Goal: Transaction & Acquisition: Subscribe to service/newsletter

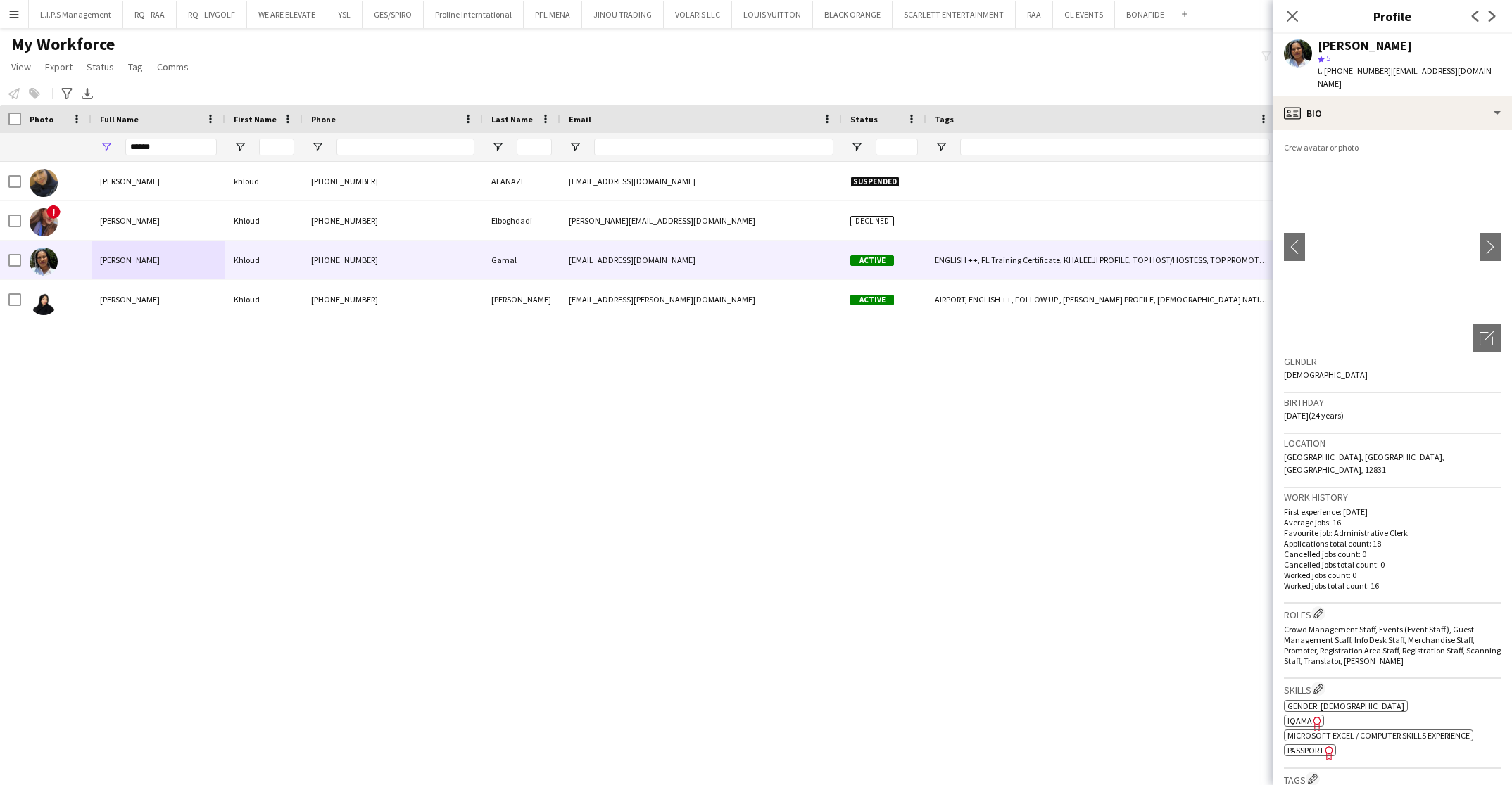
click at [1296, 14] on icon "Close pop-in" at bounding box center [1292, 16] width 11 height 11
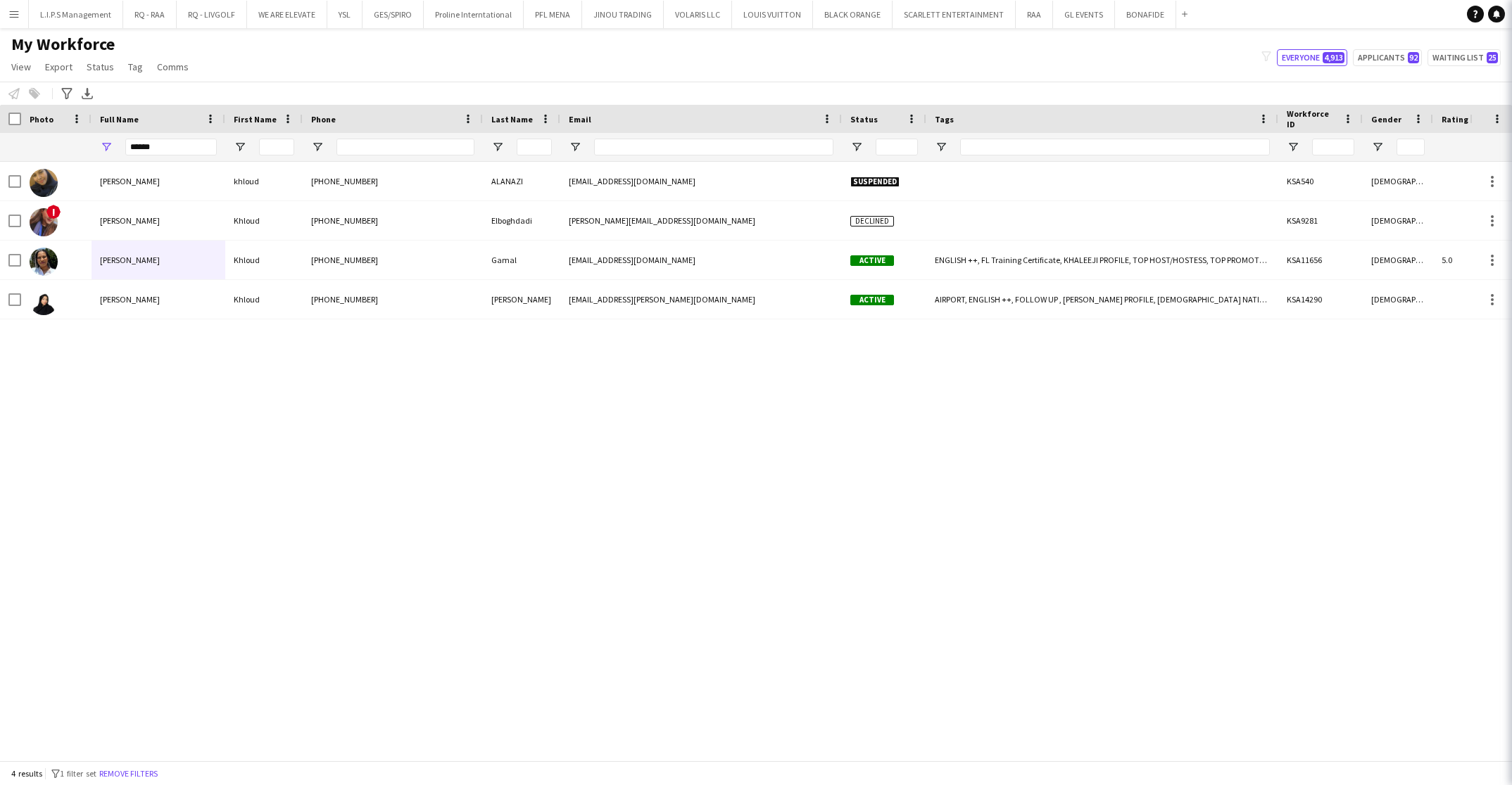
scroll to position [211, 0]
click at [146, 772] on button "Remove filters" at bounding box center [128, 774] width 64 height 16
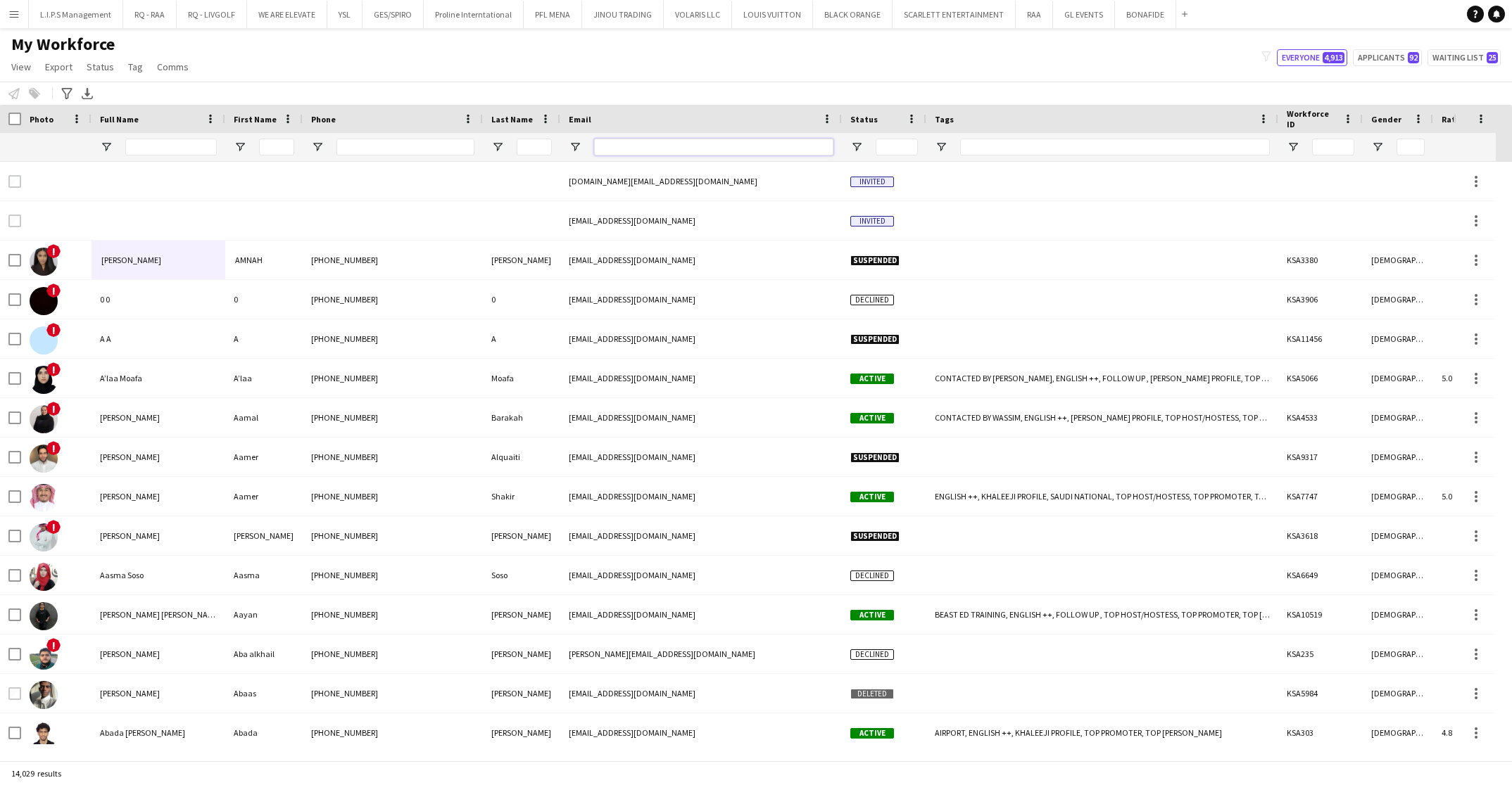
drag, startPoint x: 663, startPoint y: 149, endPoint x: 612, endPoint y: 145, distance: 51.2
click at [664, 149] on input "Email Filter Input" at bounding box center [713, 147] width 239 height 17
paste input "**********"
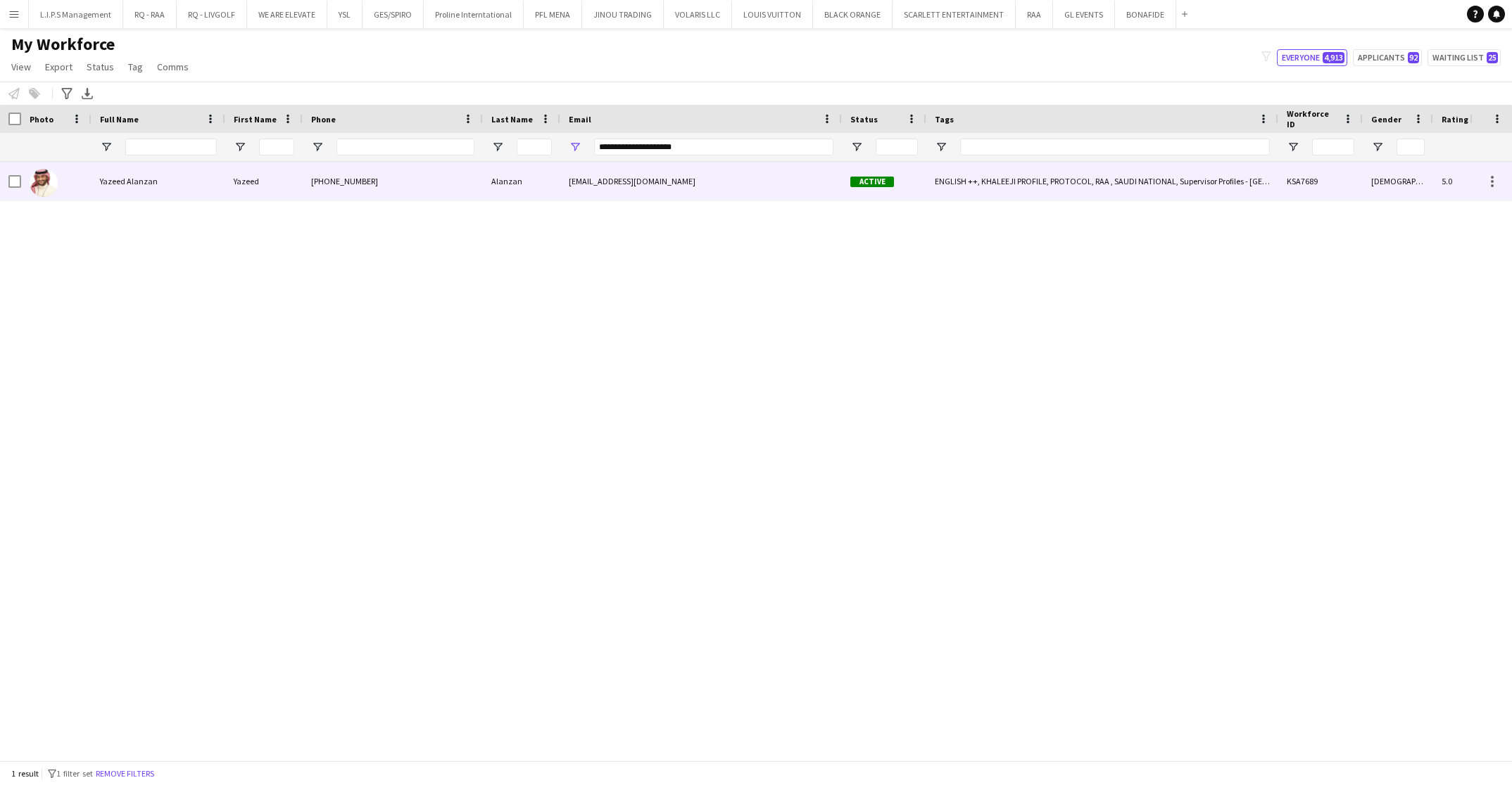
click at [703, 184] on div "[EMAIL_ADDRESS][DOMAIN_NAME]" at bounding box center [701, 181] width 282 height 38
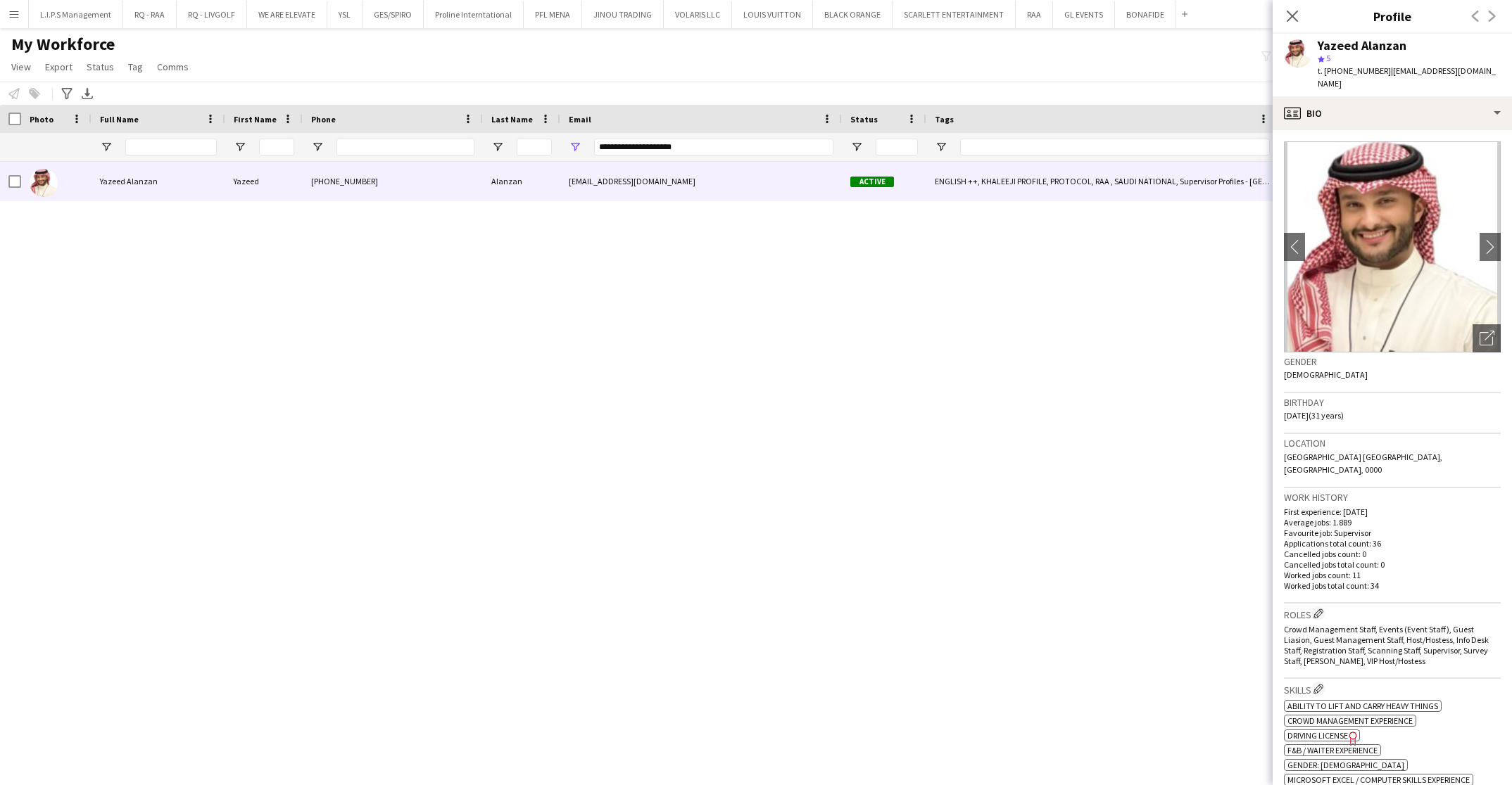
drag, startPoint x: 1478, startPoint y: 319, endPoint x: 1449, endPoint y: 316, distance: 29.2
click at [1478, 324] on div "Open photos pop-in" at bounding box center [1486, 339] width 28 height 28
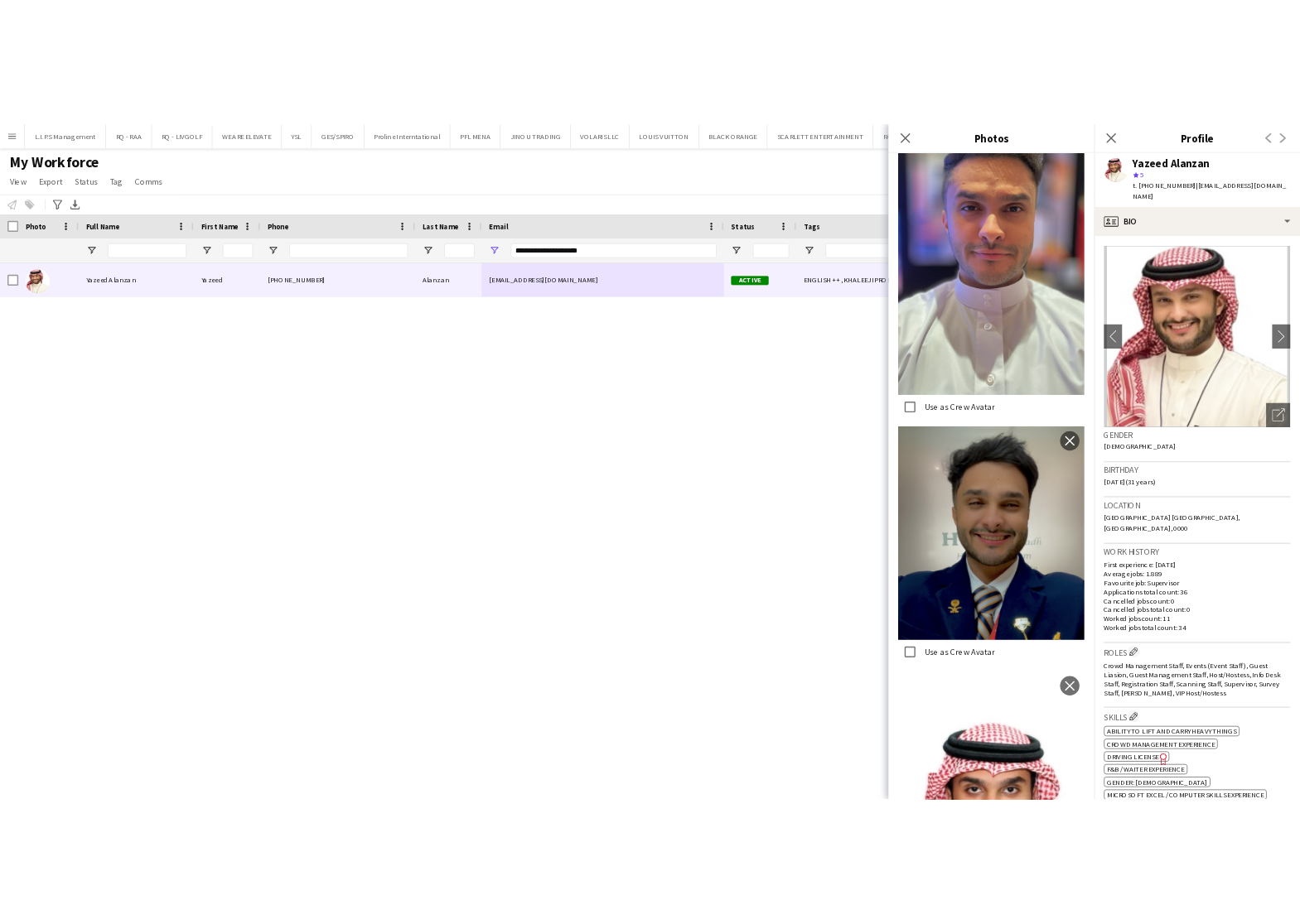
scroll to position [1662, 0]
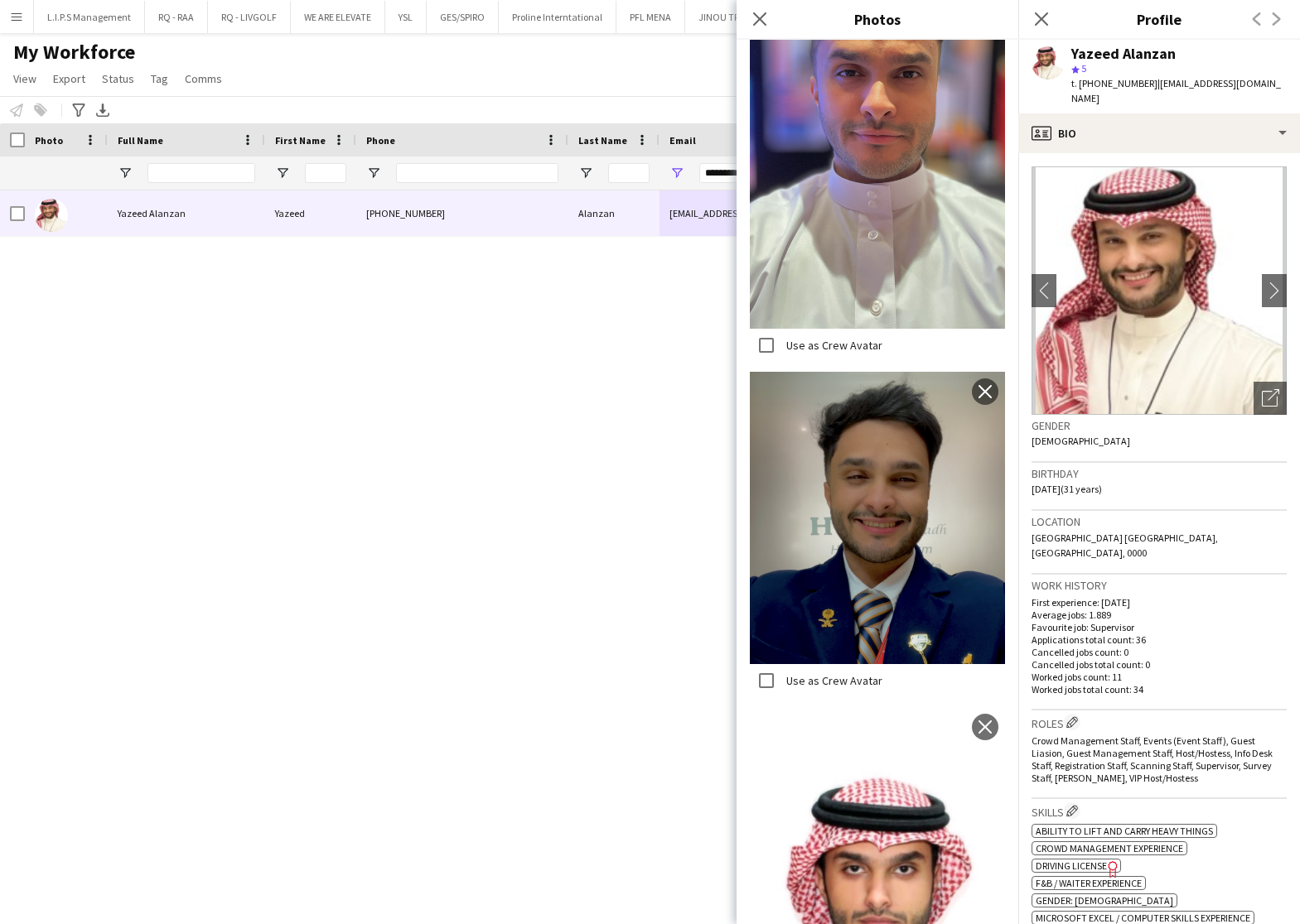
click at [1138, 47] on div "Yazeed Alanzan" at bounding box center [1122, 53] width 104 height 15
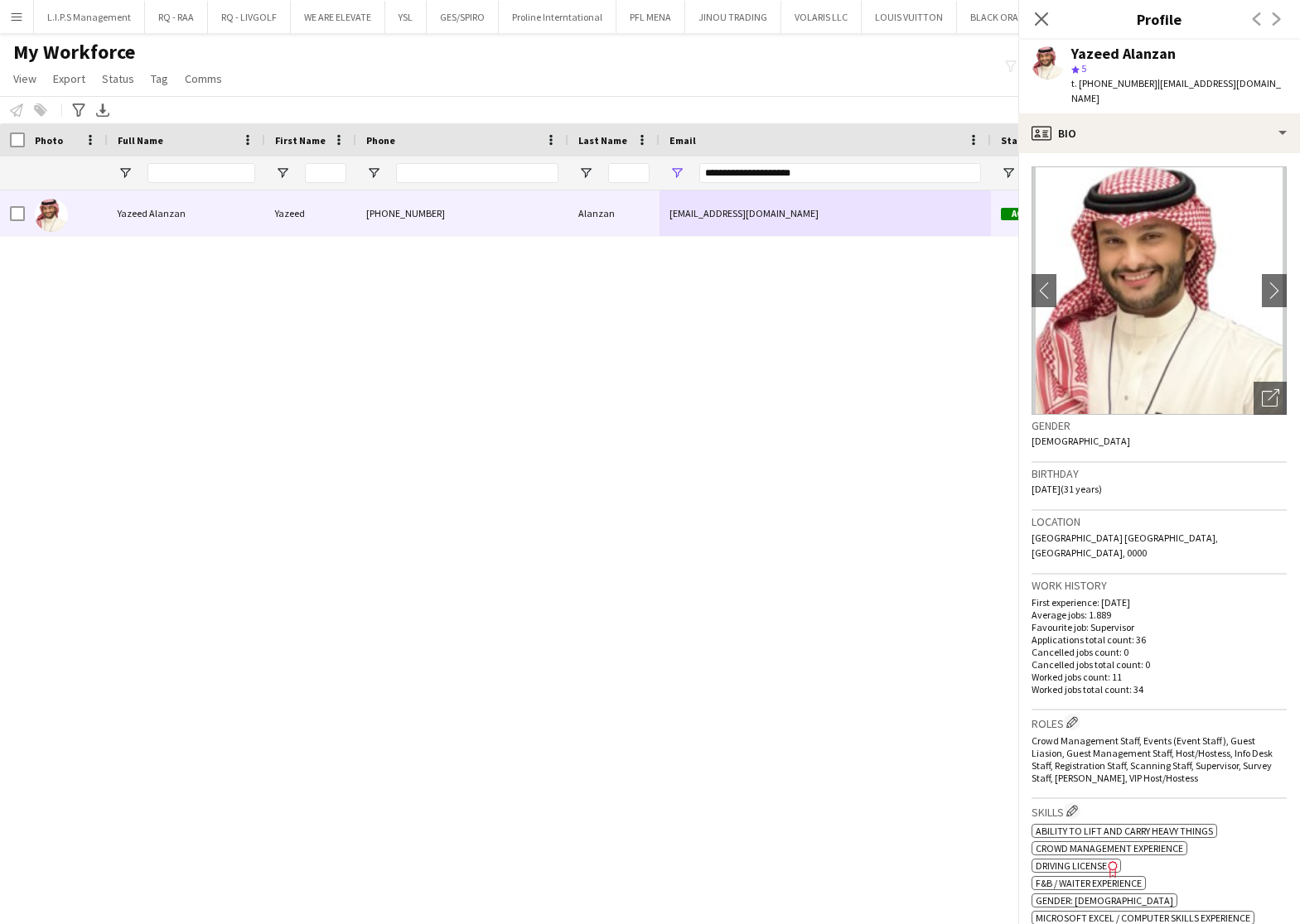
click at [1138, 47] on div "Yazeed Alanzan" at bounding box center [1122, 53] width 104 height 15
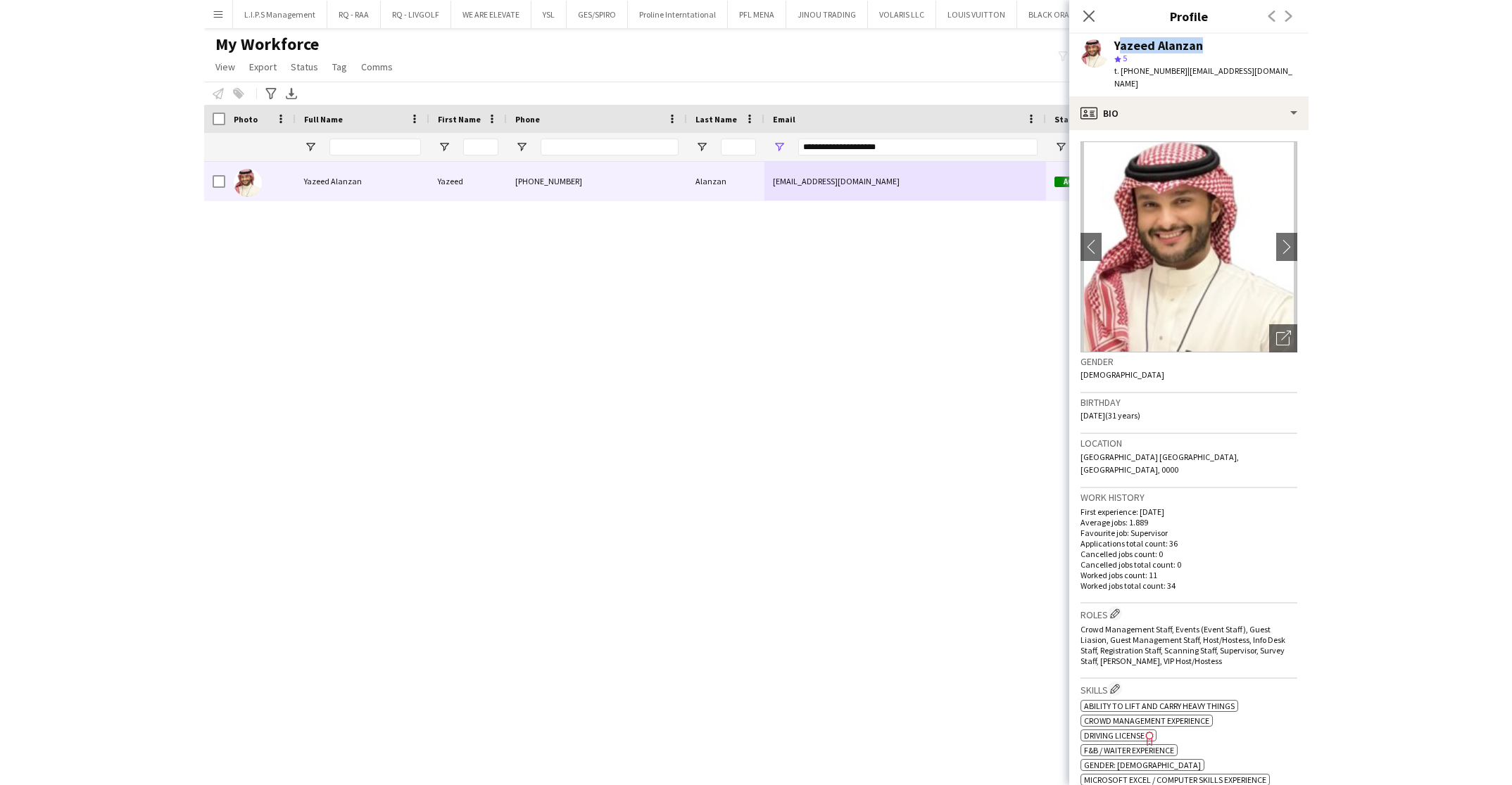
scroll to position [0, 0]
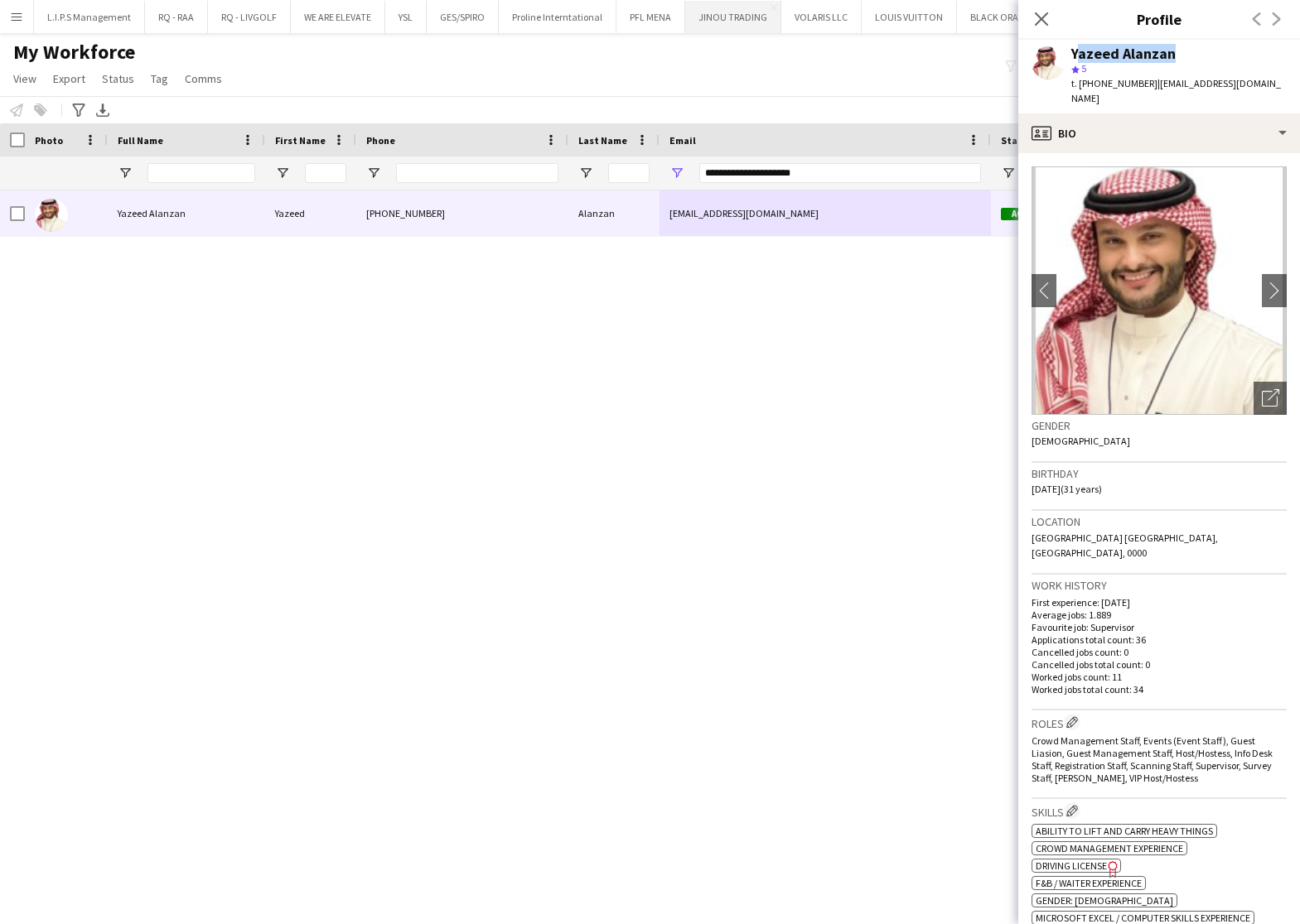
copy div "Yazeed Alanzan"
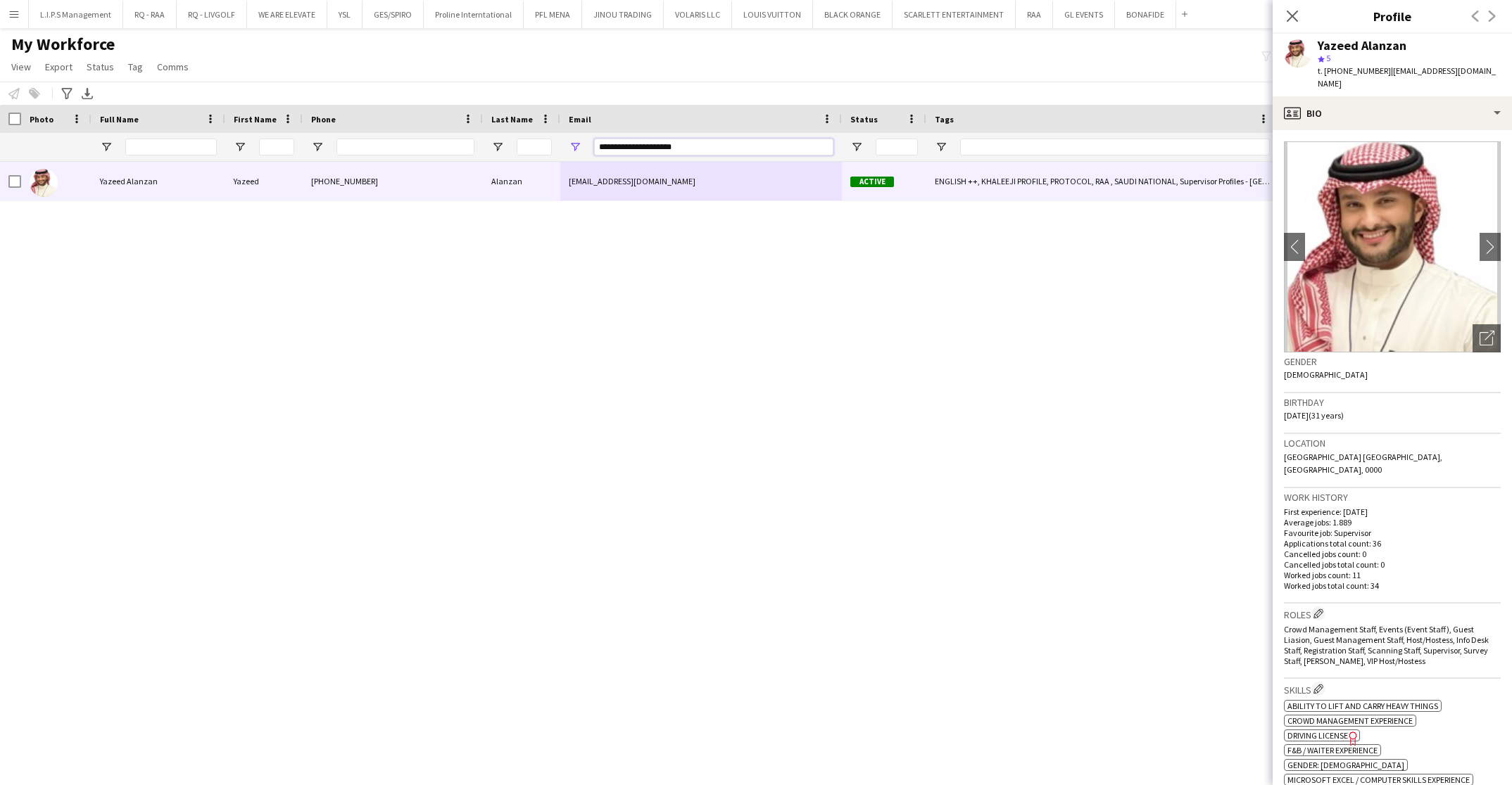
paste input "********"
drag, startPoint x: 700, startPoint y: 144, endPoint x: 409, endPoint y: 163, distance: 291.6
click at [414, 128] on div "Workforce Details Photo Full Name Tags" at bounding box center [999, 133] width 1998 height 57
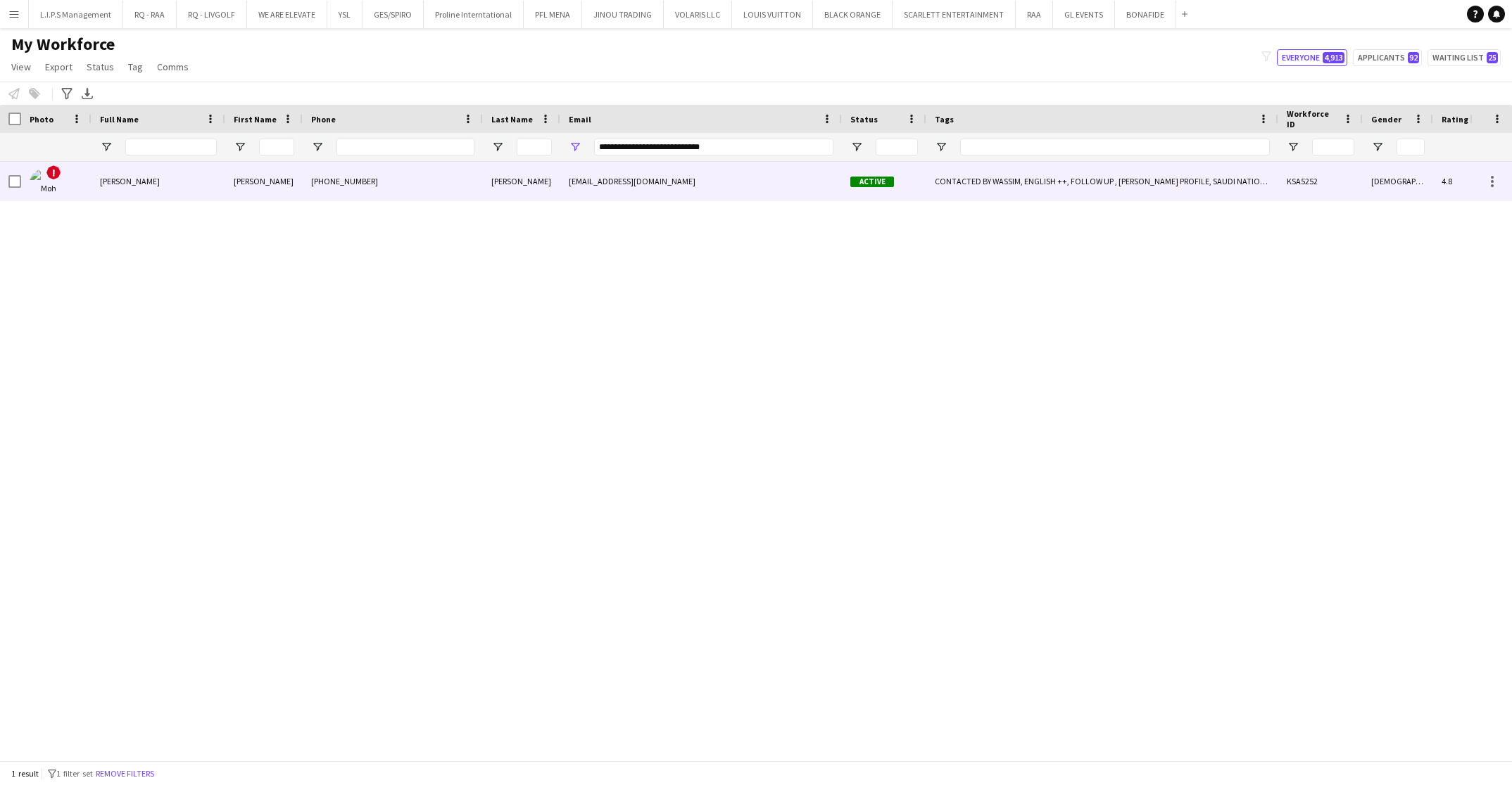
click at [405, 179] on div "[PHONE_NUMBER]" at bounding box center [393, 181] width 180 height 38
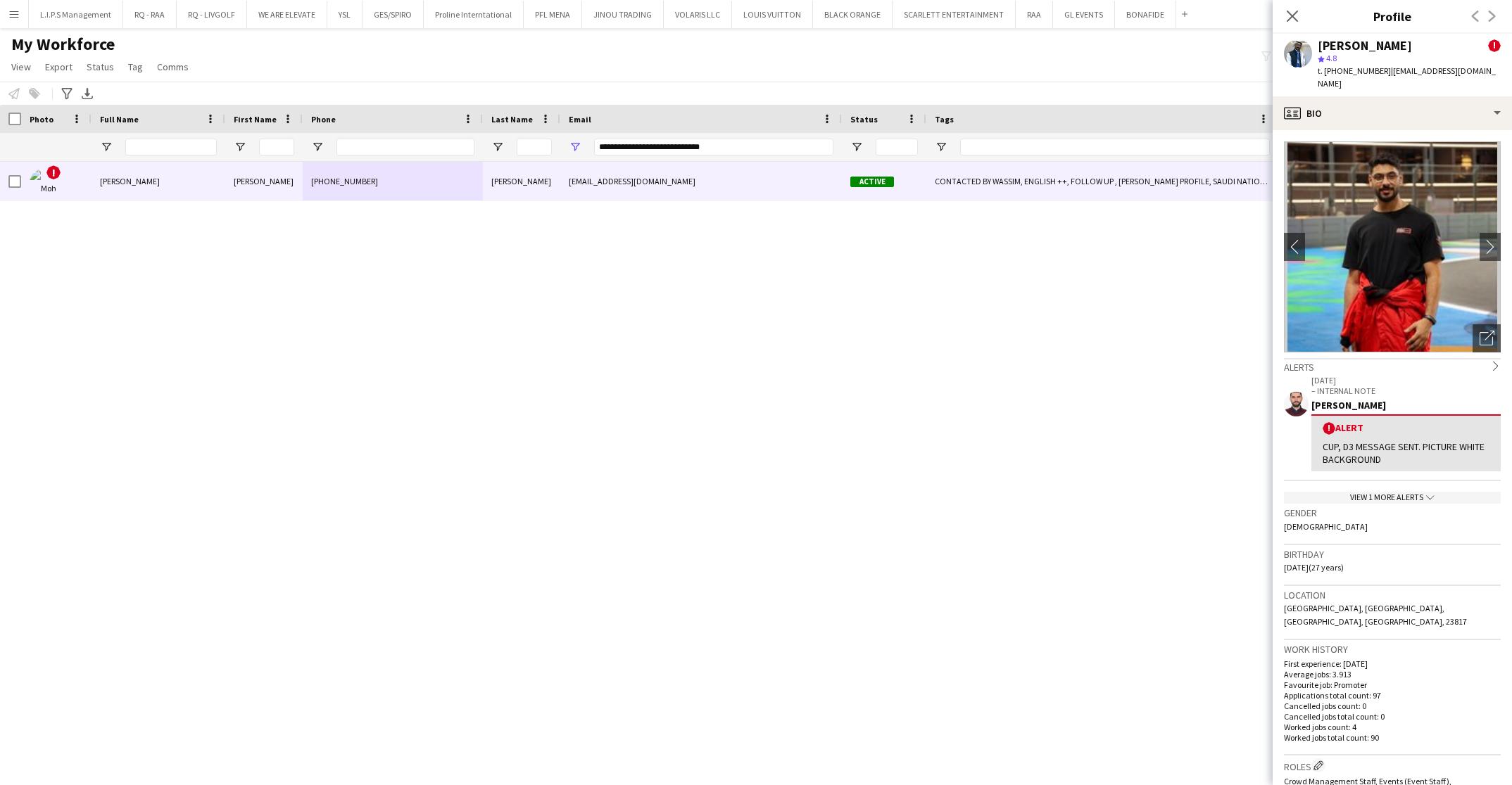
click at [1365, 42] on div "[PERSON_NAME]" at bounding box center [1364, 45] width 95 height 13
copy div "[PERSON_NAME]"
click at [1479, 340] on icon "Open photos pop-in" at bounding box center [1486, 338] width 15 height 15
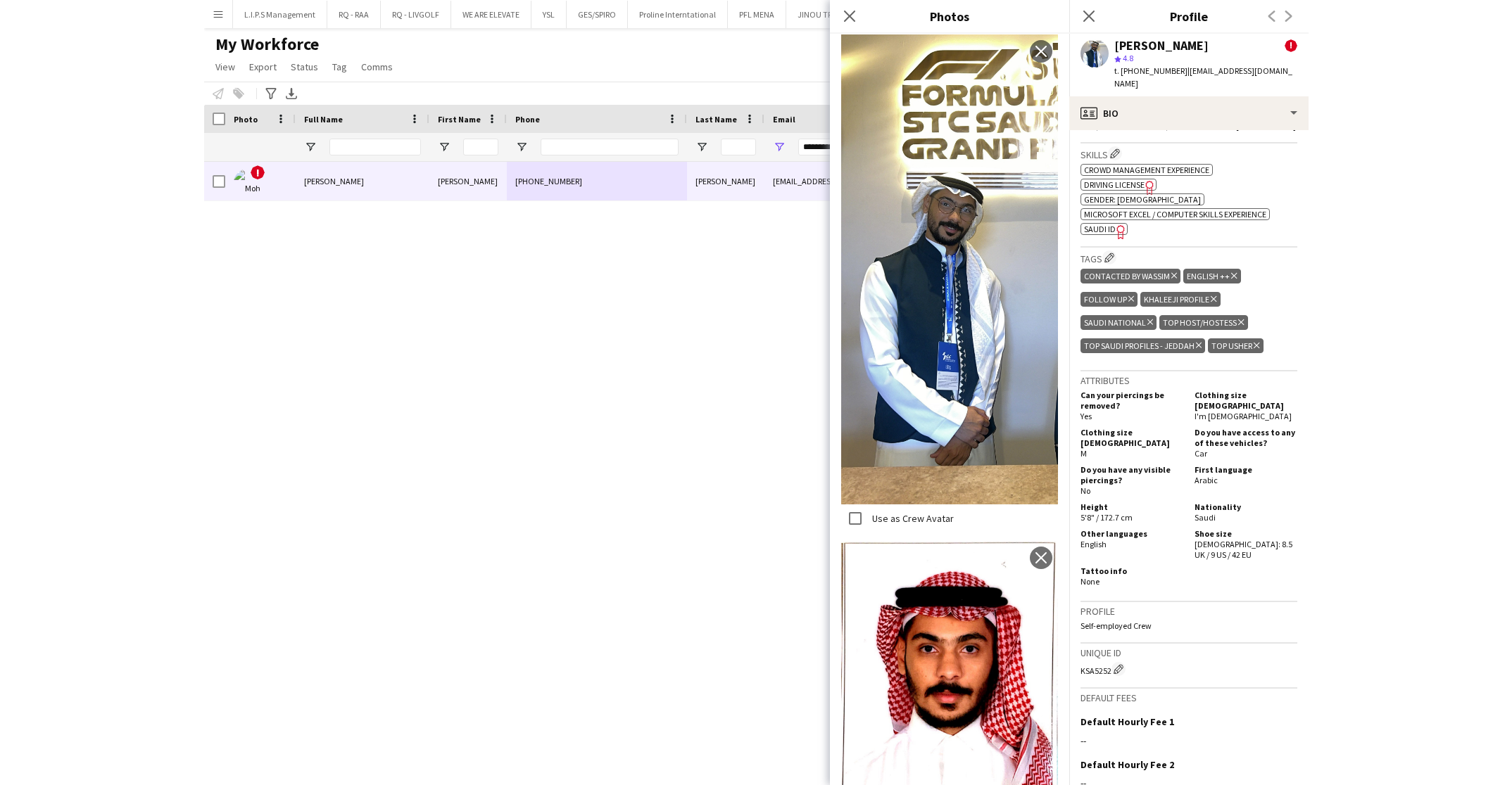
scroll to position [799, 0]
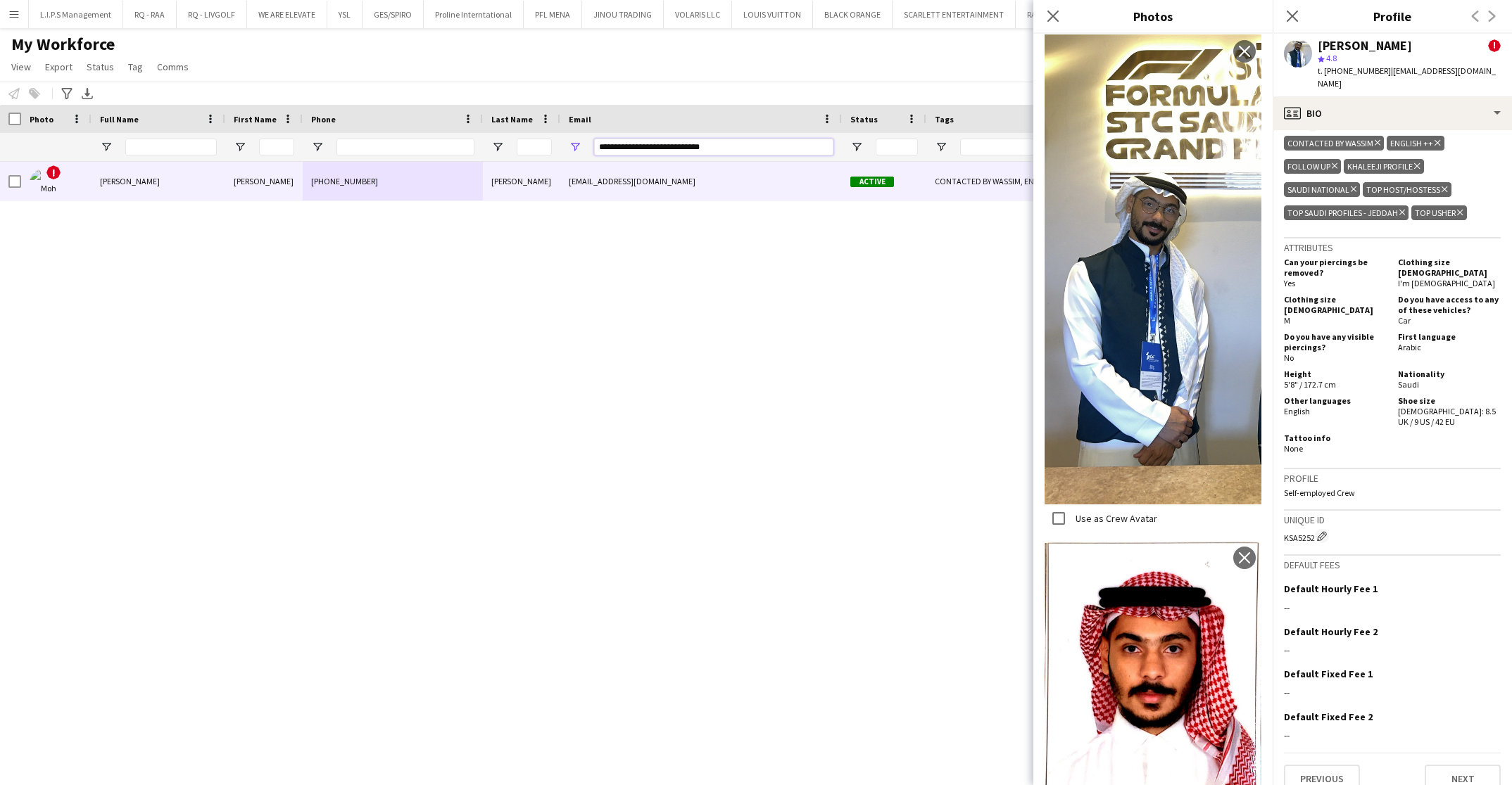
drag, startPoint x: 800, startPoint y: 155, endPoint x: 404, endPoint y: 152, distance: 396.0
click at [404, 152] on div "**********" at bounding box center [999, 147] width 1998 height 28
paste input "Email Filter Input"
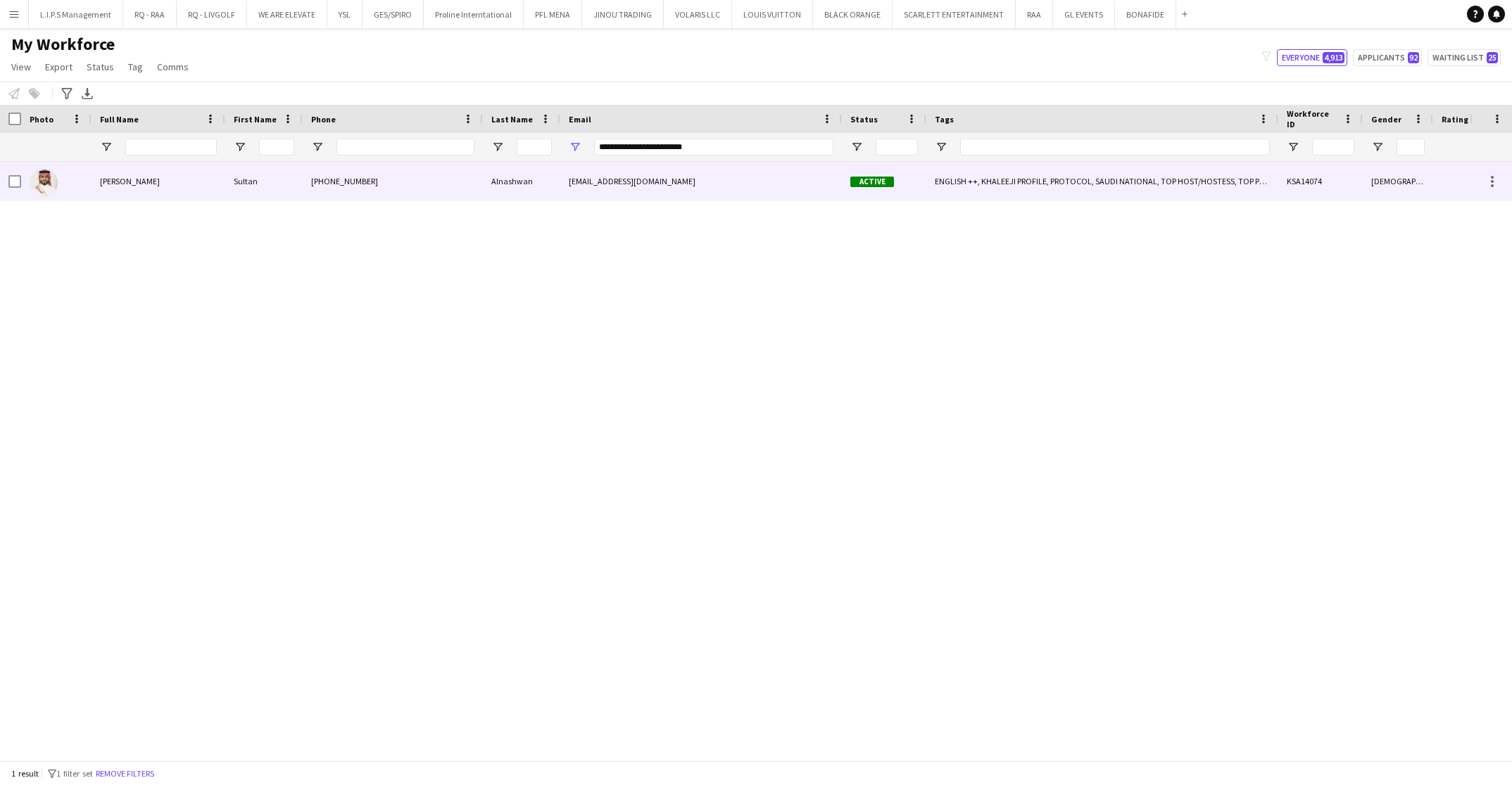
click at [386, 184] on div "[PHONE_NUMBER]" at bounding box center [393, 181] width 180 height 38
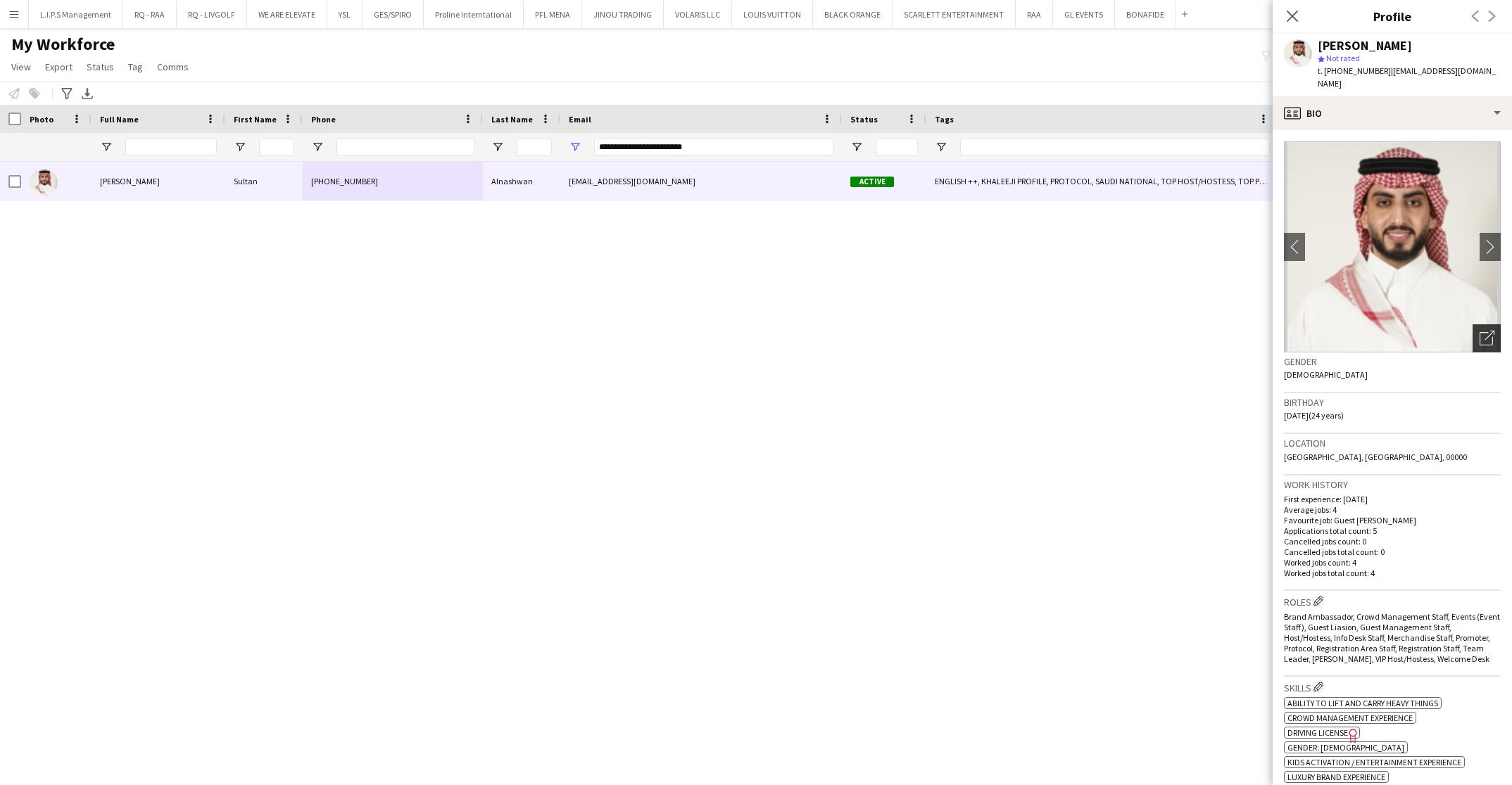
click at [1479, 331] on icon "Open photos pop-in" at bounding box center [1486, 338] width 15 height 15
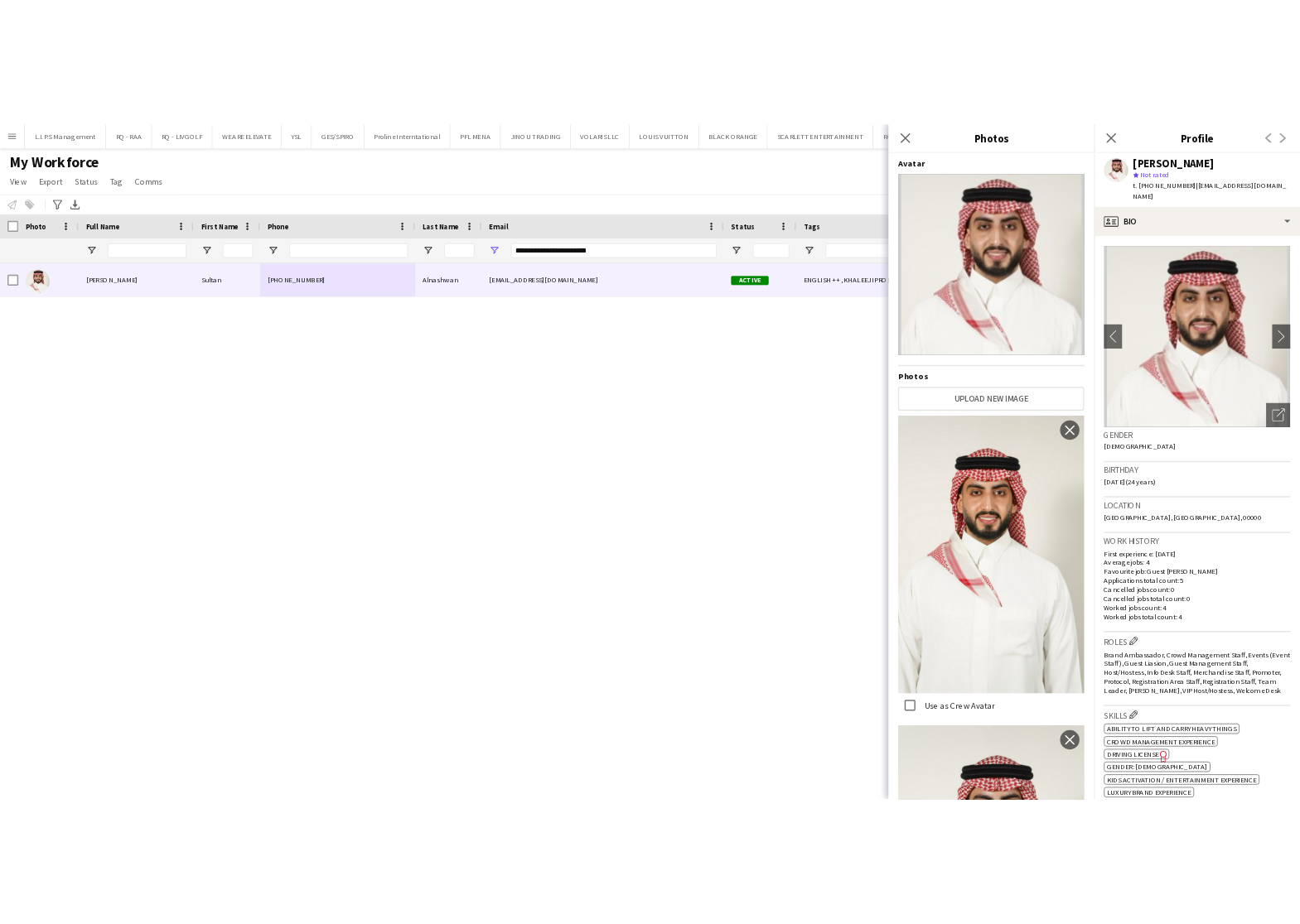
scroll to position [245, 0]
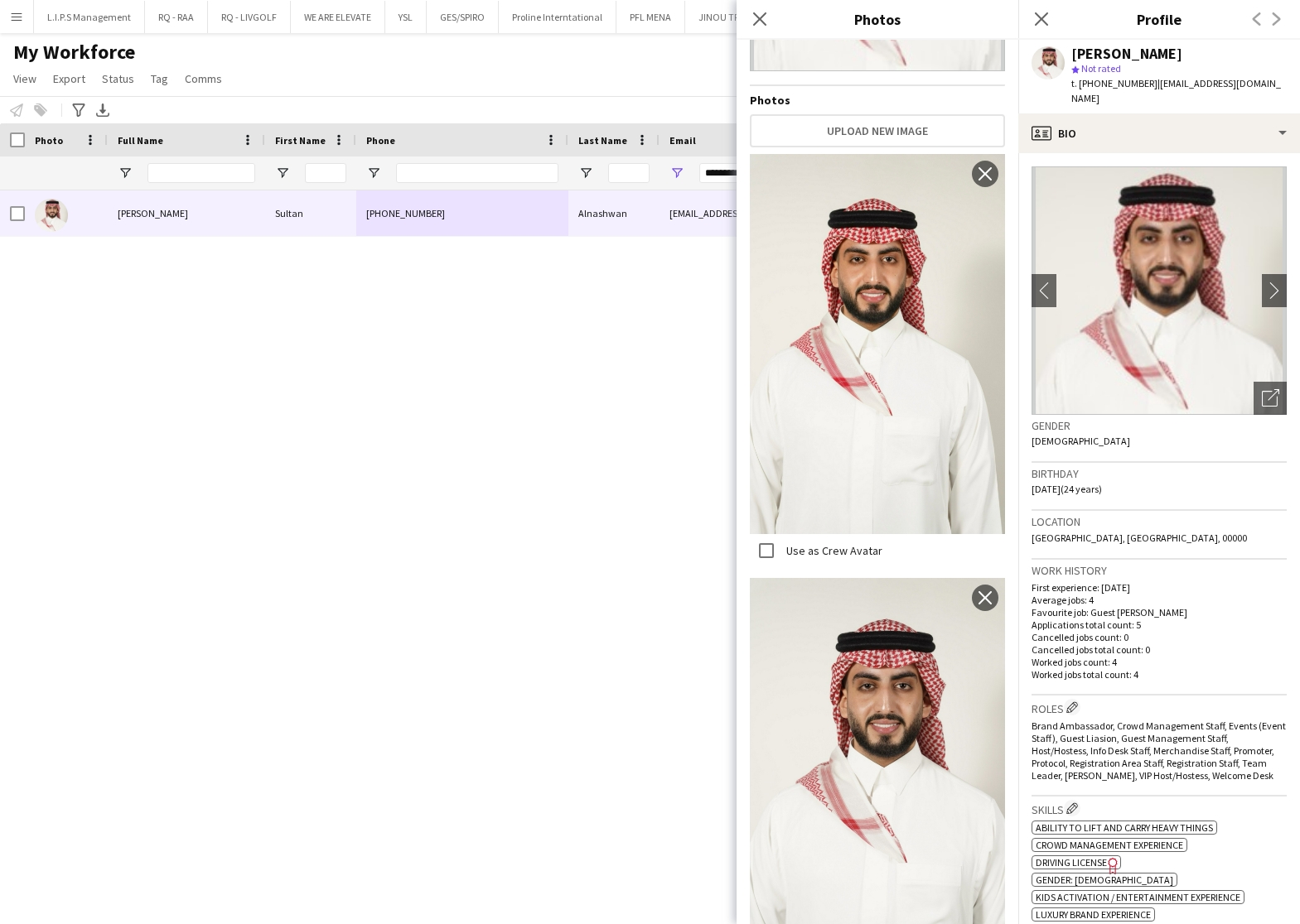
click at [1170, 53] on div "[PERSON_NAME]" at bounding box center [1126, 53] width 111 height 15
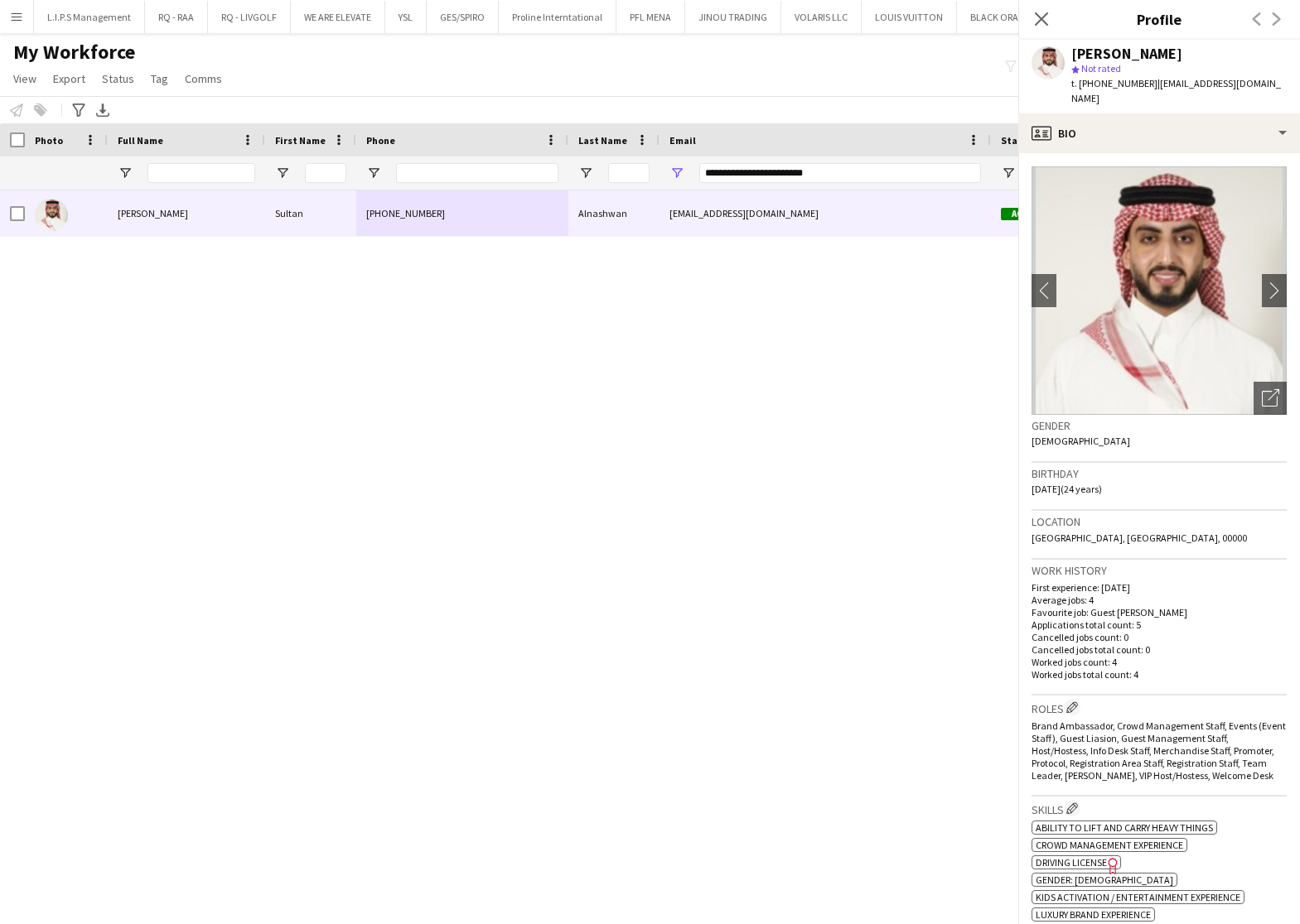
click at [1170, 53] on div "[PERSON_NAME]" at bounding box center [1126, 53] width 111 height 15
copy div "[PERSON_NAME]"
drag, startPoint x: 853, startPoint y: 167, endPoint x: 471, endPoint y: 159, distance: 382.1
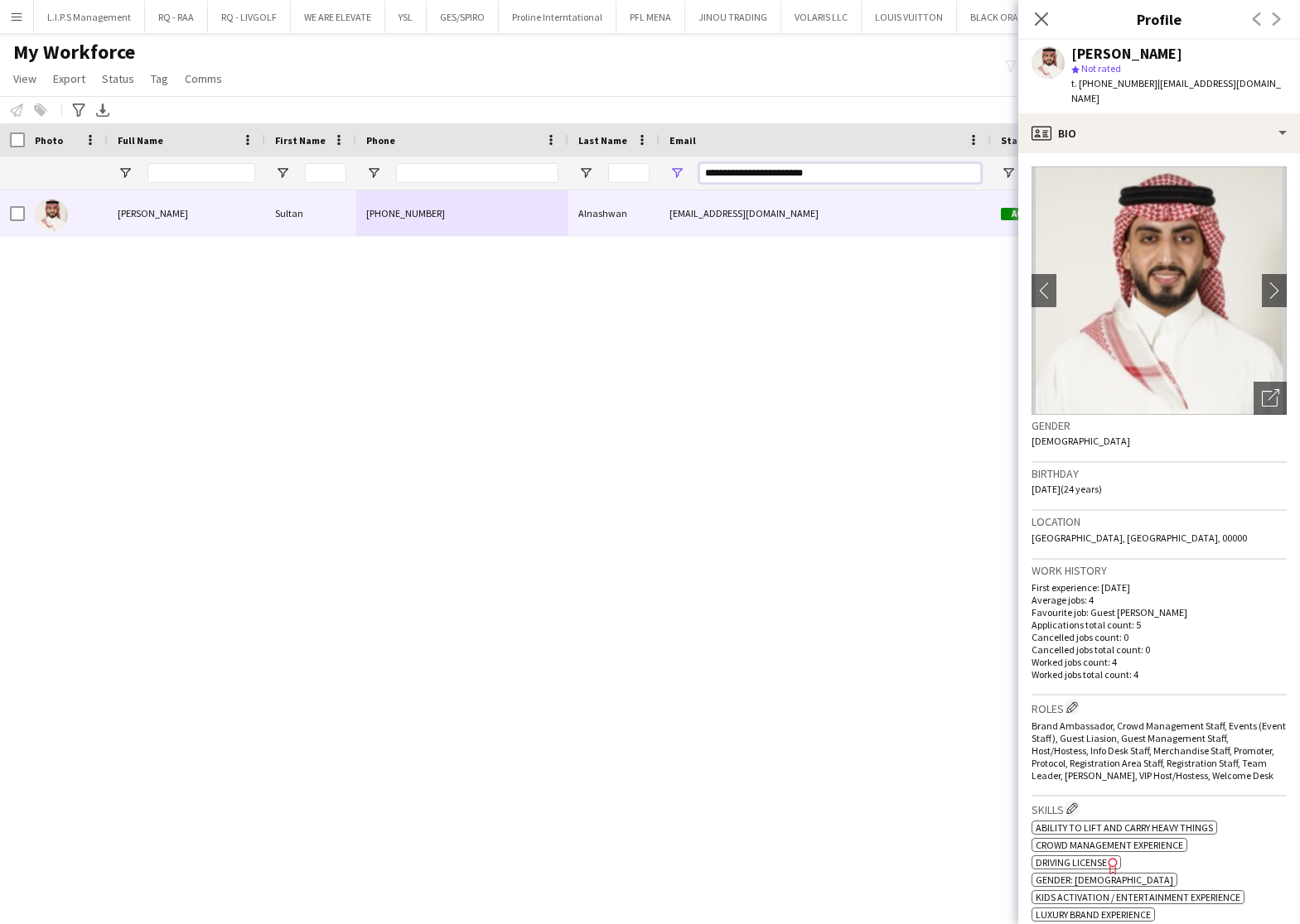
click at [471, 159] on div "**********" at bounding box center [1176, 173] width 2351 height 33
paste input "Email Filter Input"
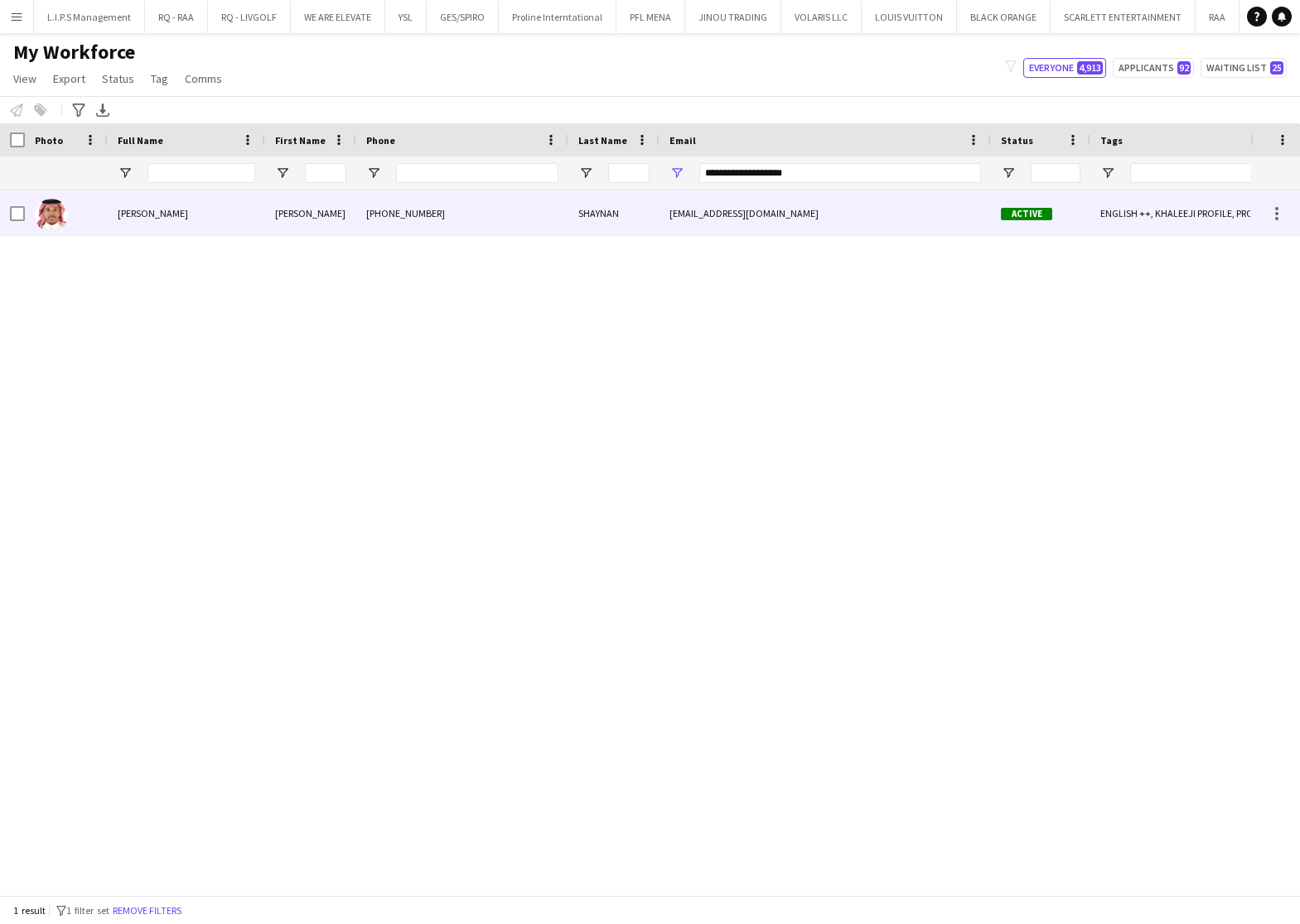
click at [417, 211] on div "[PHONE_NUMBER]" at bounding box center [462, 213] width 212 height 45
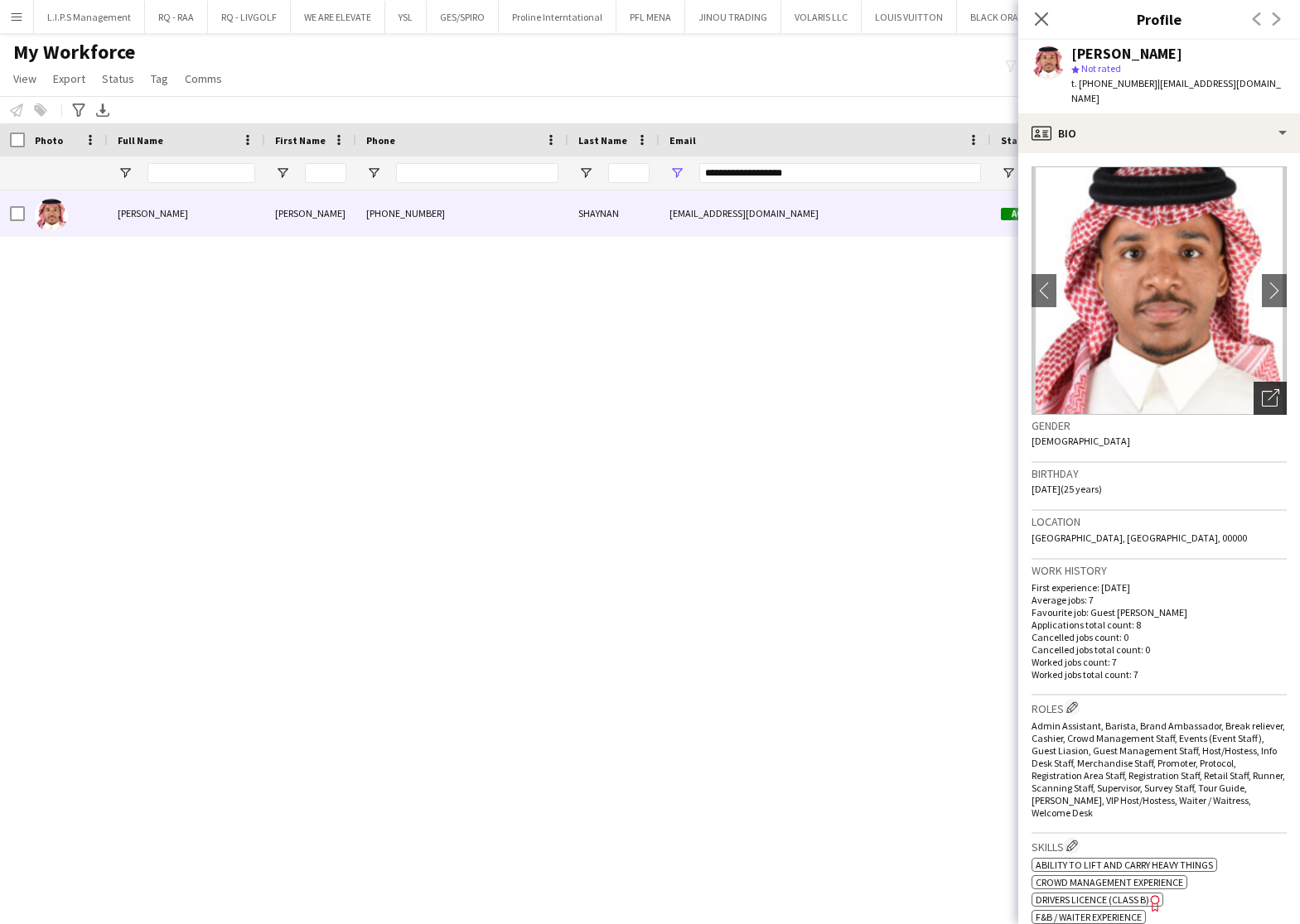
click at [1261, 389] on icon "Open photos pop-in" at bounding box center [1270, 398] width 17 height 17
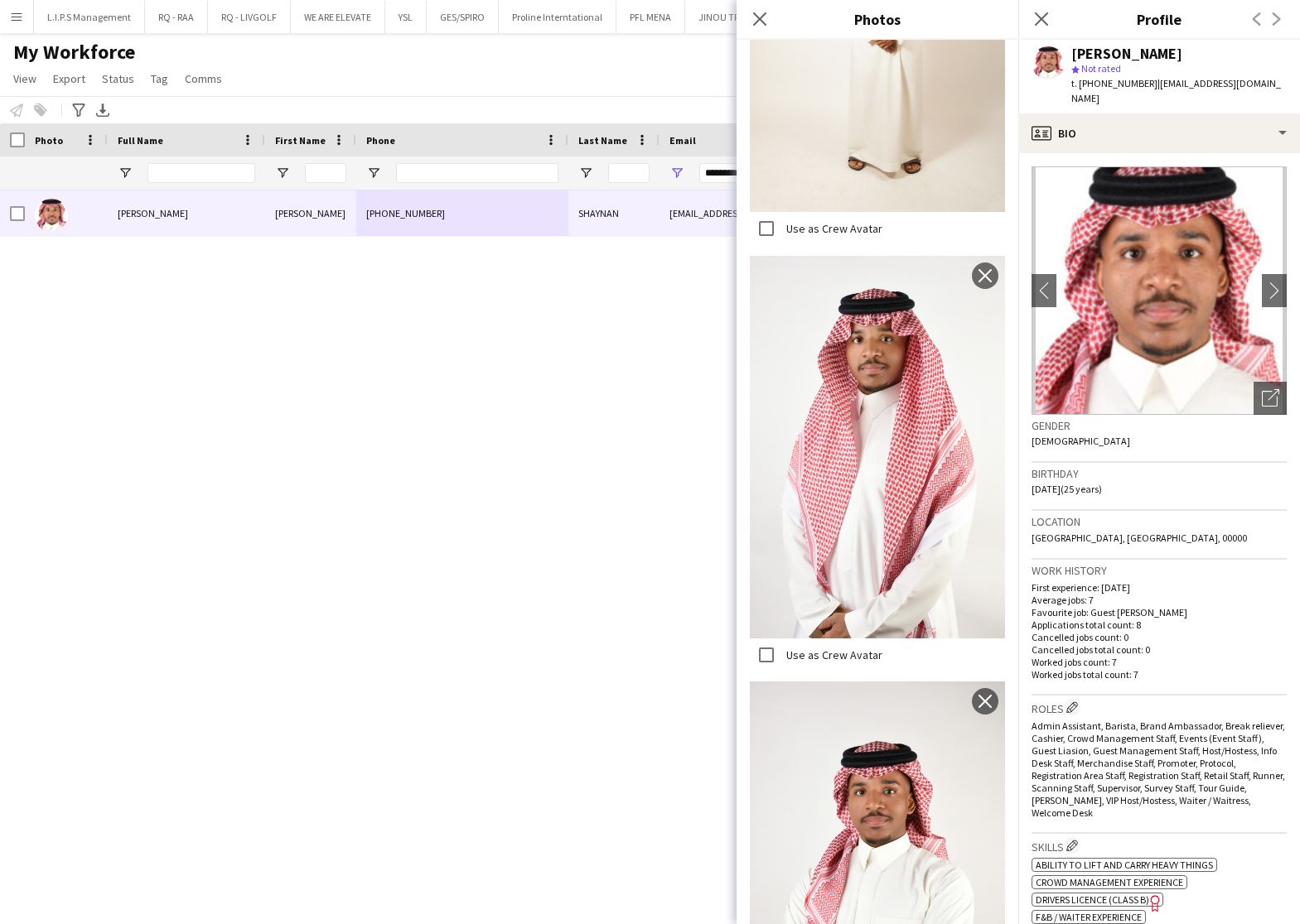
scroll to position [1045, 0]
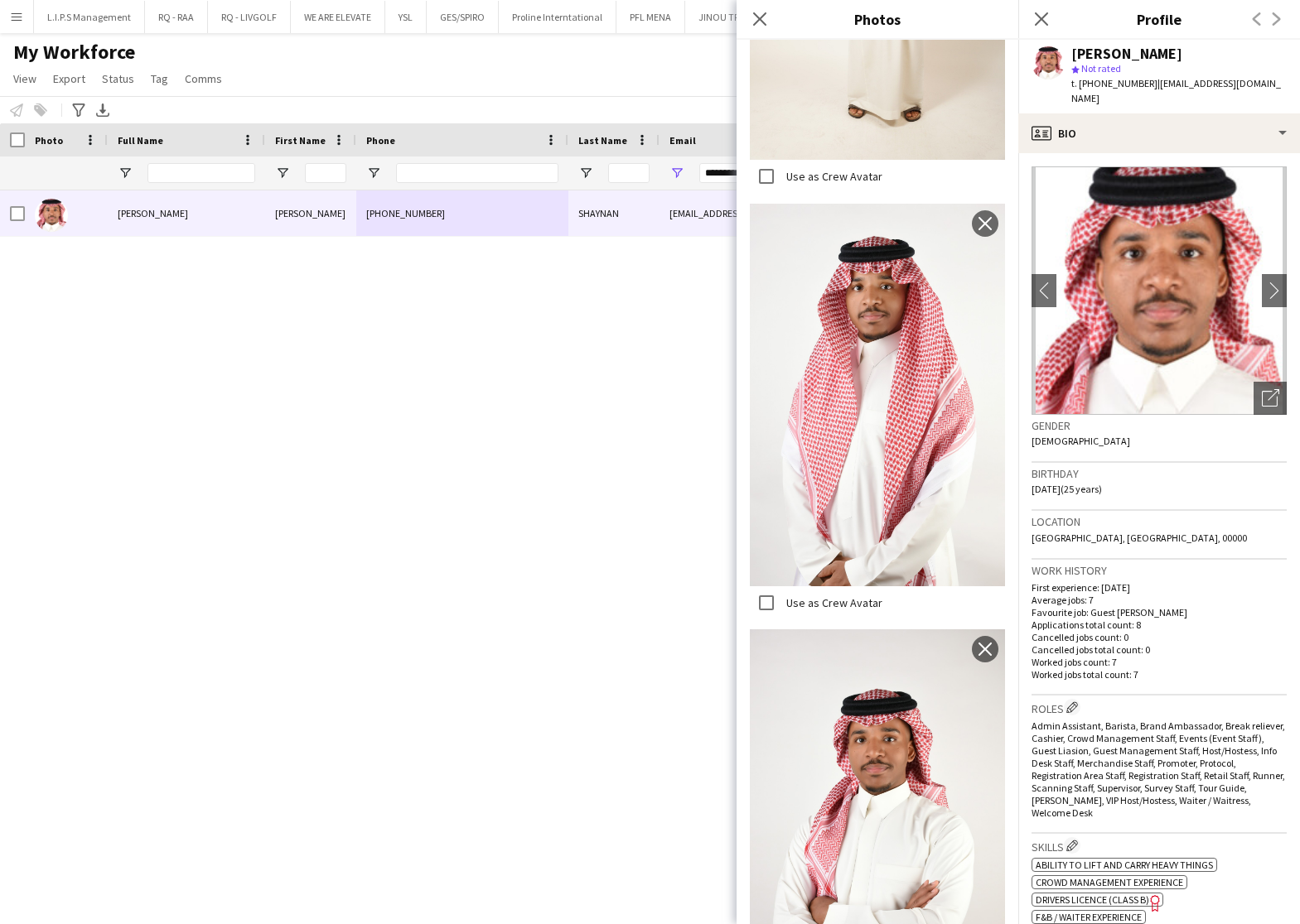
click at [1072, 52] on div "[PERSON_NAME]" at bounding box center [1126, 53] width 111 height 15
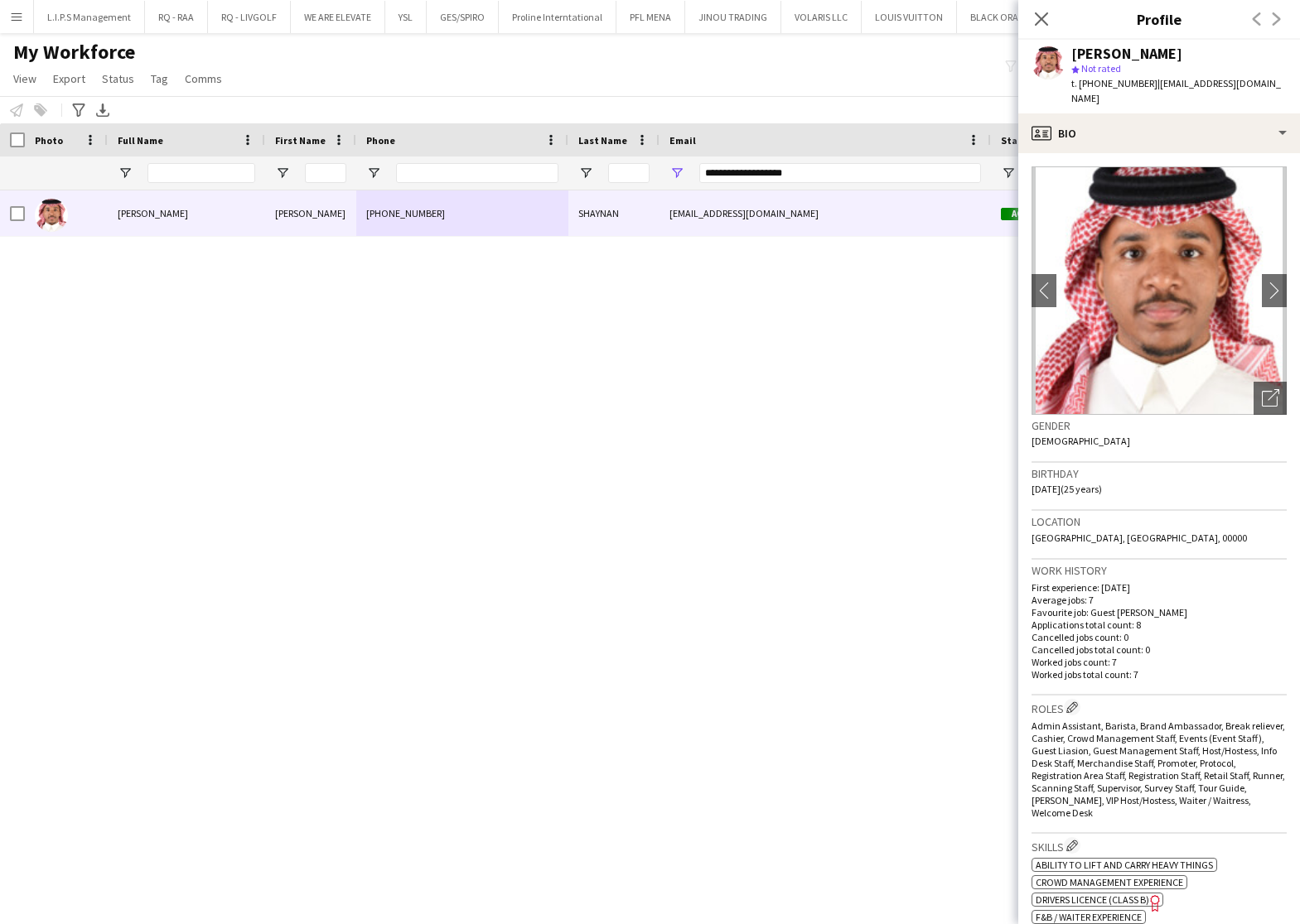
click at [1106, 47] on div "[PERSON_NAME]" at bounding box center [1126, 53] width 111 height 15
copy div "[PERSON_NAME]"
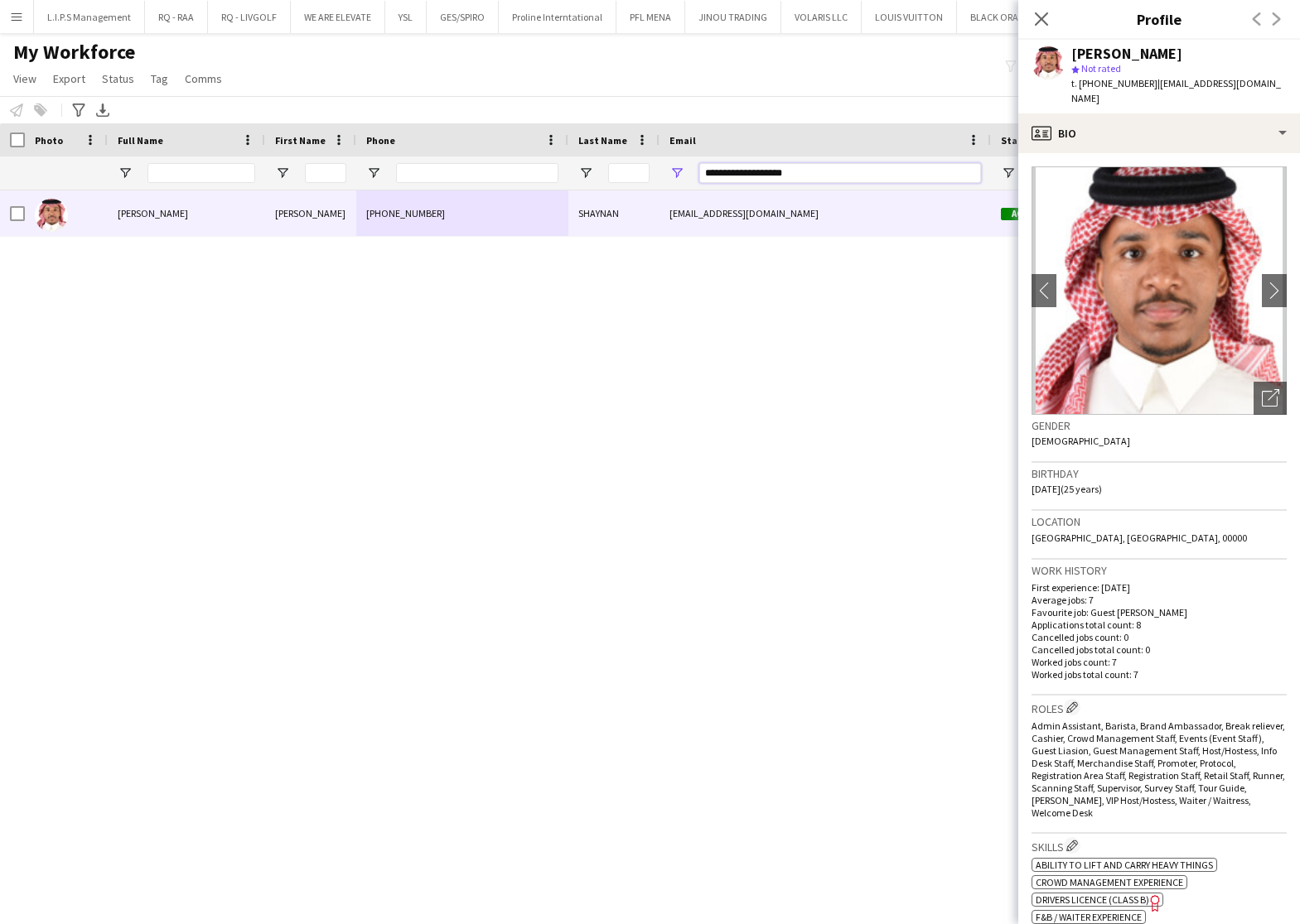
drag, startPoint x: 803, startPoint y: 174, endPoint x: 499, endPoint y: 167, distance: 304.1
click at [499, 167] on div "**********" at bounding box center [1176, 173] width 2351 height 33
paste input "*****"
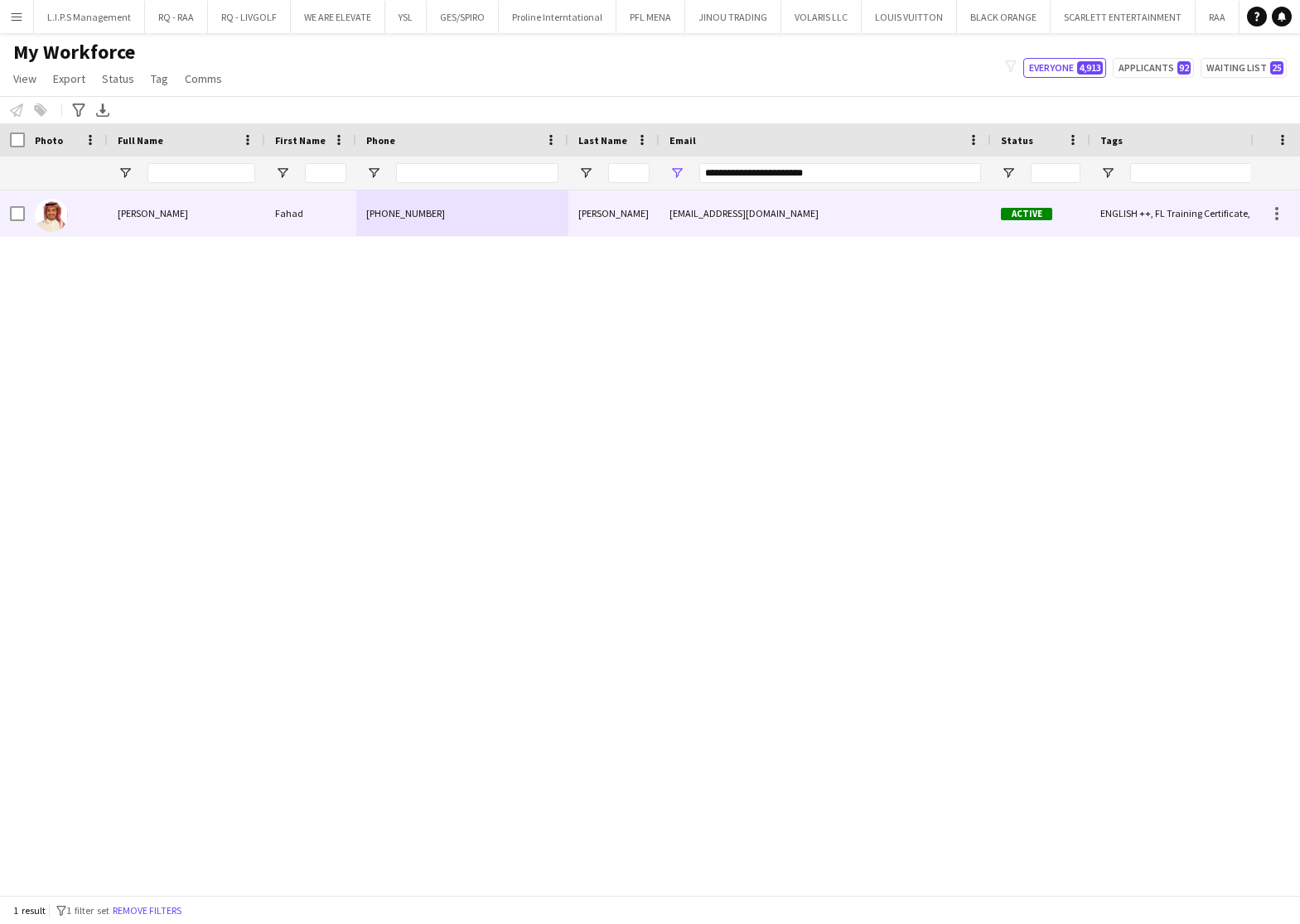
click at [410, 227] on div "[PHONE_NUMBER]" at bounding box center [462, 213] width 212 height 45
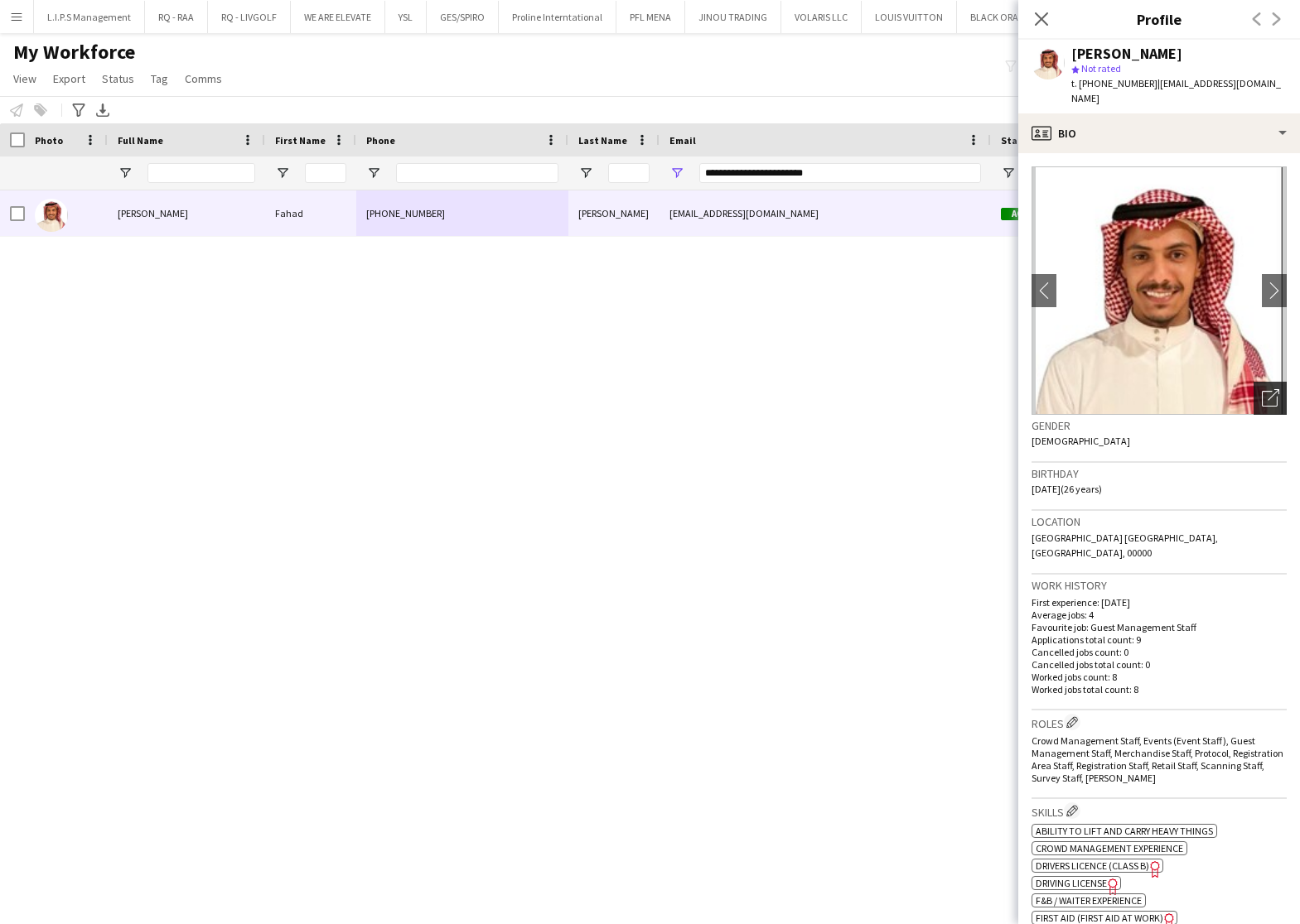
click at [1253, 387] on div "Open photos pop-in" at bounding box center [1270, 398] width 33 height 33
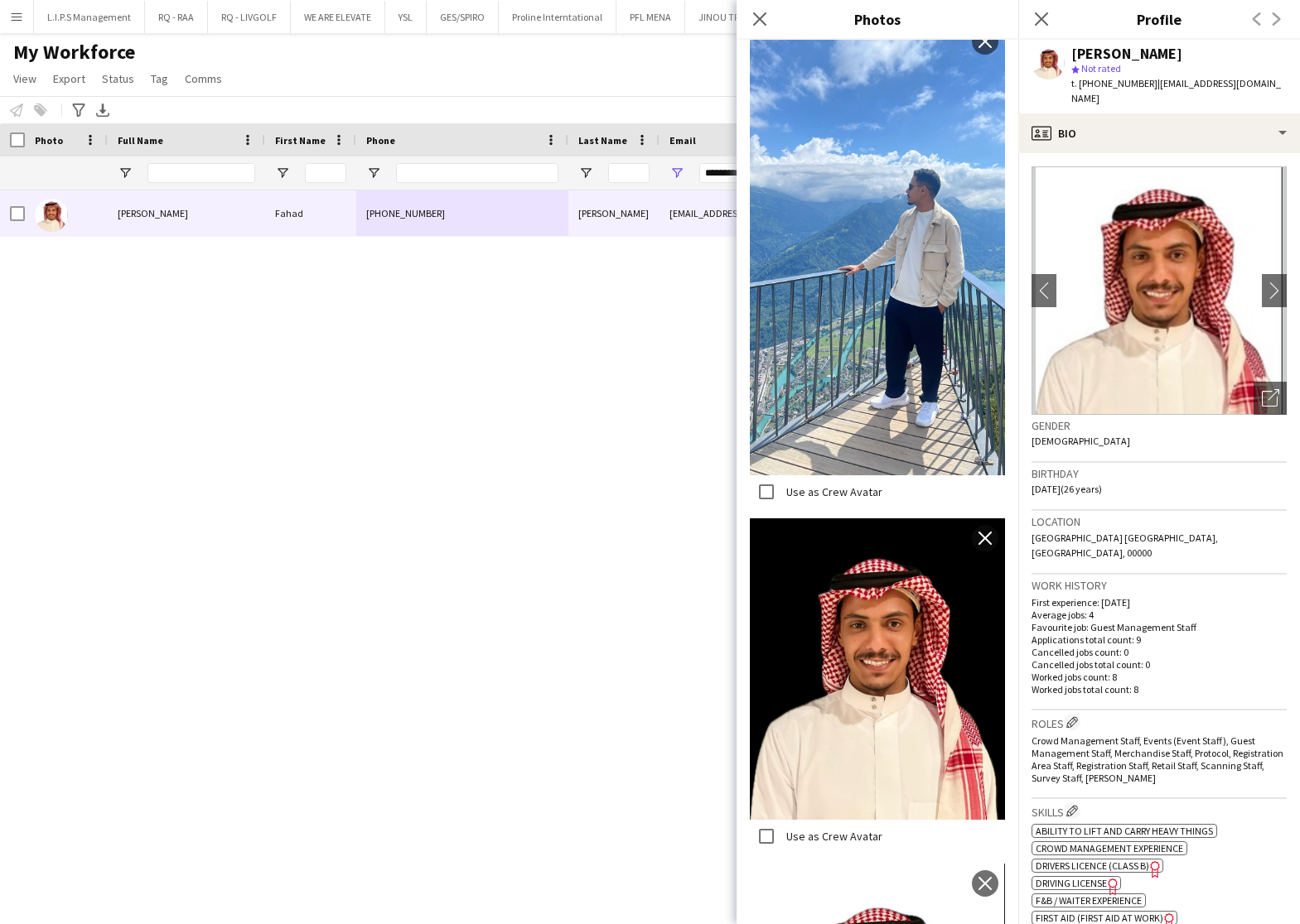
scroll to position [1743, 0]
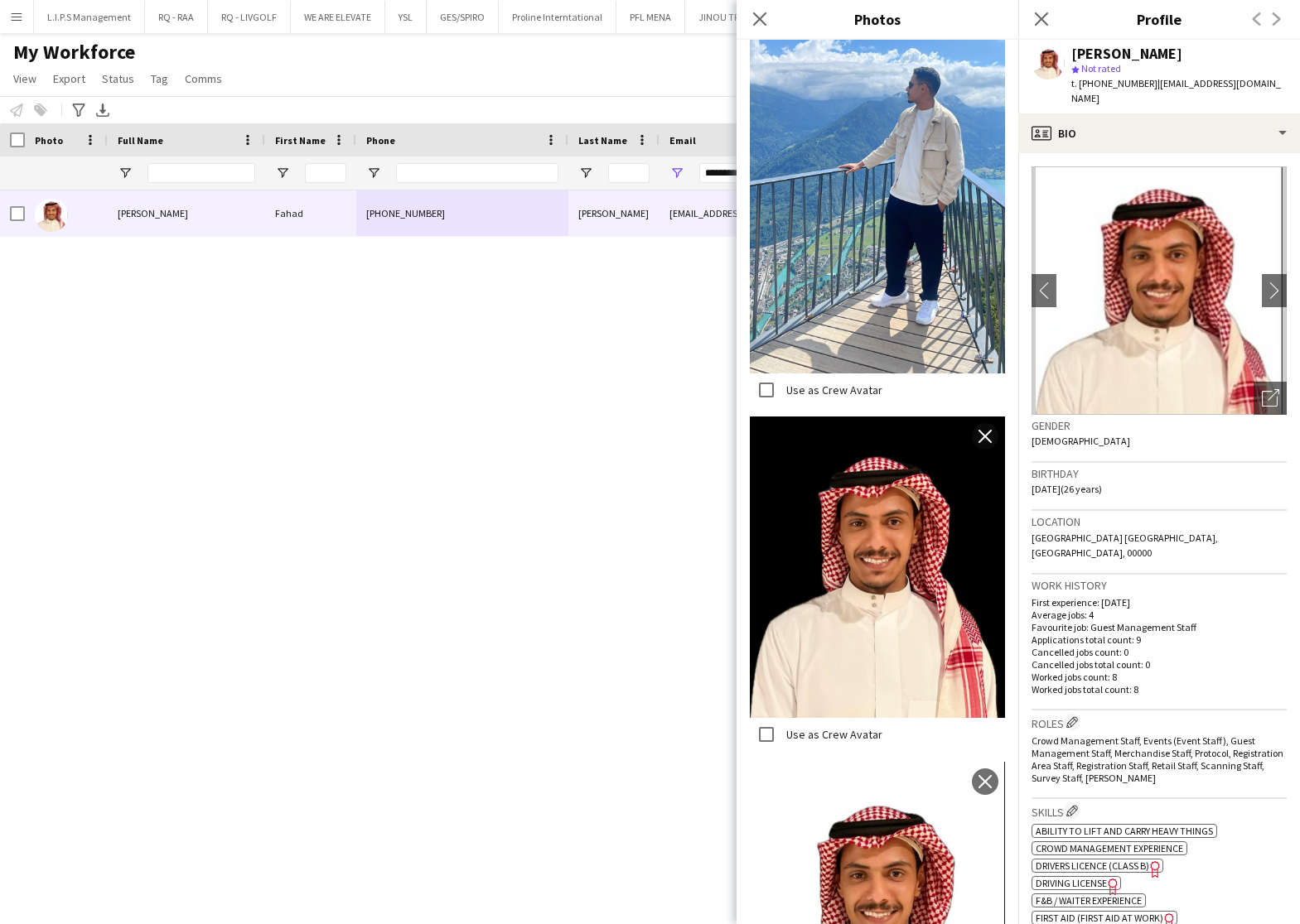
click at [1102, 47] on div "[PERSON_NAME]" at bounding box center [1126, 53] width 111 height 15
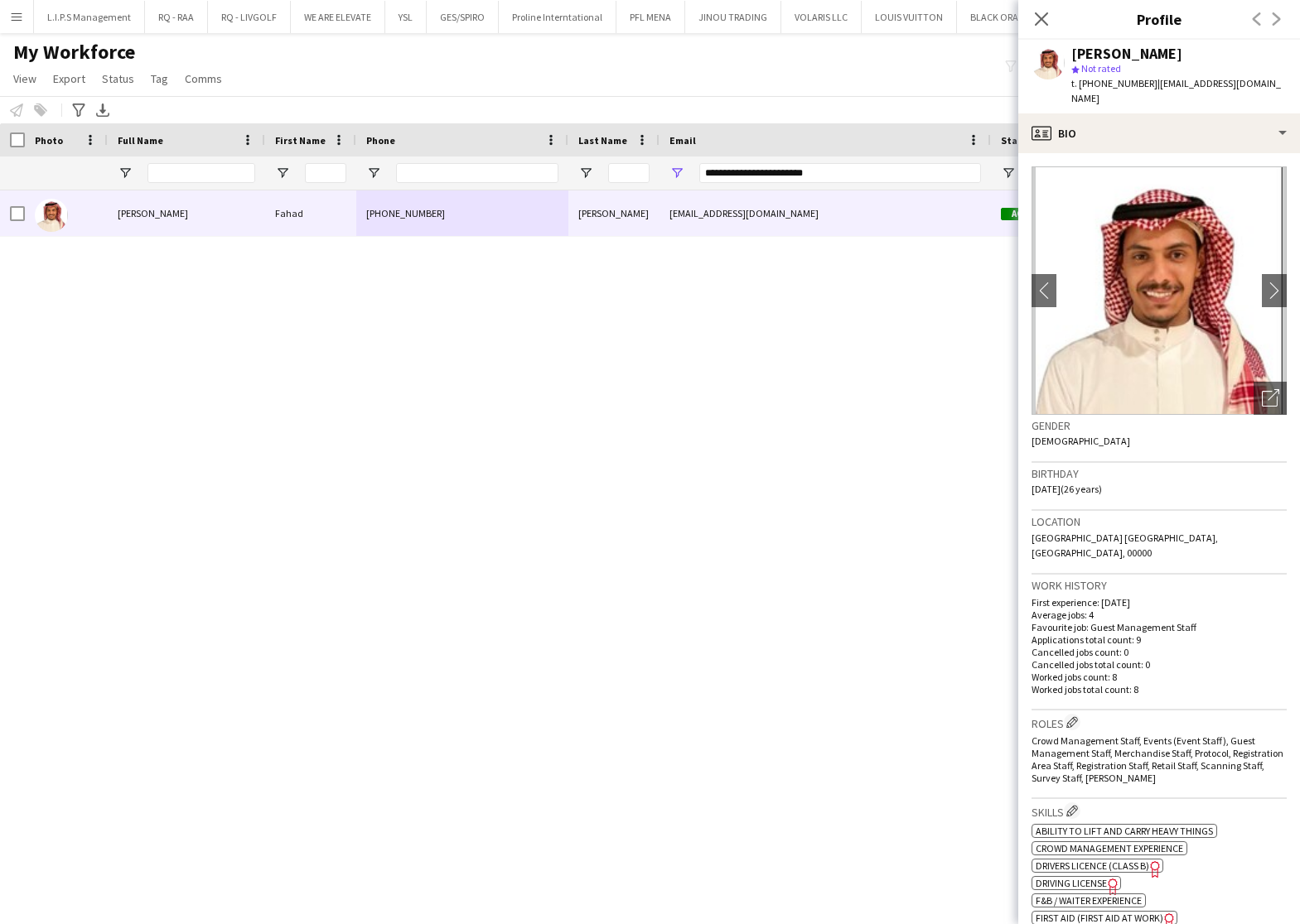
click at [1103, 50] on div "[PERSON_NAME]" at bounding box center [1126, 53] width 111 height 15
click at [1103, 49] on div "[PERSON_NAME]" at bounding box center [1126, 53] width 111 height 15
copy div "[PERSON_NAME]"
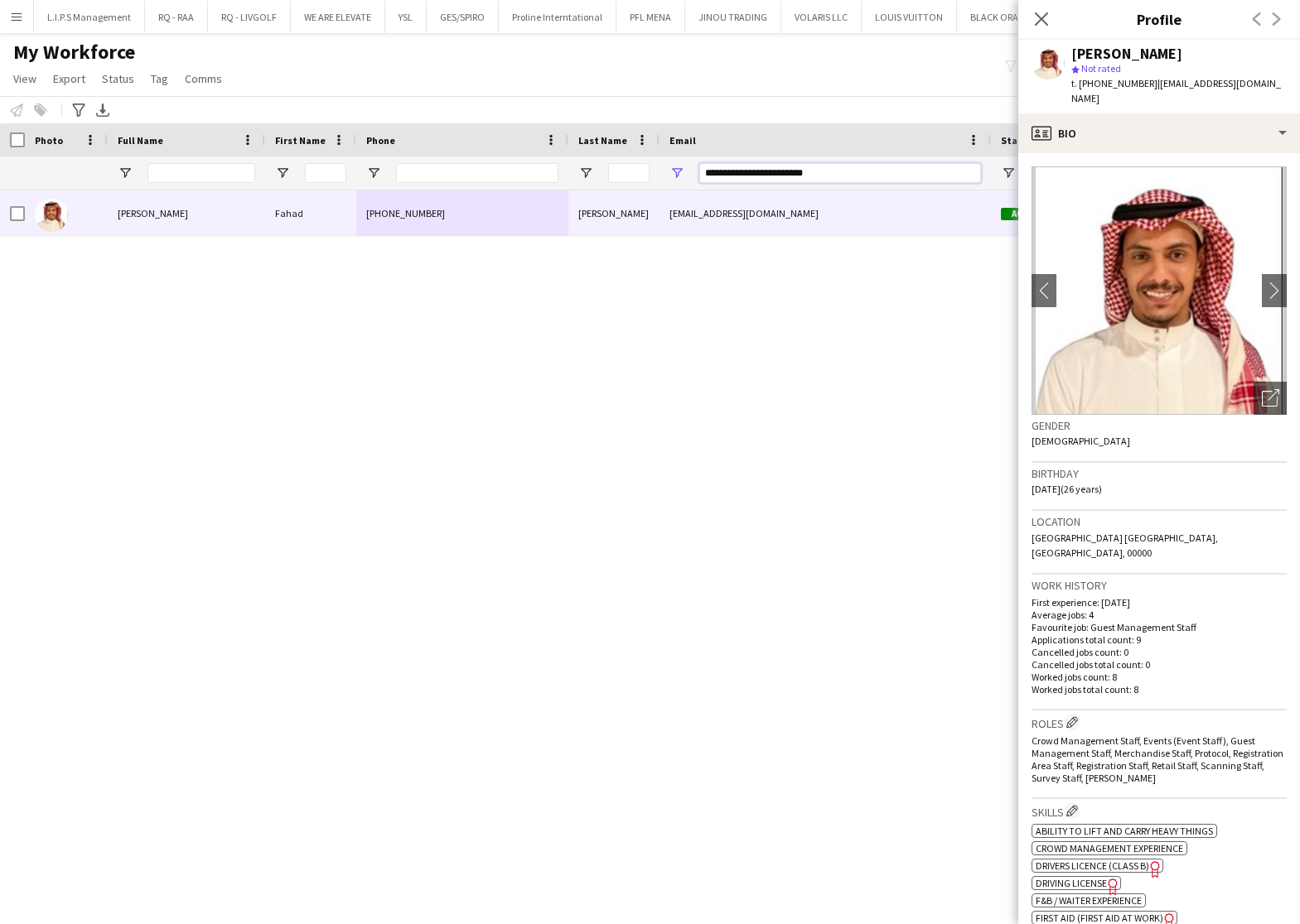
drag, startPoint x: 938, startPoint y: 174, endPoint x: 528, endPoint y: 177, distance: 410.0
click at [528, 177] on div "**********" at bounding box center [1176, 173] width 2351 height 33
paste input "Email Filter Input"
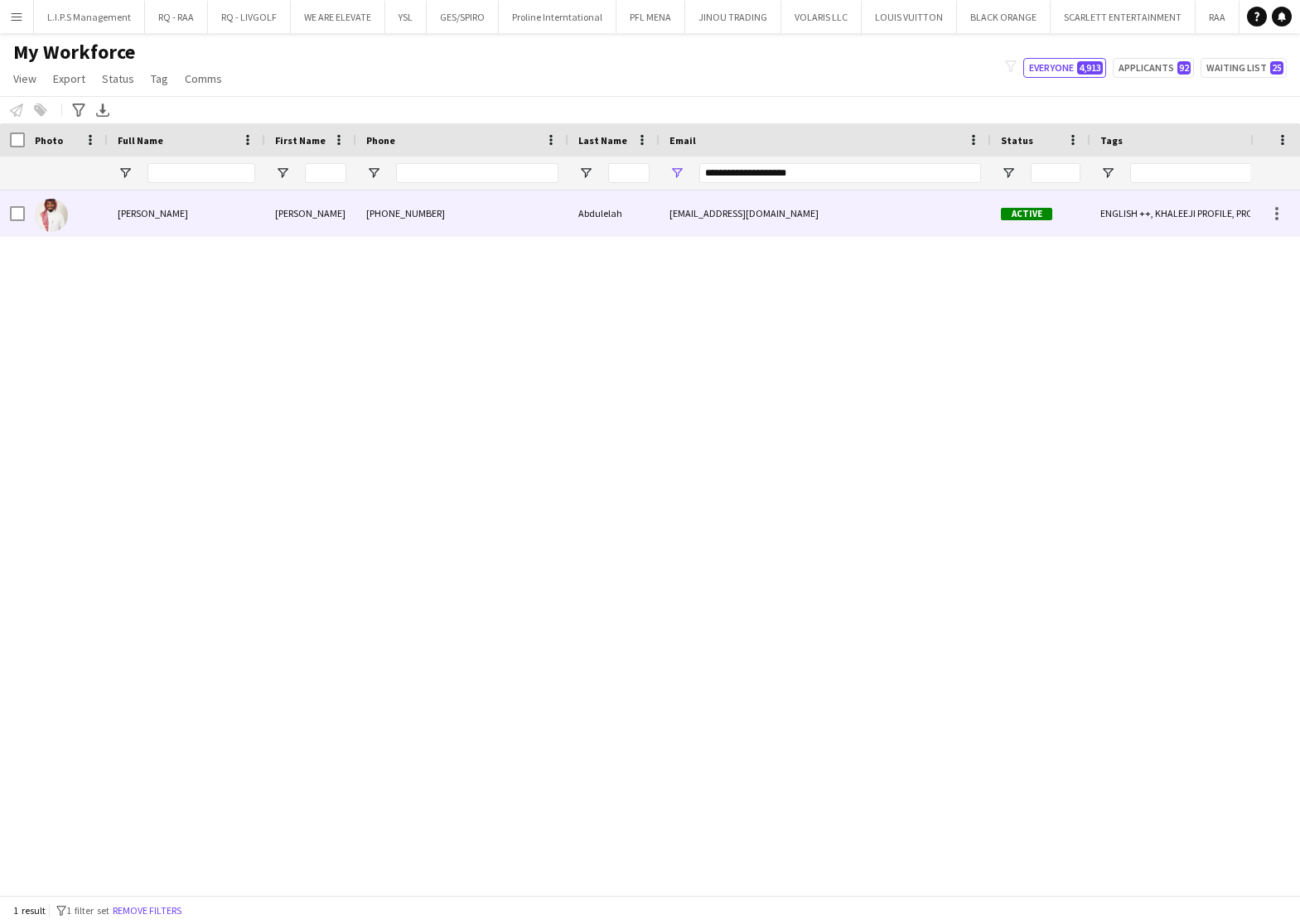
click at [494, 209] on div "[PHONE_NUMBER]" at bounding box center [462, 213] width 212 height 45
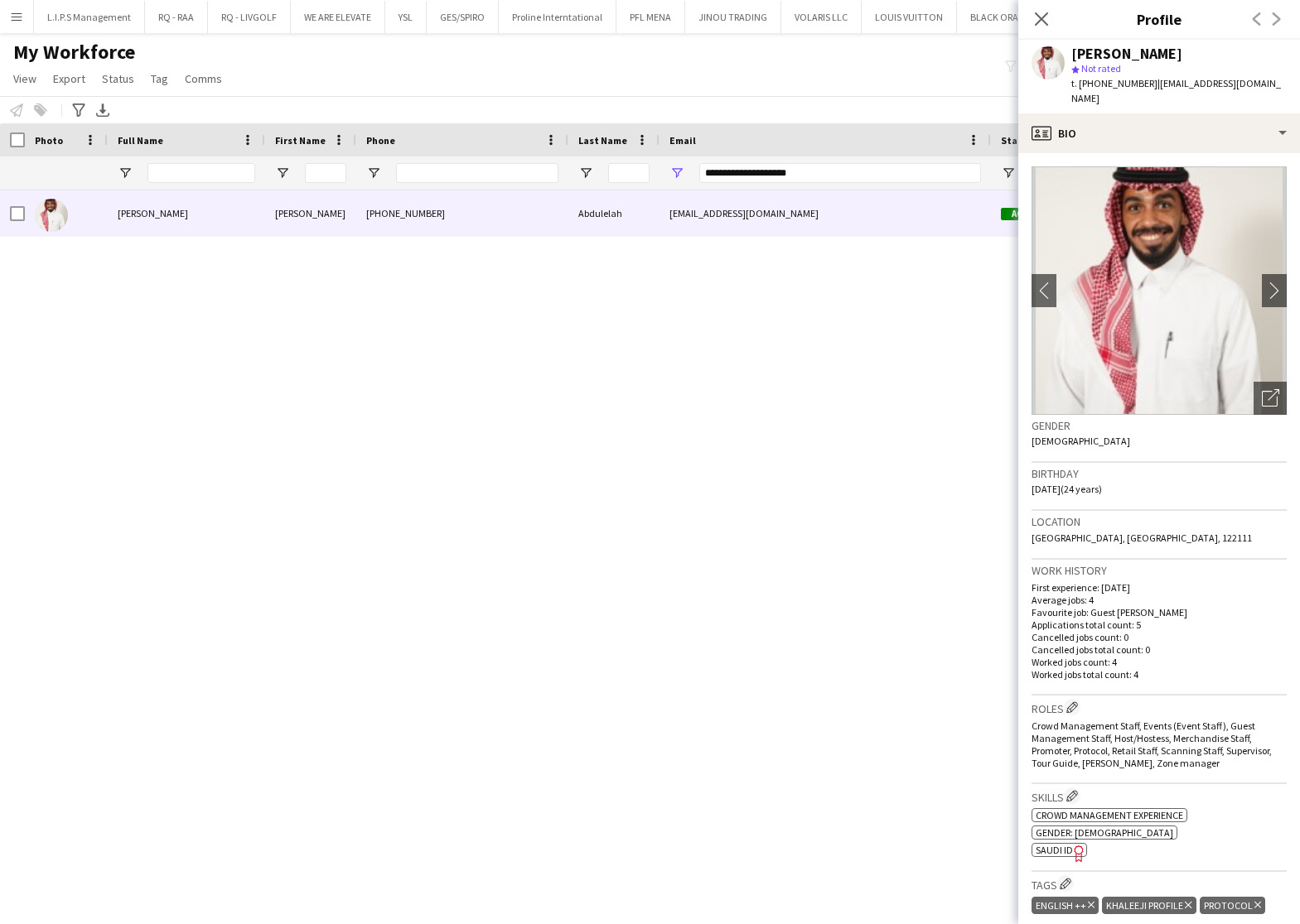
click at [1253, 398] on div "Open photos pop-in" at bounding box center [1270, 398] width 33 height 33
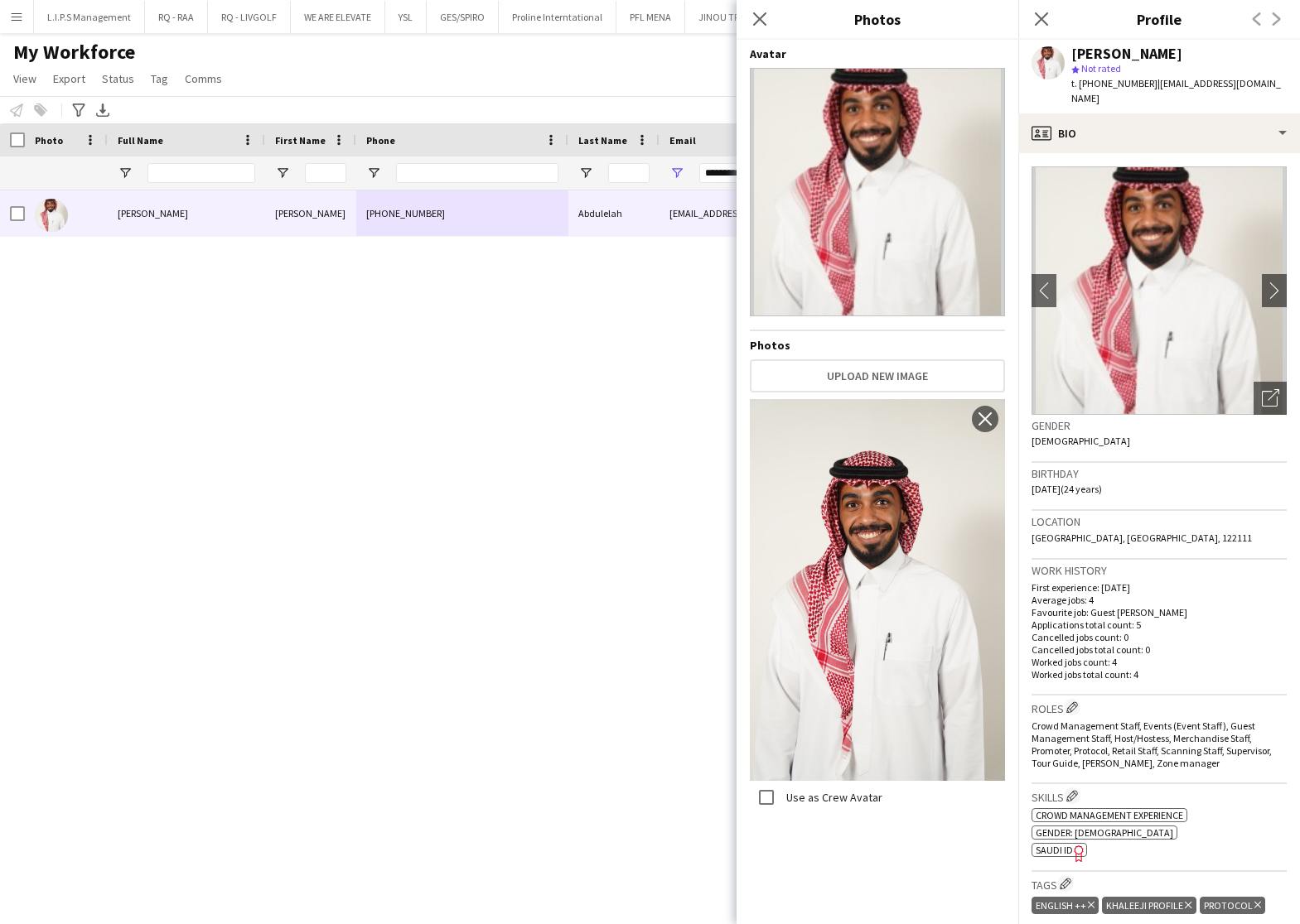
click at [1087, 52] on div "[PERSON_NAME]" at bounding box center [1126, 53] width 111 height 15
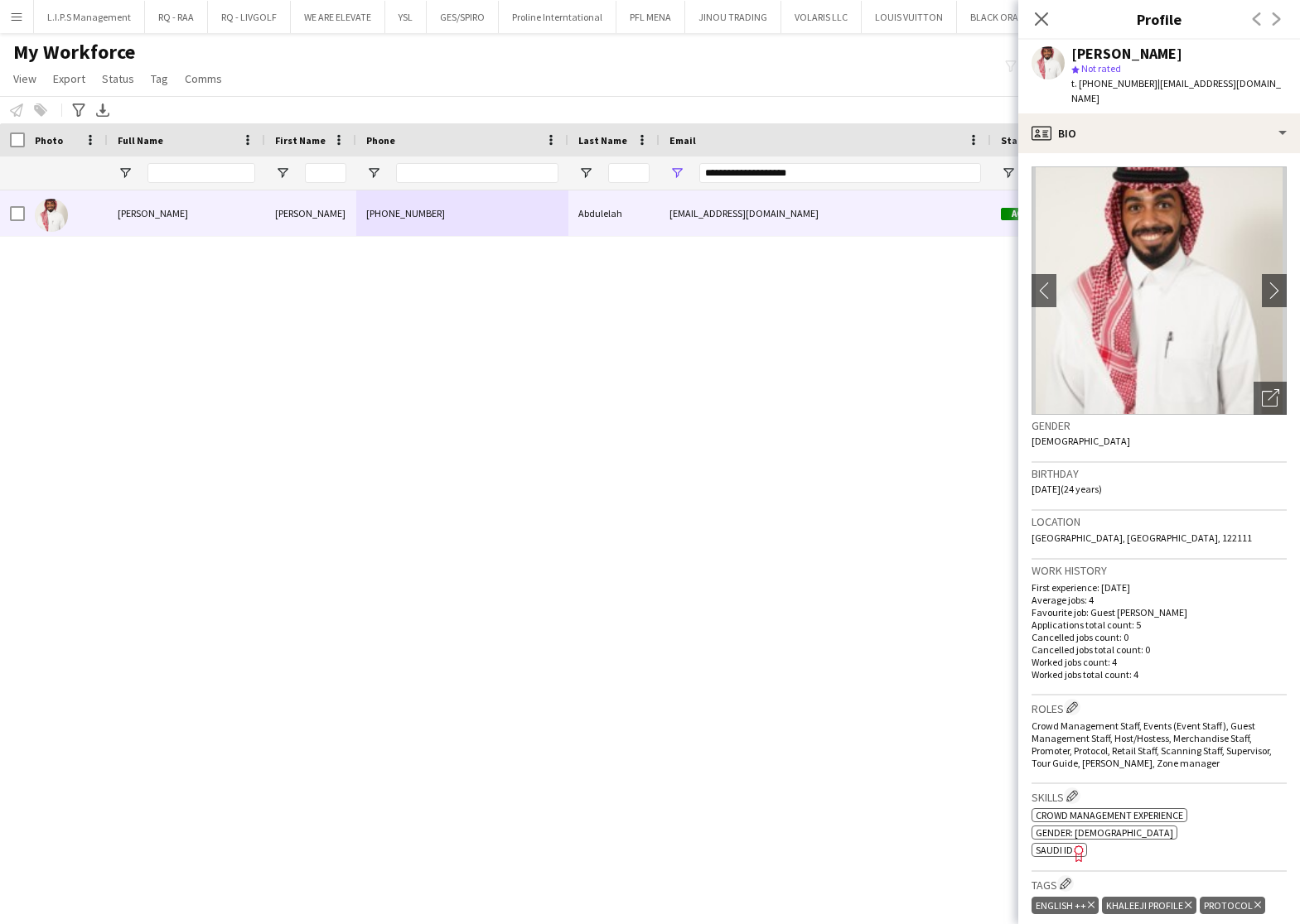
click at [1120, 55] on div "[PERSON_NAME]" at bounding box center [1126, 53] width 111 height 15
copy div "[PERSON_NAME]"
drag, startPoint x: 839, startPoint y: 177, endPoint x: 412, endPoint y: 163, distance: 427.2
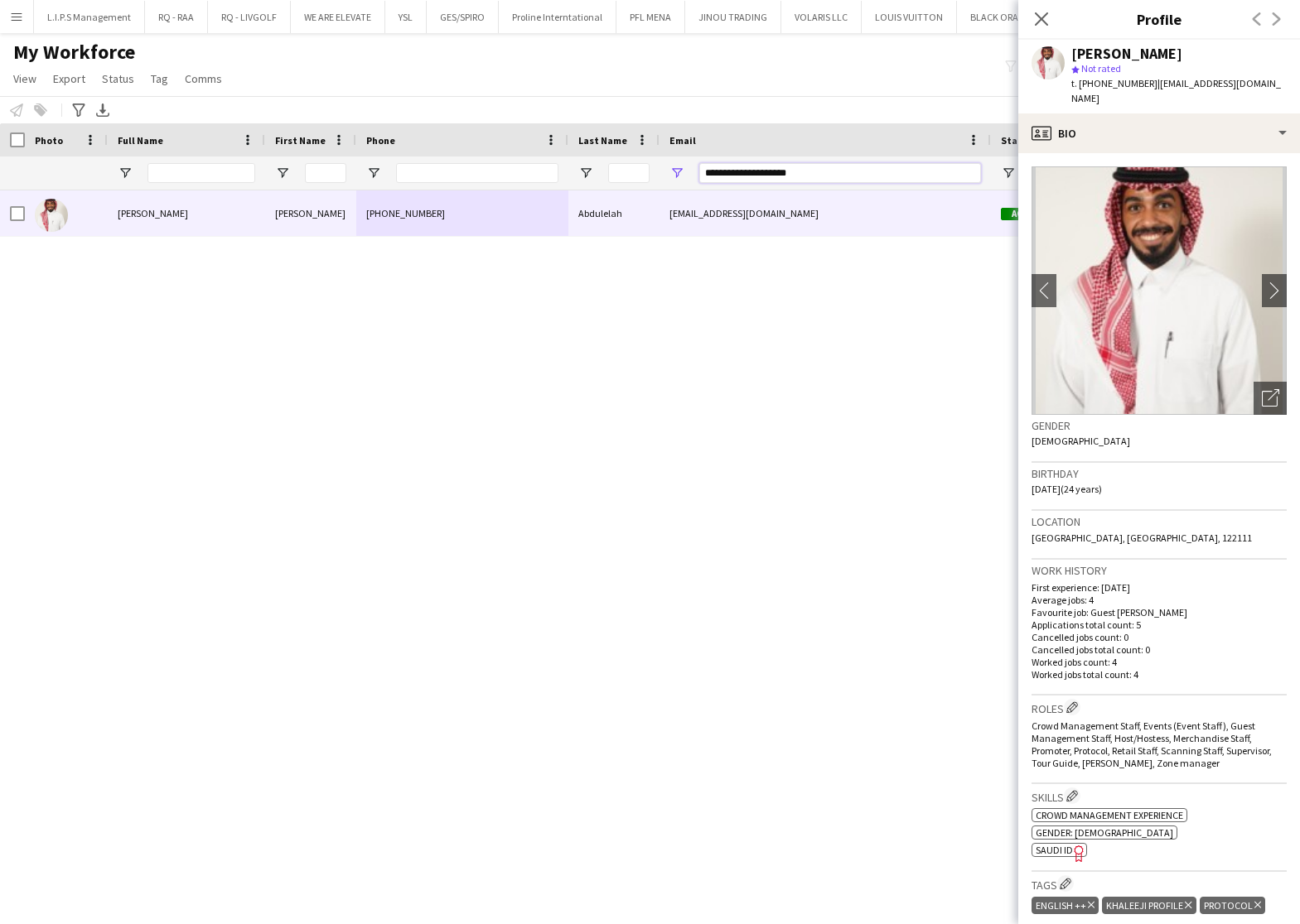
click at [412, 163] on div "**********" at bounding box center [1176, 173] width 2351 height 33
paste input "Email Filter Input"
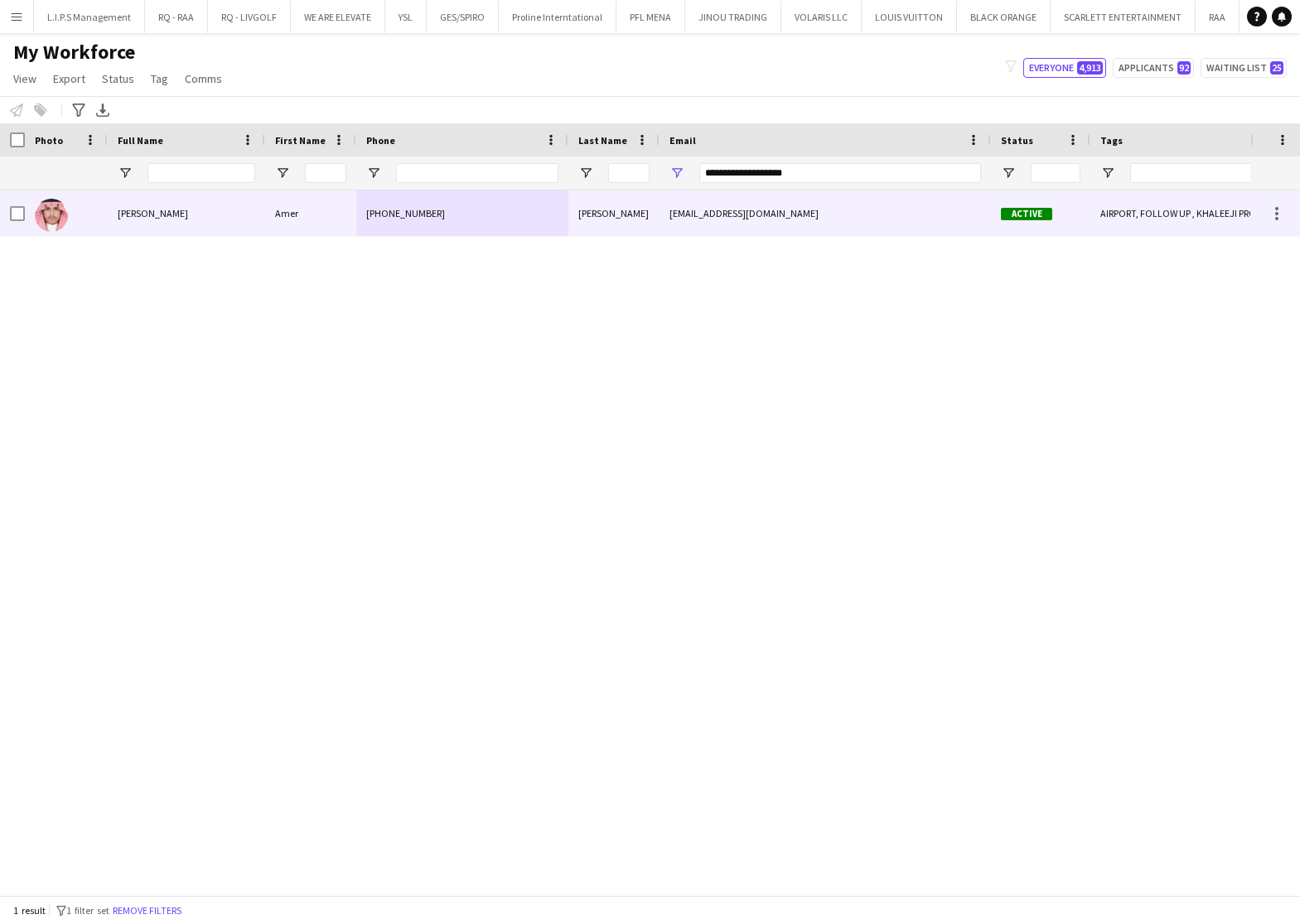
click at [412, 208] on div "[PHONE_NUMBER]" at bounding box center [462, 213] width 212 height 45
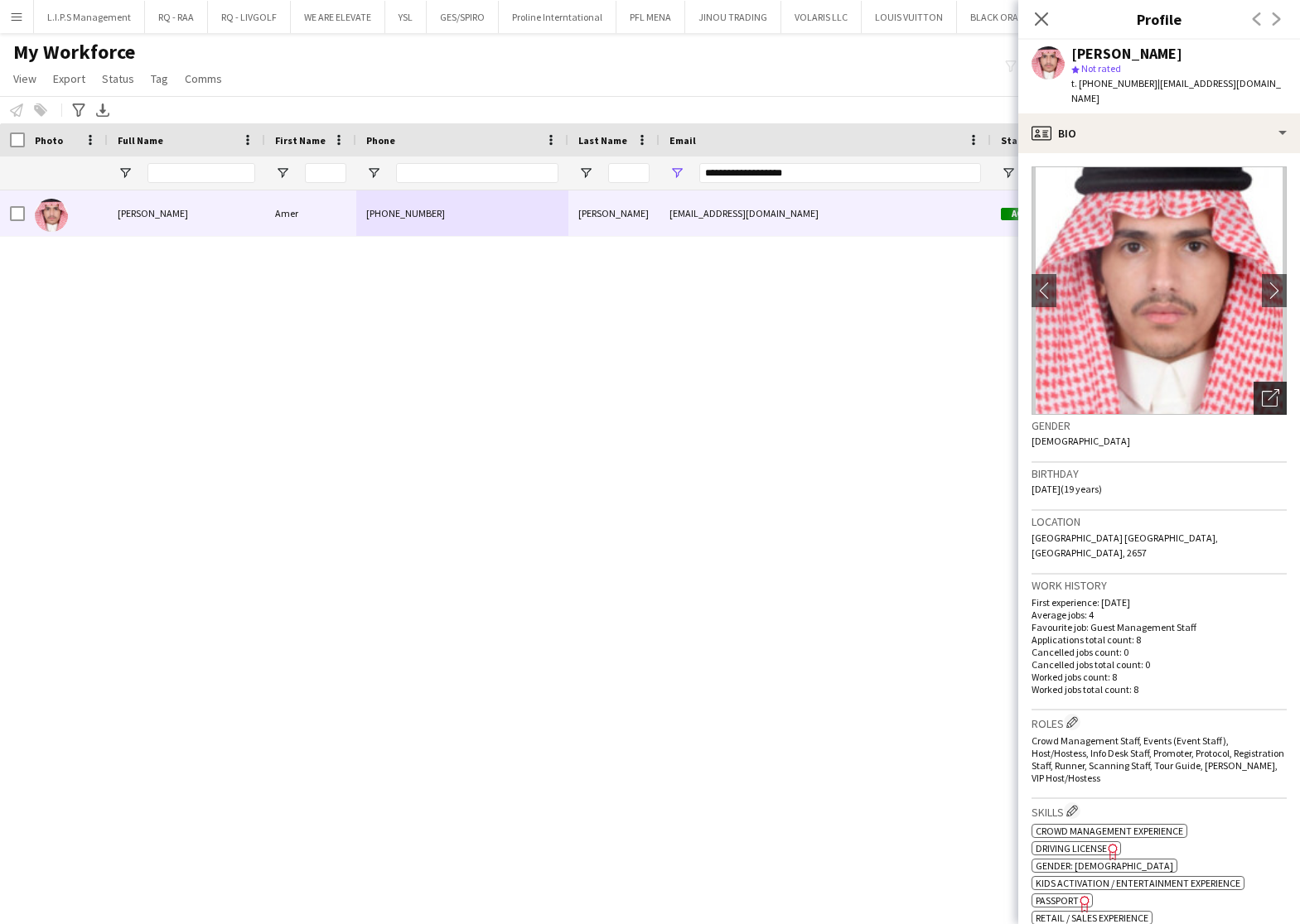
click at [1261, 389] on icon "Open photos pop-in" at bounding box center [1270, 398] width 17 height 17
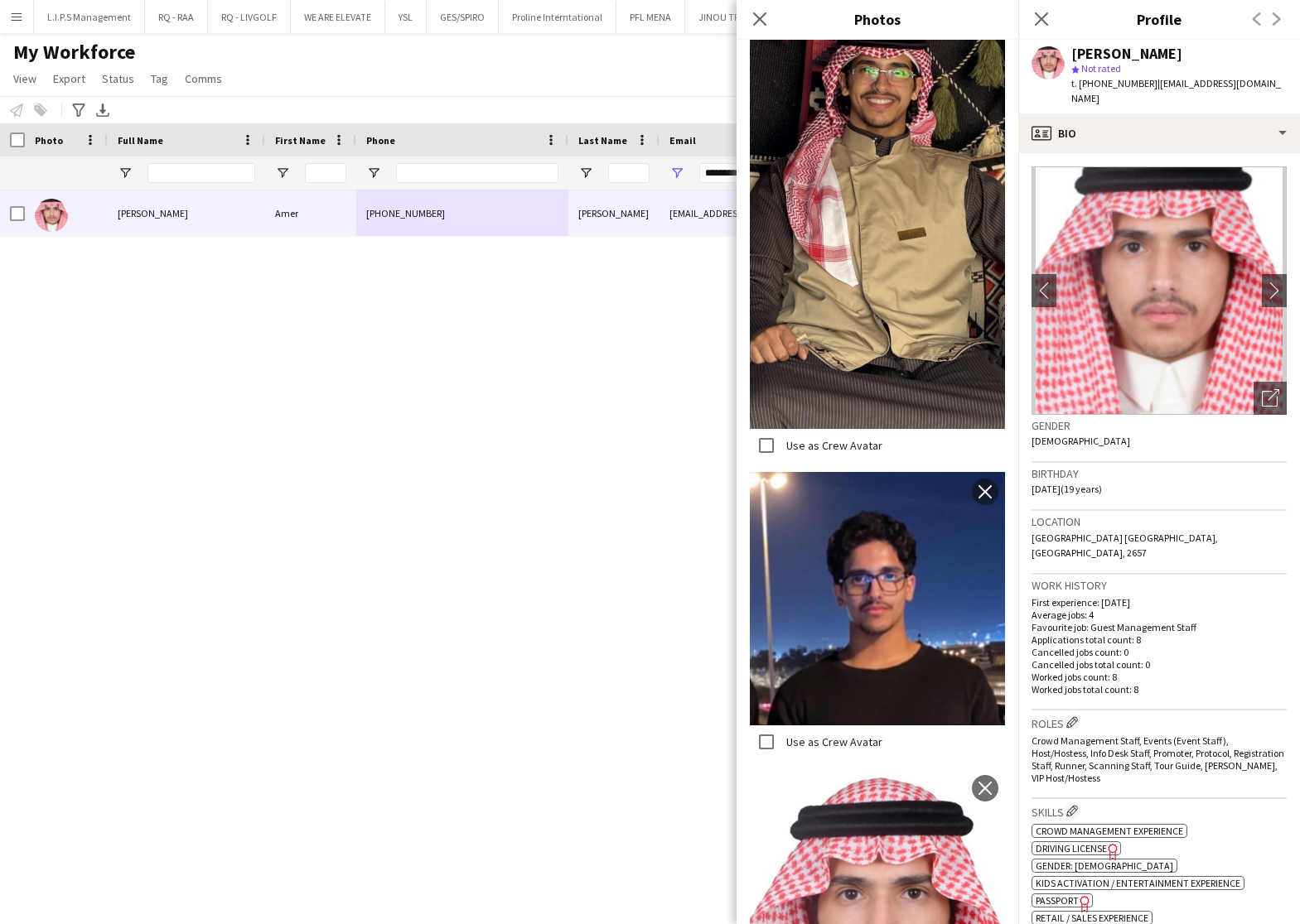
scroll to position [1632, 0]
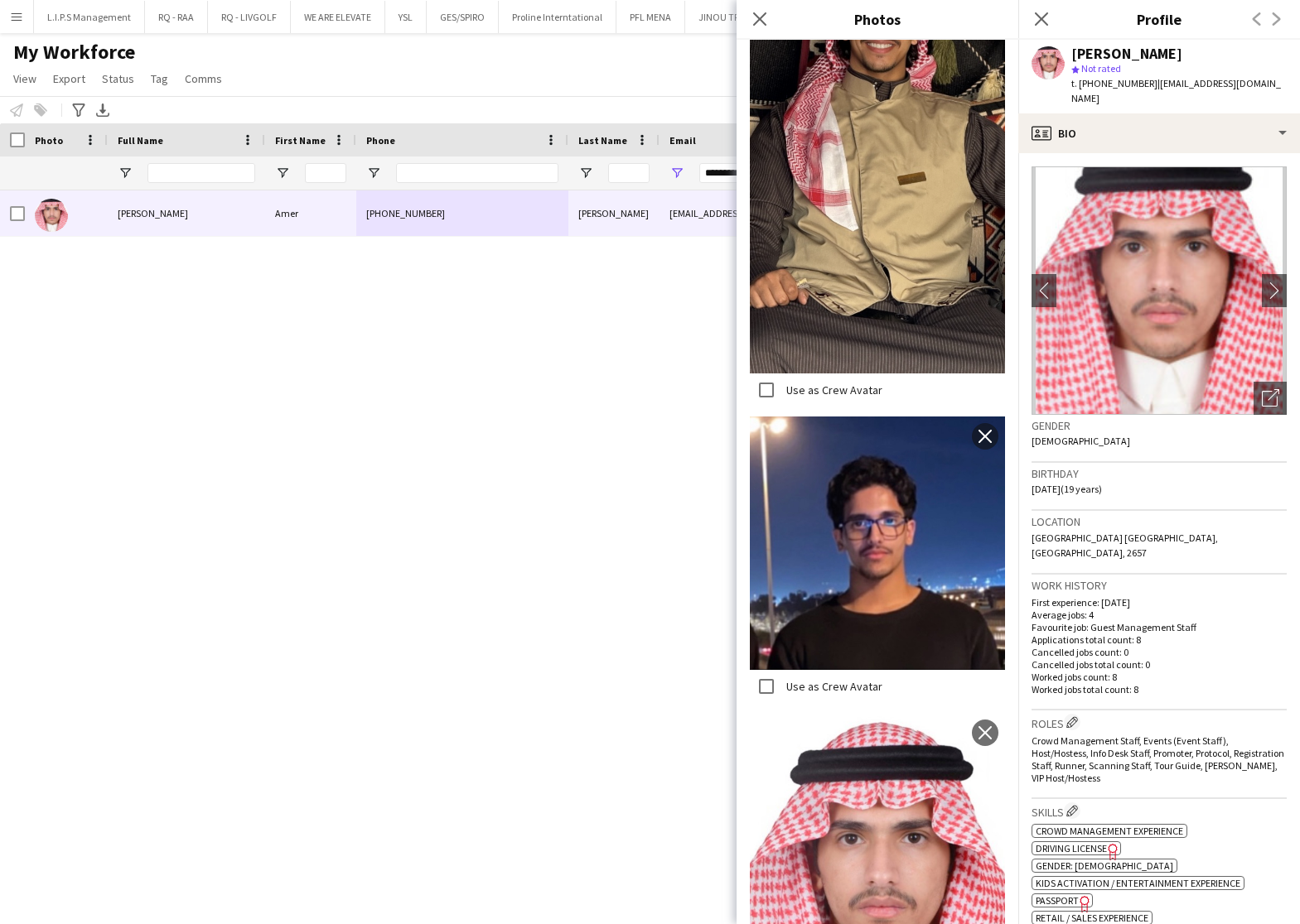
click at [1076, 57] on div "[PERSON_NAME]" at bounding box center [1126, 53] width 111 height 15
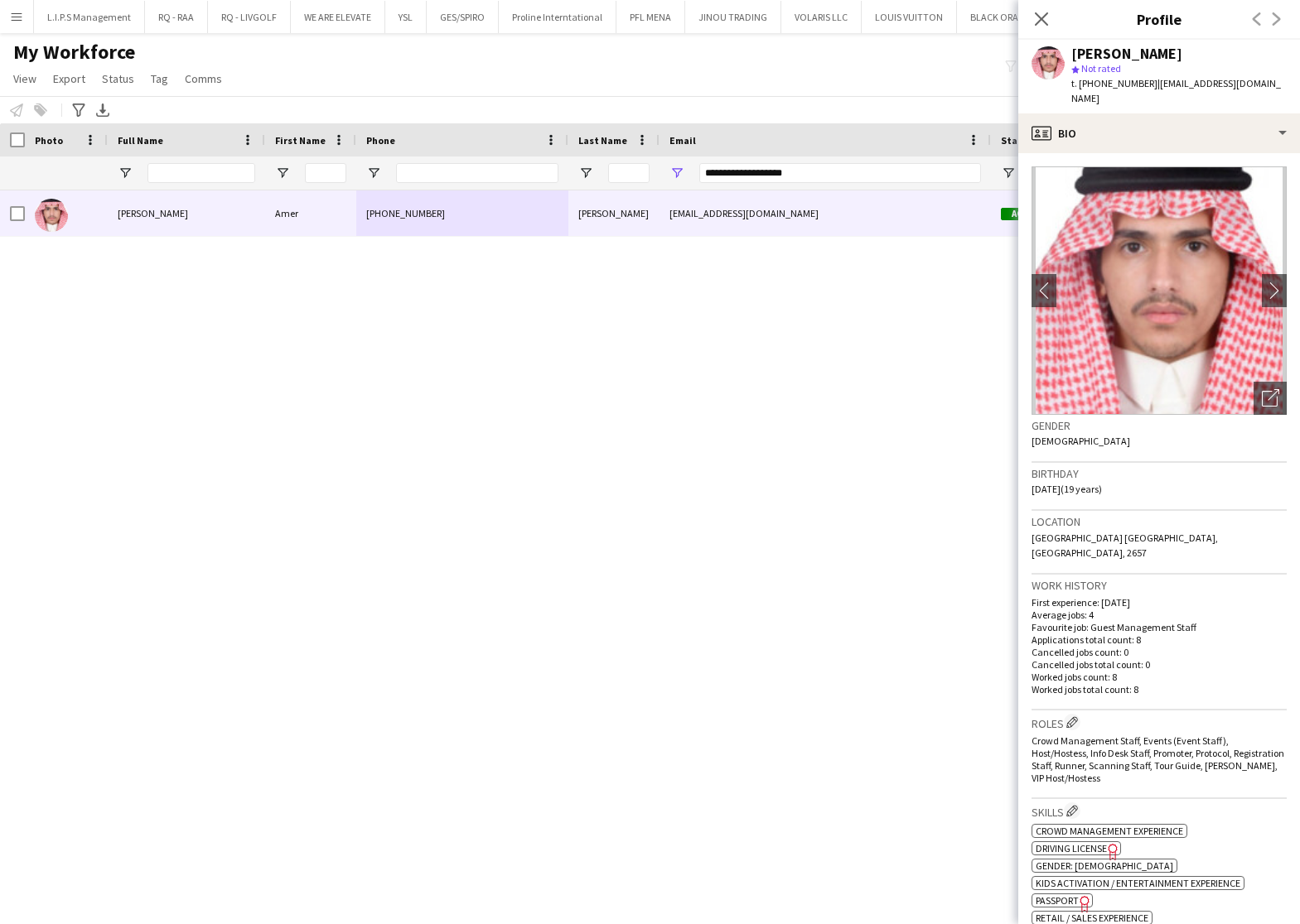
click at [1098, 46] on div "[PERSON_NAME]" at bounding box center [1126, 53] width 111 height 15
copy div "[PERSON_NAME]"
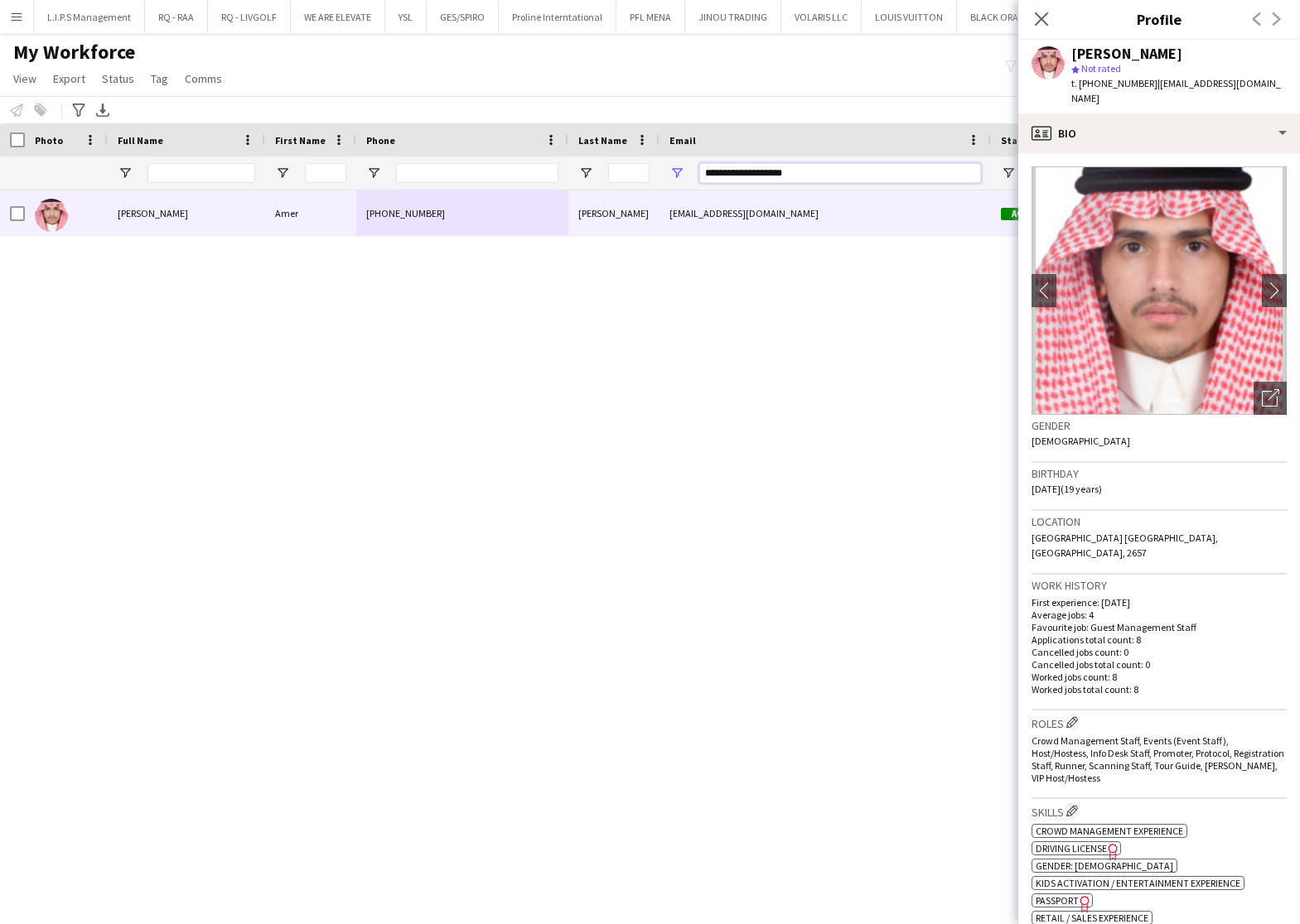
drag, startPoint x: 807, startPoint y: 174, endPoint x: 479, endPoint y: 156, distance: 328.5
click at [487, 162] on div "**********" at bounding box center [1176, 173] width 2351 height 33
paste input "***"
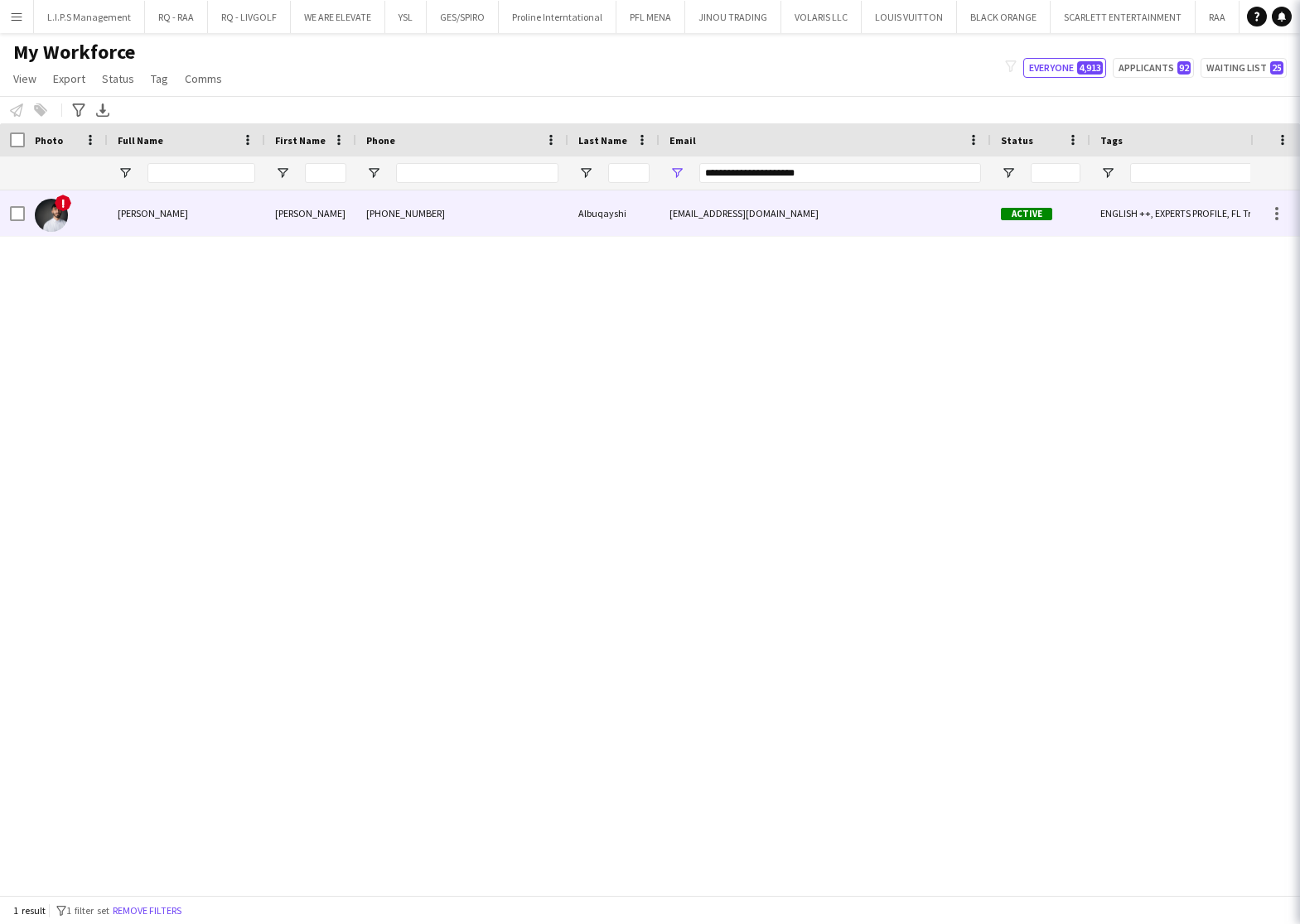
click at [389, 203] on div "[PHONE_NUMBER]" at bounding box center [462, 213] width 212 height 45
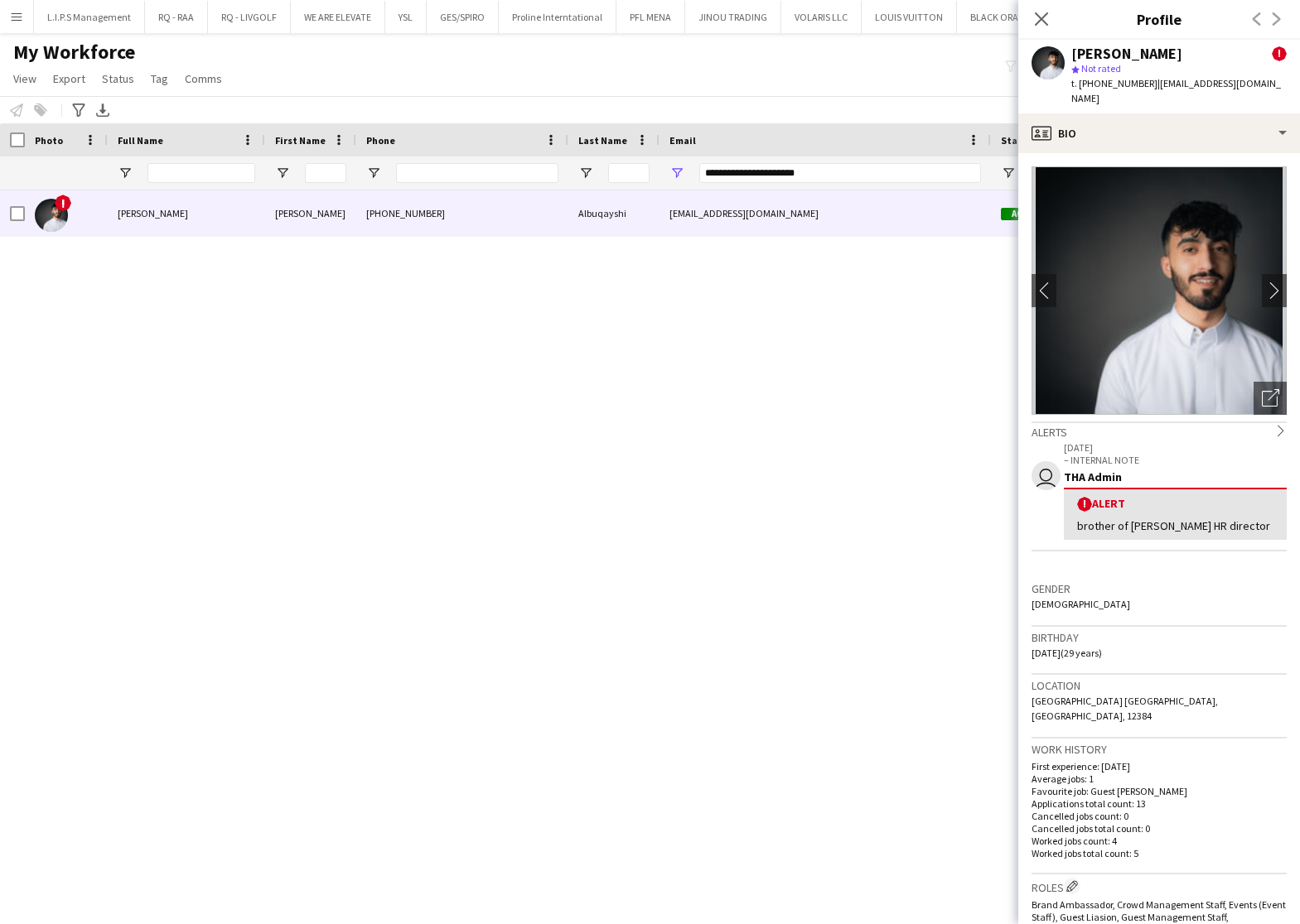
click at [1249, 401] on app-crew-profile-bio "chevron-left chevron-right Open photos pop-in Alerts chevron-right user [DATE] …" at bounding box center [1159, 538] width 282 height 771
click at [1253, 384] on div "Open photos pop-in" at bounding box center [1270, 398] width 33 height 33
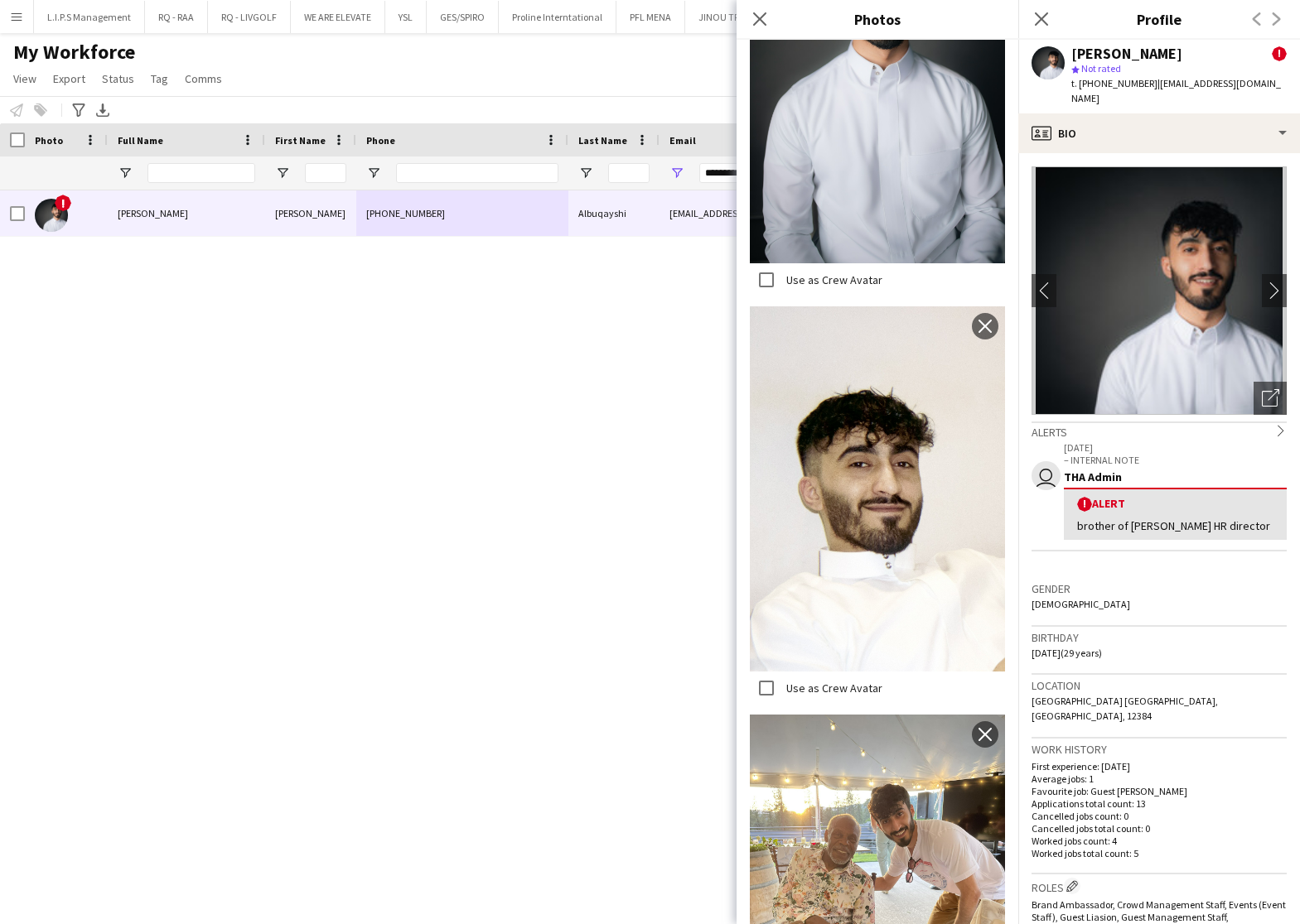
scroll to position [2756, 0]
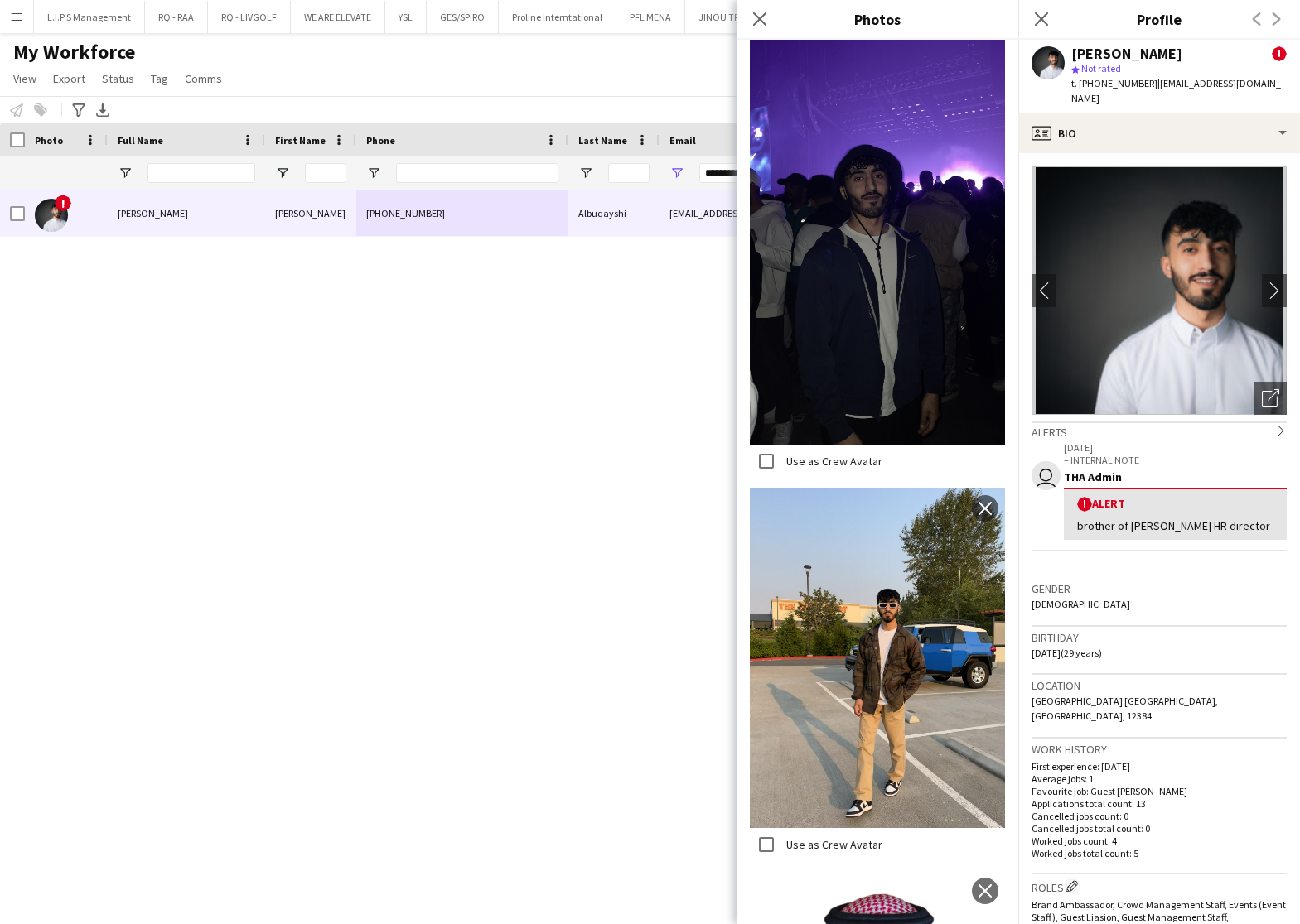
click at [1092, 52] on div "[PERSON_NAME]" at bounding box center [1126, 53] width 111 height 15
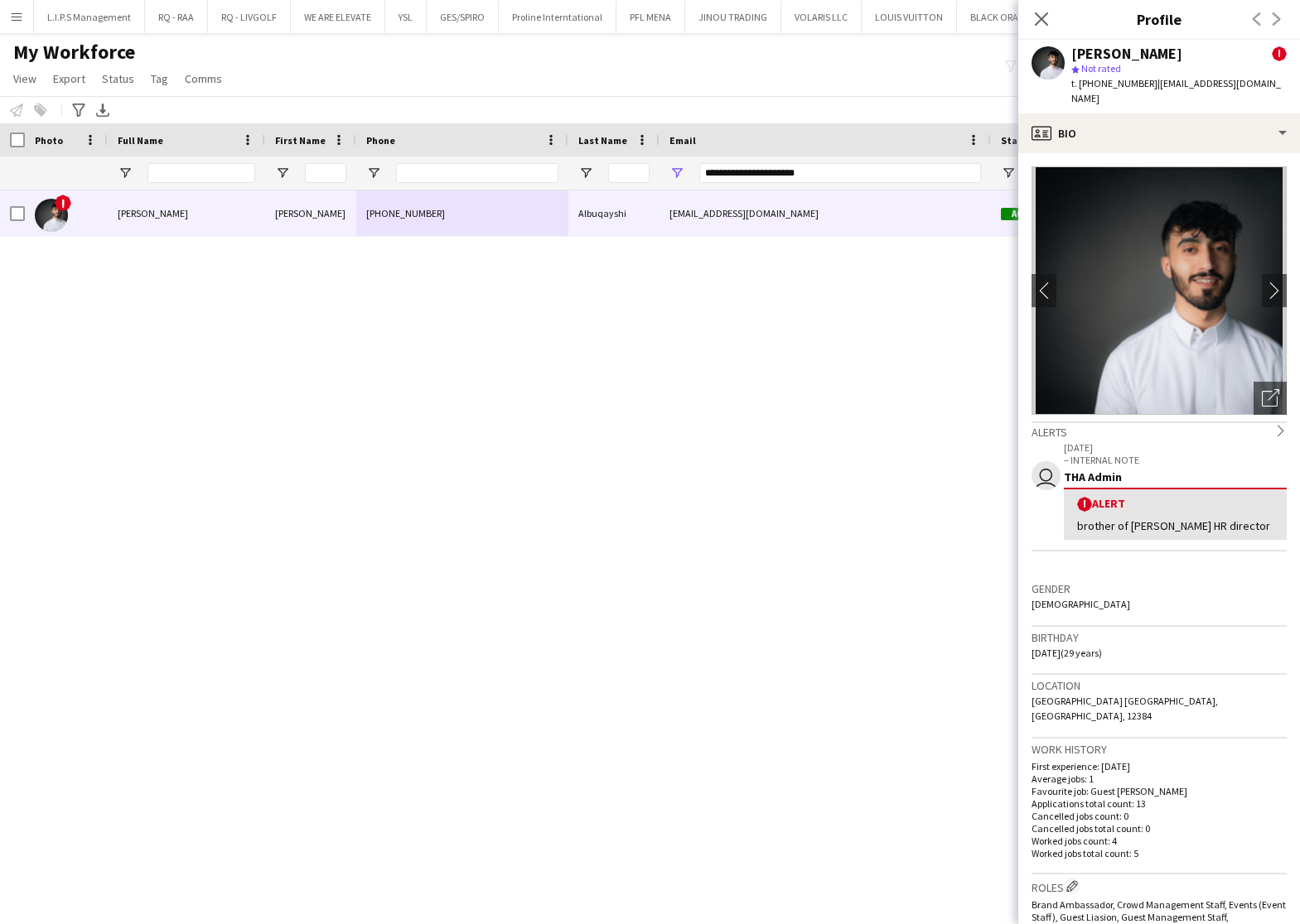
click at [1096, 56] on div "[PERSON_NAME]" at bounding box center [1126, 53] width 111 height 15
copy div "[PERSON_NAME]"
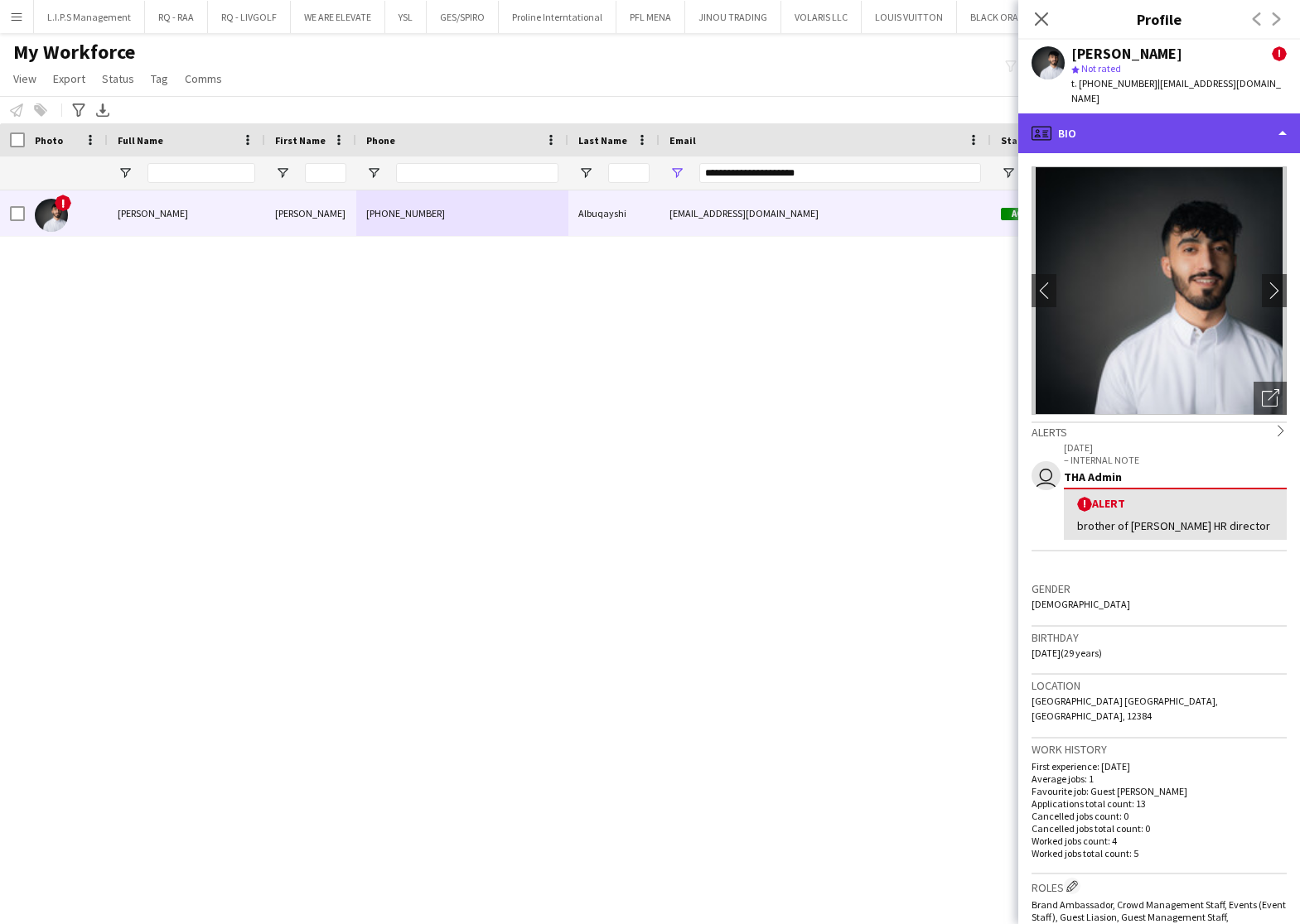
click at [1201, 113] on div "profile Bio" at bounding box center [1159, 133] width 282 height 40
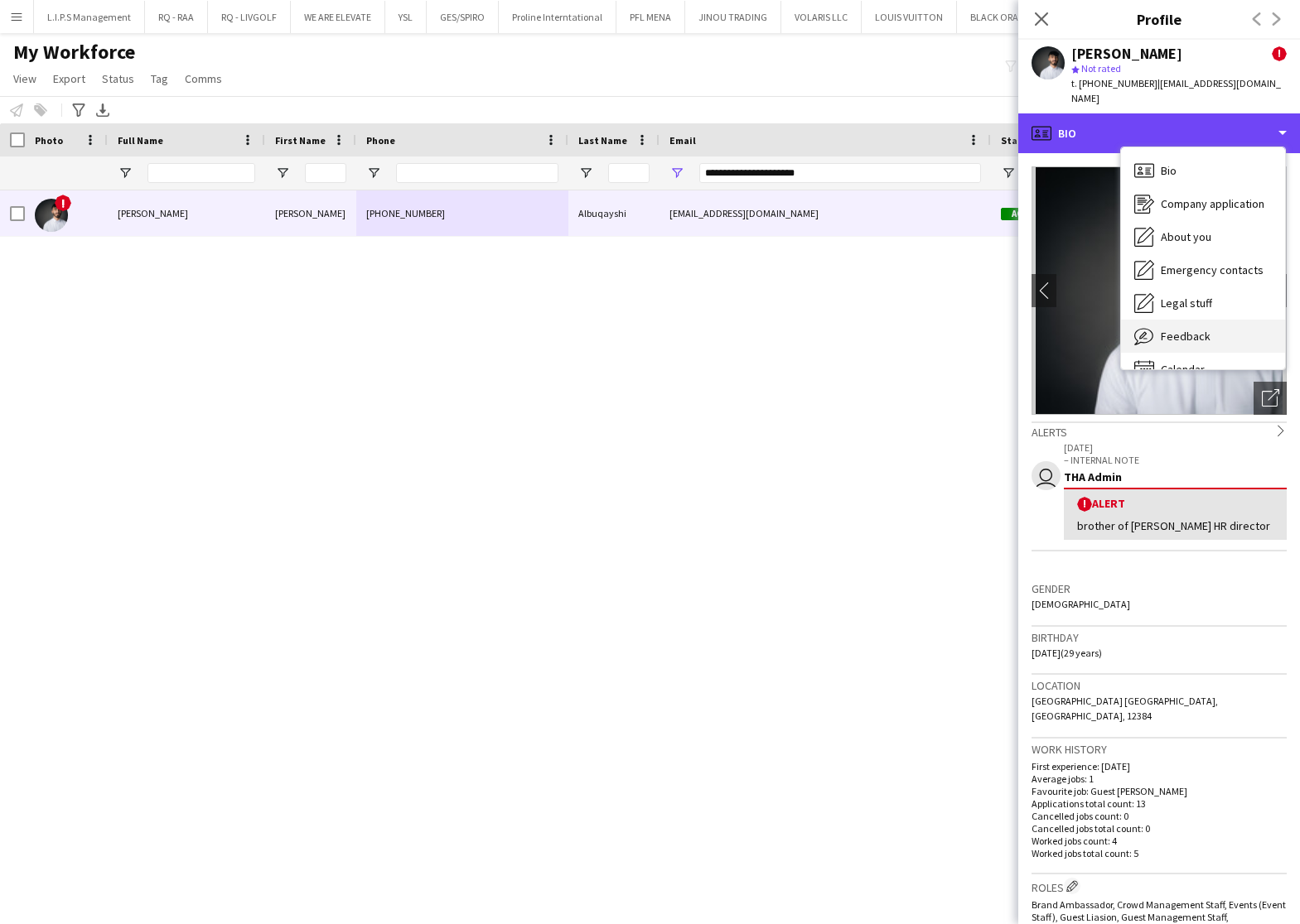
scroll to position [22, 0]
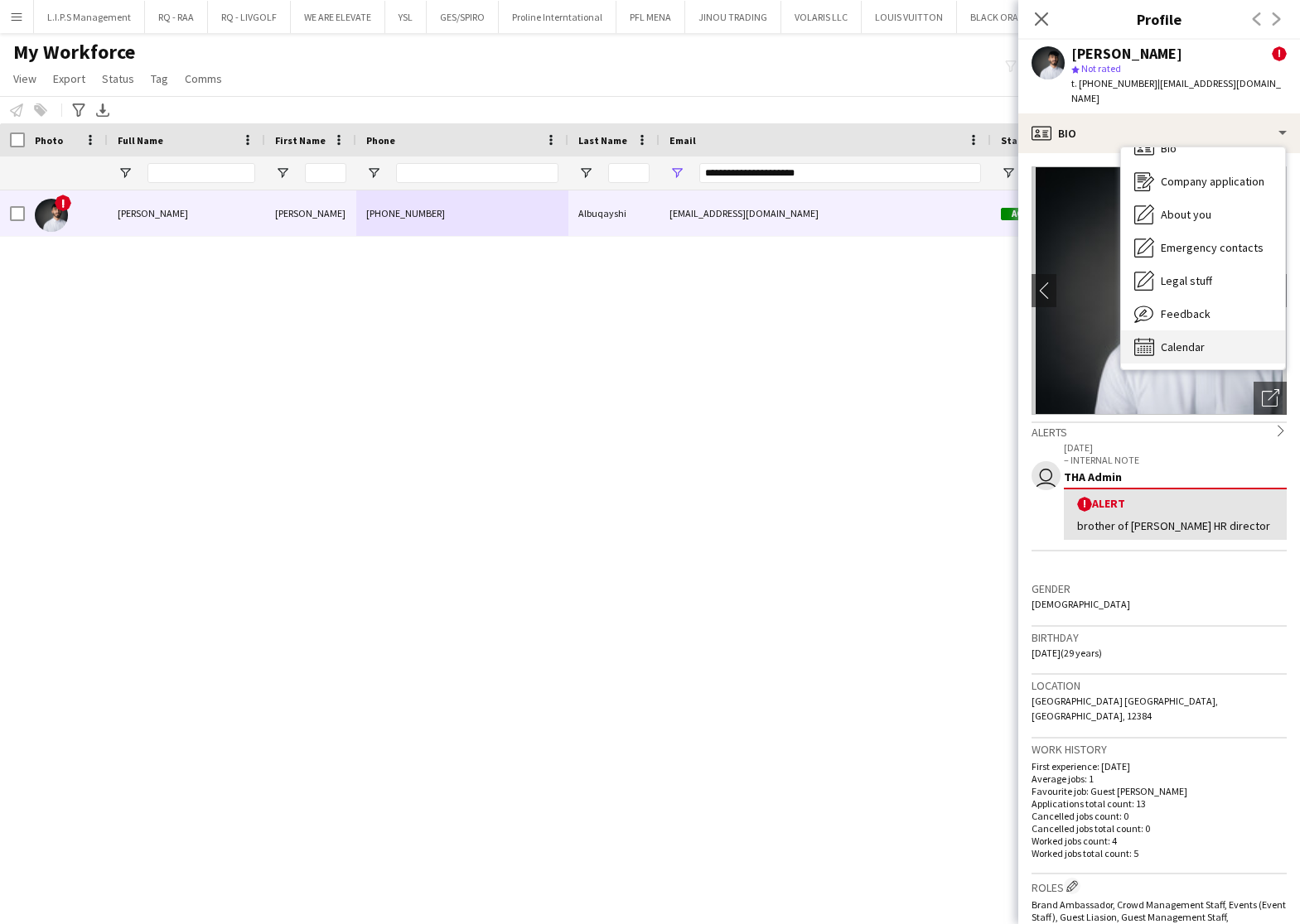
click at [1207, 330] on div "Calendar Calendar" at bounding box center [1202, 347] width 164 height 33
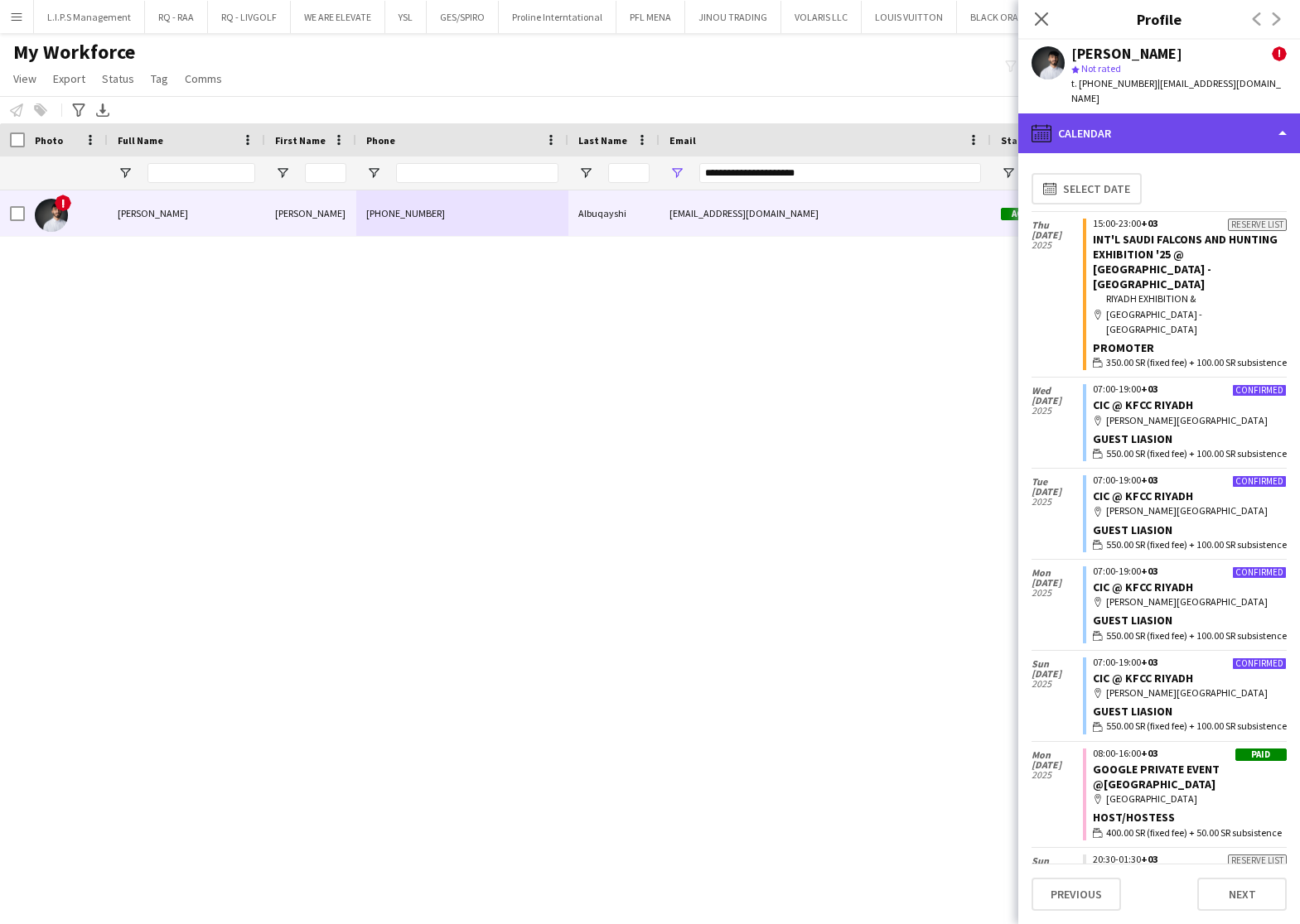
click at [1215, 119] on div "calendar-full Calendar" at bounding box center [1159, 133] width 282 height 40
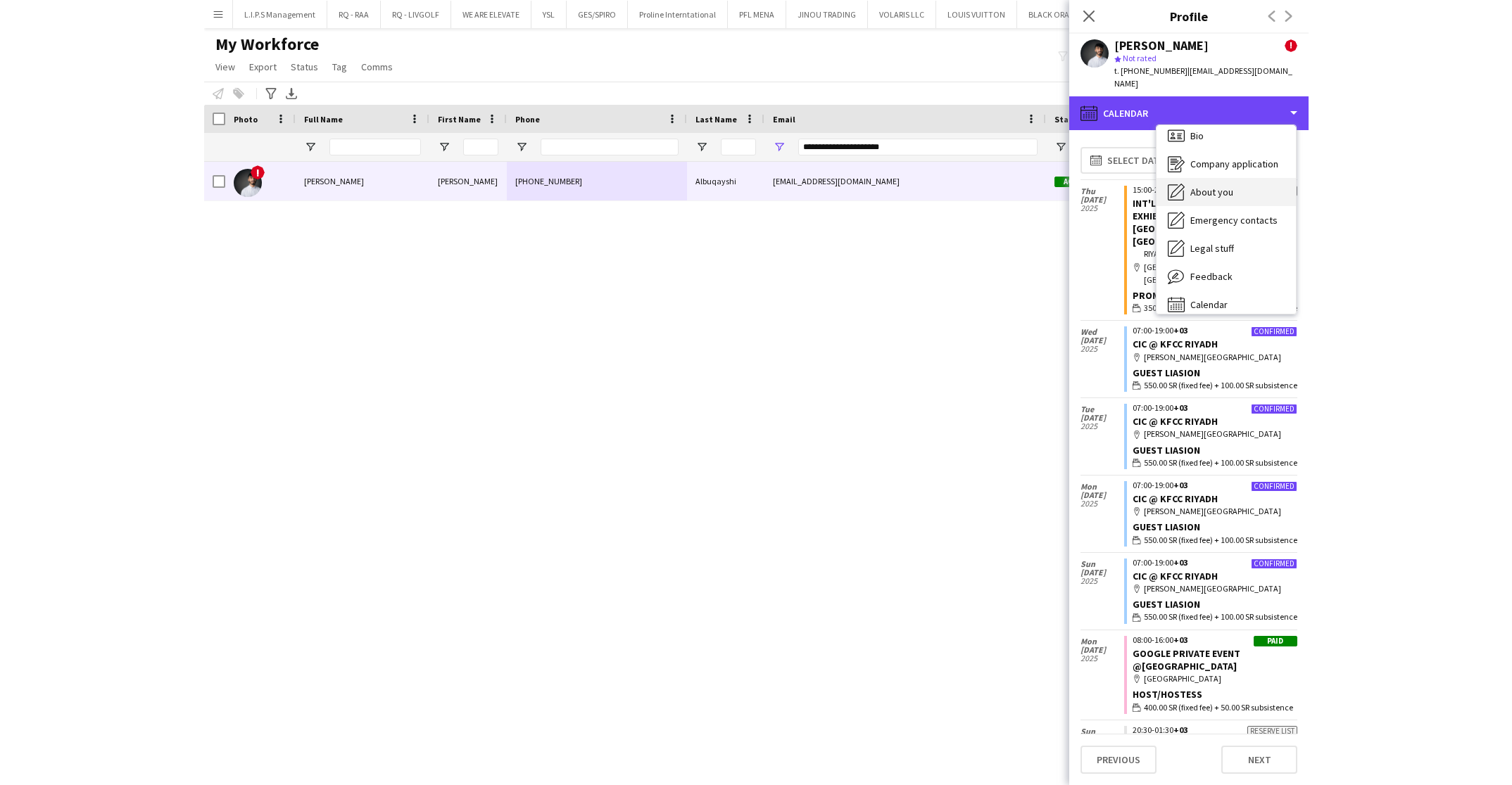
scroll to position [0, 0]
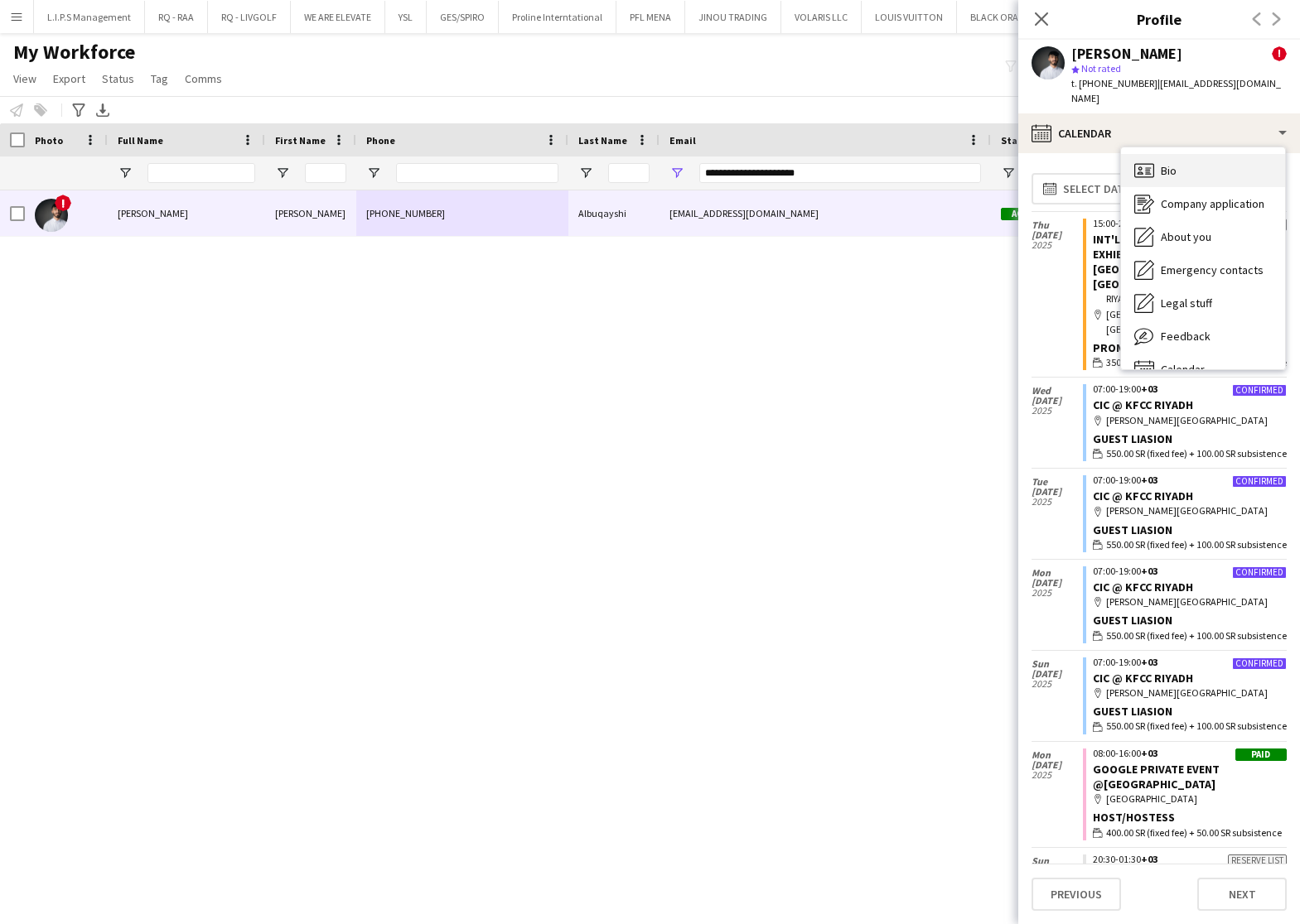
click at [1195, 156] on div "Bio Bio" at bounding box center [1202, 170] width 164 height 33
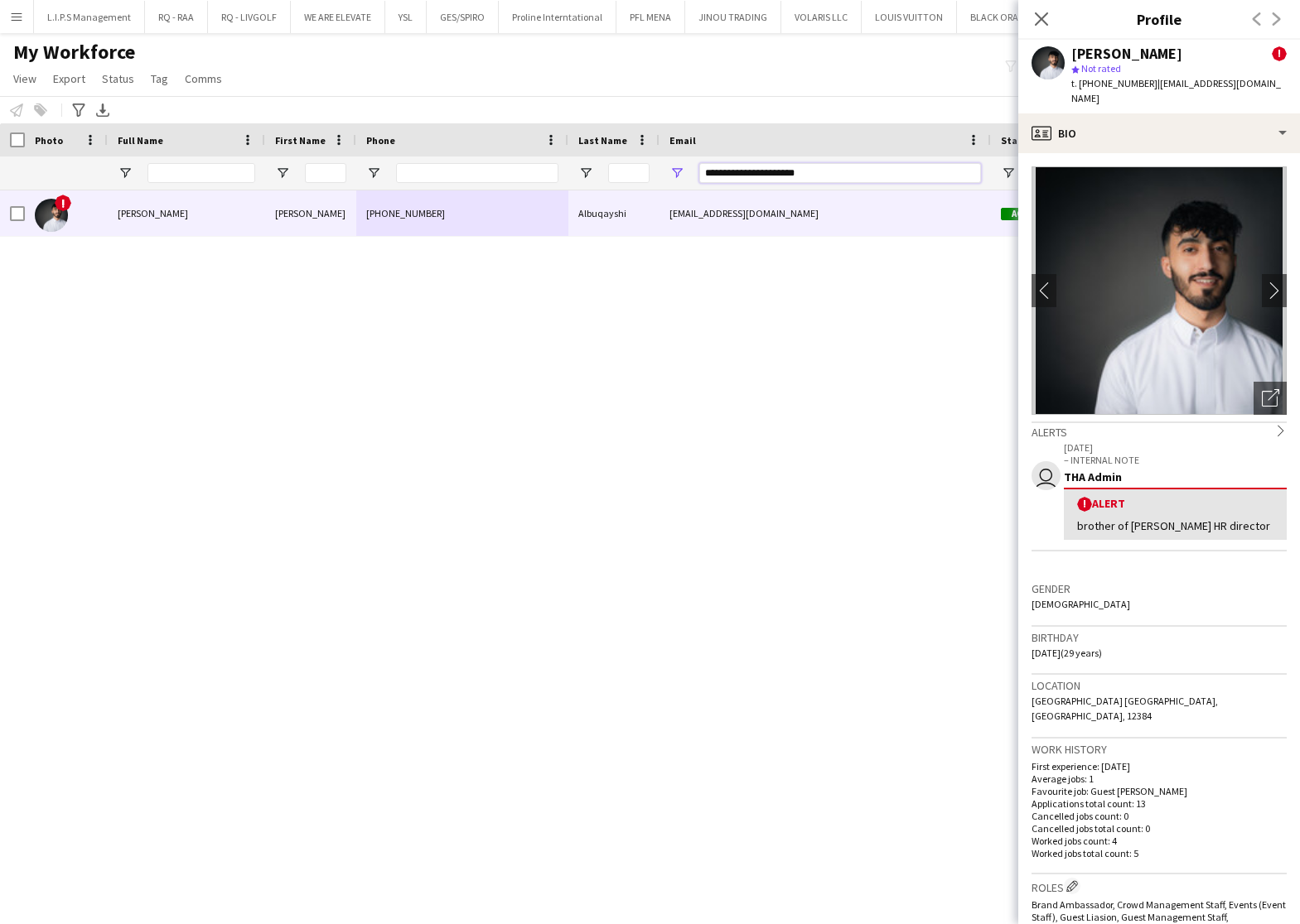
drag, startPoint x: 876, startPoint y: 179, endPoint x: 406, endPoint y: 181, distance: 470.0
click at [406, 181] on div "**********" at bounding box center [1176, 173] width 2351 height 33
paste input "Email Filter Input"
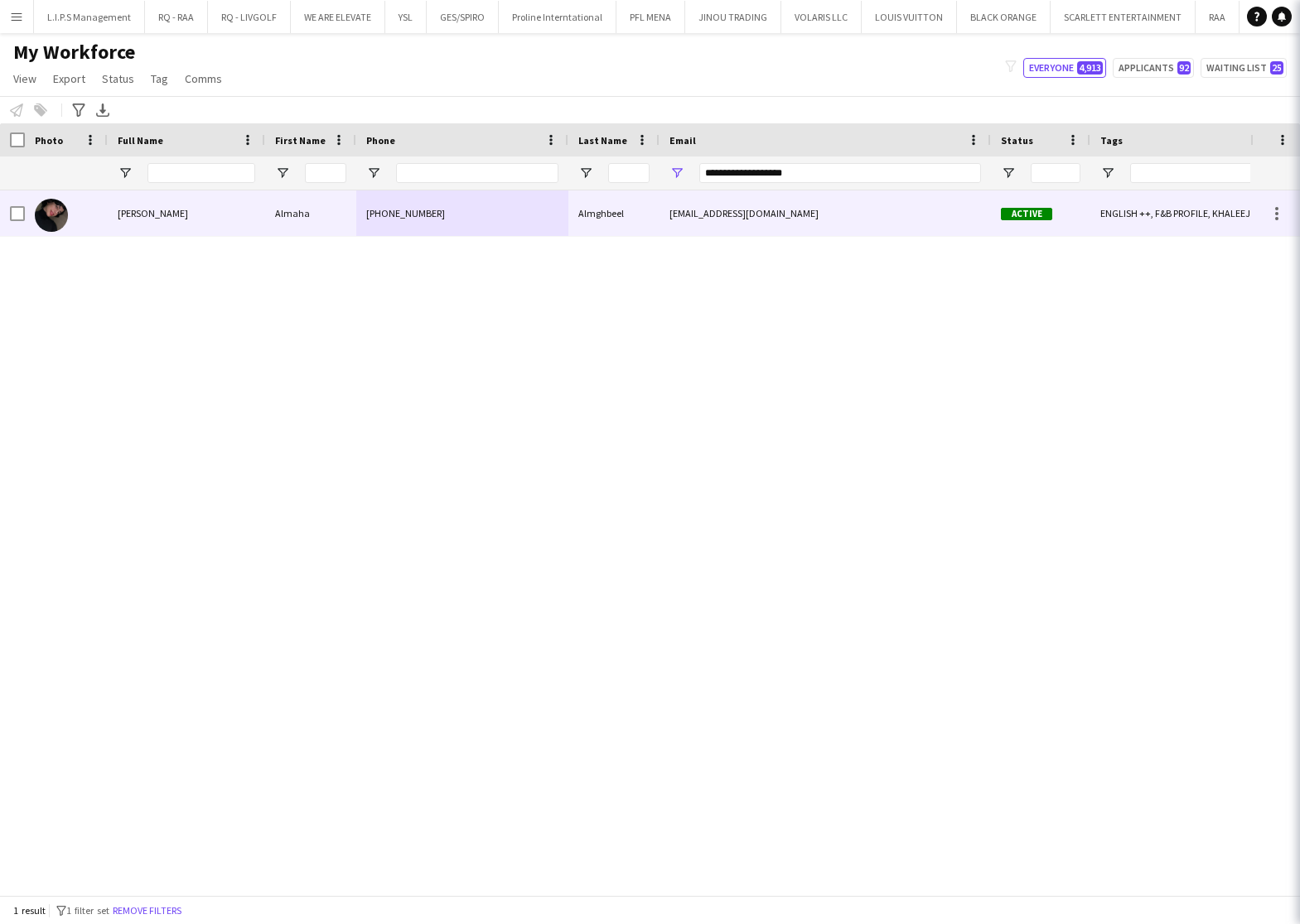
click at [398, 211] on div "[PHONE_NUMBER]" at bounding box center [462, 213] width 212 height 45
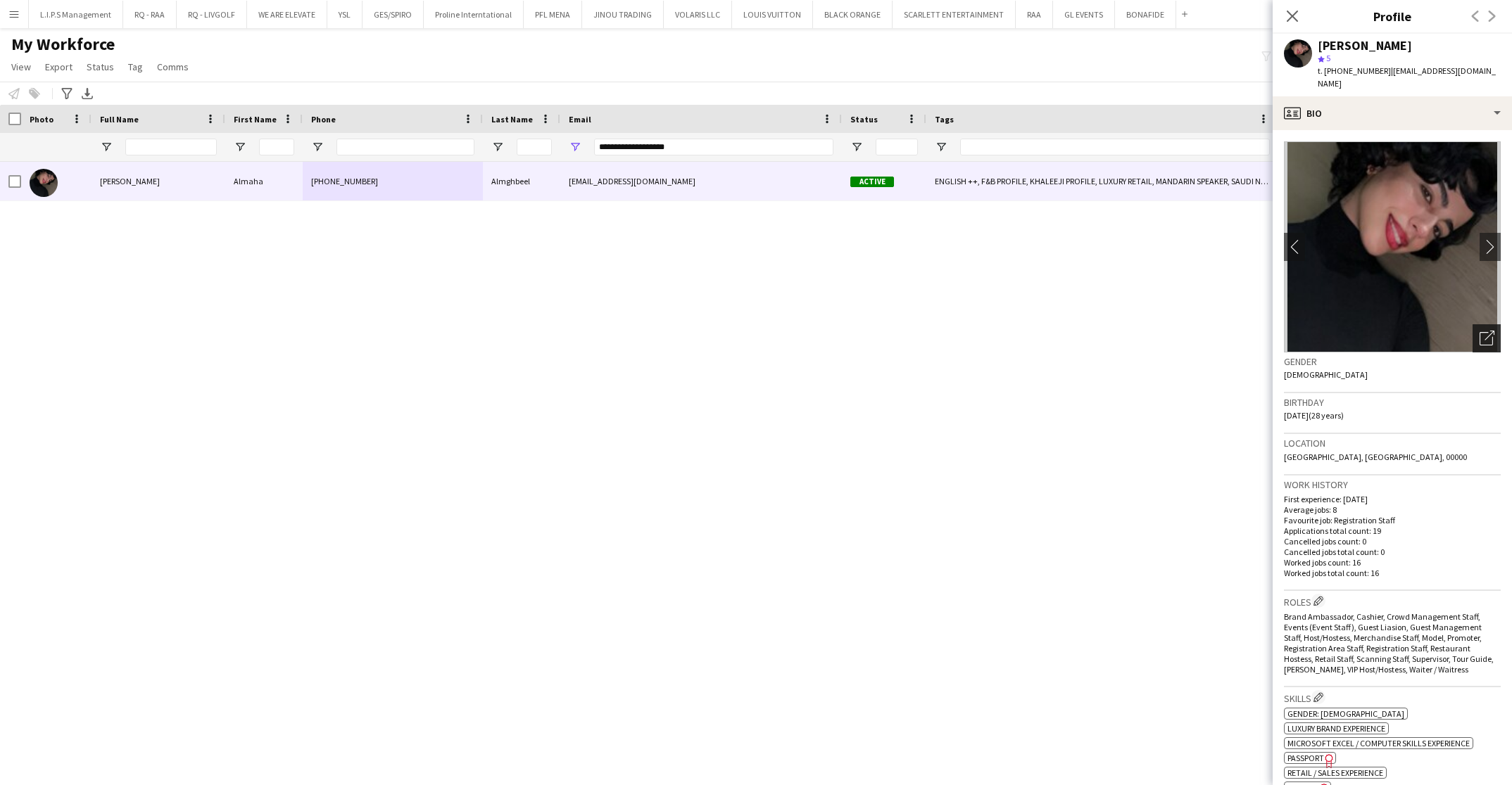
click at [1479, 331] on icon "Open photos pop-in" at bounding box center [1486, 338] width 15 height 15
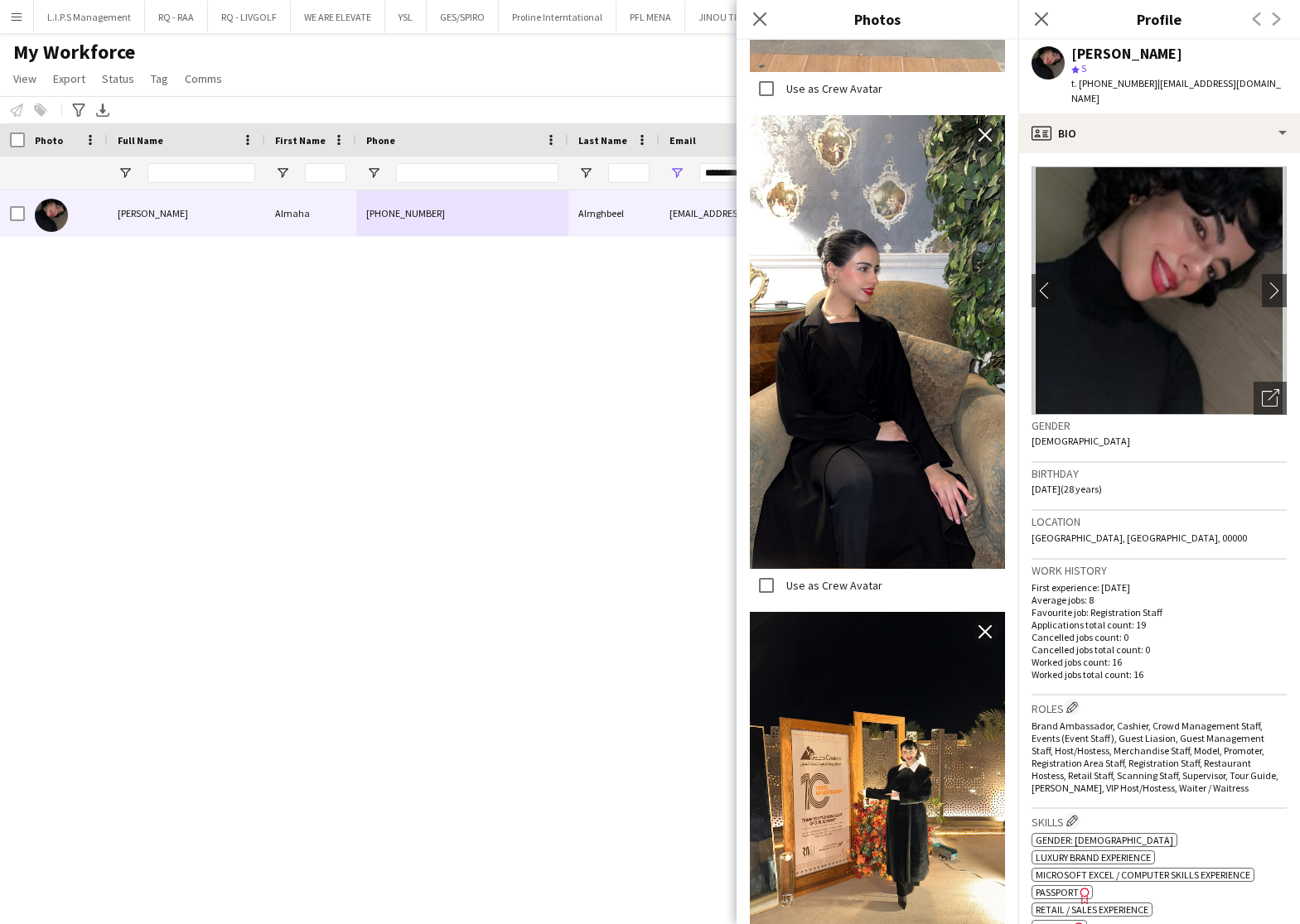
scroll to position [2914, 0]
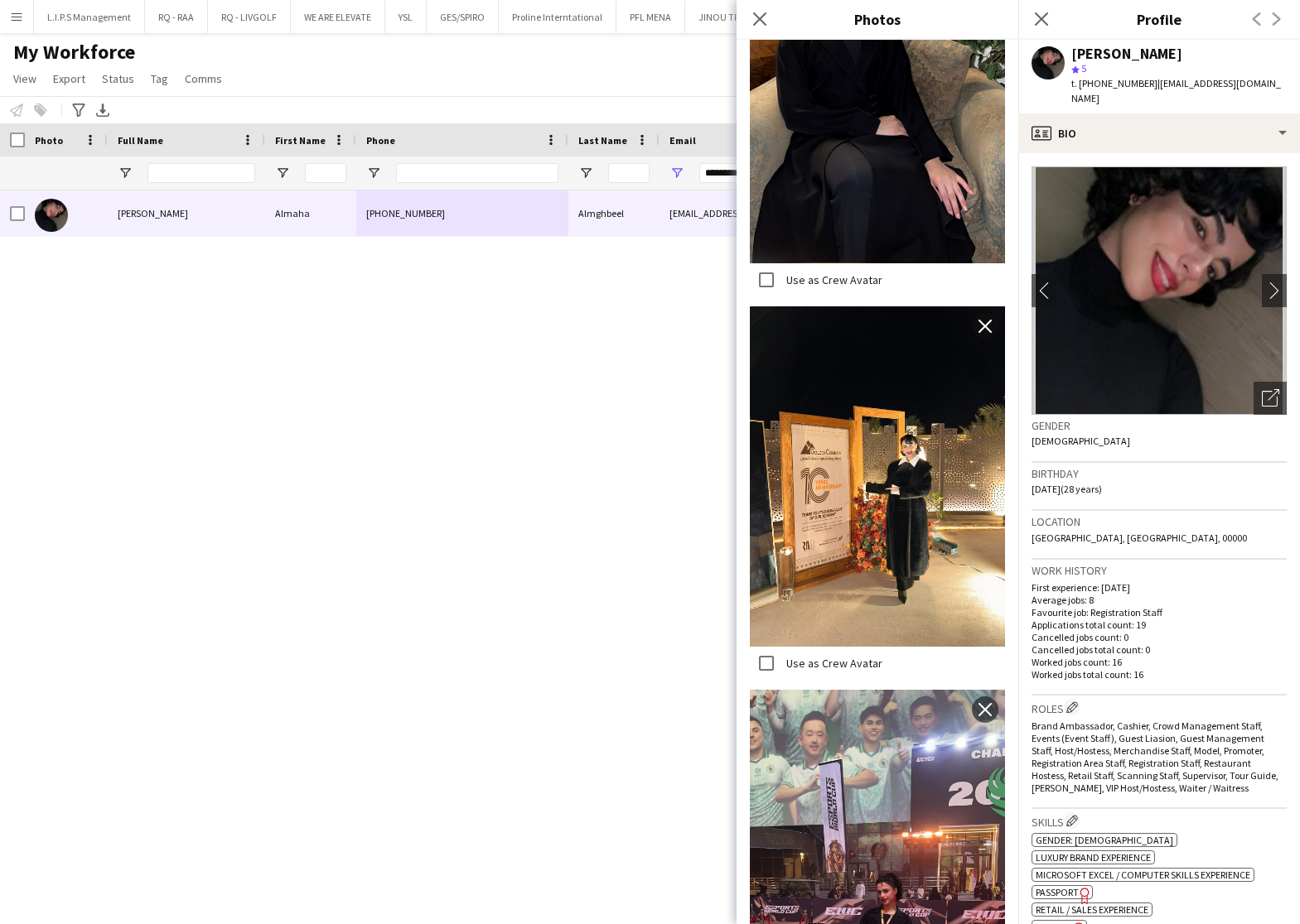
click at [1111, 79] on span "t. [PHONE_NUMBER]" at bounding box center [1114, 83] width 87 height 12
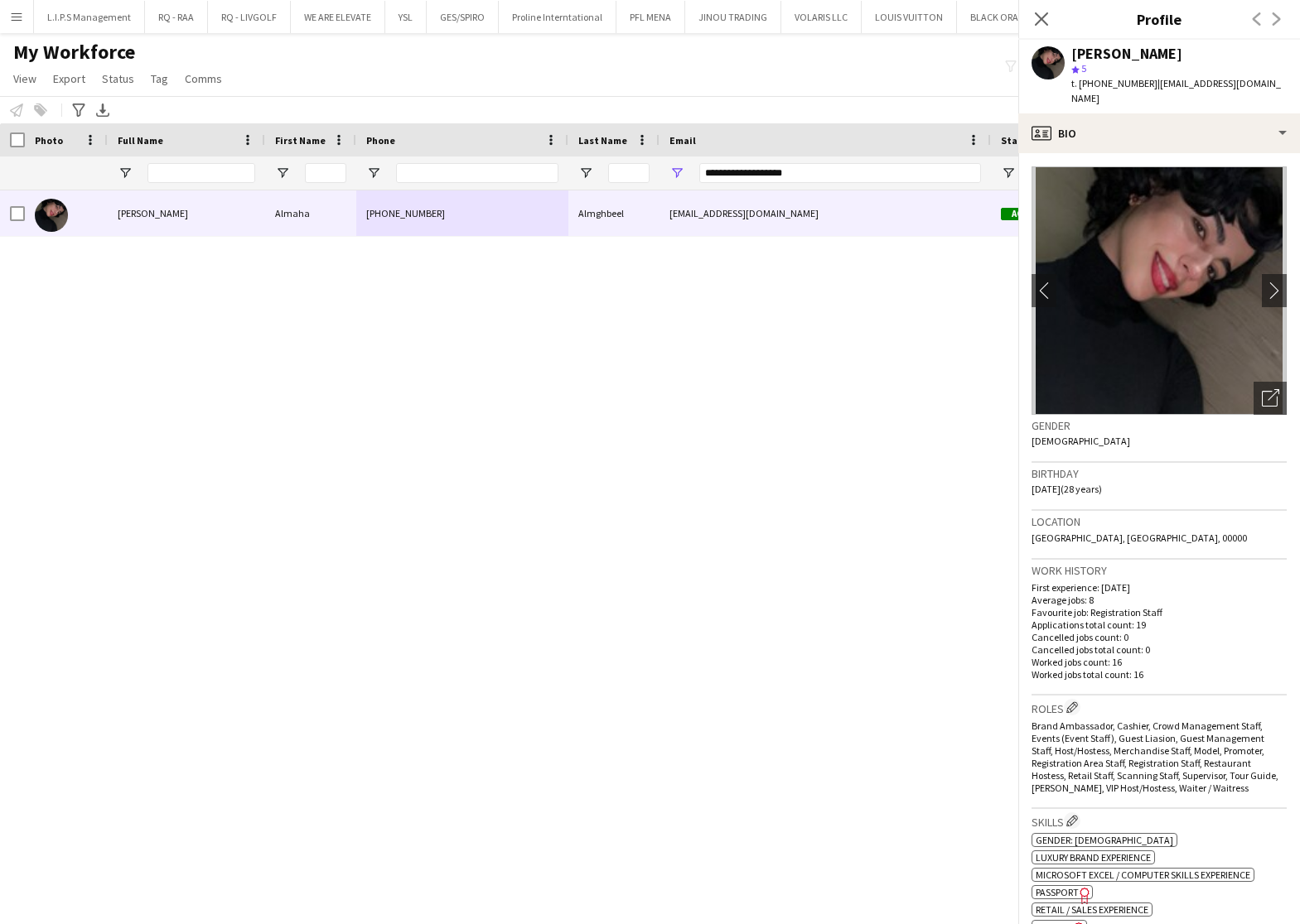
click at [1111, 79] on span "t. [PHONE_NUMBER]" at bounding box center [1114, 83] width 87 height 12
copy span "966539183107"
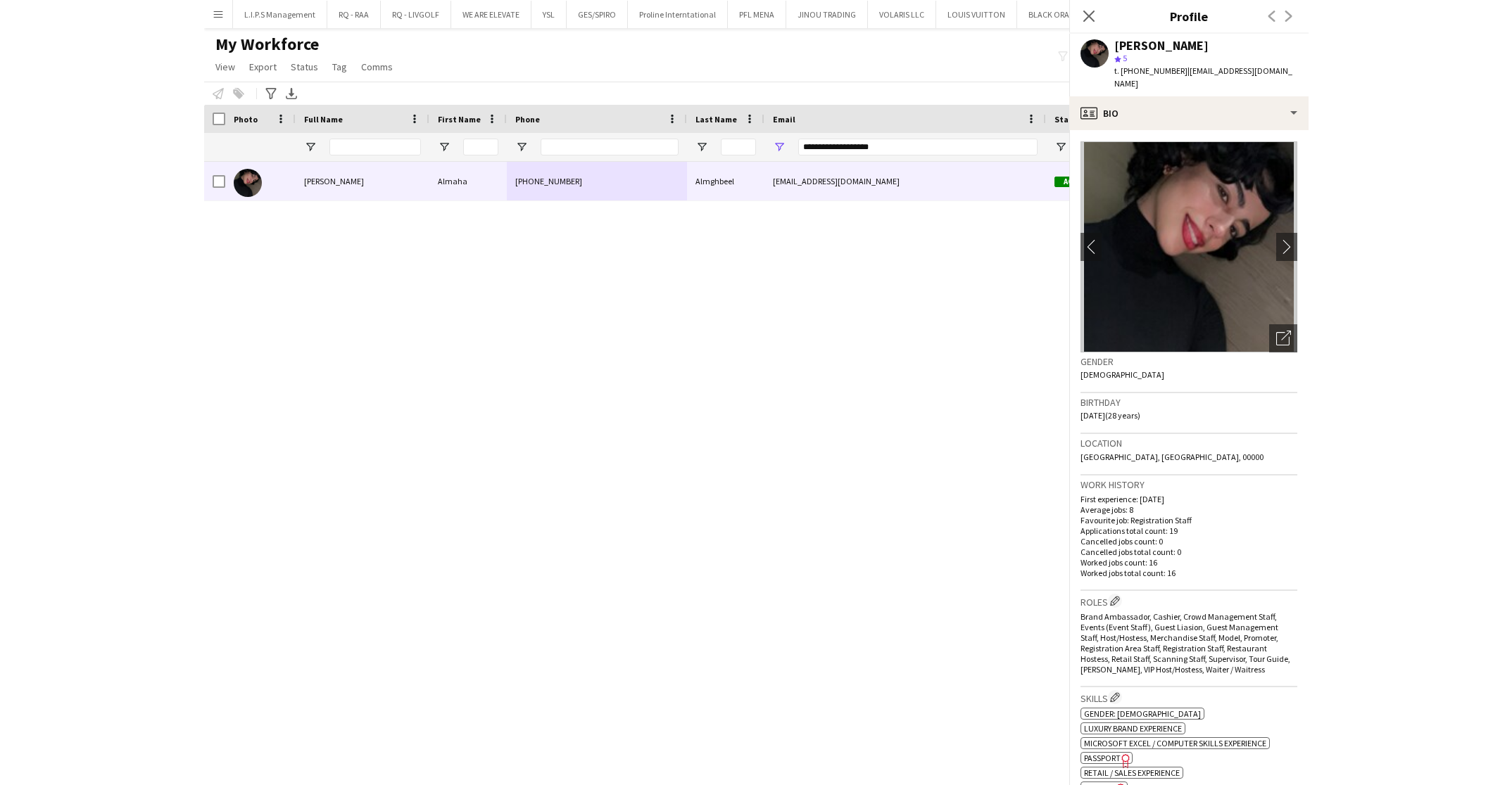
scroll to position [0, 0]
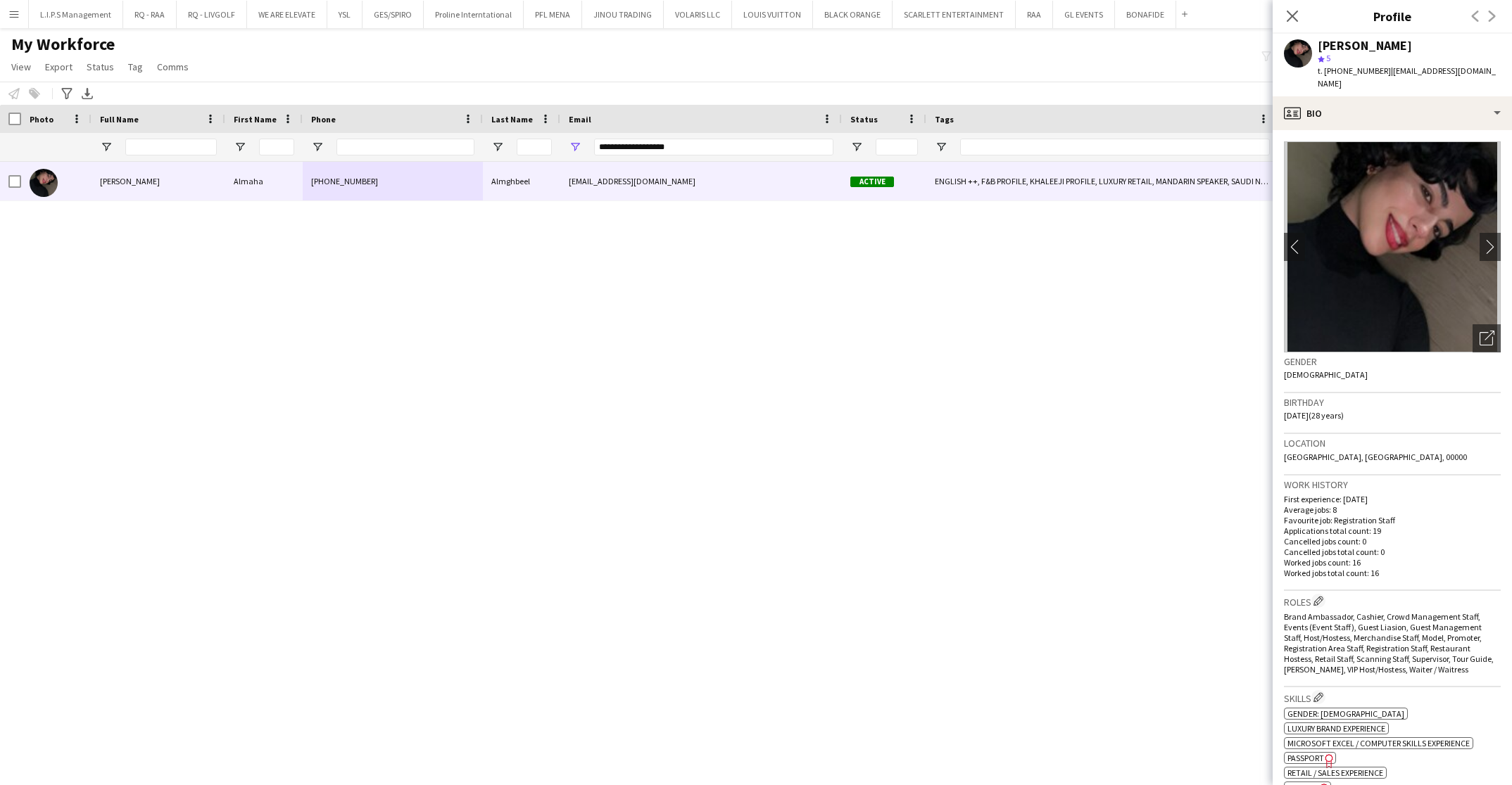
click at [1345, 45] on div "[PERSON_NAME]" at bounding box center [1364, 45] width 95 height 13
click at [1331, 45] on div "[PERSON_NAME]" at bounding box center [1364, 45] width 95 height 13
copy div "[PERSON_NAME]"
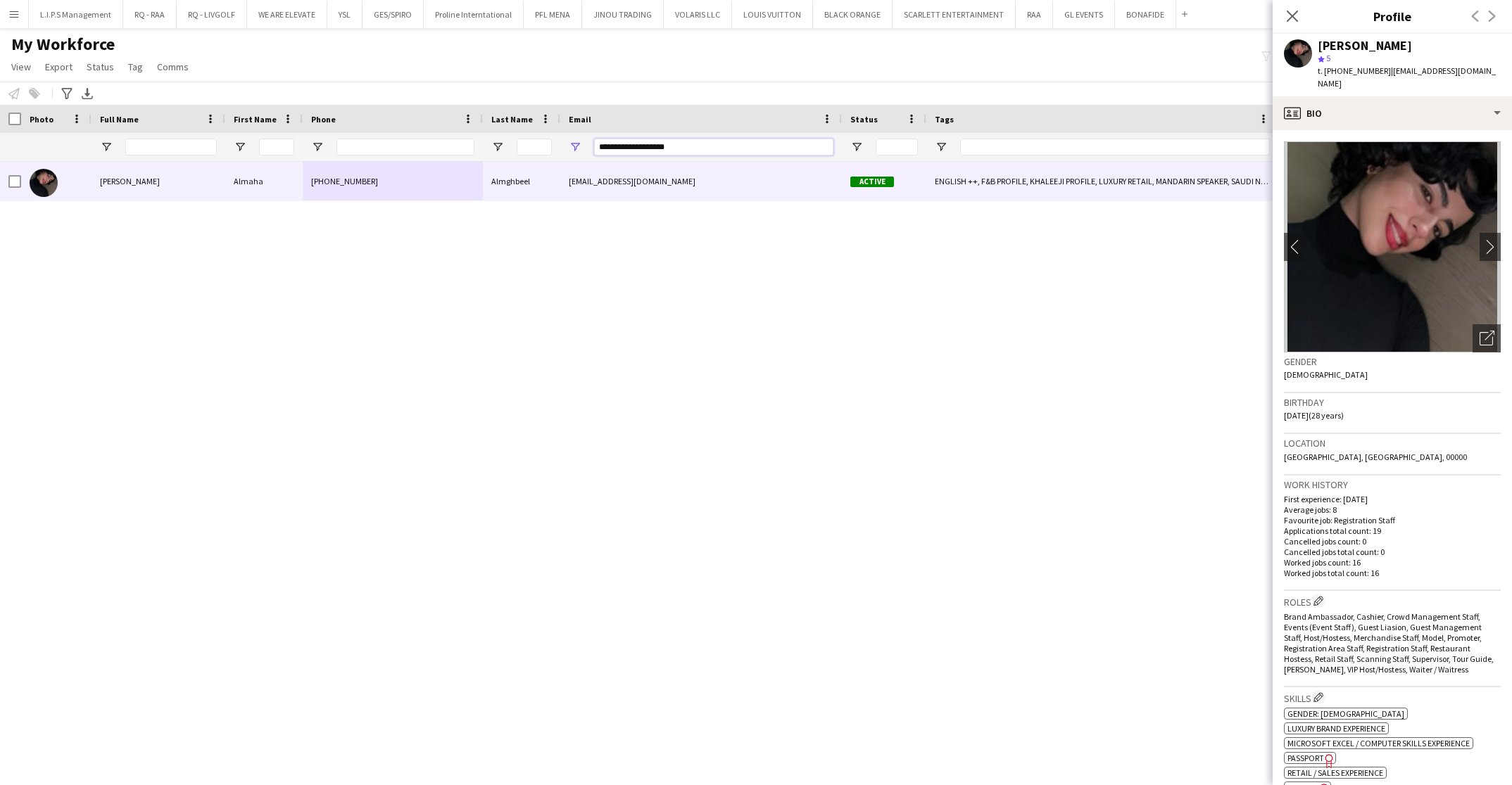
drag, startPoint x: 737, startPoint y: 152, endPoint x: 350, endPoint y: 152, distance: 387.0
click at [350, 152] on div "**********" at bounding box center [999, 147] width 1998 height 28
paste input "Email Filter Input"
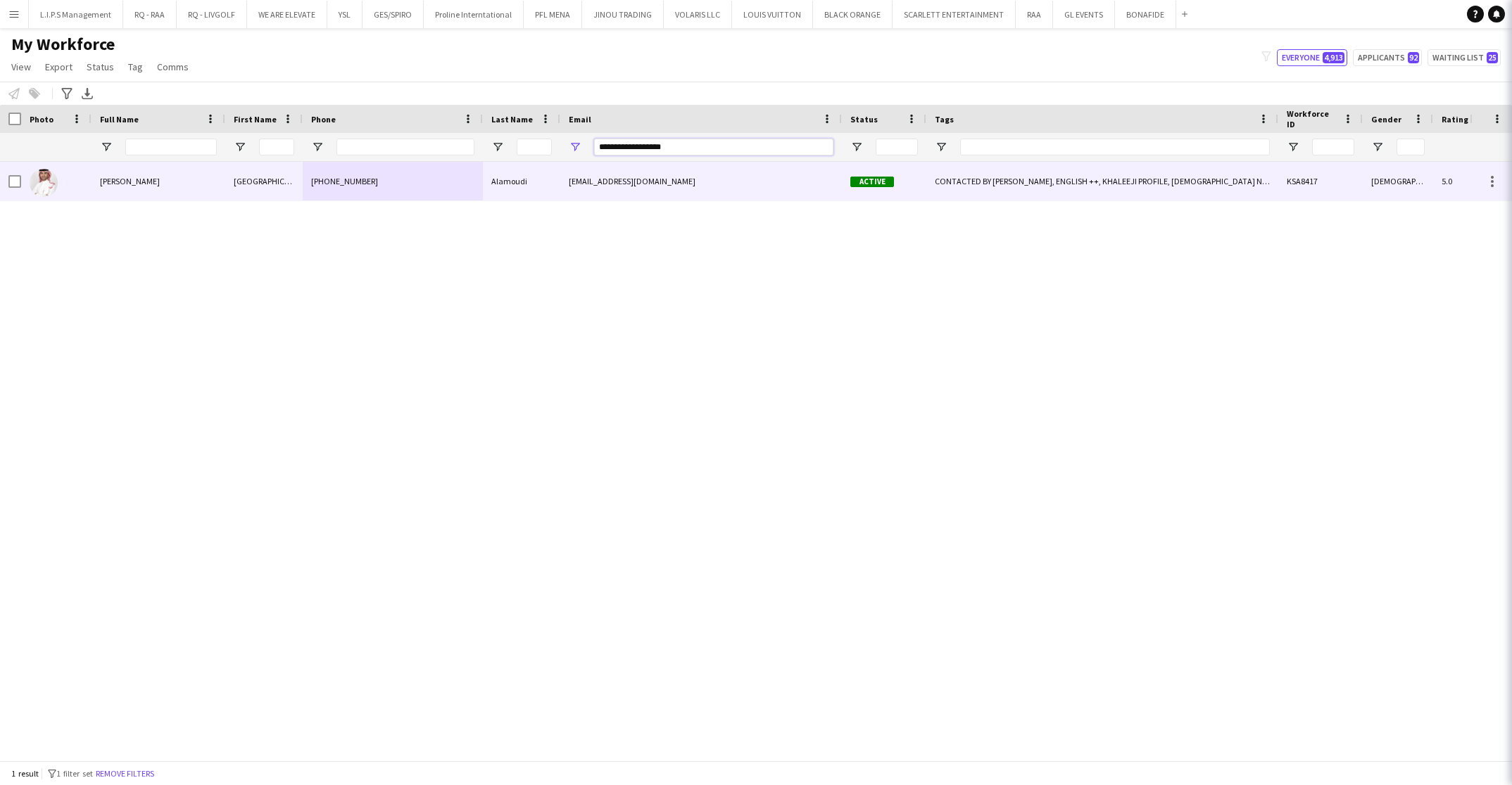
type input "**********"
click at [340, 179] on div "[PHONE_NUMBER]" at bounding box center [393, 181] width 180 height 38
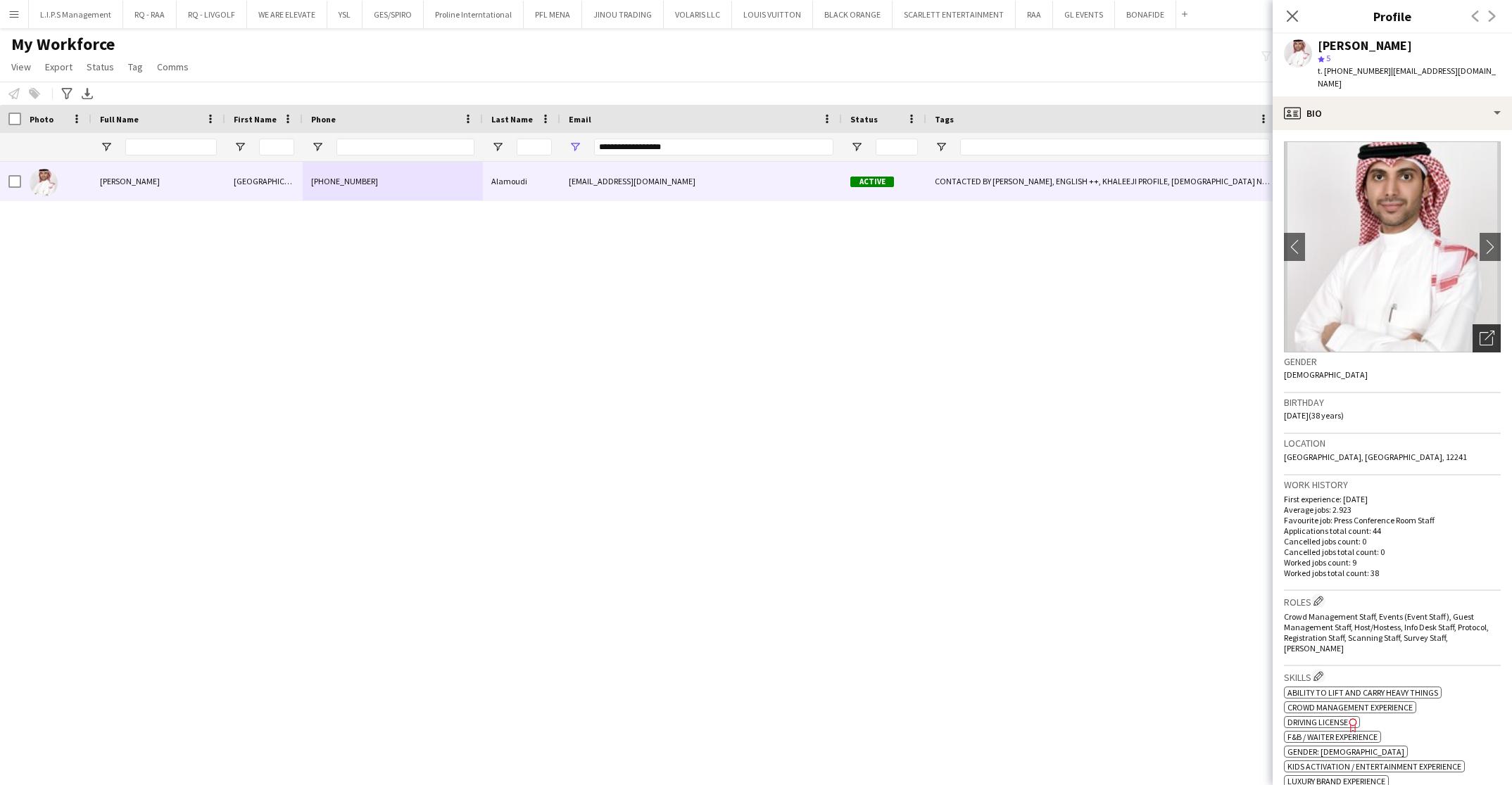
click at [1472, 324] on div "Open photos pop-in" at bounding box center [1486, 339] width 28 height 28
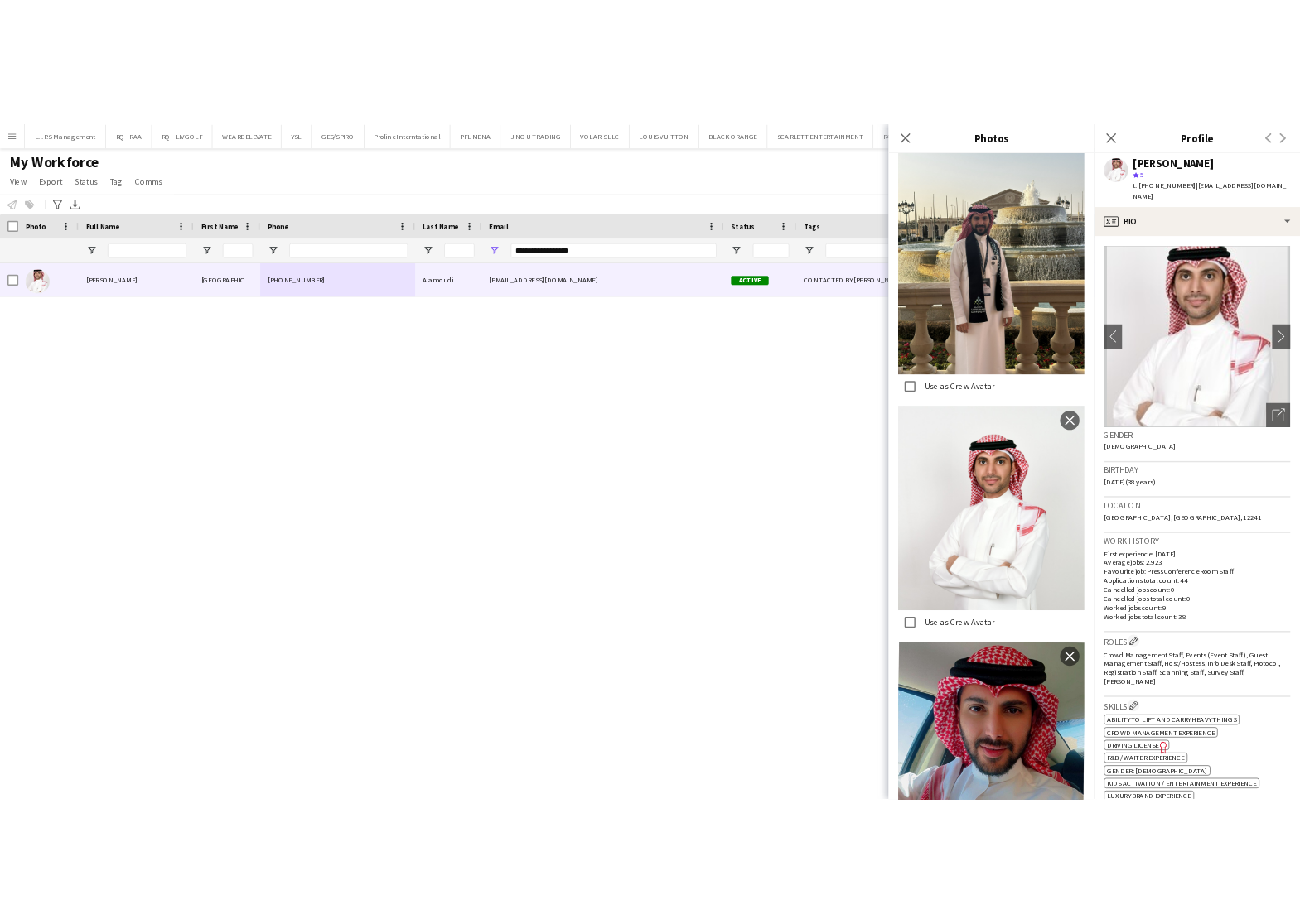
scroll to position [1024, 0]
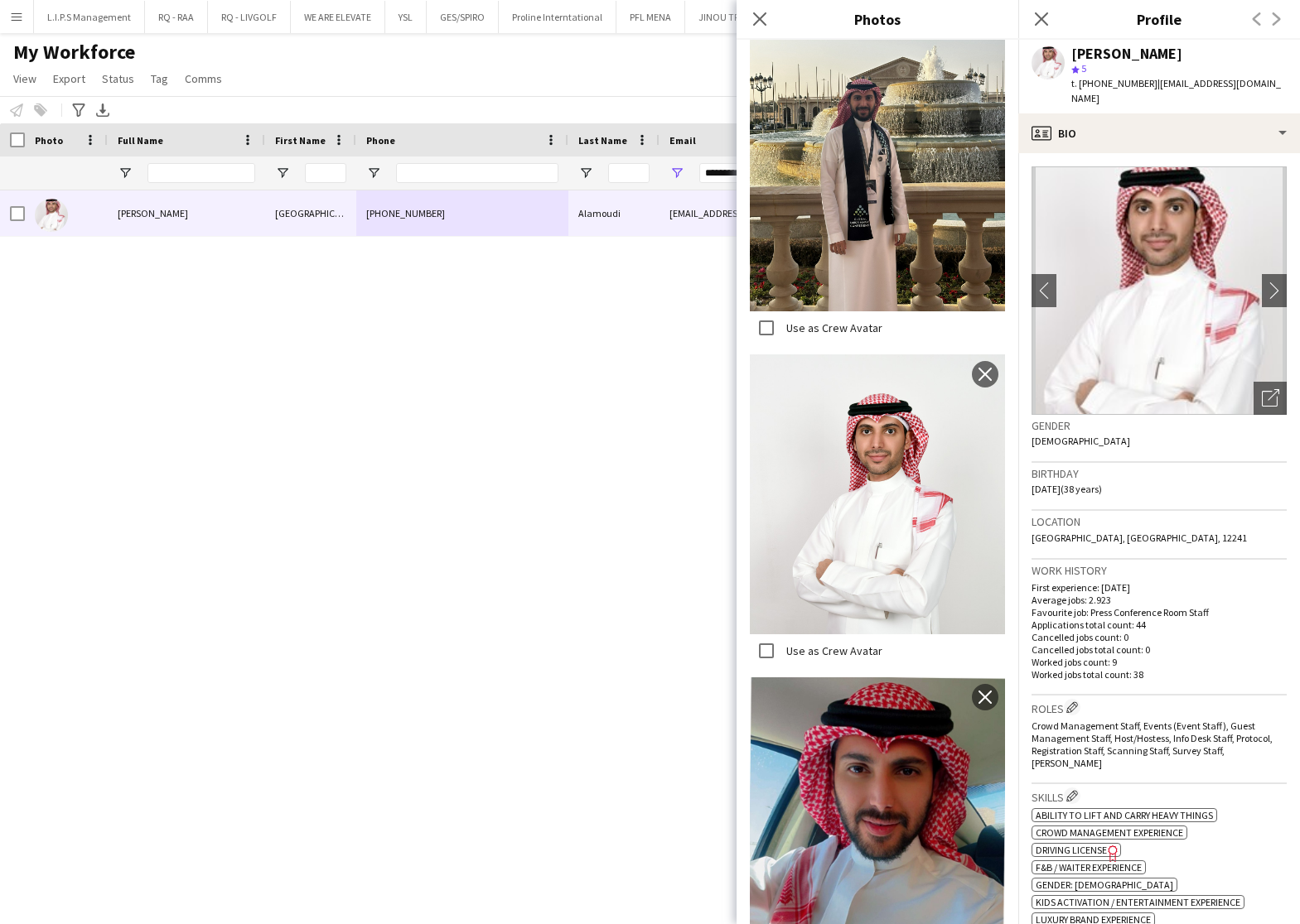
click at [1125, 46] on div "[PERSON_NAME]" at bounding box center [1126, 53] width 111 height 15
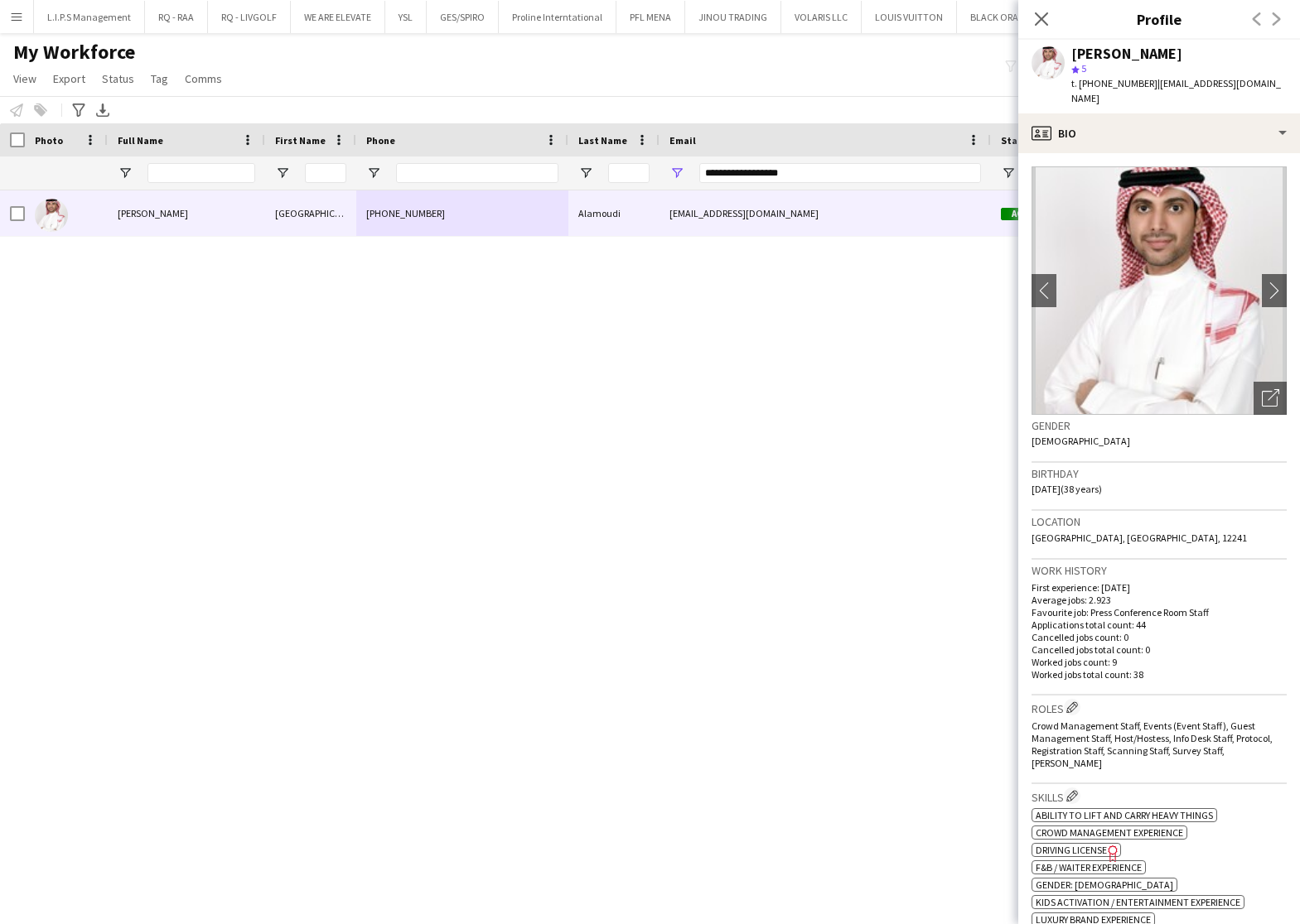
click at [1118, 50] on div "[PERSON_NAME]" at bounding box center [1126, 53] width 111 height 15
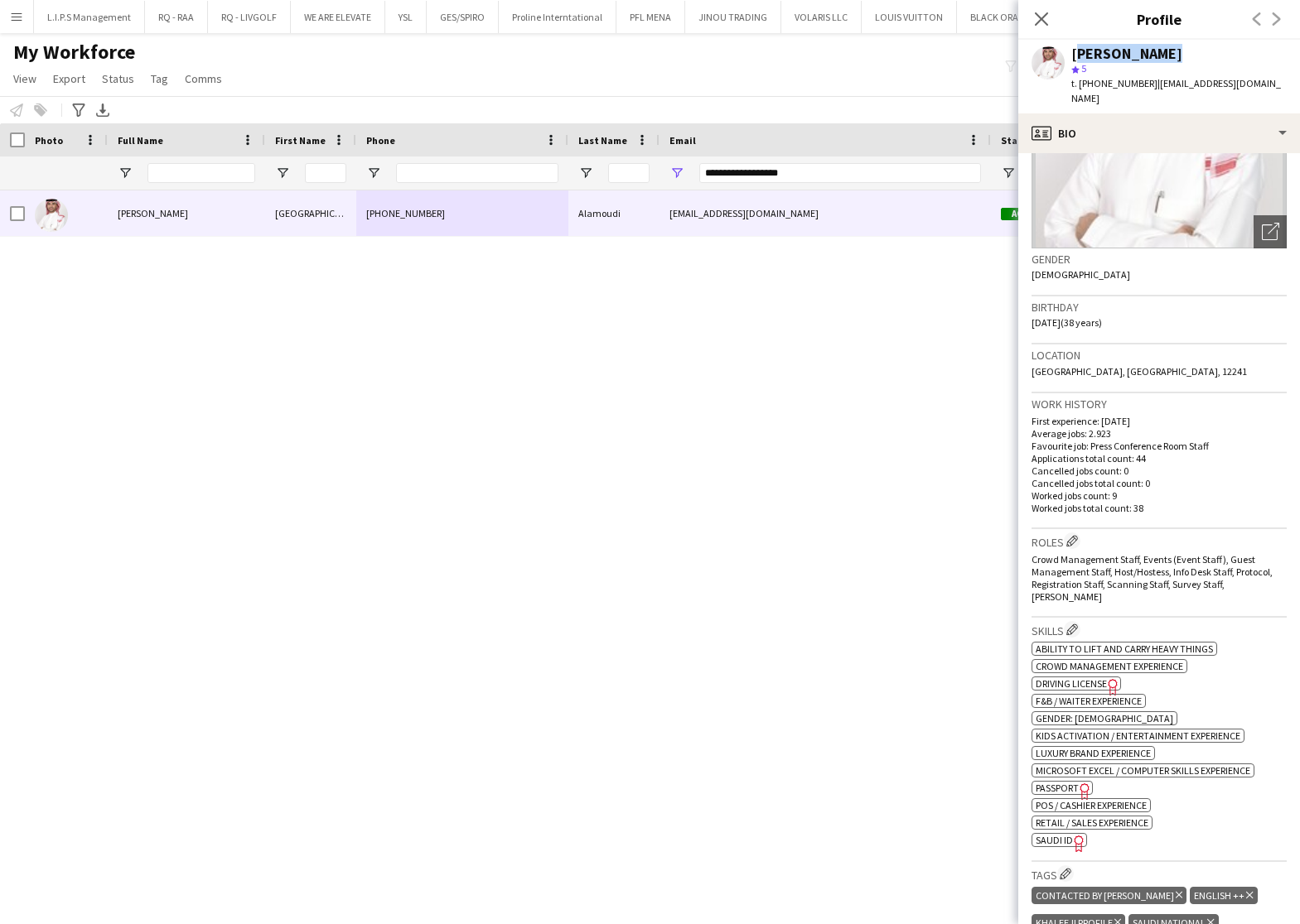
scroll to position [248, 0]
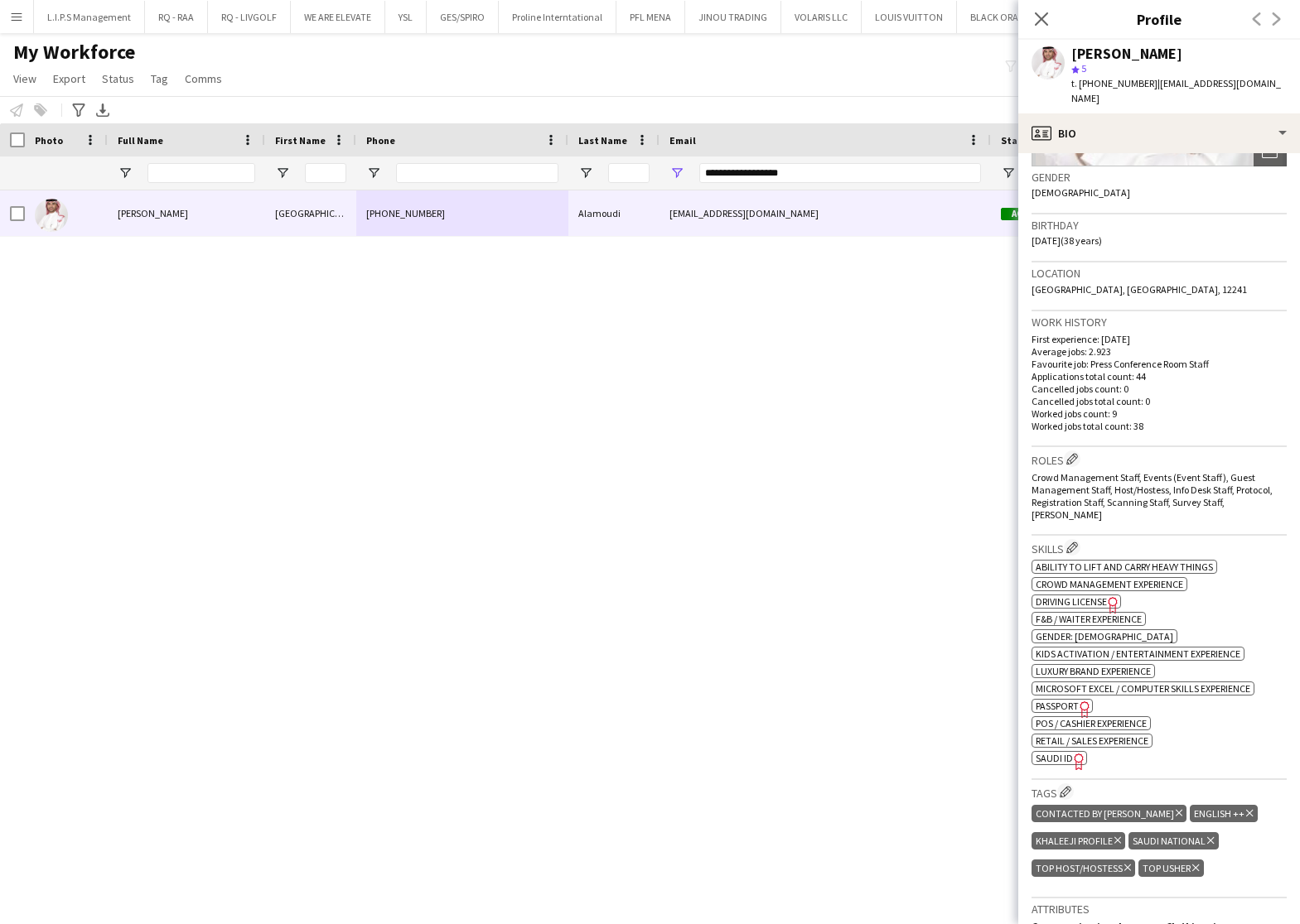
click at [1052, 746] on div "Skills Edit crew company skills ok-circled2 background Layer 1 cross-circle-red…" at bounding box center [1158, 657] width 255 height 244
click at [1058, 752] on span "SAUDI ID" at bounding box center [1054, 757] width 37 height 12
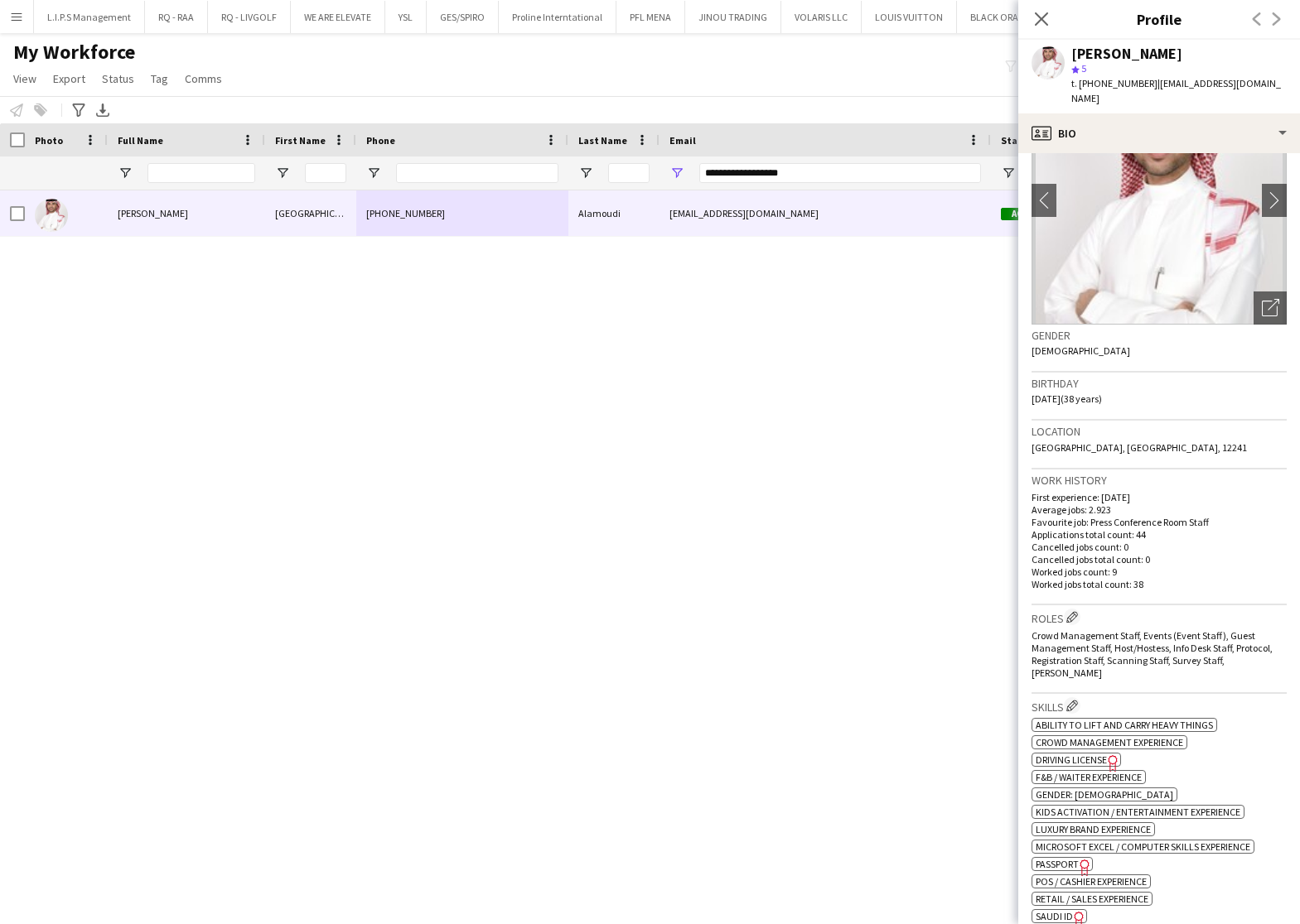
scroll to position [0, 0]
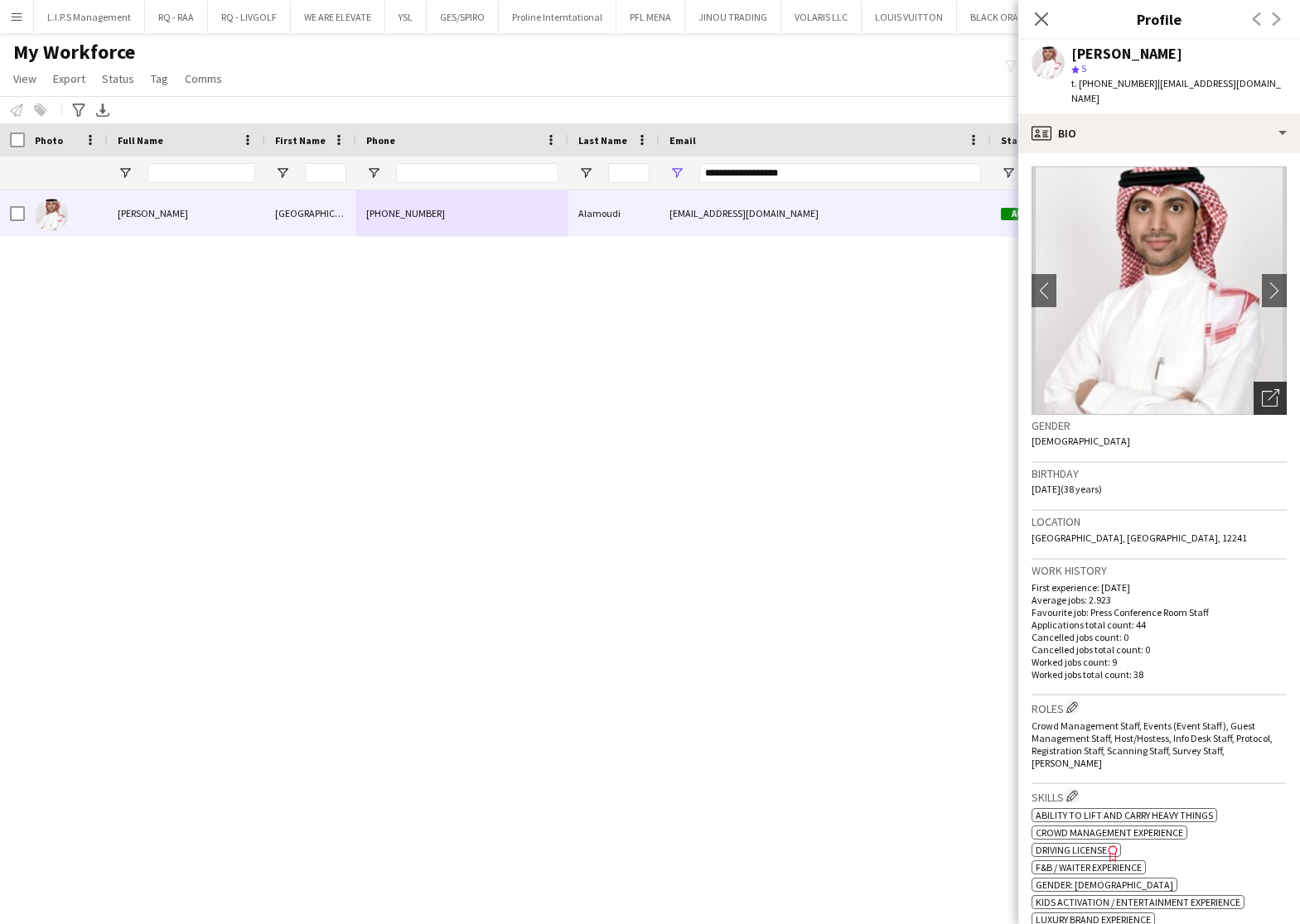
click at [1261, 389] on icon "Open photos pop-in" at bounding box center [1270, 398] width 17 height 17
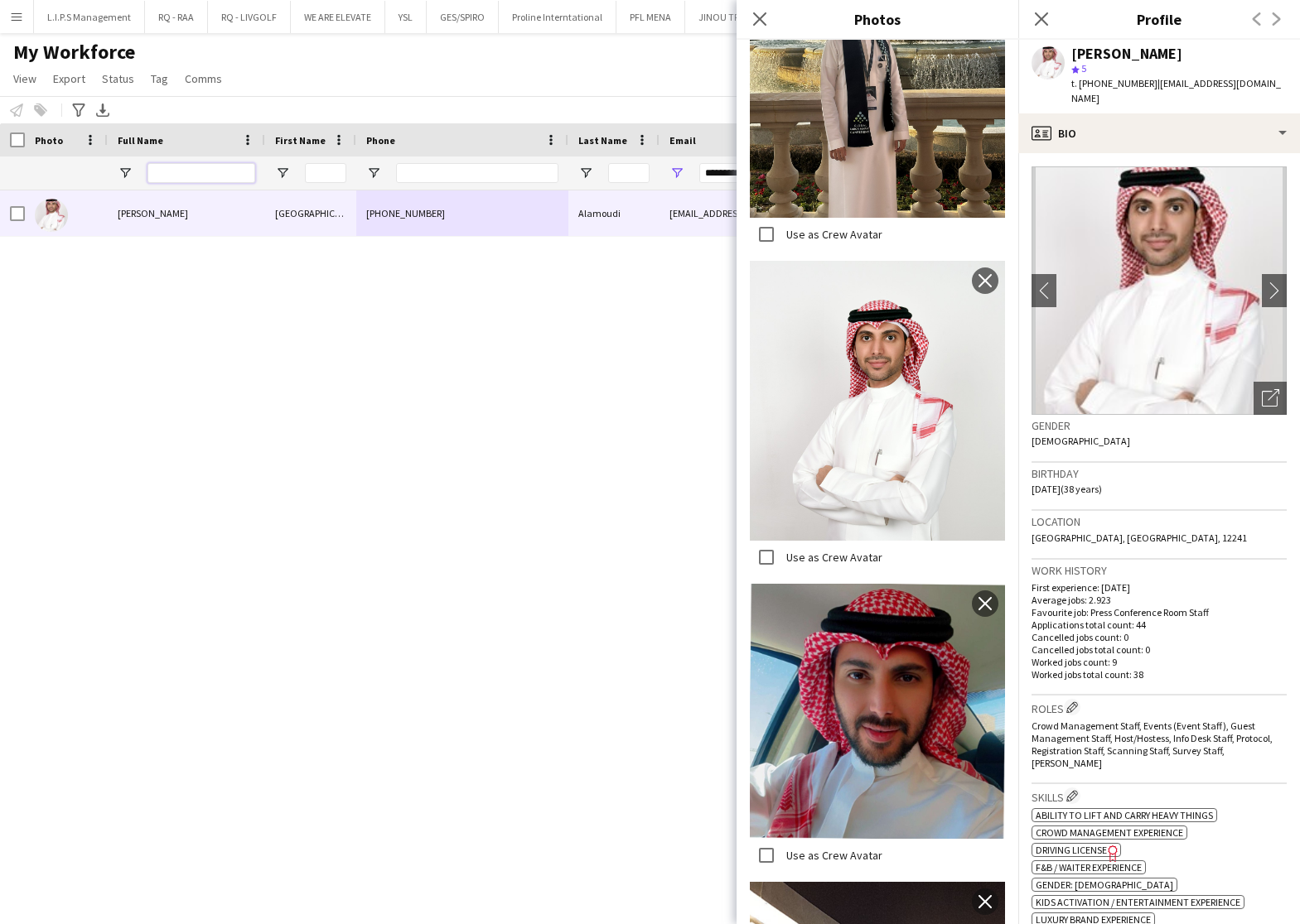
click at [228, 173] on input "Full Name Filter Input" at bounding box center [201, 173] width 108 height 20
paste input "**********"
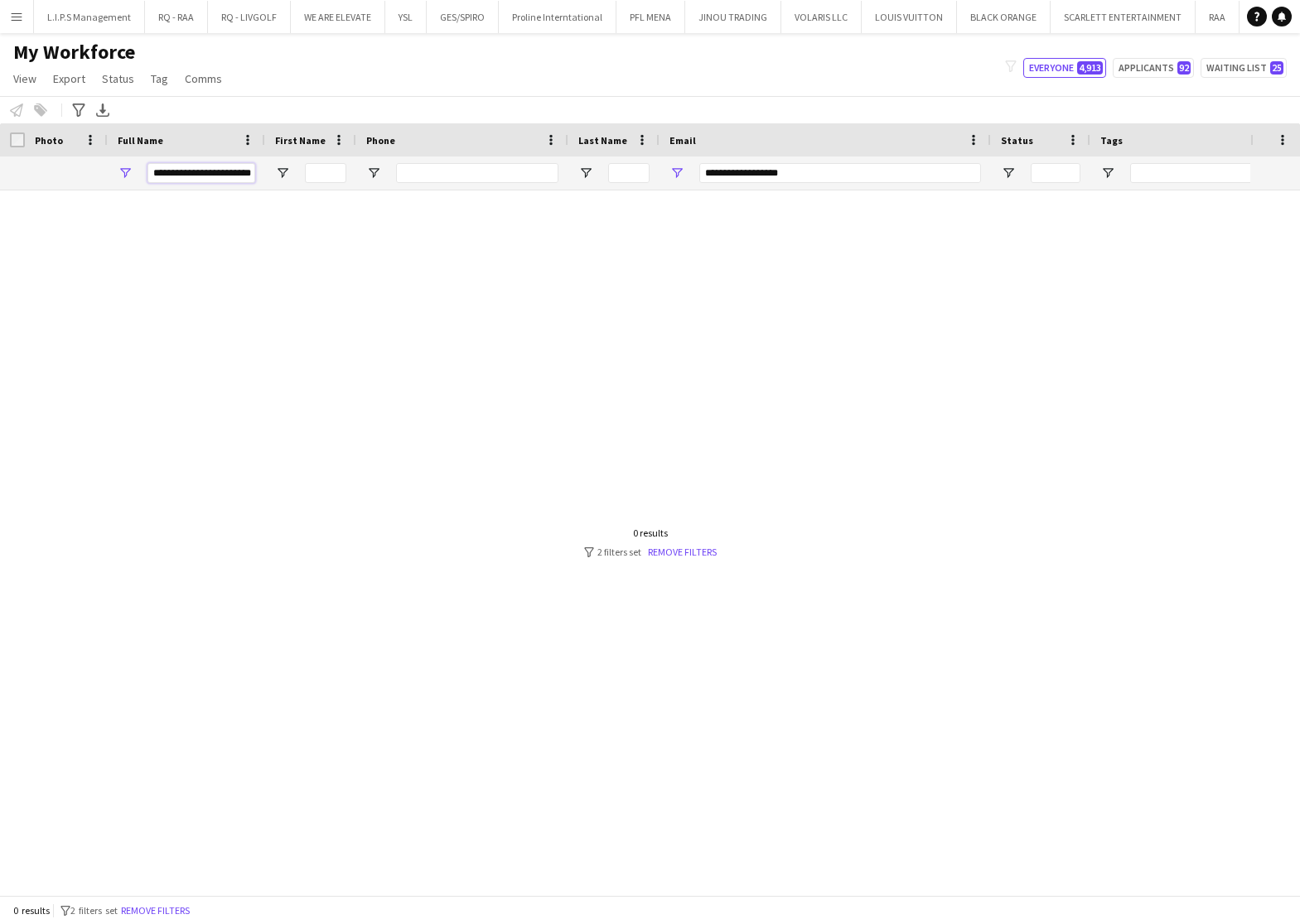
type input "**********"
click at [729, 178] on input "**********" at bounding box center [840, 173] width 282 height 20
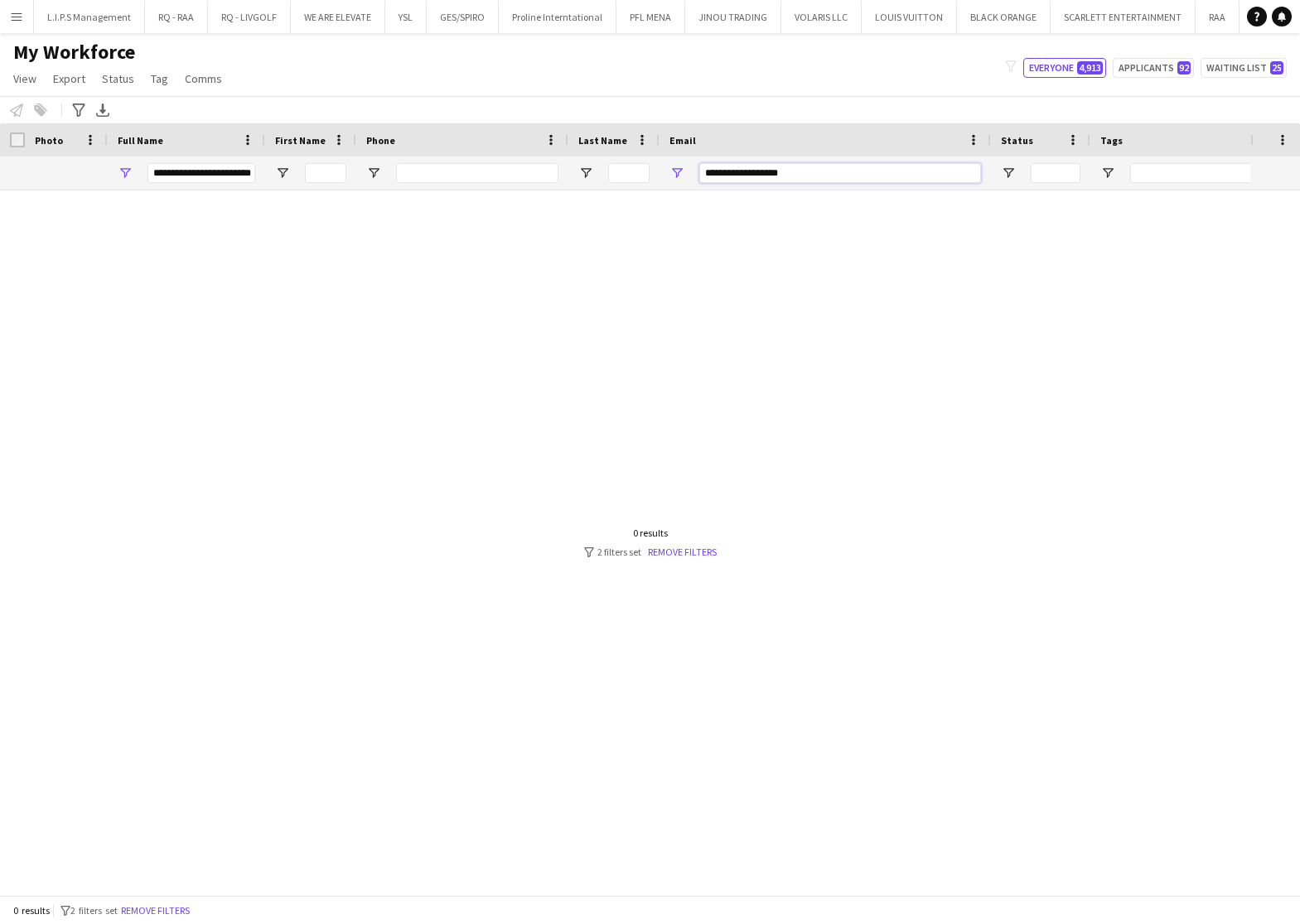
paste input "******"
type input "**********"
click at [244, 178] on input "**********" at bounding box center [201, 173] width 108 height 20
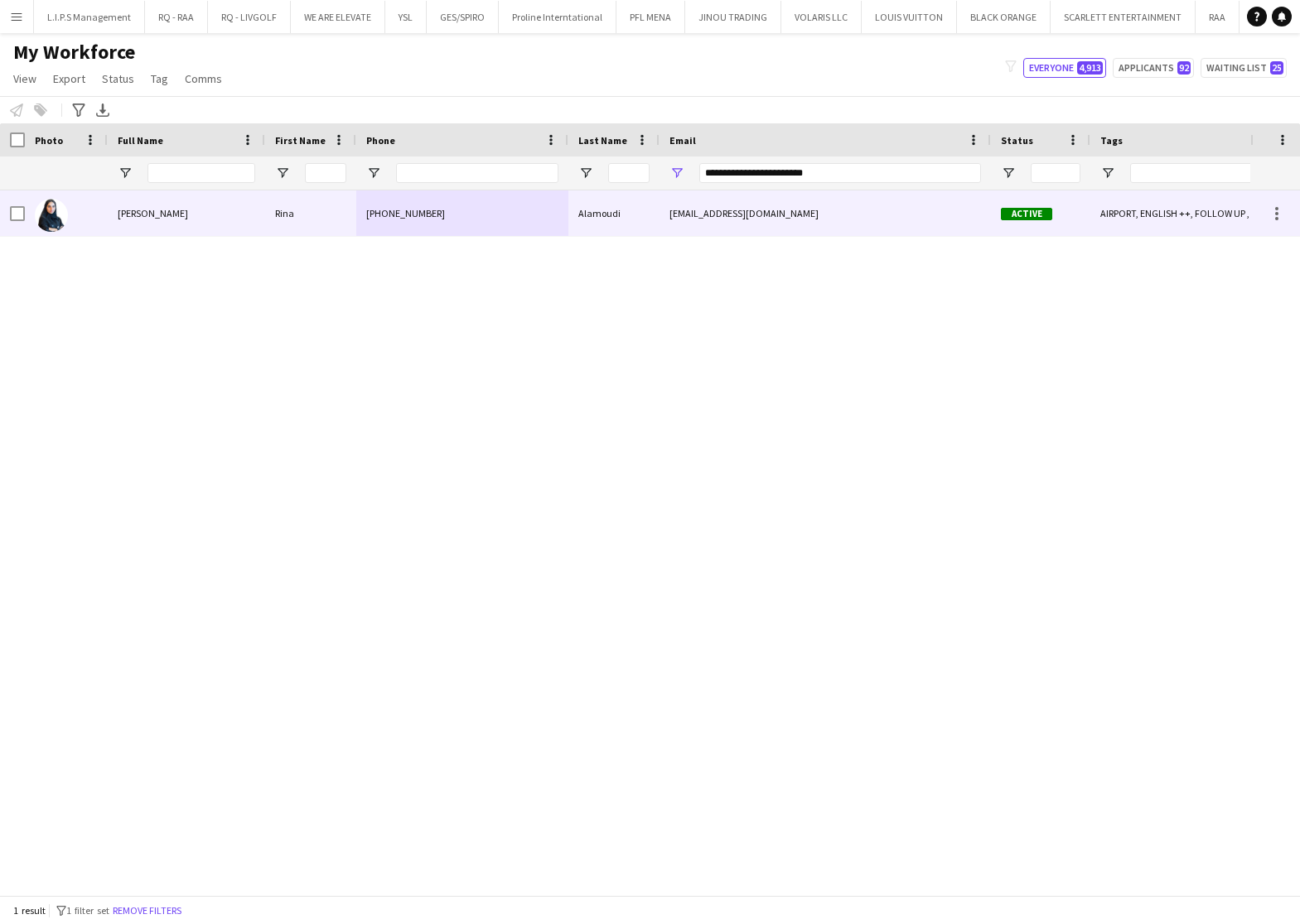
click at [271, 203] on div "Rina" at bounding box center [310, 213] width 91 height 45
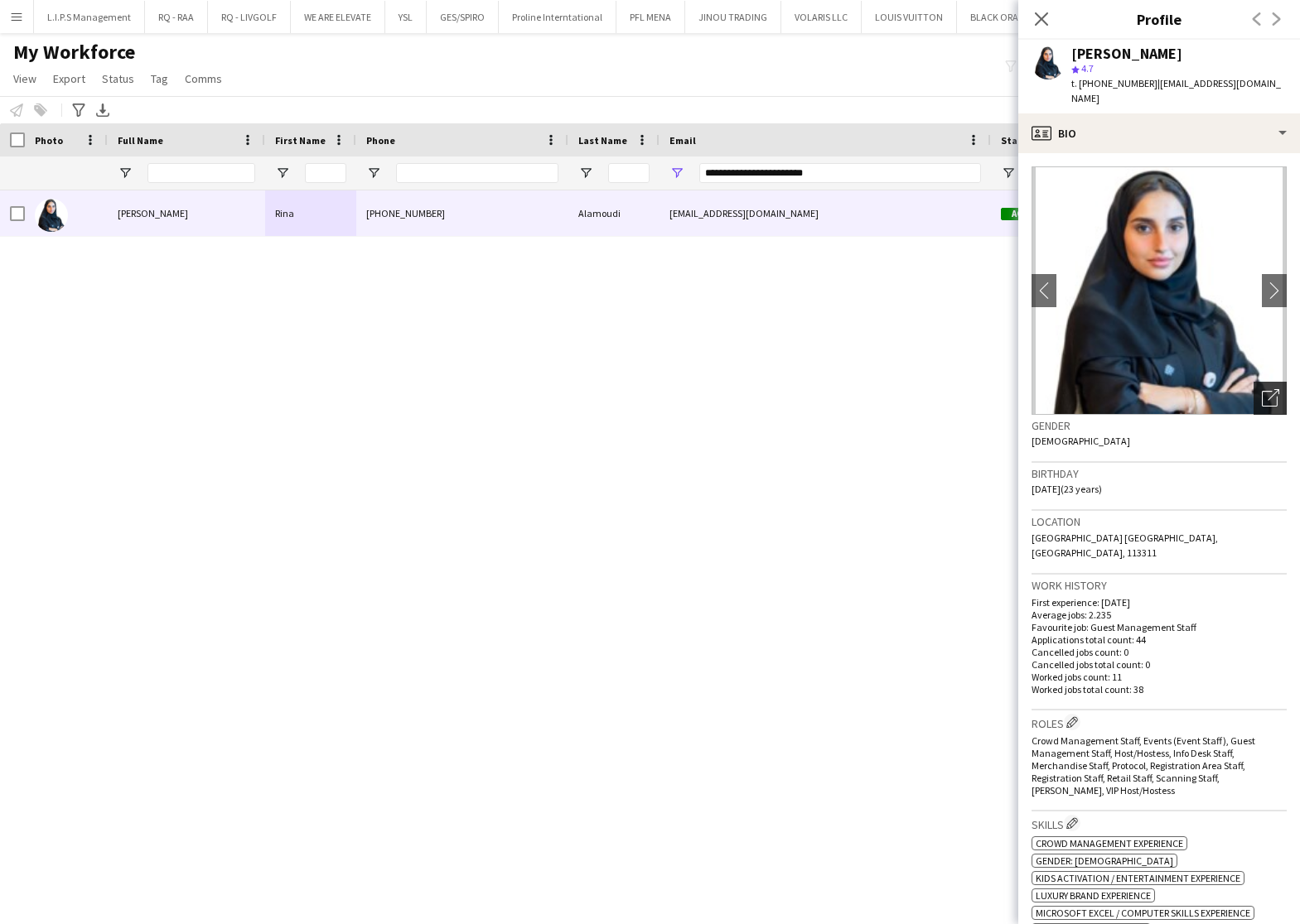
click at [1253, 391] on div "Open photos pop-in" at bounding box center [1270, 398] width 33 height 33
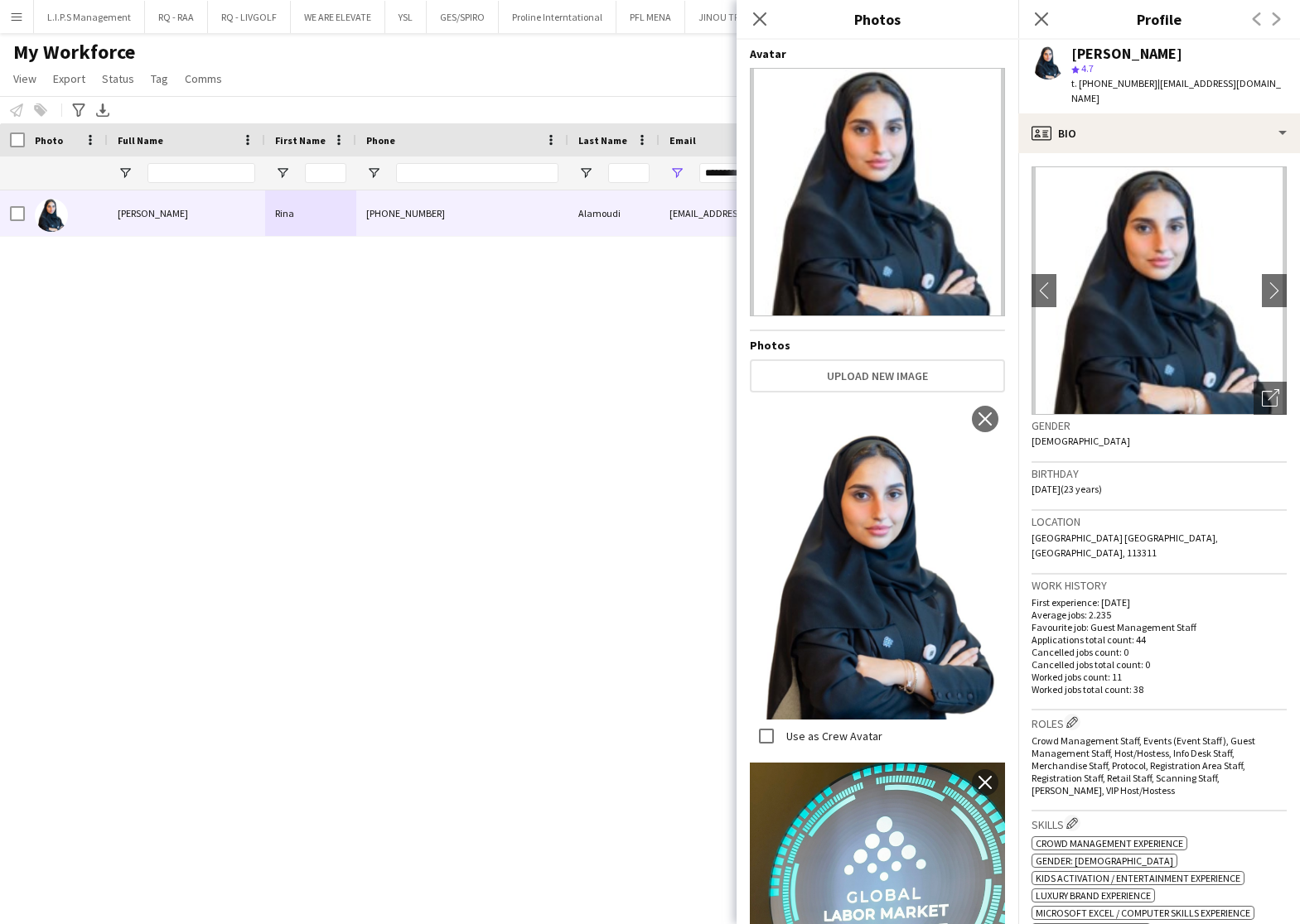
scroll to position [552, 0]
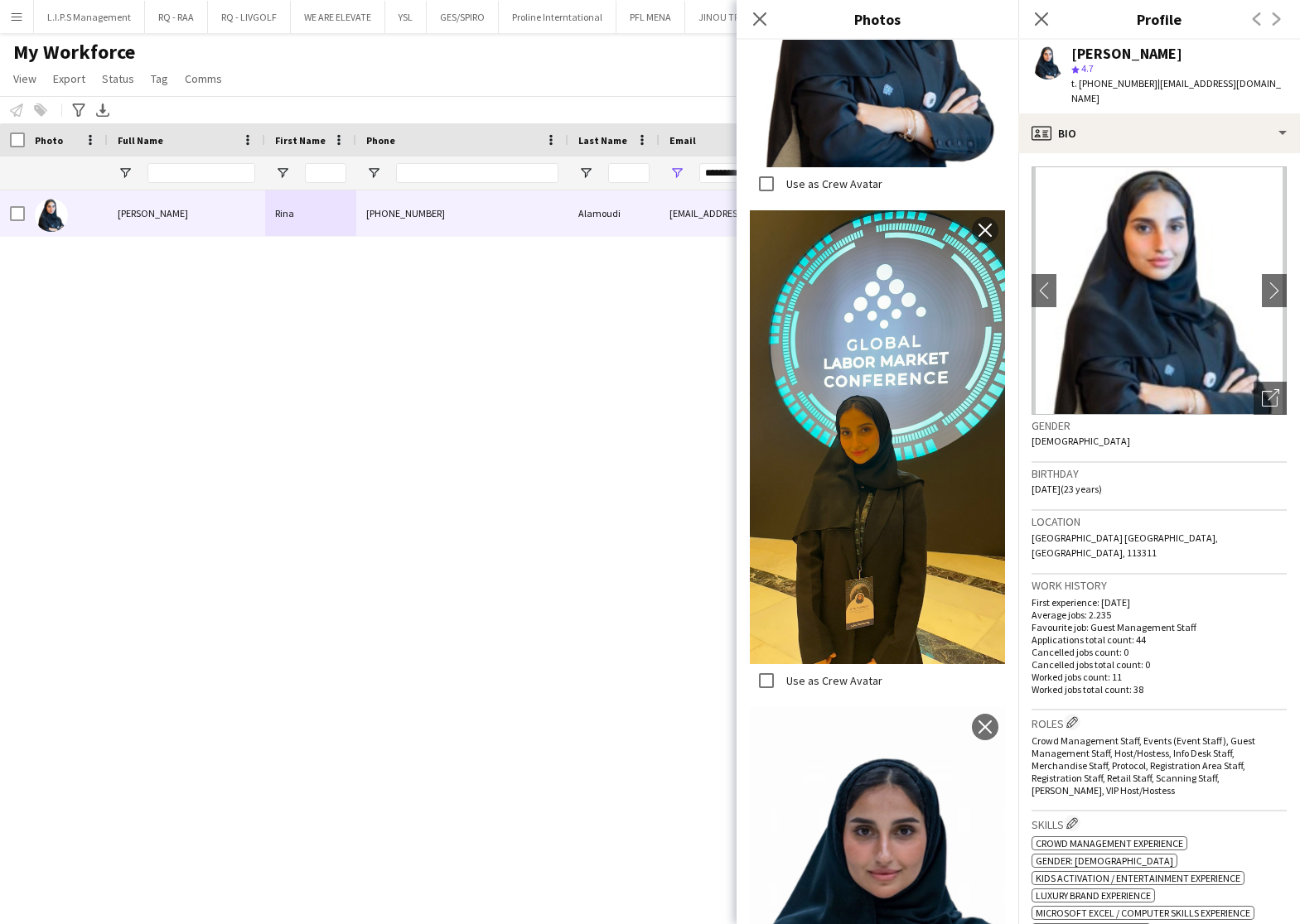
click at [1089, 55] on div "[PERSON_NAME]" at bounding box center [1126, 53] width 111 height 15
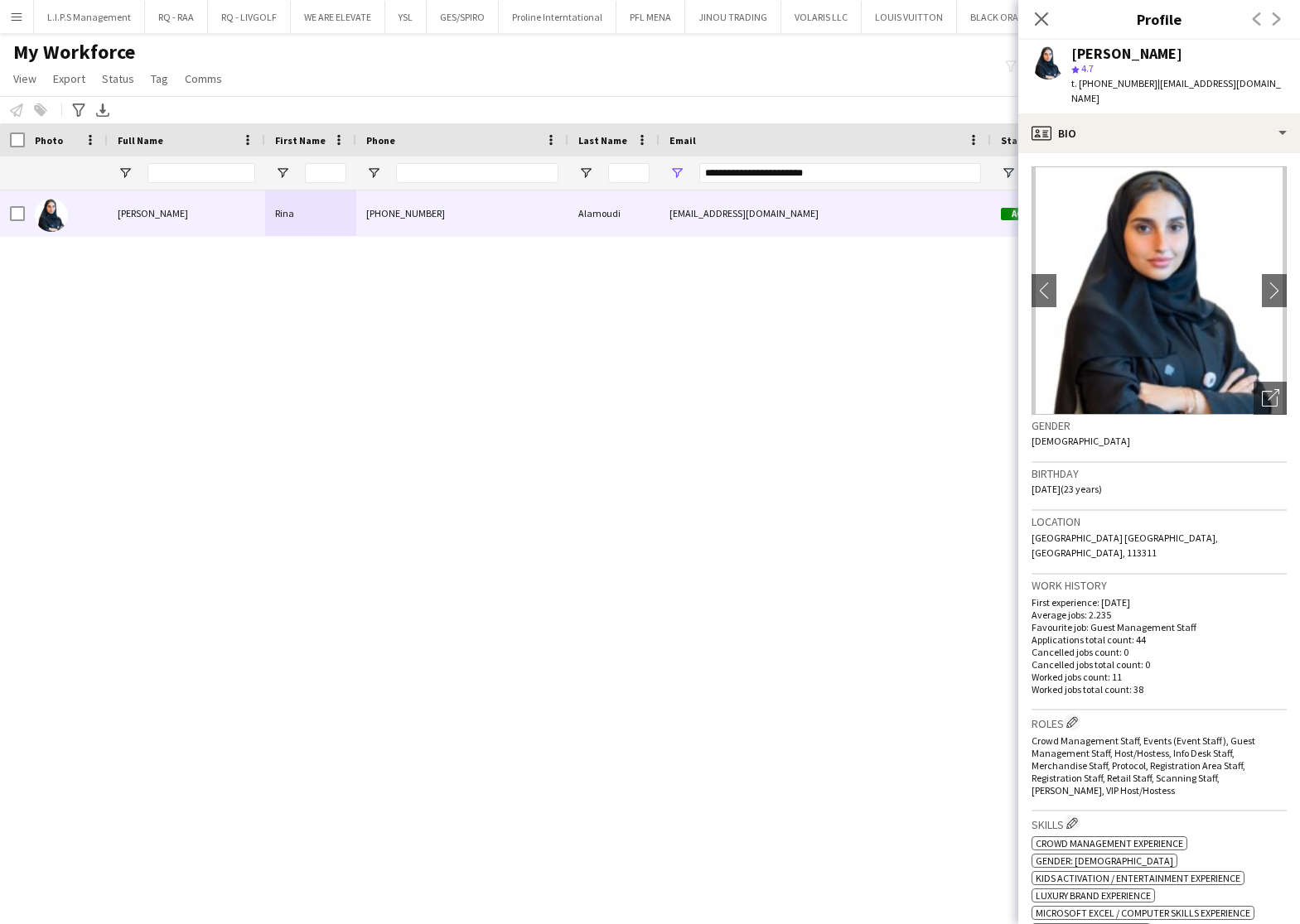
click at [1096, 53] on div "[PERSON_NAME]" at bounding box center [1126, 53] width 111 height 15
drag, startPoint x: 865, startPoint y: 169, endPoint x: 377, endPoint y: 194, distance: 488.6
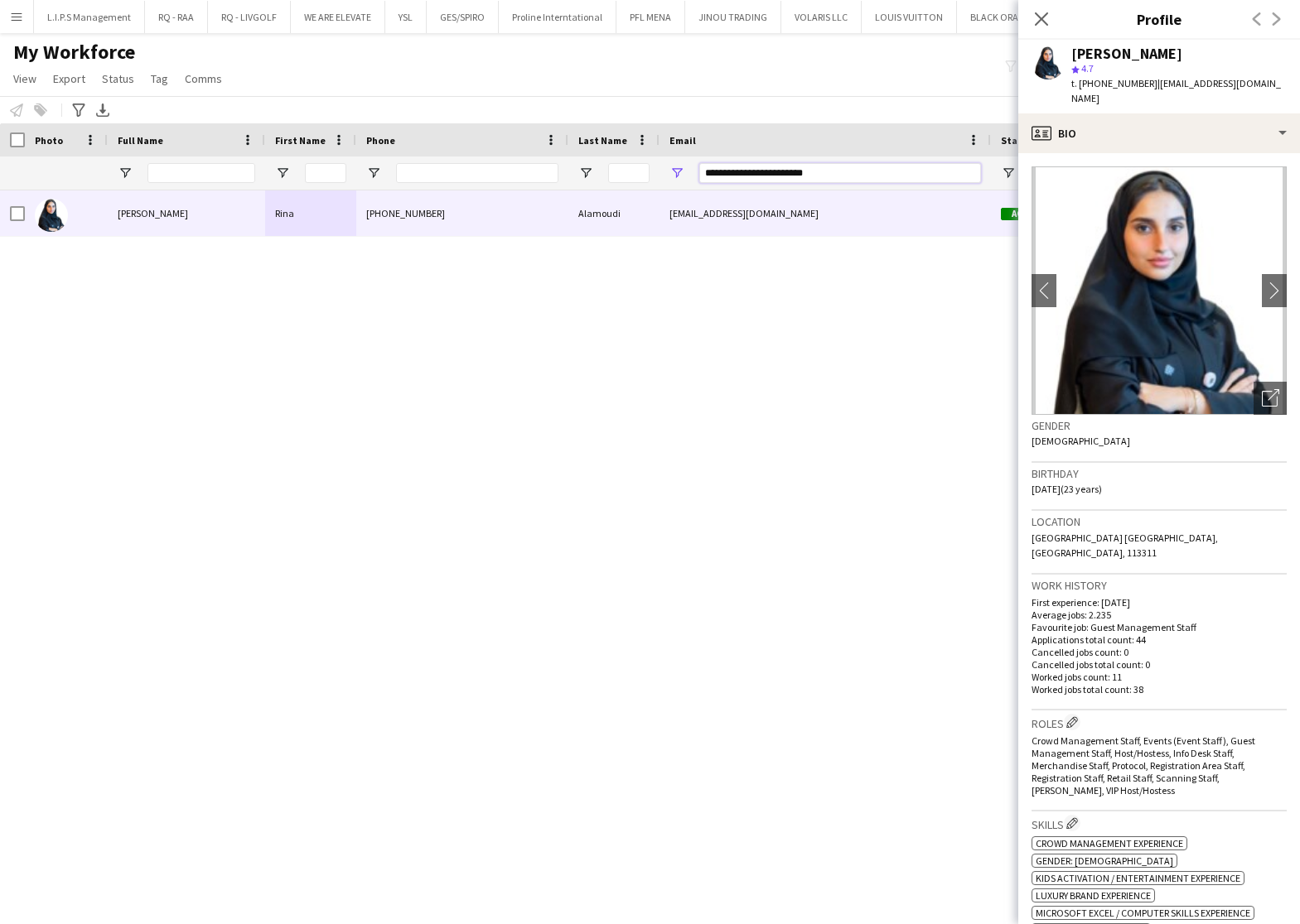
click at [377, 194] on div "Workforce Details Photo Full Name" at bounding box center [650, 509] width 1300 height 772
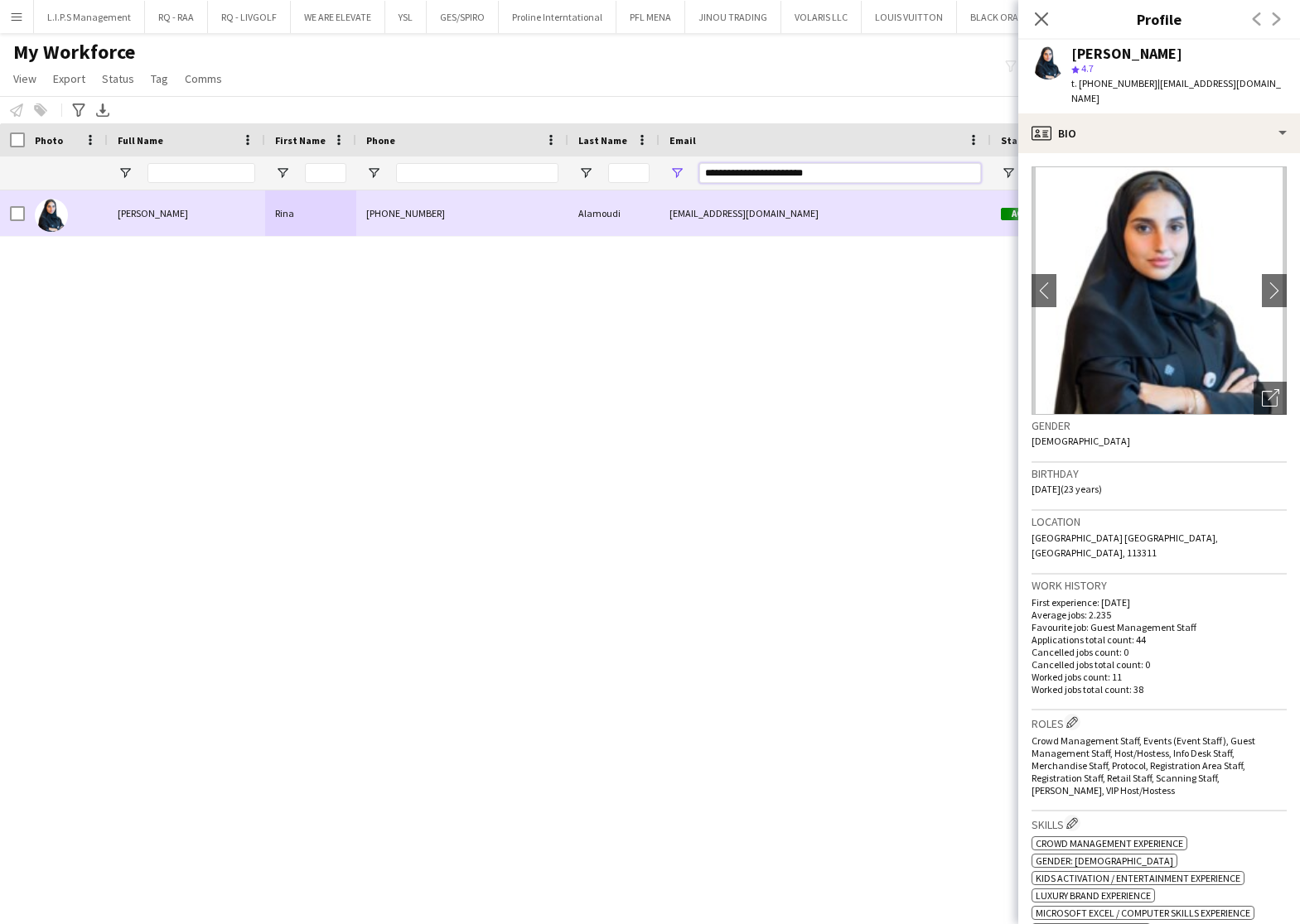
paste input "Email Filter Input"
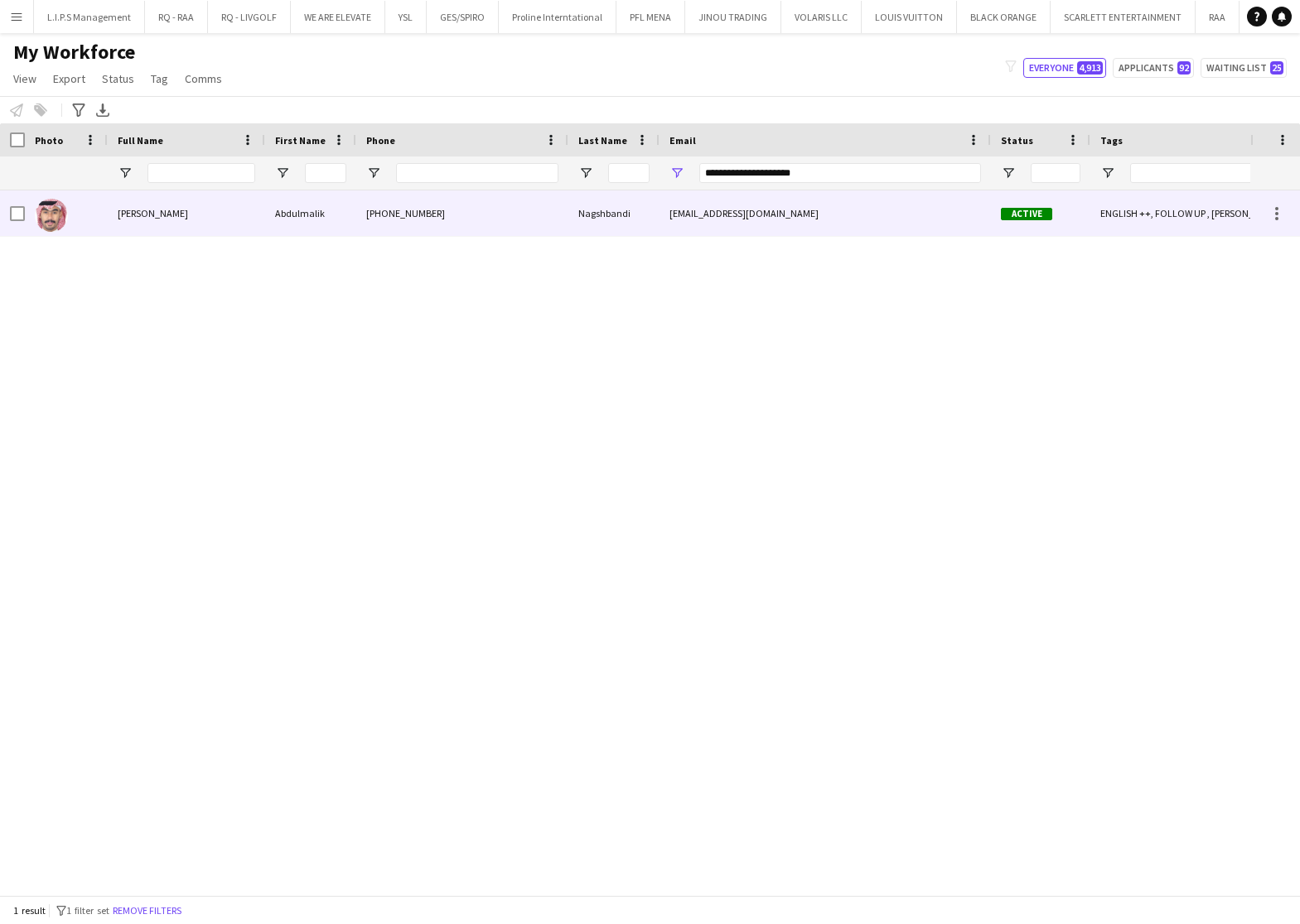
click at [330, 217] on div "Abdulmalik" at bounding box center [310, 213] width 91 height 45
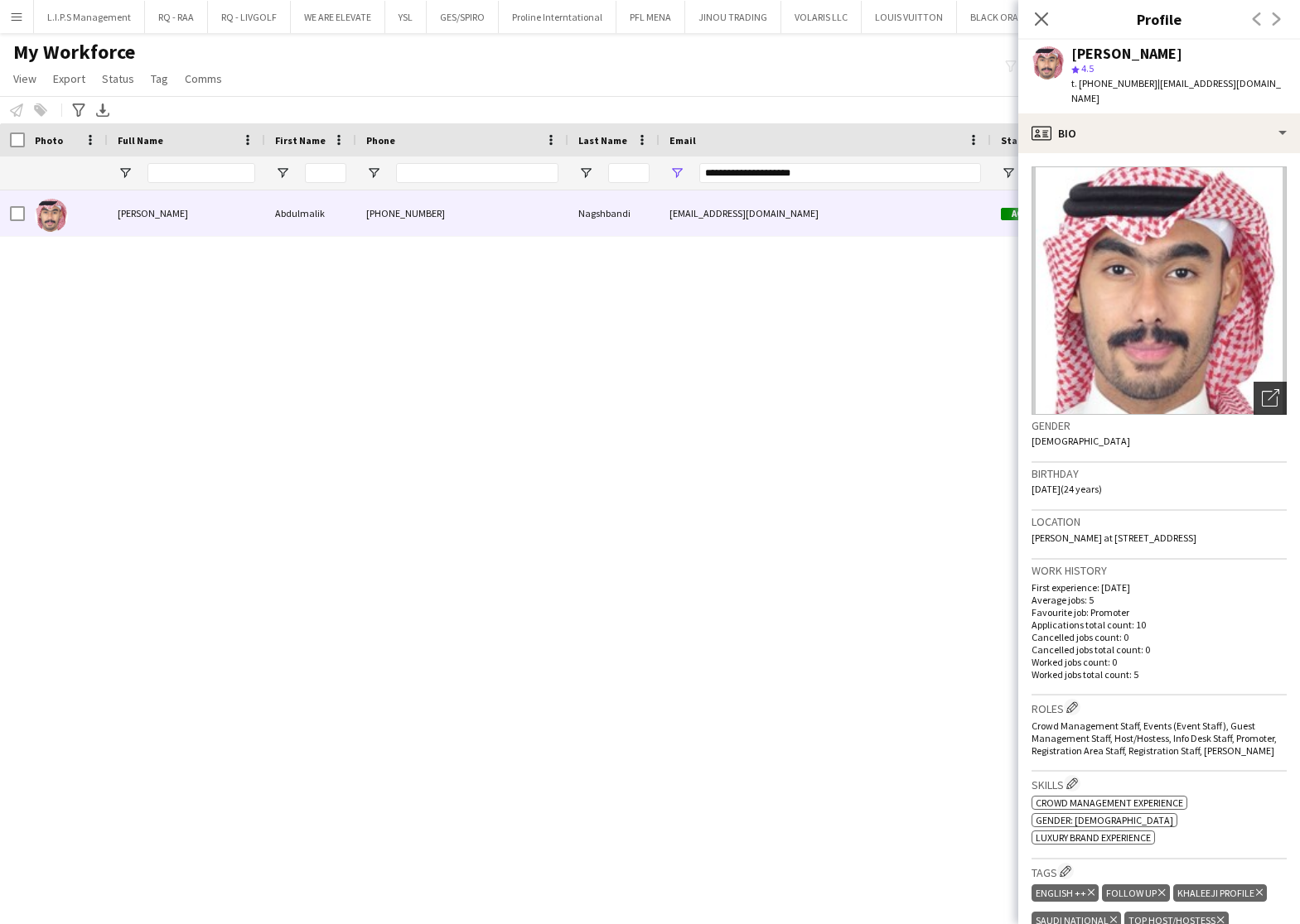
click at [1253, 382] on div "Open photos pop-in" at bounding box center [1270, 398] width 33 height 33
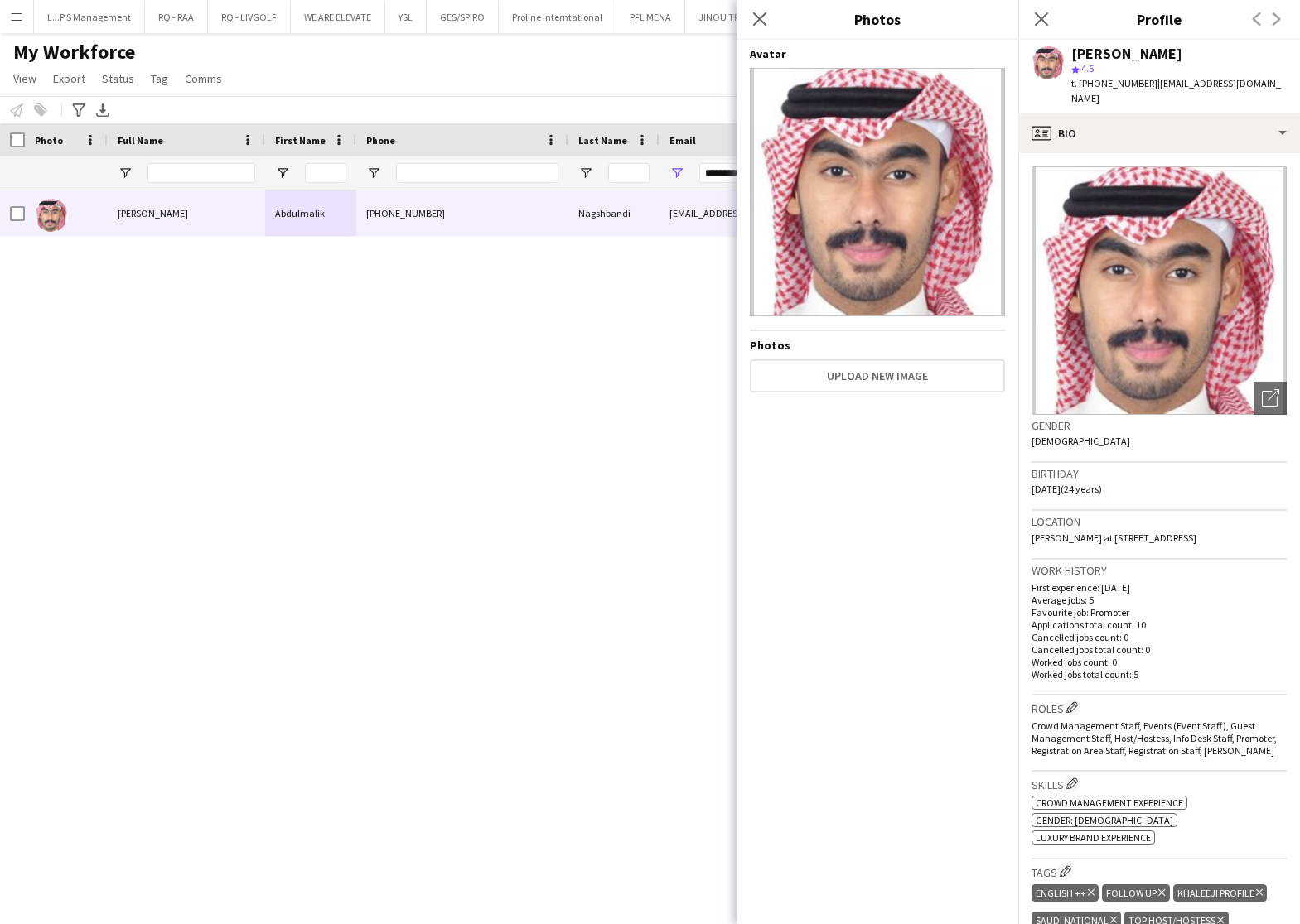
click at [1138, 53] on div "[PERSON_NAME]" at bounding box center [1126, 53] width 111 height 15
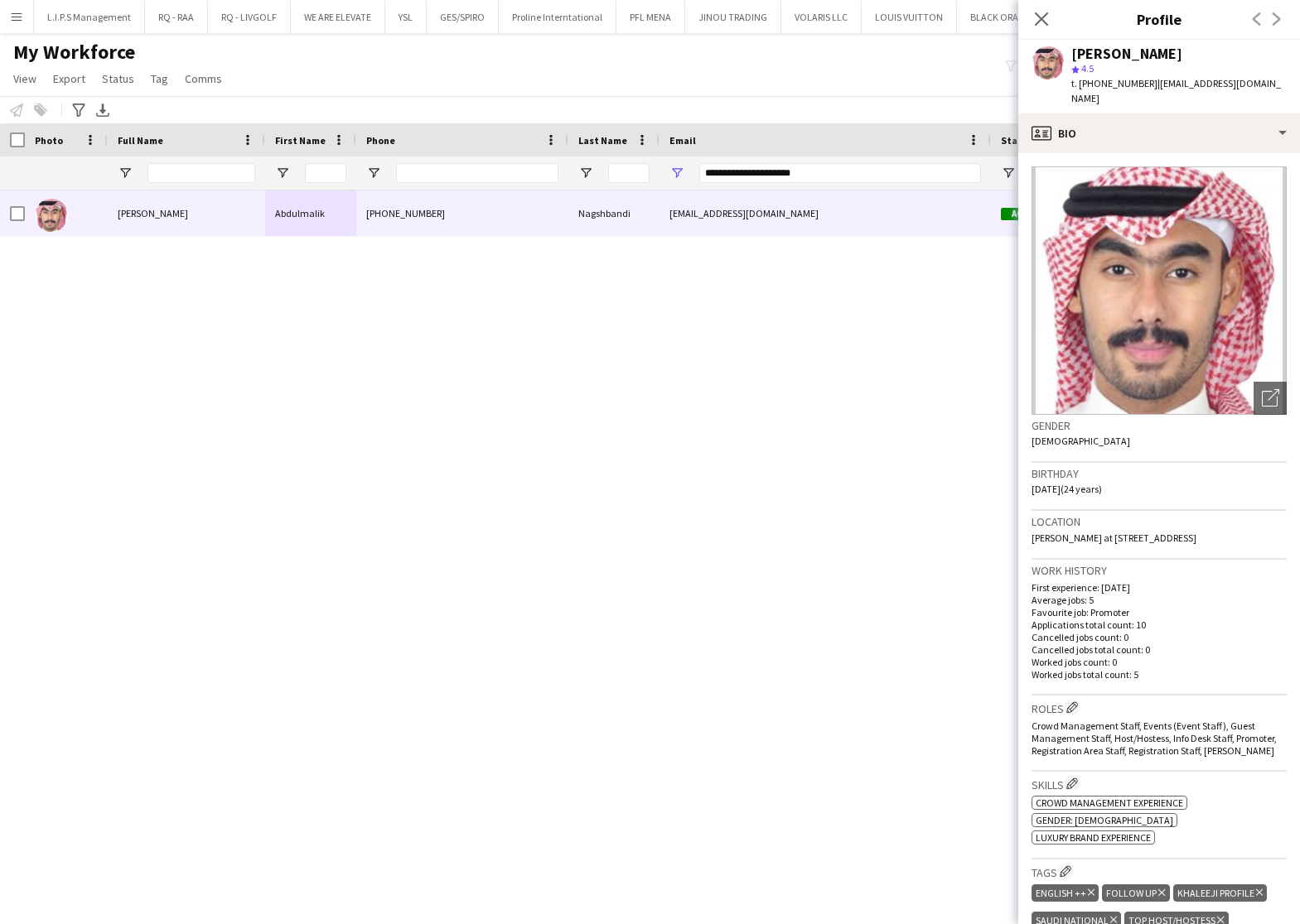
click at [1126, 58] on div "[PERSON_NAME]" at bounding box center [1126, 53] width 111 height 15
drag, startPoint x: 860, startPoint y: 166, endPoint x: 400, endPoint y: 156, distance: 460.1
click at [400, 156] on div "**********" at bounding box center [1176, 173] width 2351 height 33
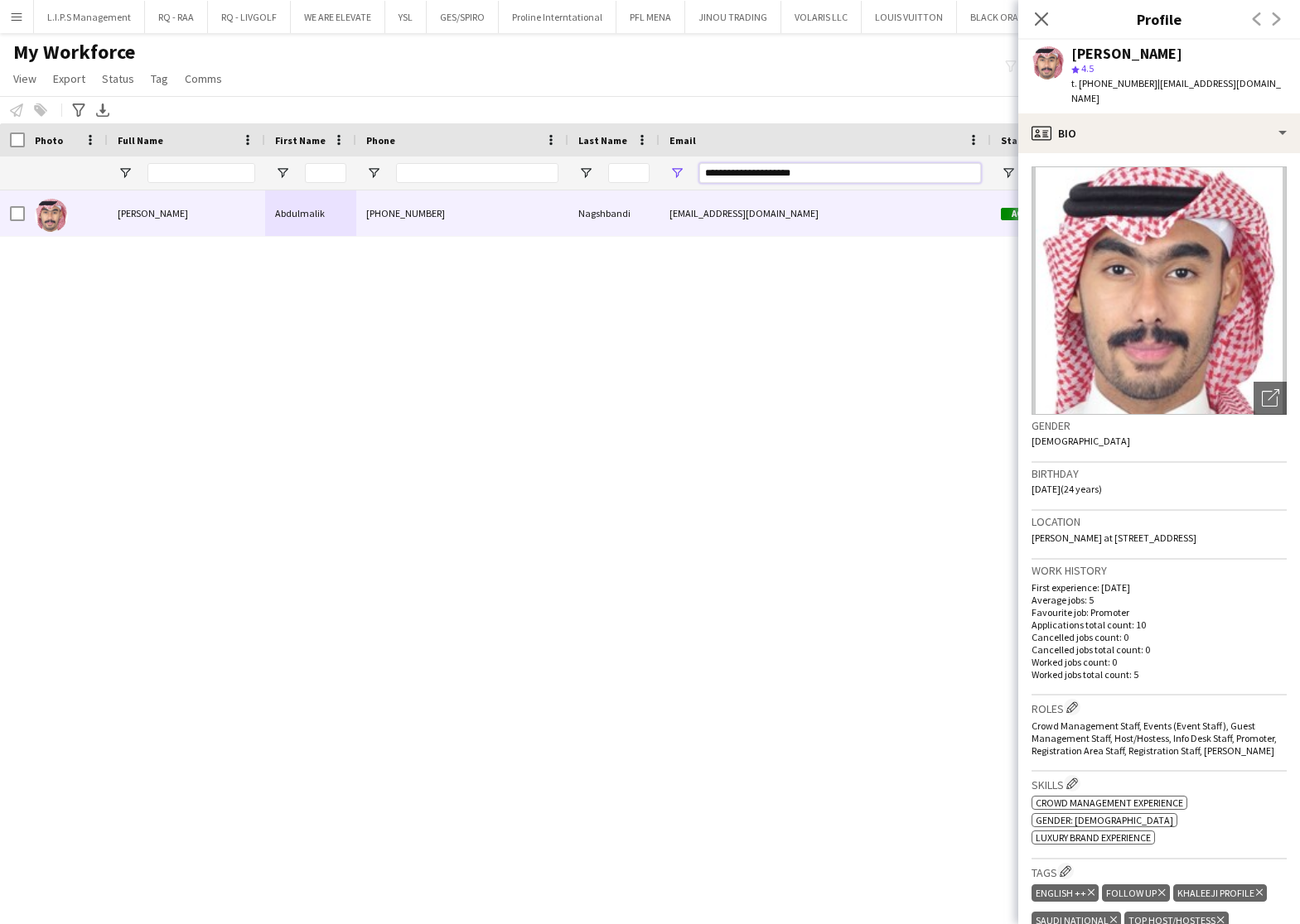
paste input "****"
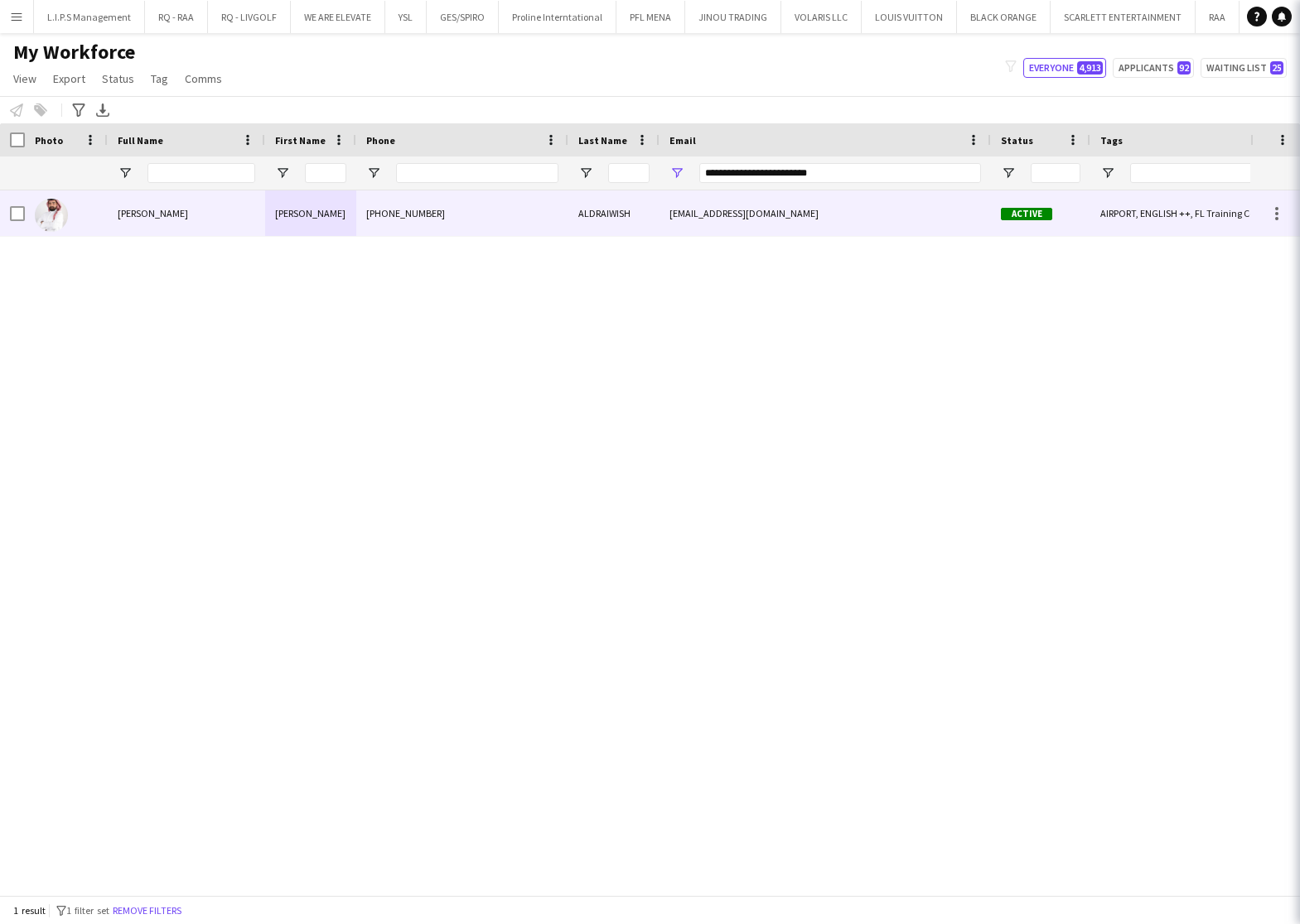
click at [328, 218] on div "[PERSON_NAME]" at bounding box center [310, 213] width 91 height 45
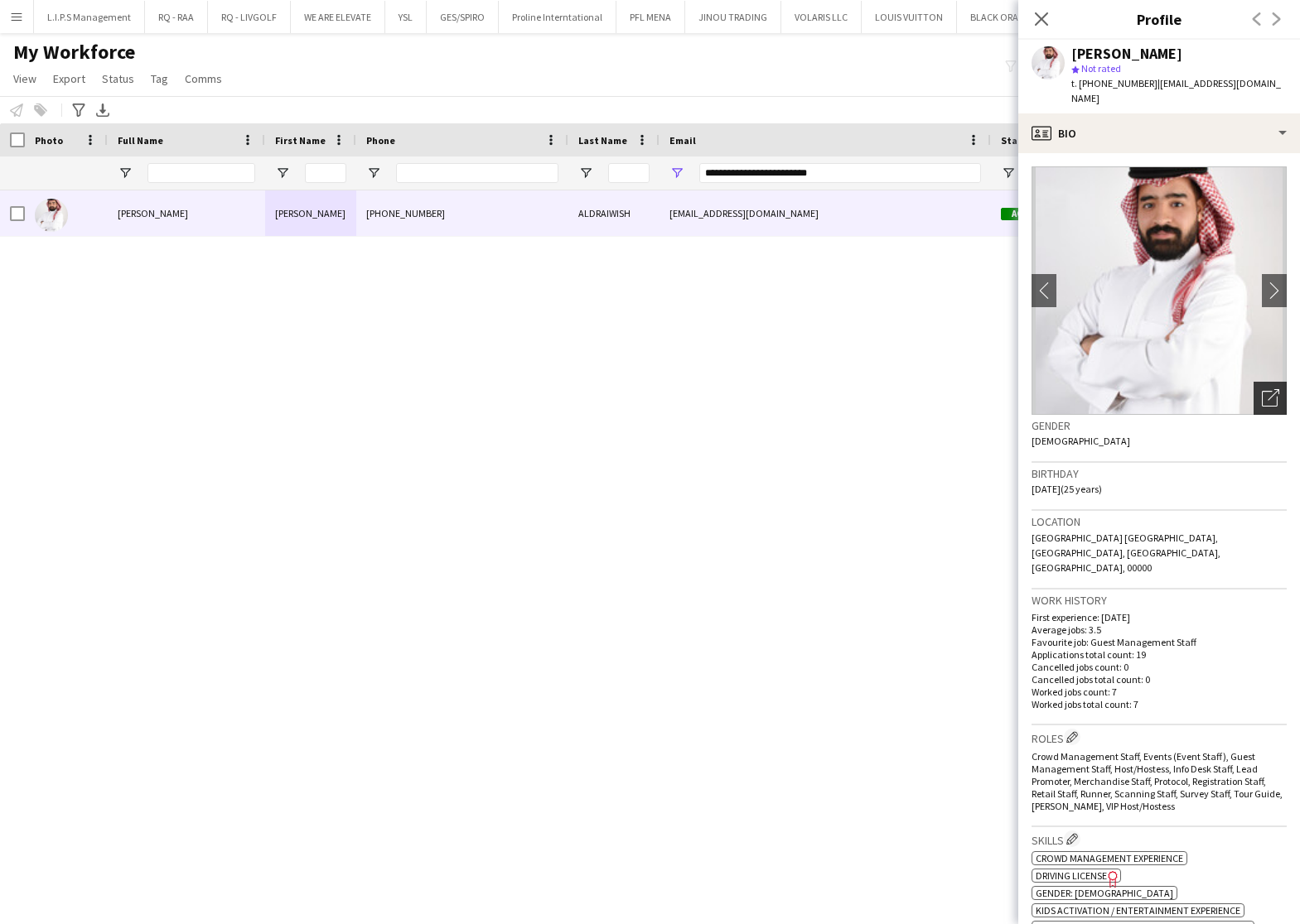
click at [1253, 382] on div "Open photos pop-in" at bounding box center [1270, 398] width 33 height 33
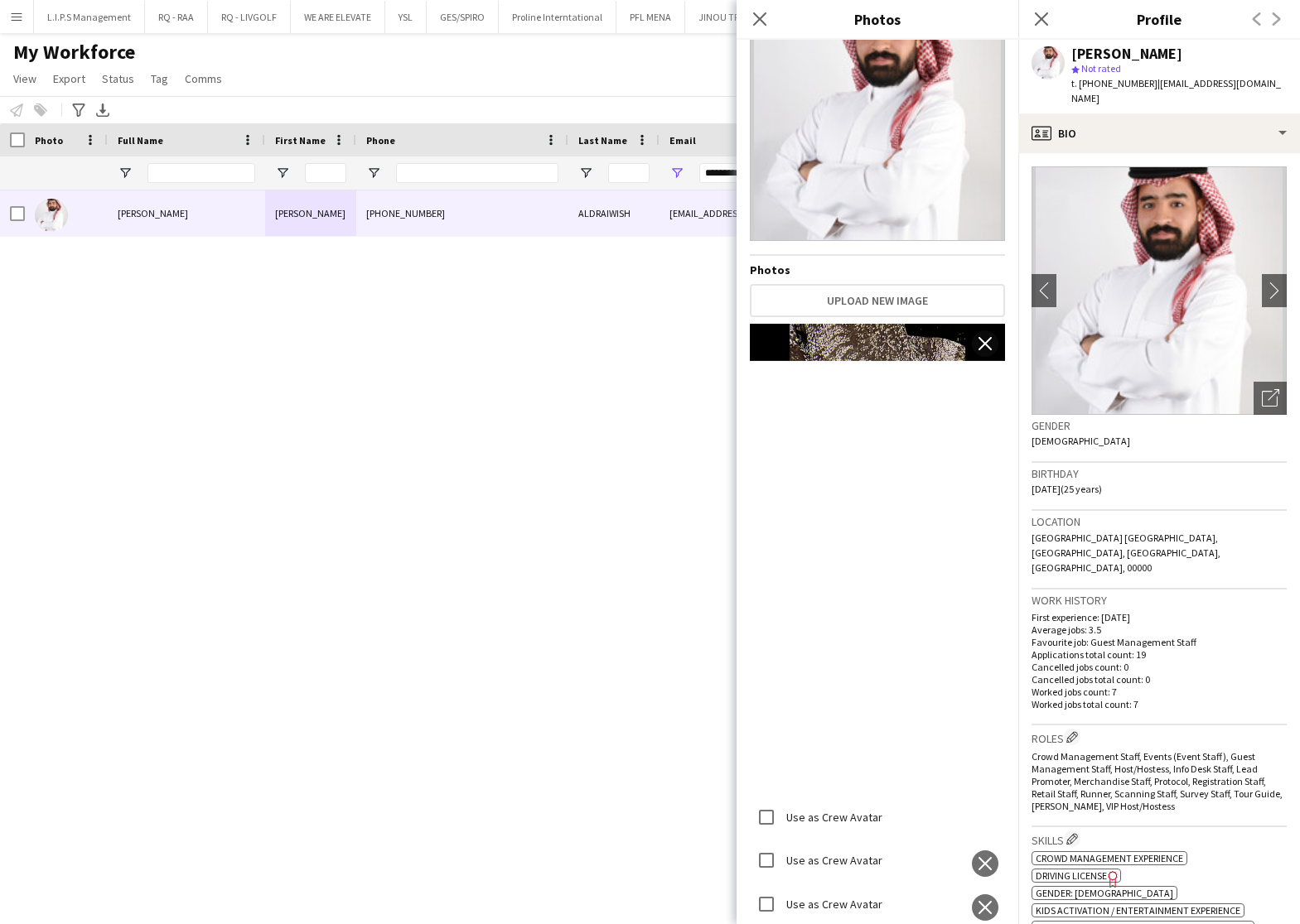
scroll to position [1275, 0]
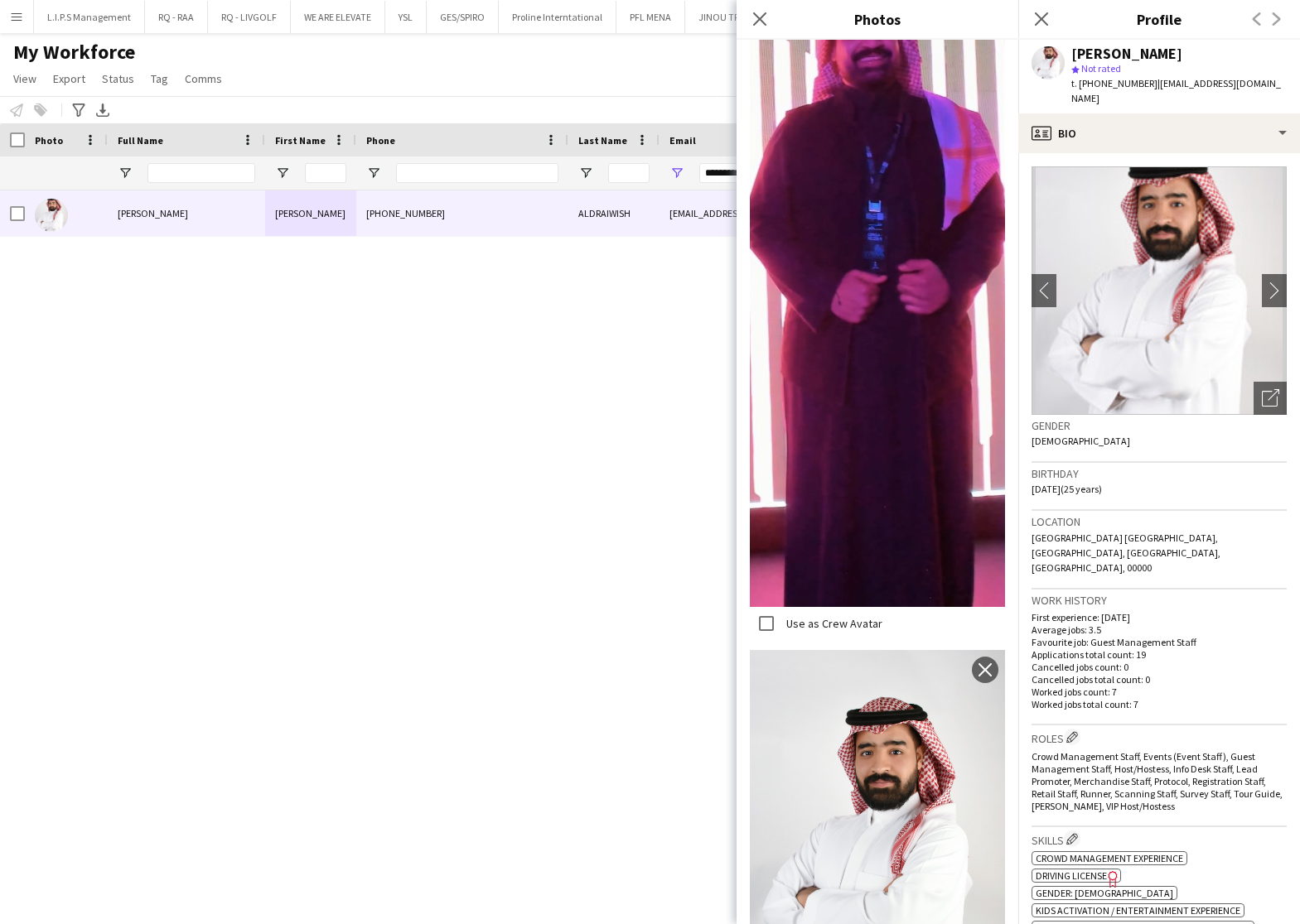
click at [1112, 56] on div "[PERSON_NAME]" at bounding box center [1126, 53] width 111 height 15
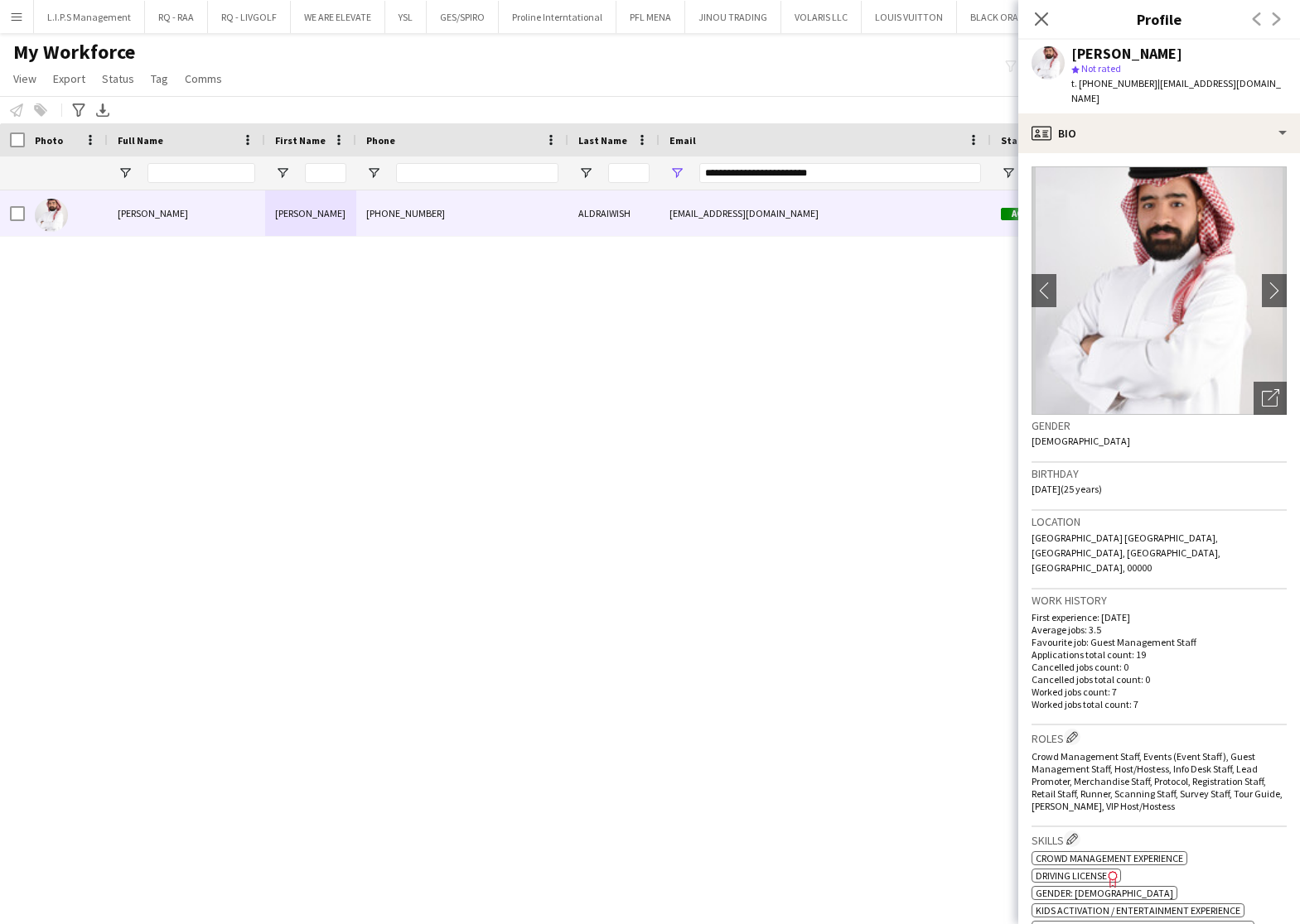
click at [1108, 52] on div "[PERSON_NAME]" at bounding box center [1126, 53] width 111 height 15
click at [1261, 390] on icon "Open photos pop-in" at bounding box center [1270, 398] width 17 height 17
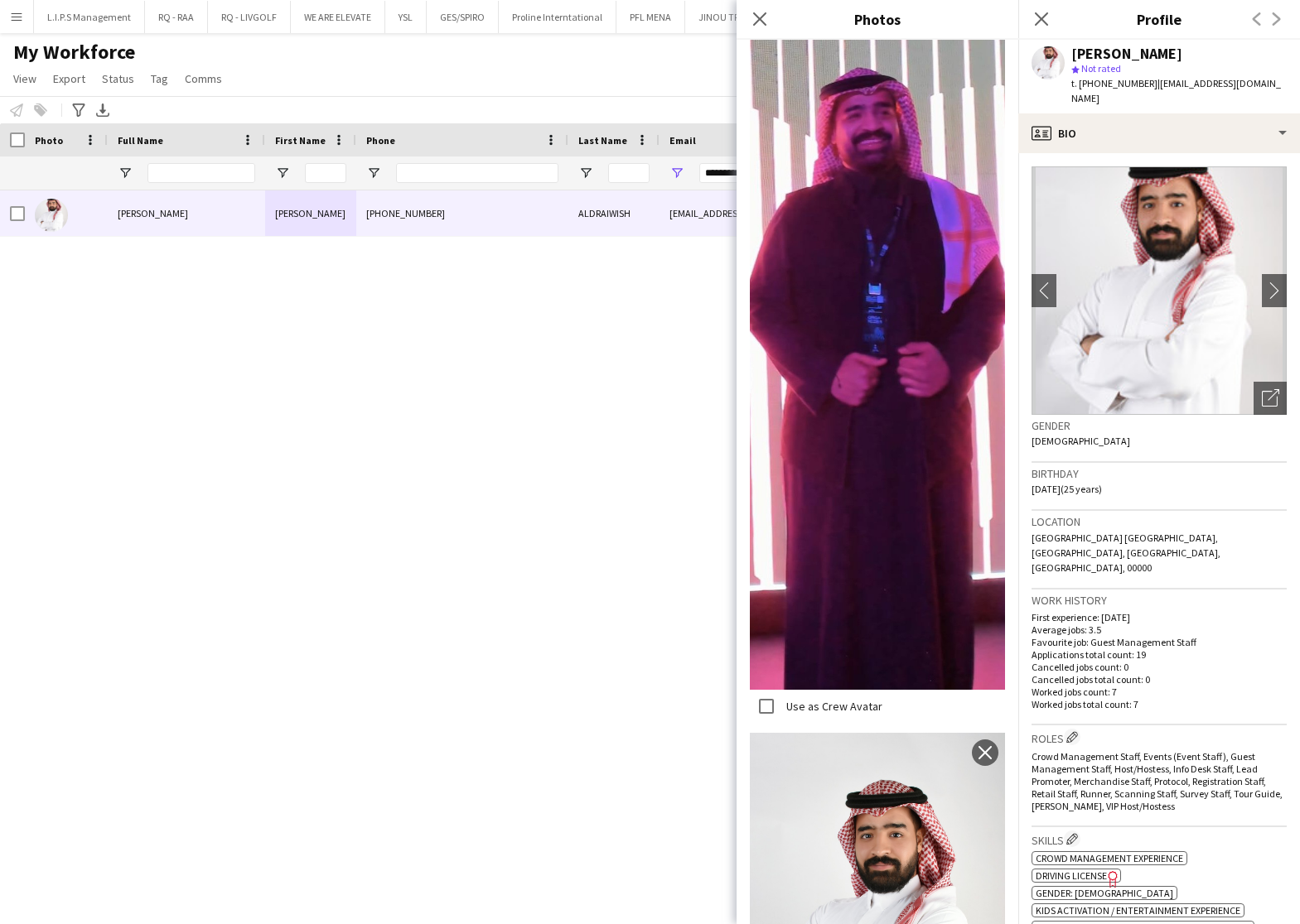
scroll to position [1275, 0]
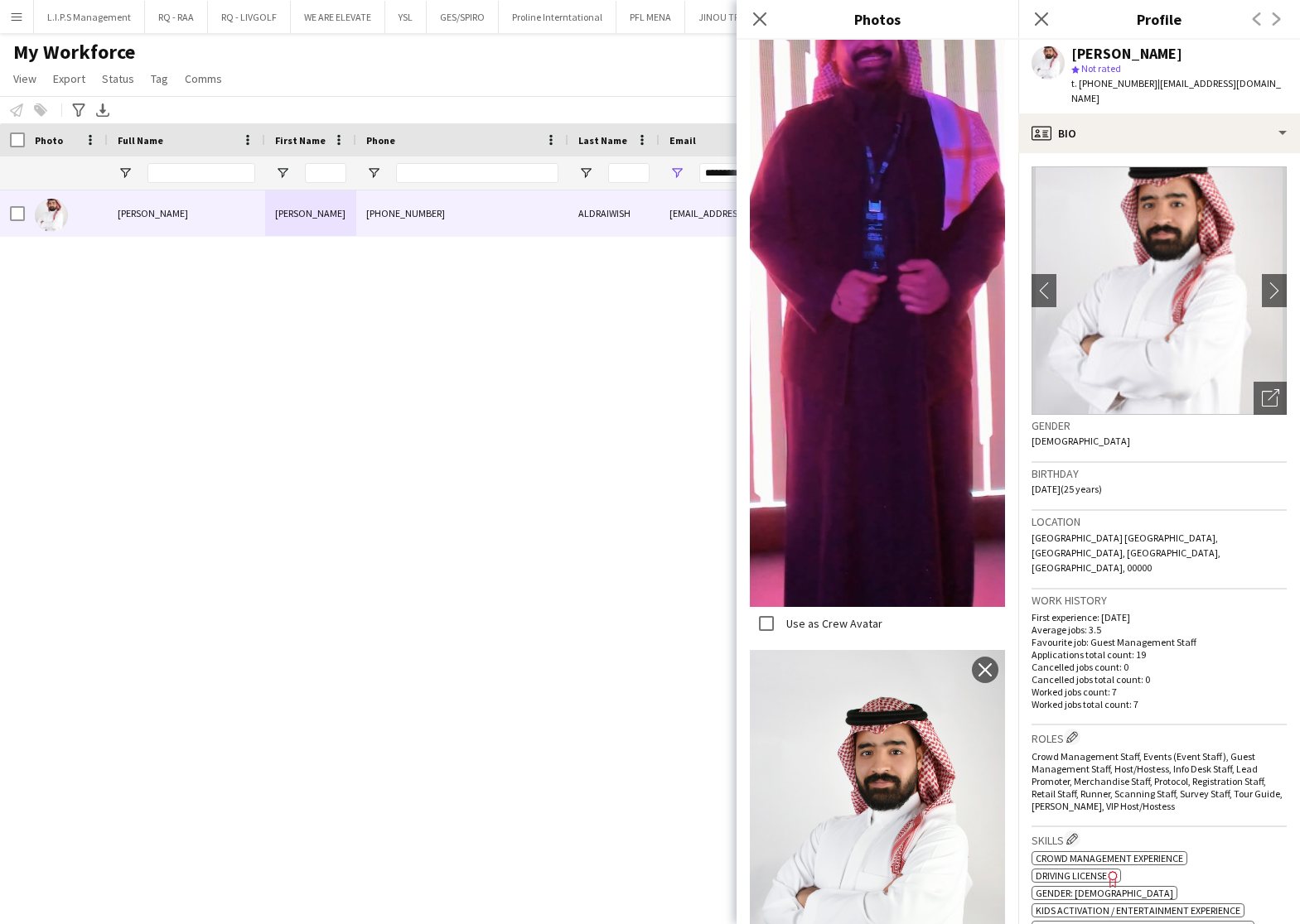
drag, startPoint x: 739, startPoint y: 174, endPoint x: 717, endPoint y: 176, distance: 22.1
click at [738, 174] on div "Avatar Photos Upload new image Use as Crew Avatar close Use as Crew Avatar clos…" at bounding box center [877, 481] width 282 height 884
click at [716, 176] on input "**********" at bounding box center [840, 173] width 282 height 20
click at [714, 174] on input "**********" at bounding box center [840, 173] width 282 height 20
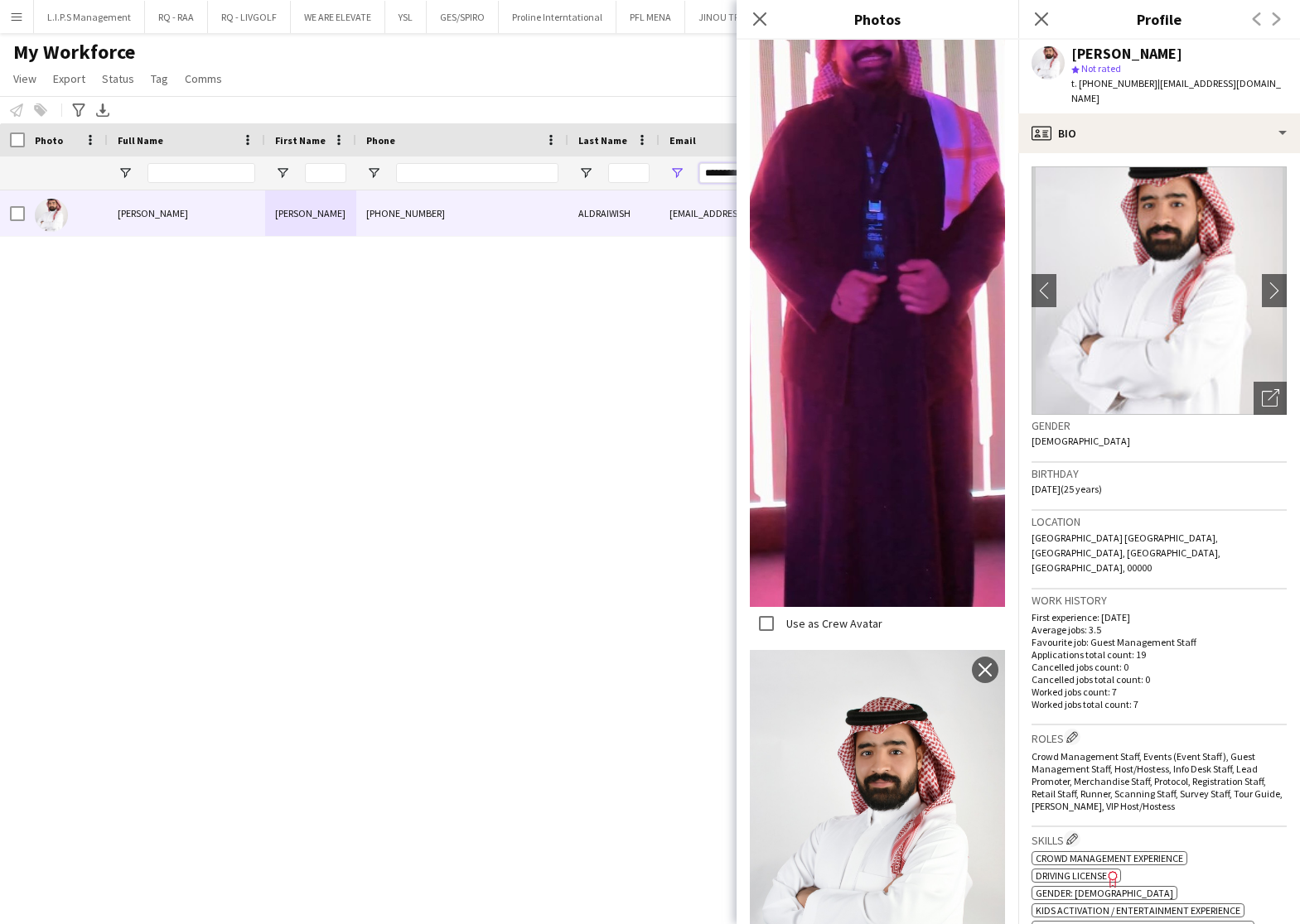
paste input "**********"
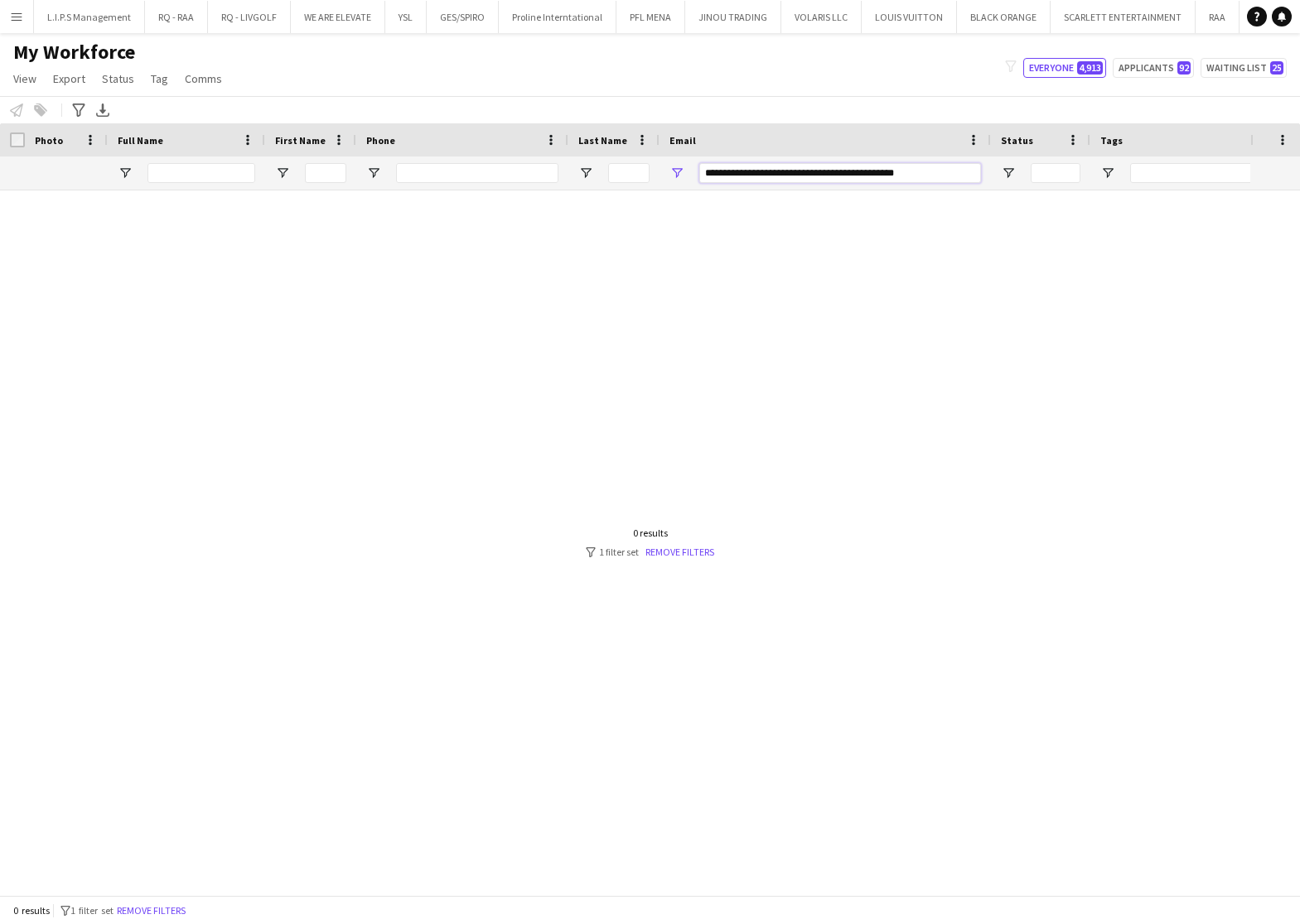
click at [822, 169] on input "**********" at bounding box center [840, 173] width 282 height 20
paste input "Email Filter Input"
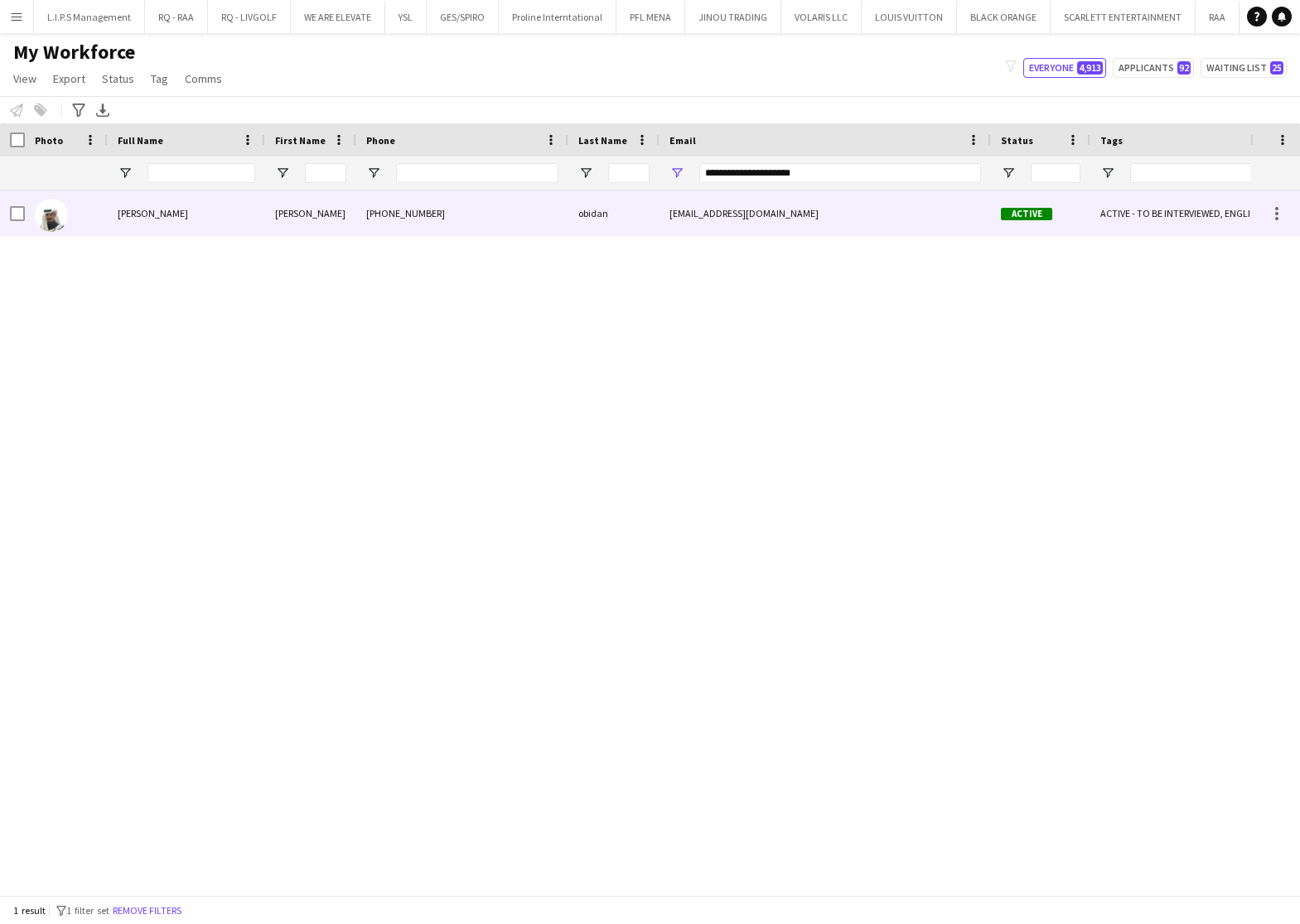
click at [456, 228] on div "[PHONE_NUMBER]" at bounding box center [462, 213] width 212 height 45
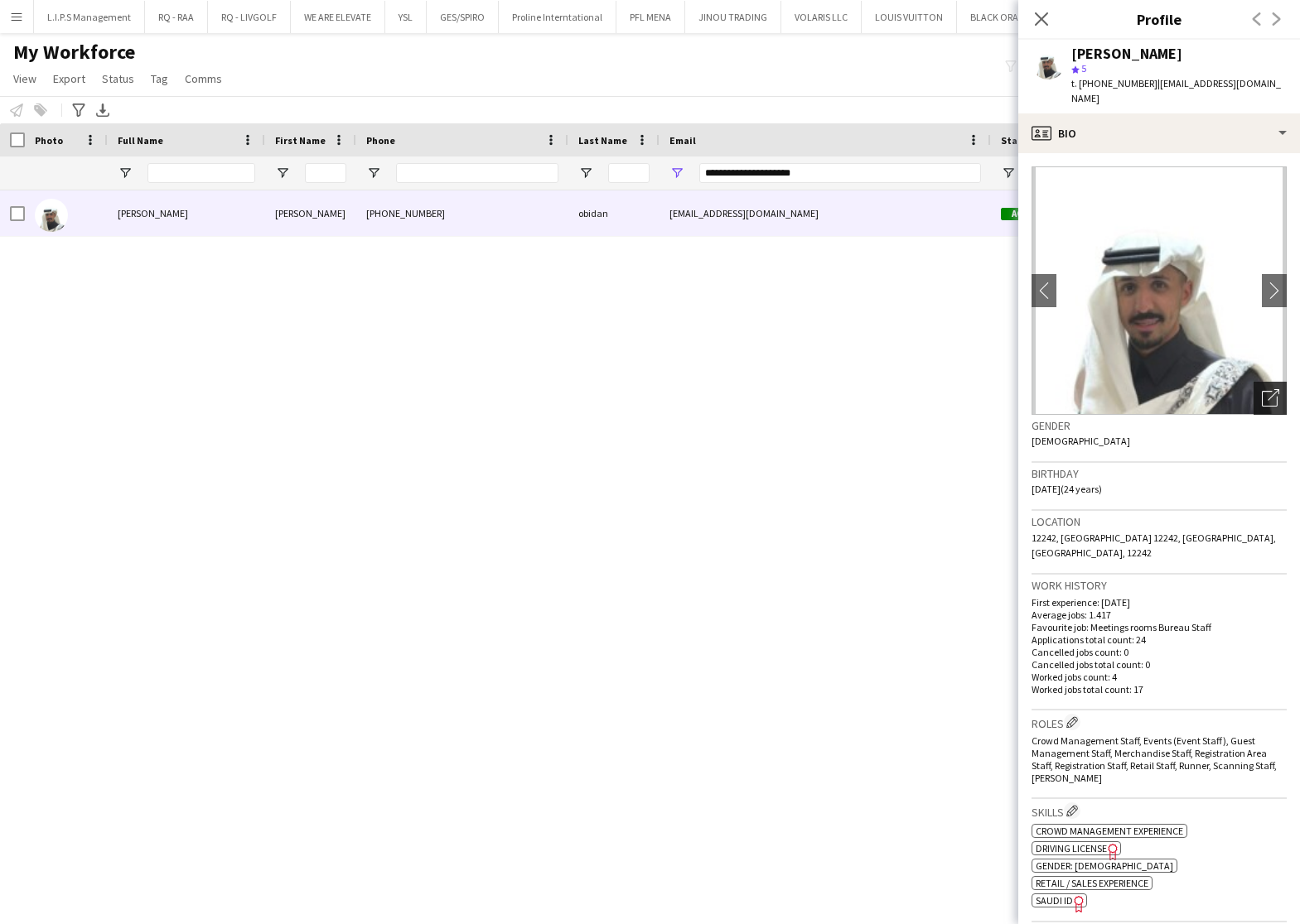
click at [1261, 389] on icon "Open photos pop-in" at bounding box center [1270, 398] width 17 height 17
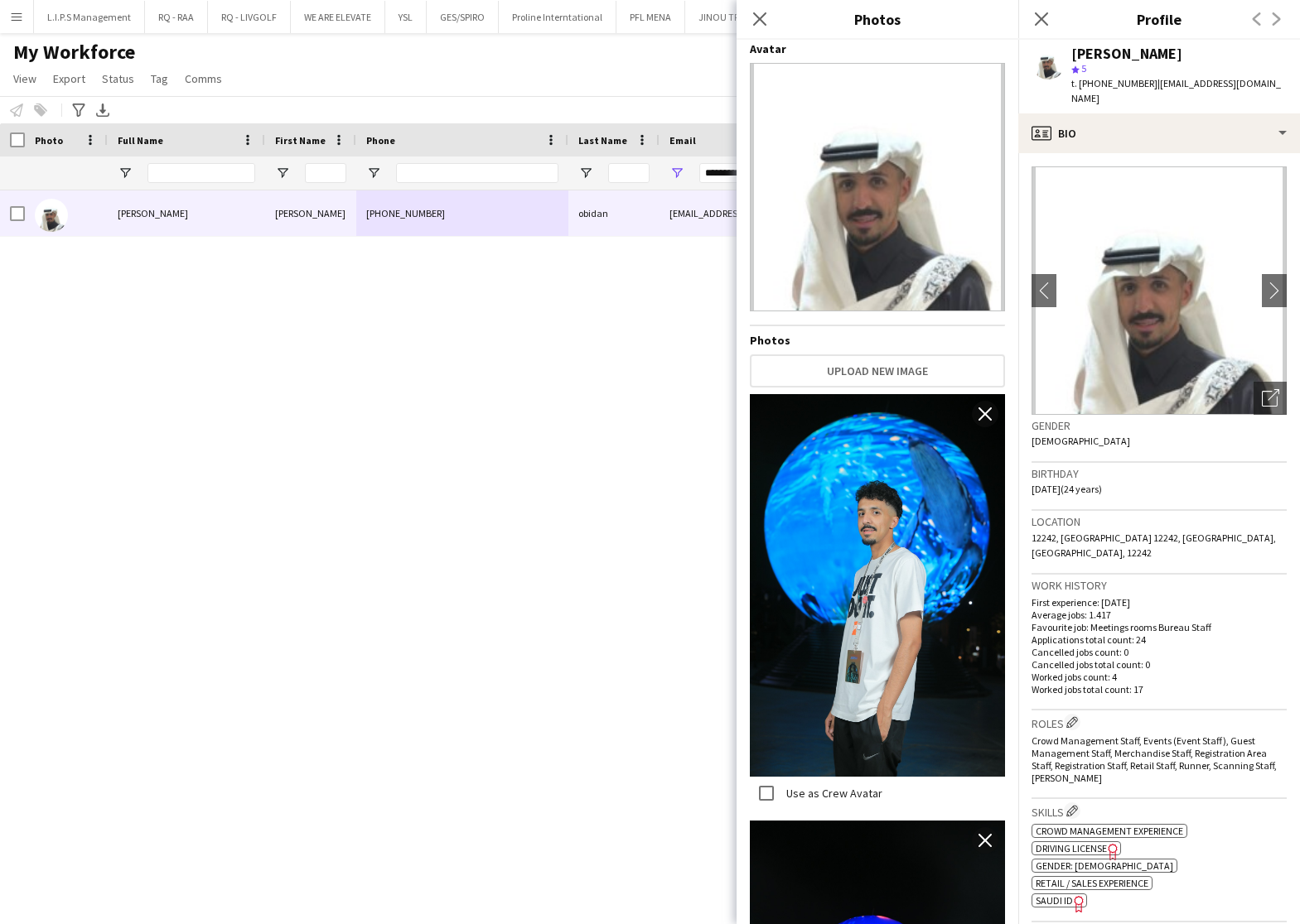
scroll to position [0, 0]
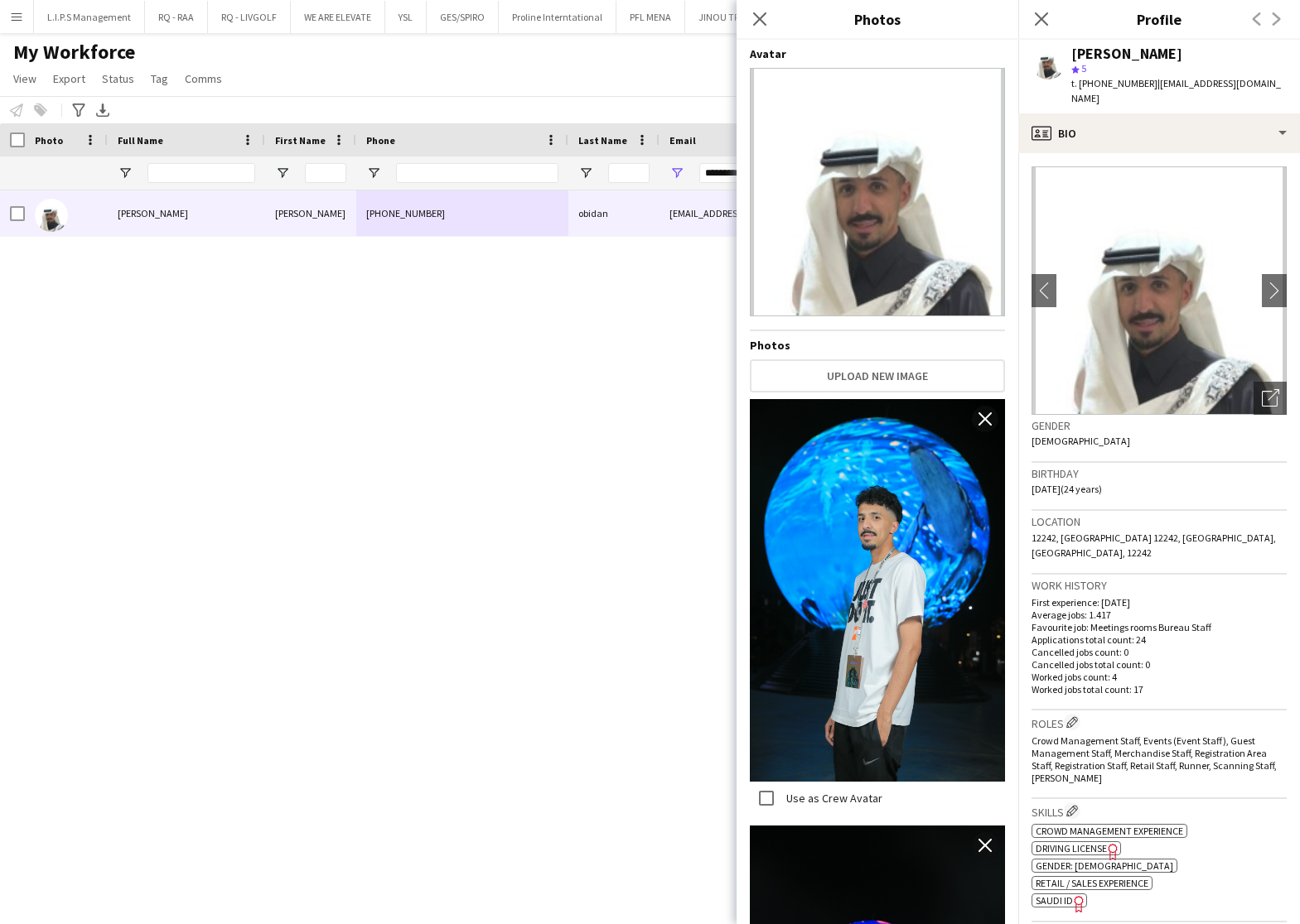
click at [1104, 41] on div "[PERSON_NAME] star 5 t. [PHONE_NUMBER] | [EMAIL_ADDRESS][DOMAIN_NAME]" at bounding box center [1159, 76] width 282 height 74
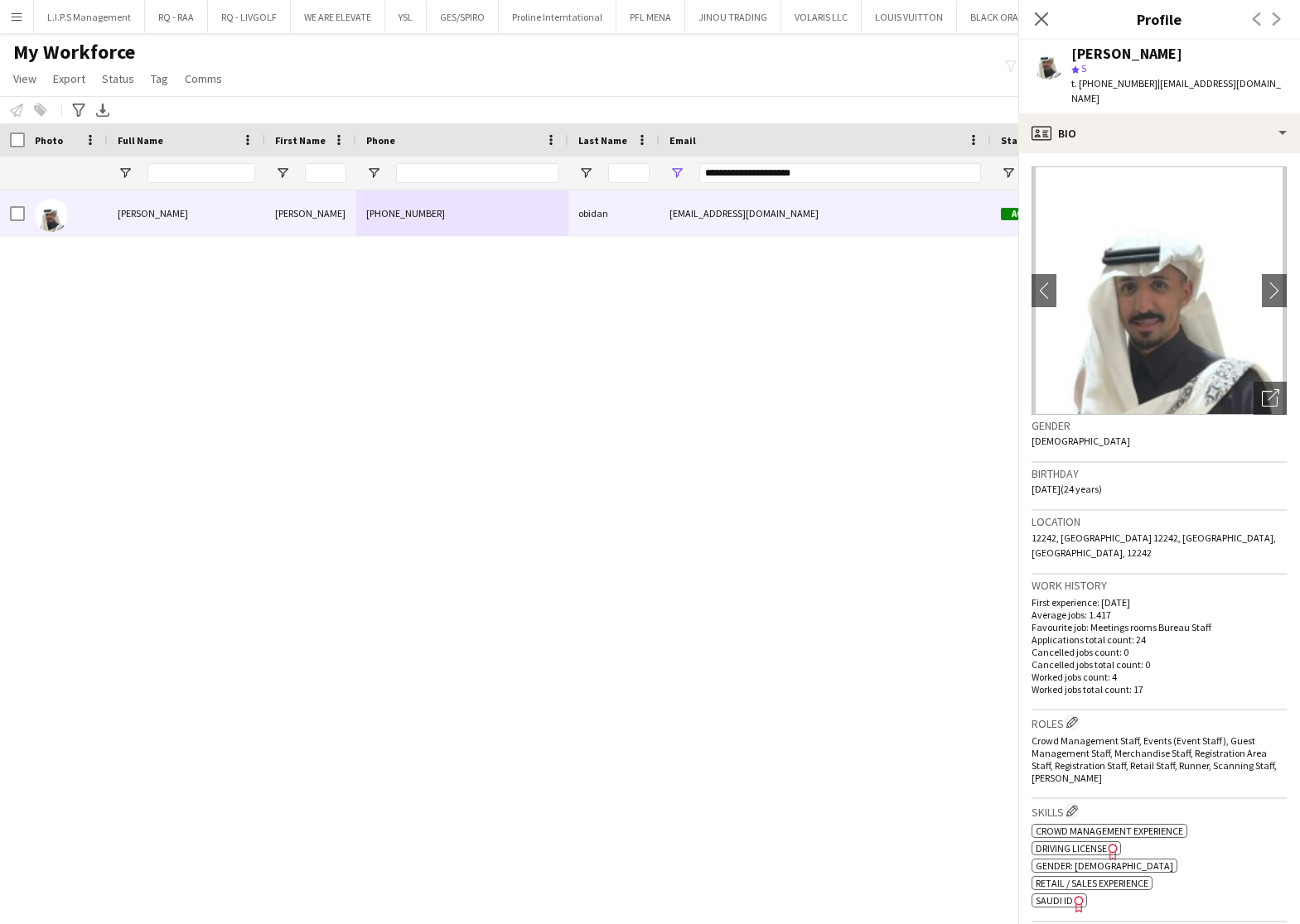
click at [1096, 53] on div "[PERSON_NAME]" at bounding box center [1126, 53] width 111 height 15
click at [1088, 57] on div "[PERSON_NAME]" at bounding box center [1126, 53] width 111 height 15
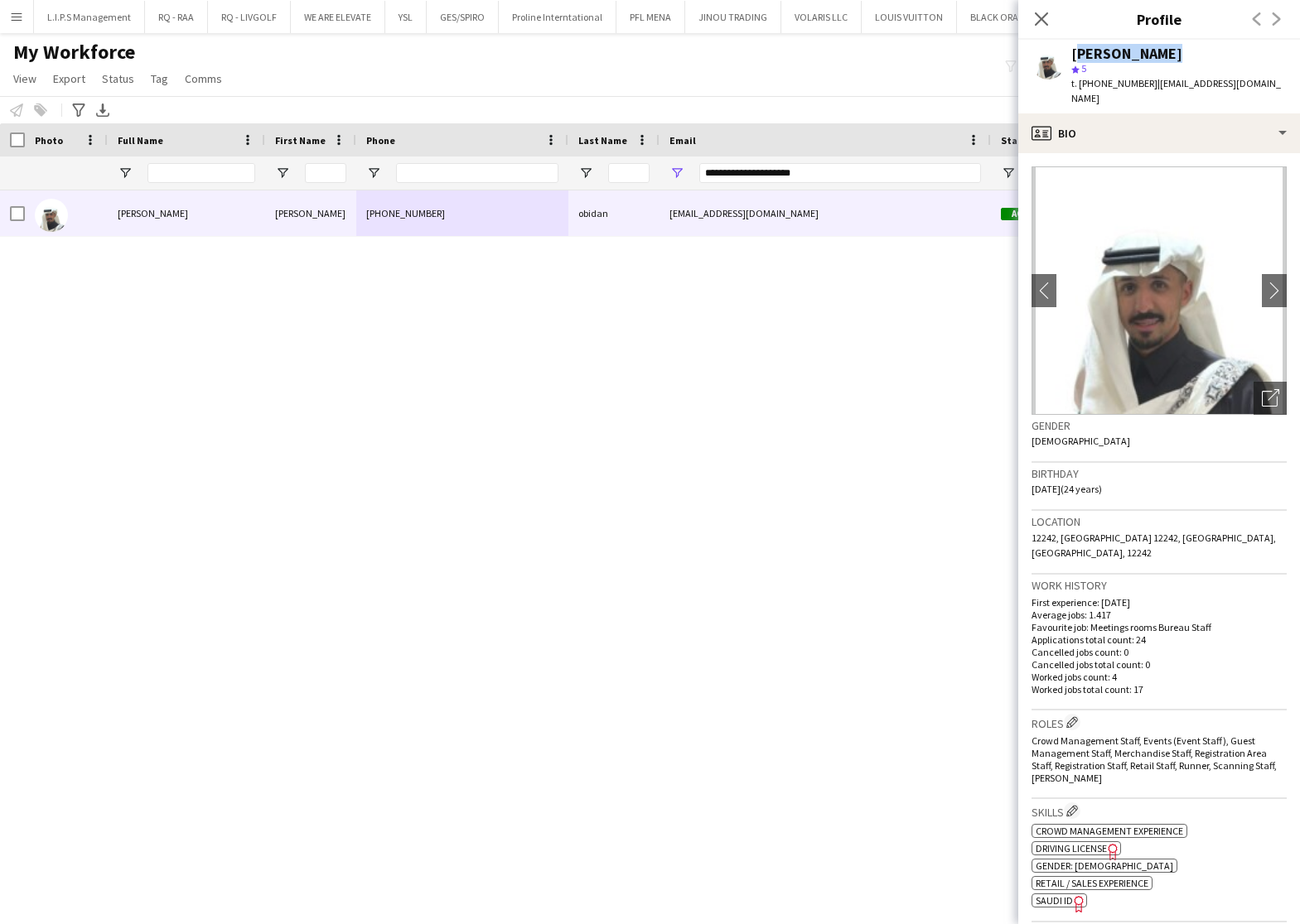
click at [1088, 57] on div "[PERSON_NAME]" at bounding box center [1126, 53] width 111 height 15
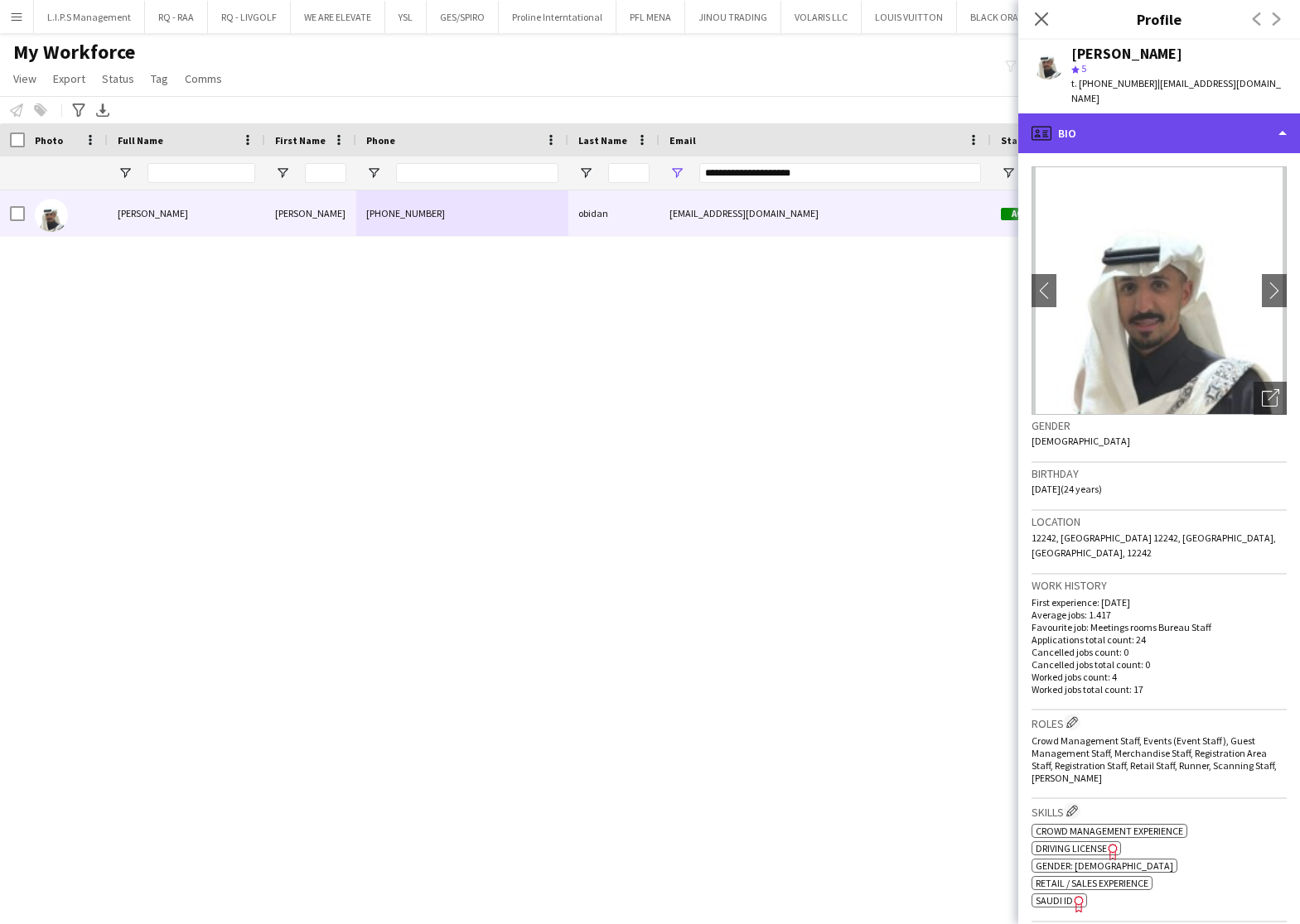
click at [1086, 124] on div "profile Bio" at bounding box center [1159, 133] width 282 height 40
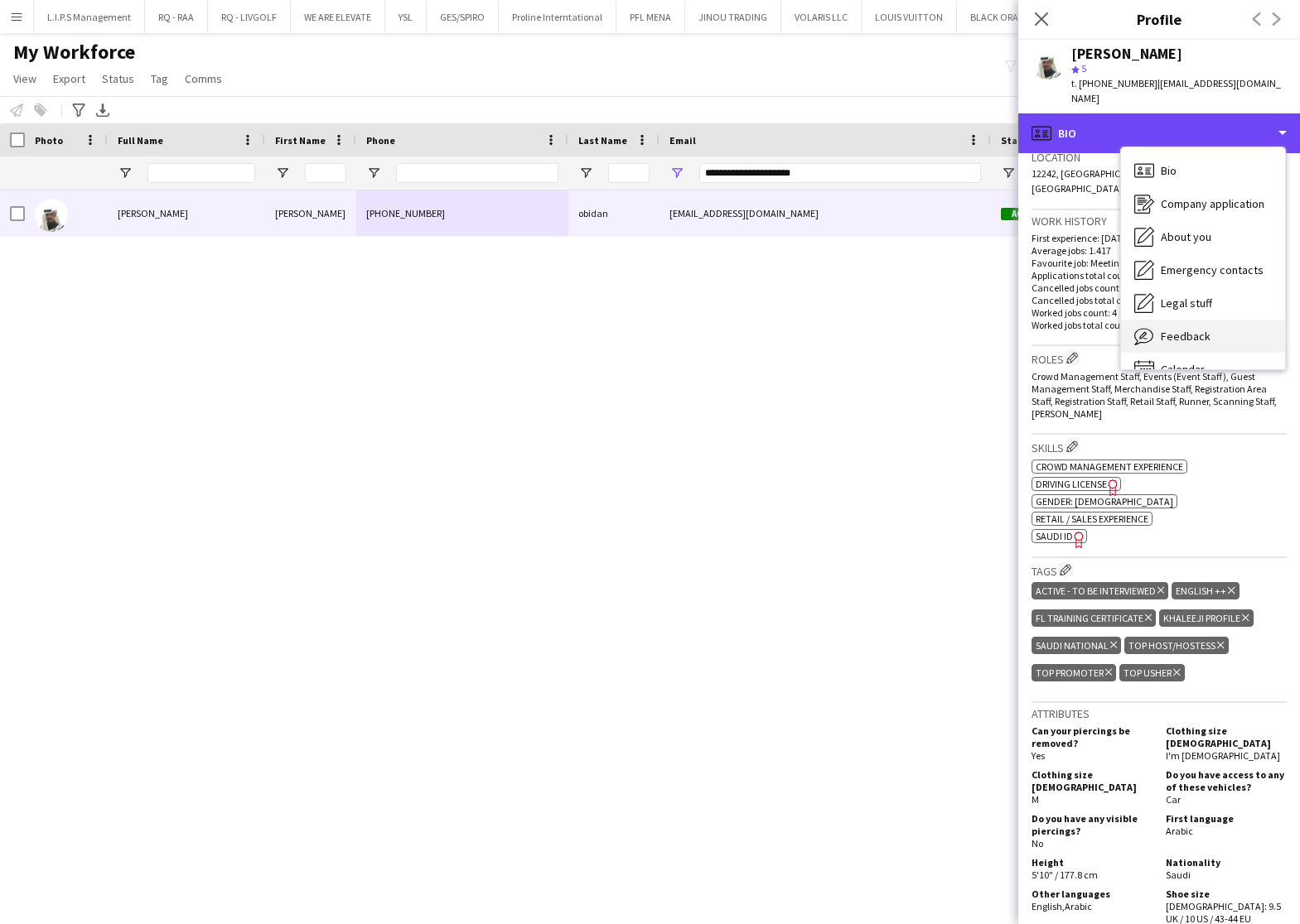
scroll to position [373, 0]
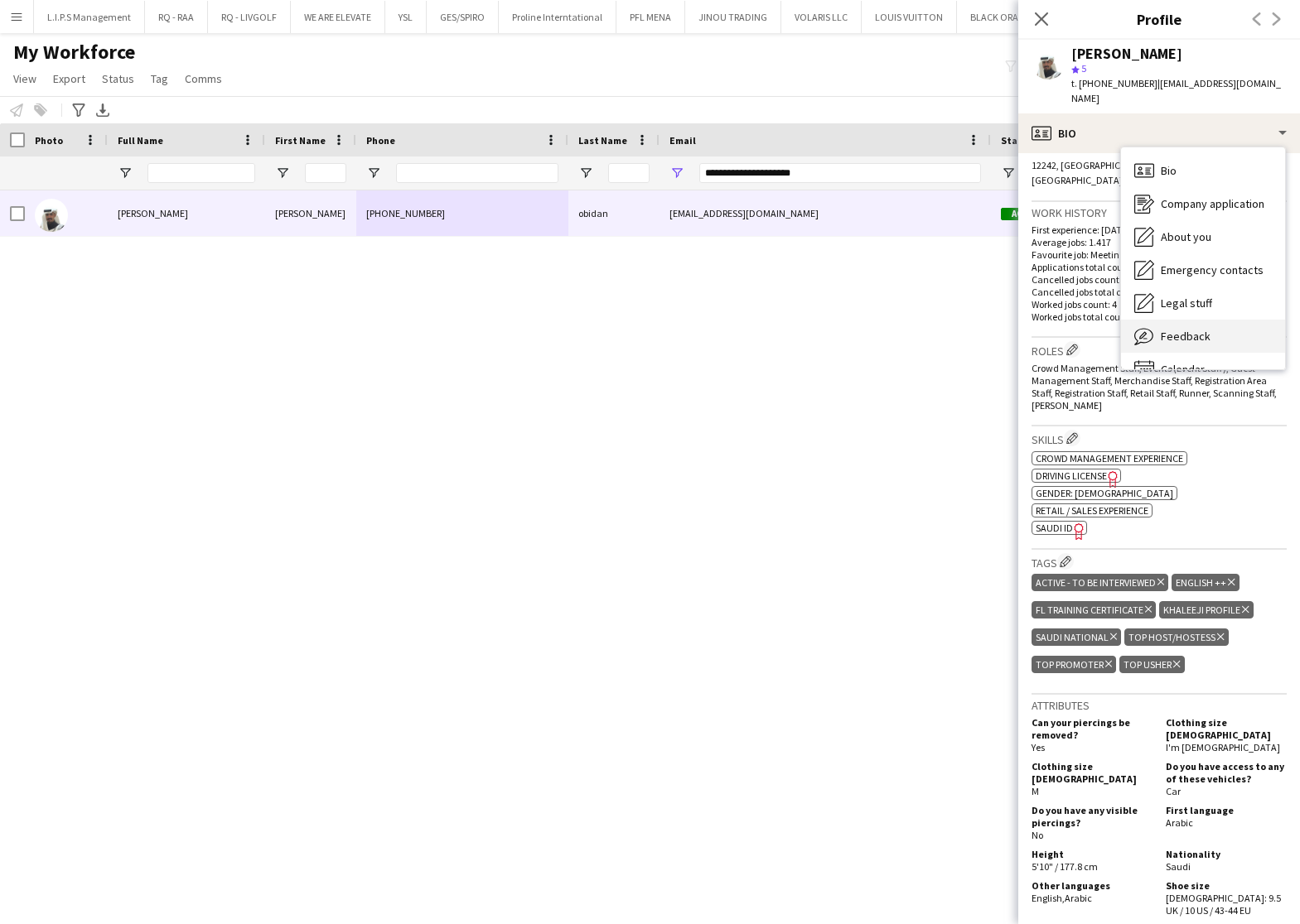
click at [1162, 329] on span "Feedback" at bounding box center [1186, 336] width 50 height 15
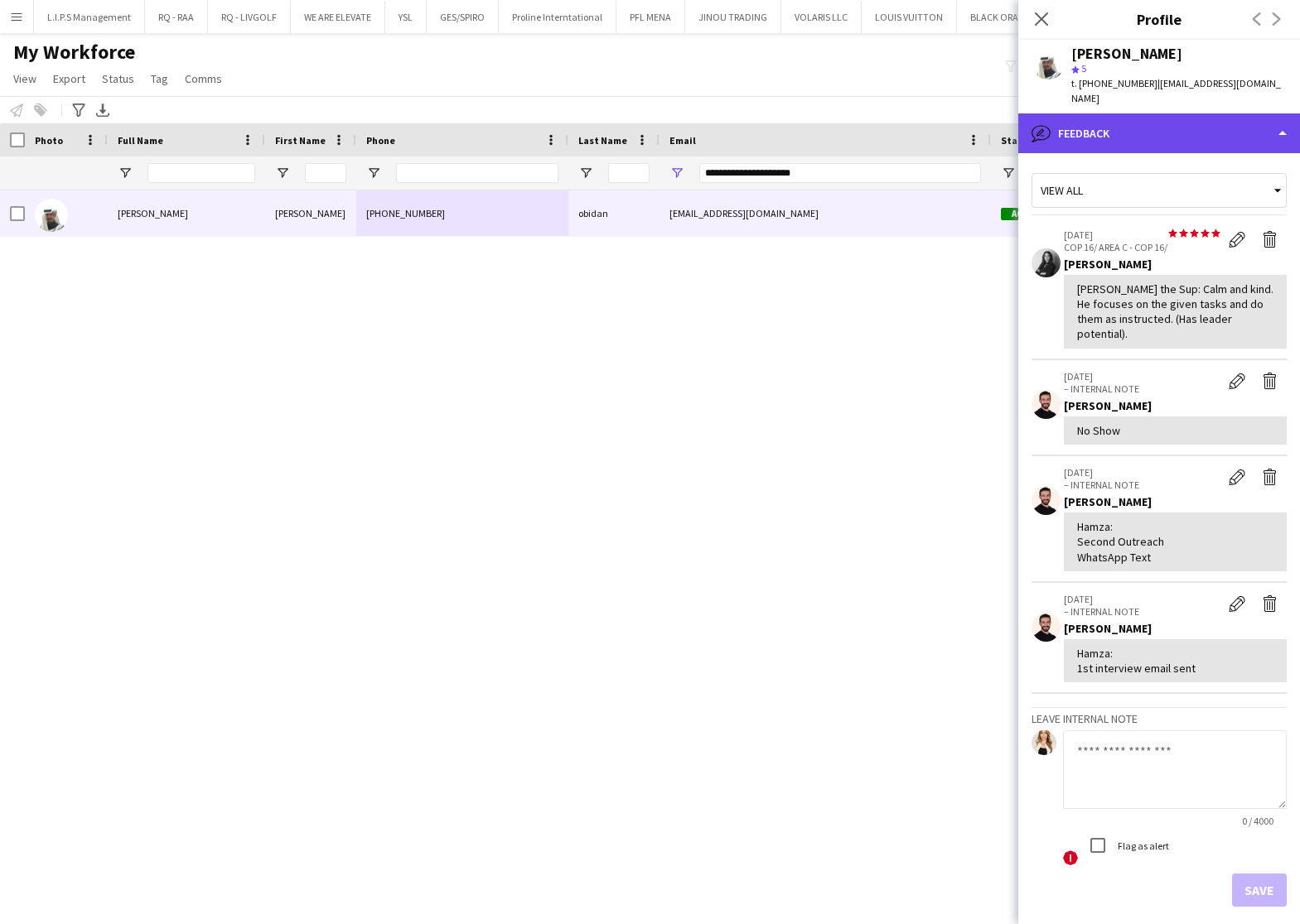
click at [1150, 113] on div "bubble-pencil Feedback" at bounding box center [1159, 133] width 282 height 40
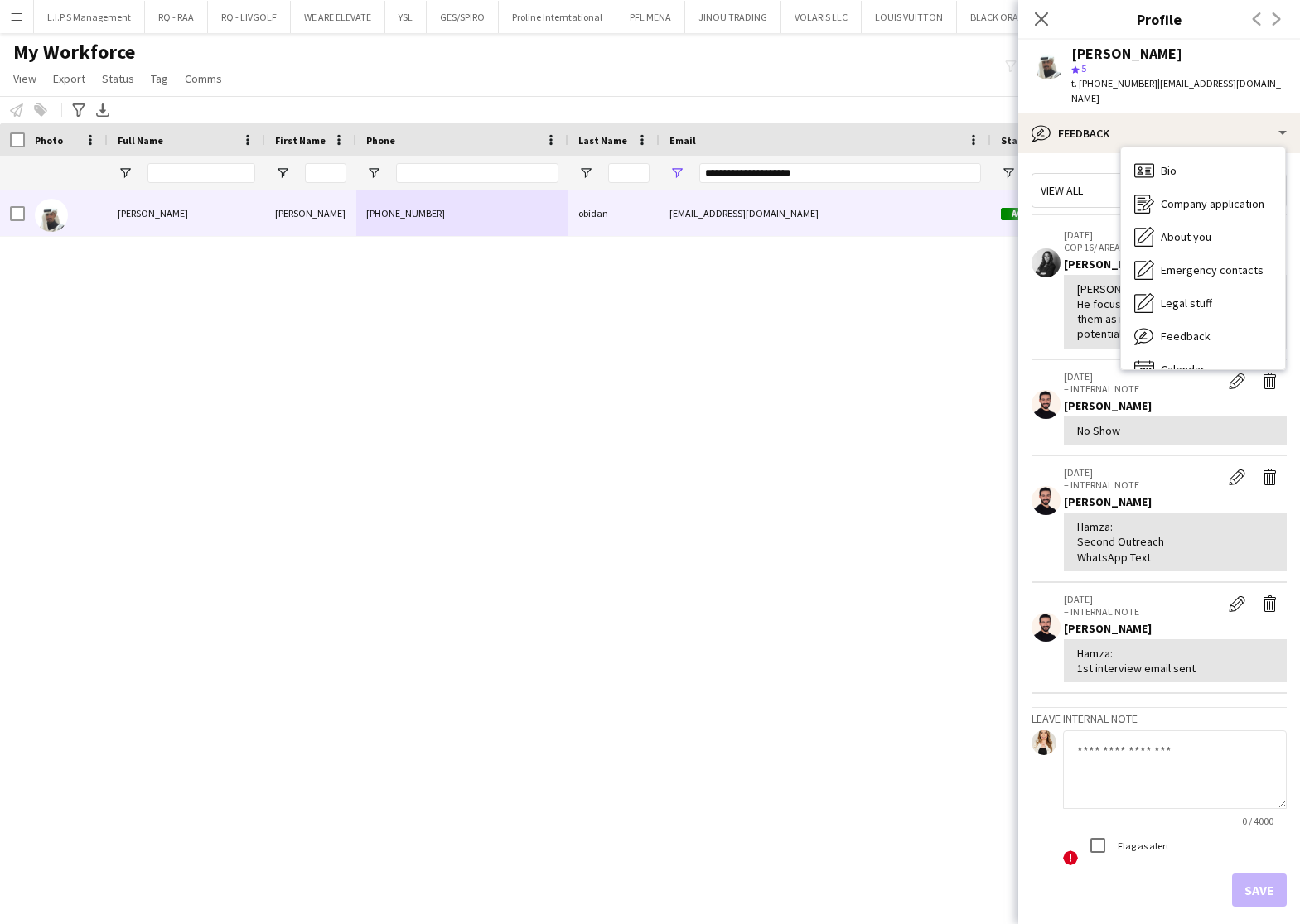
click at [1084, 282] on div "[PERSON_NAME] the Sup: Calm and kind. He focuses on the given tasks and do them…" at bounding box center [1175, 312] width 196 height 61
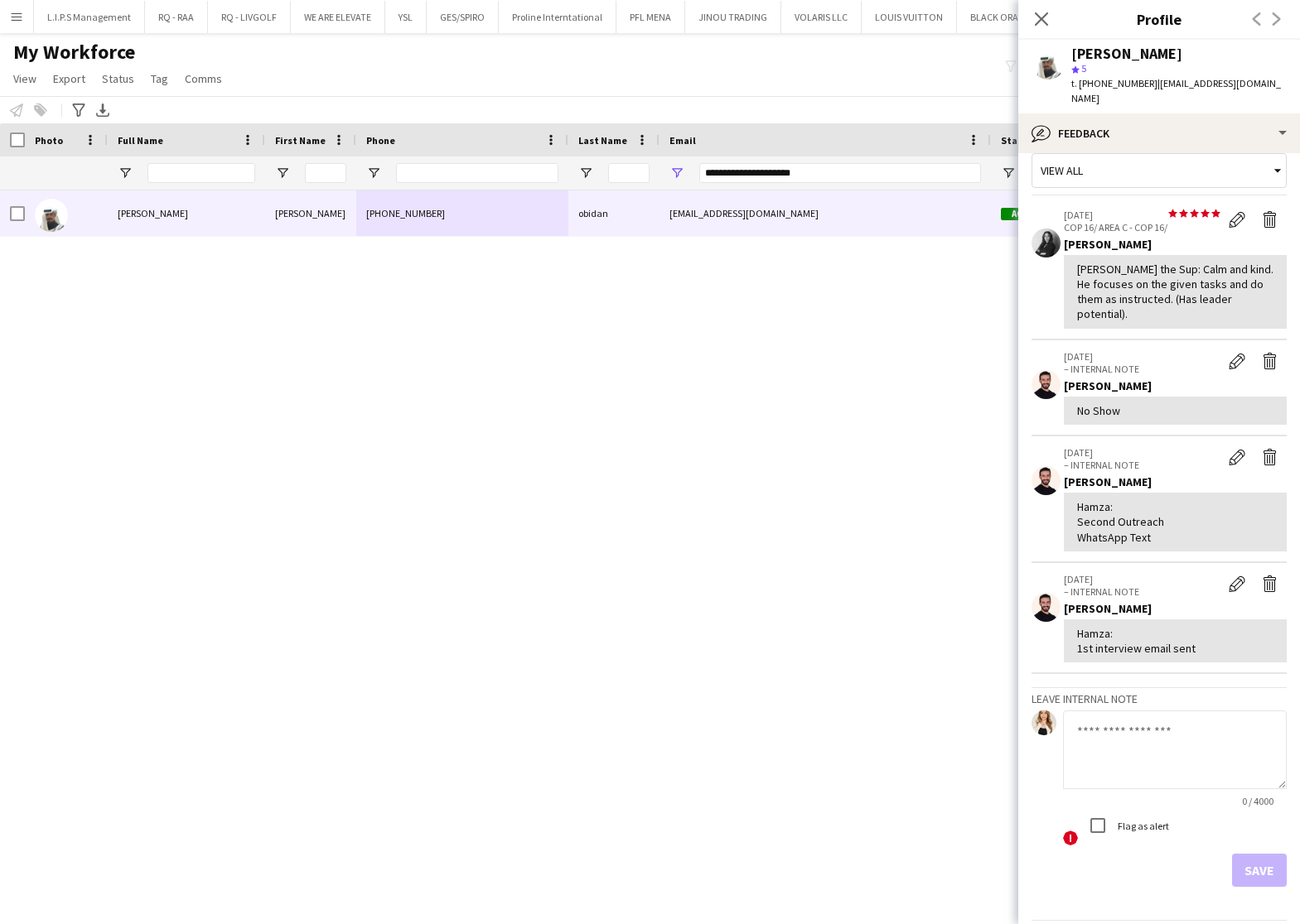
scroll to position [0, 0]
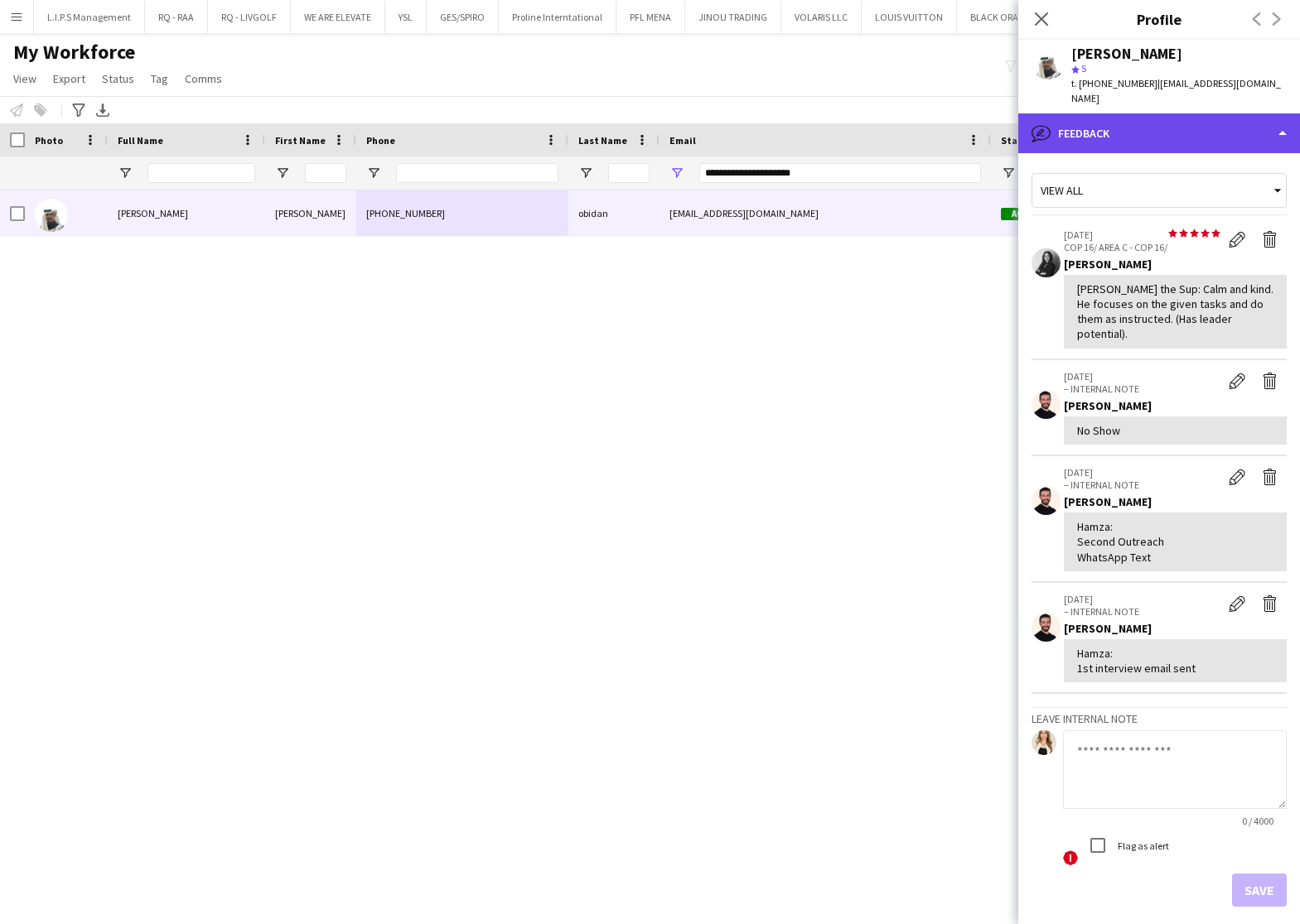
click at [1122, 115] on div "bubble-pencil Feedback" at bounding box center [1159, 133] width 282 height 40
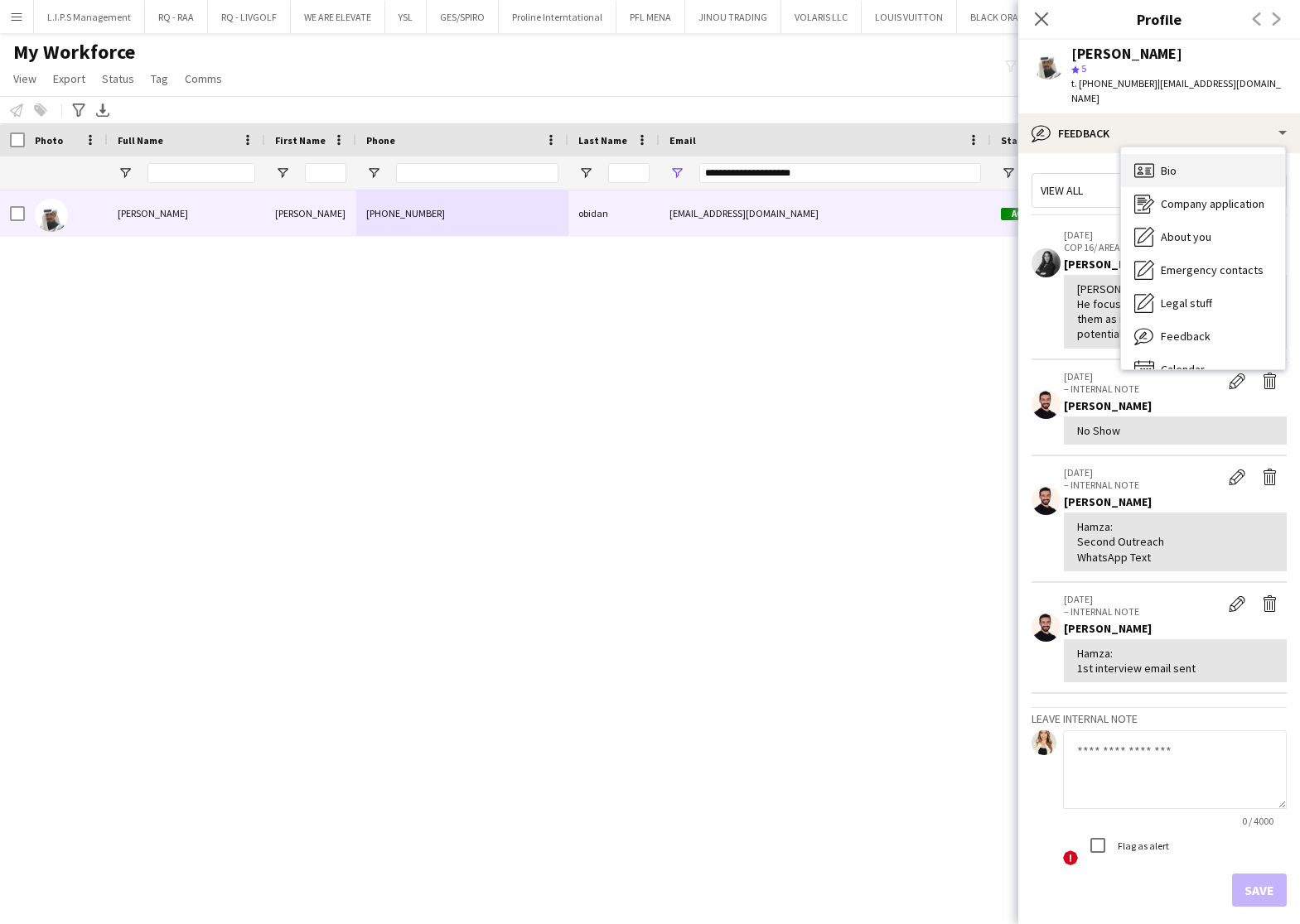
click at [1172, 163] on span "Bio" at bounding box center [1168, 170] width 16 height 15
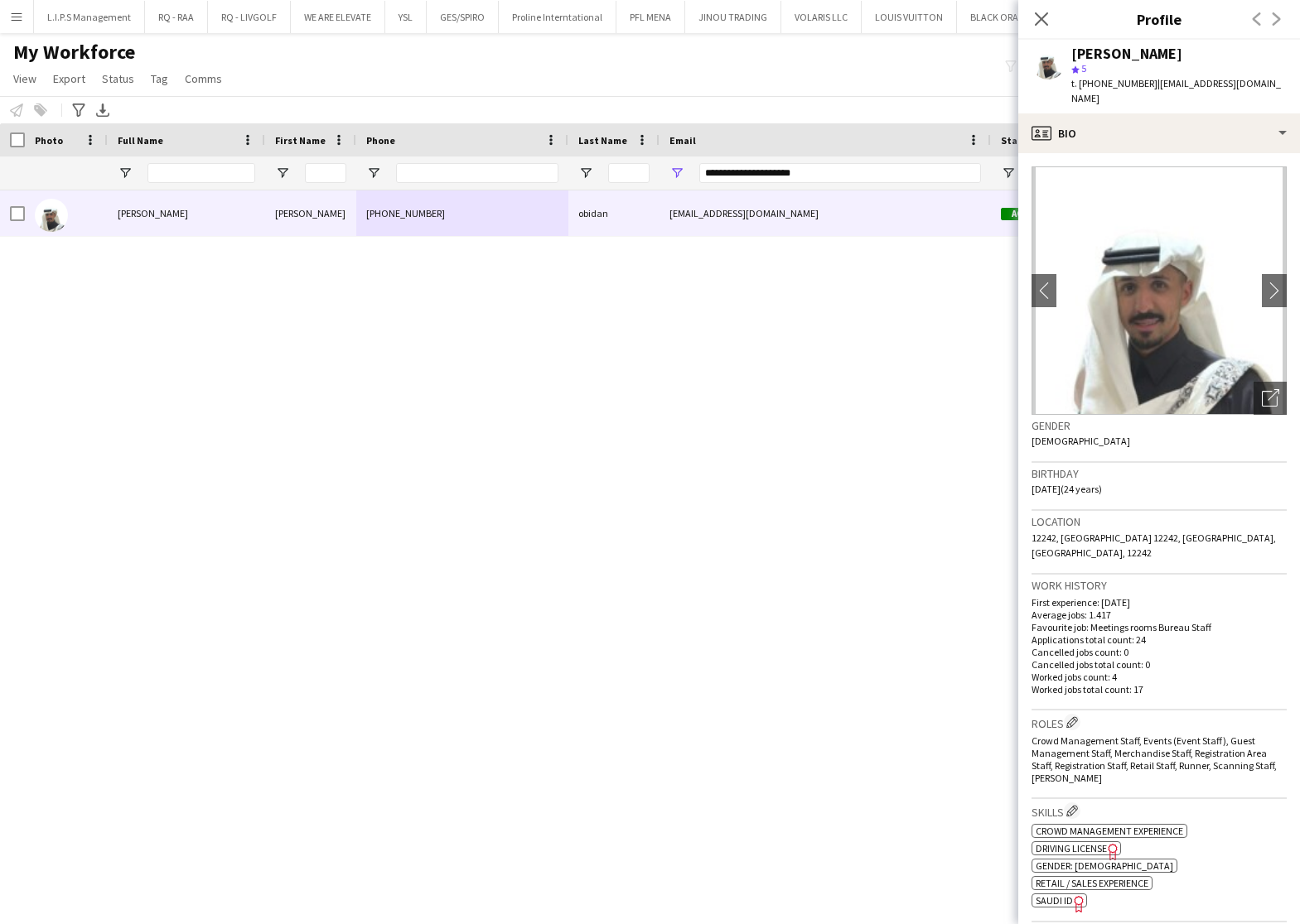
click at [1119, 54] on div "[PERSON_NAME]" at bounding box center [1126, 53] width 111 height 15
click at [1106, 51] on div "[PERSON_NAME]" at bounding box center [1126, 53] width 111 height 15
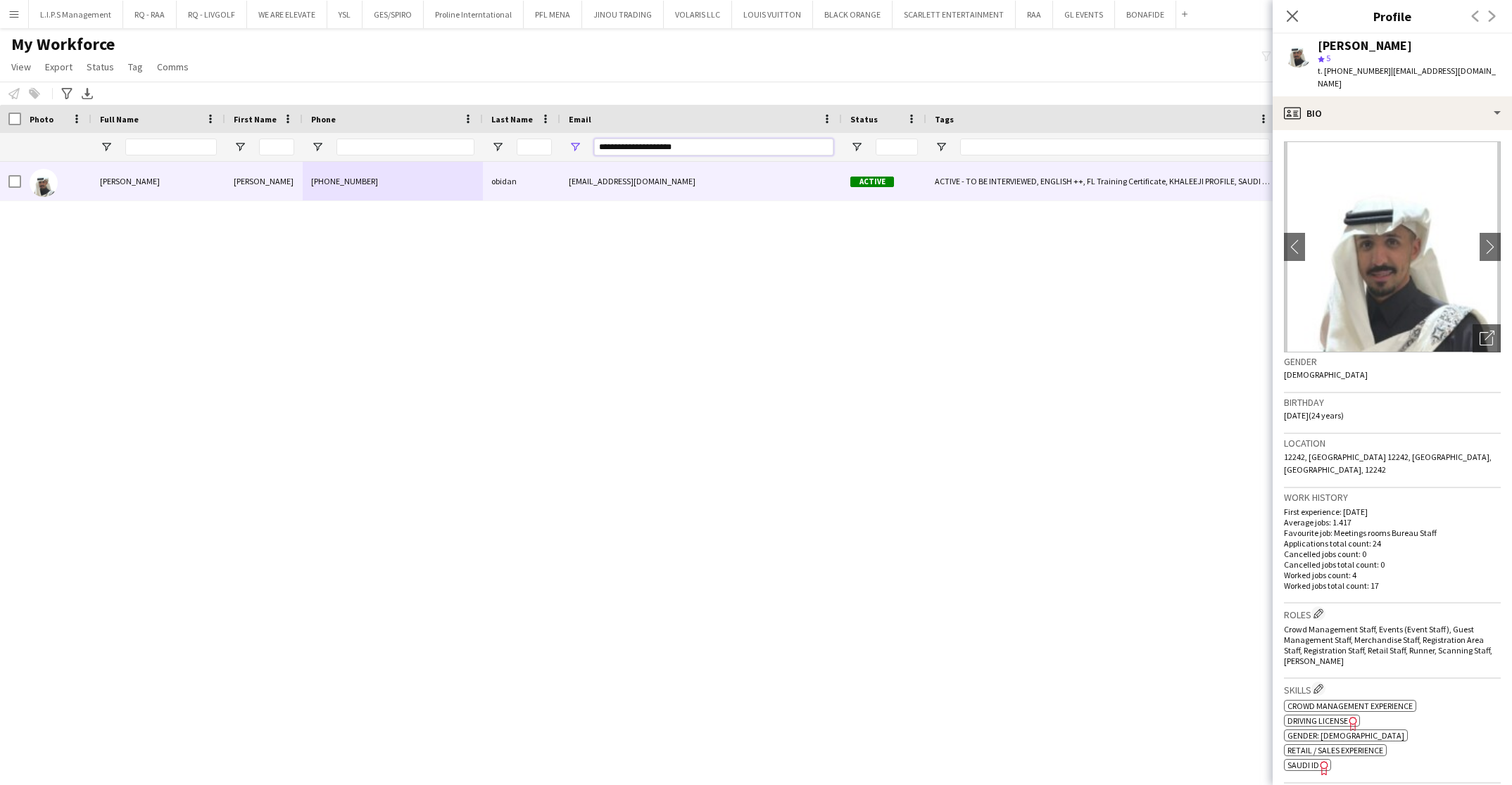
drag, startPoint x: 743, startPoint y: 154, endPoint x: 342, endPoint y: 161, distance: 401.1
click at [342, 161] on div "Workforce Details Photo Full Name" at bounding box center [756, 432] width 1512 height 656
paste input "***"
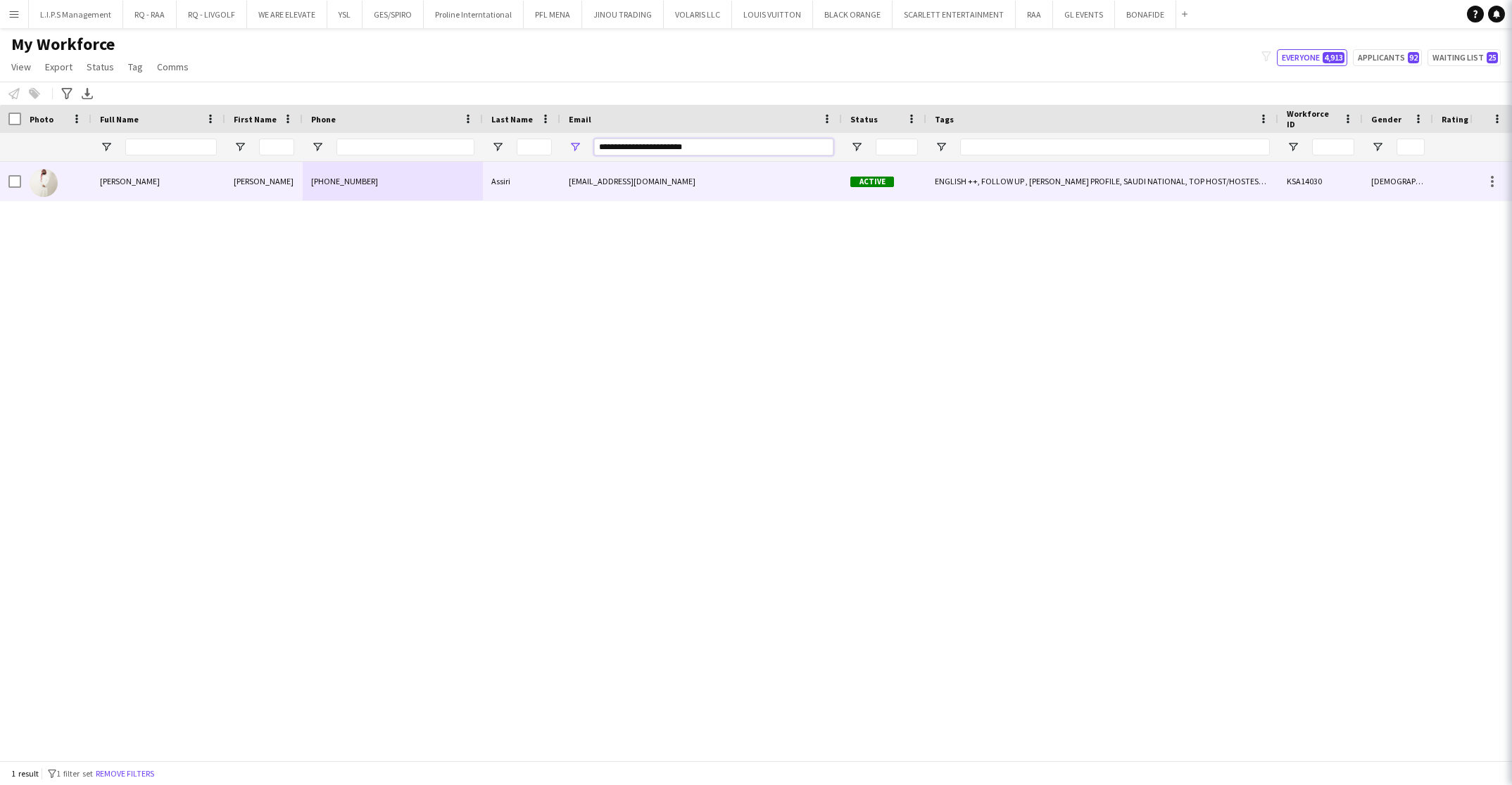
type input "**********"
click at [333, 178] on div "[PHONE_NUMBER]" at bounding box center [393, 181] width 180 height 38
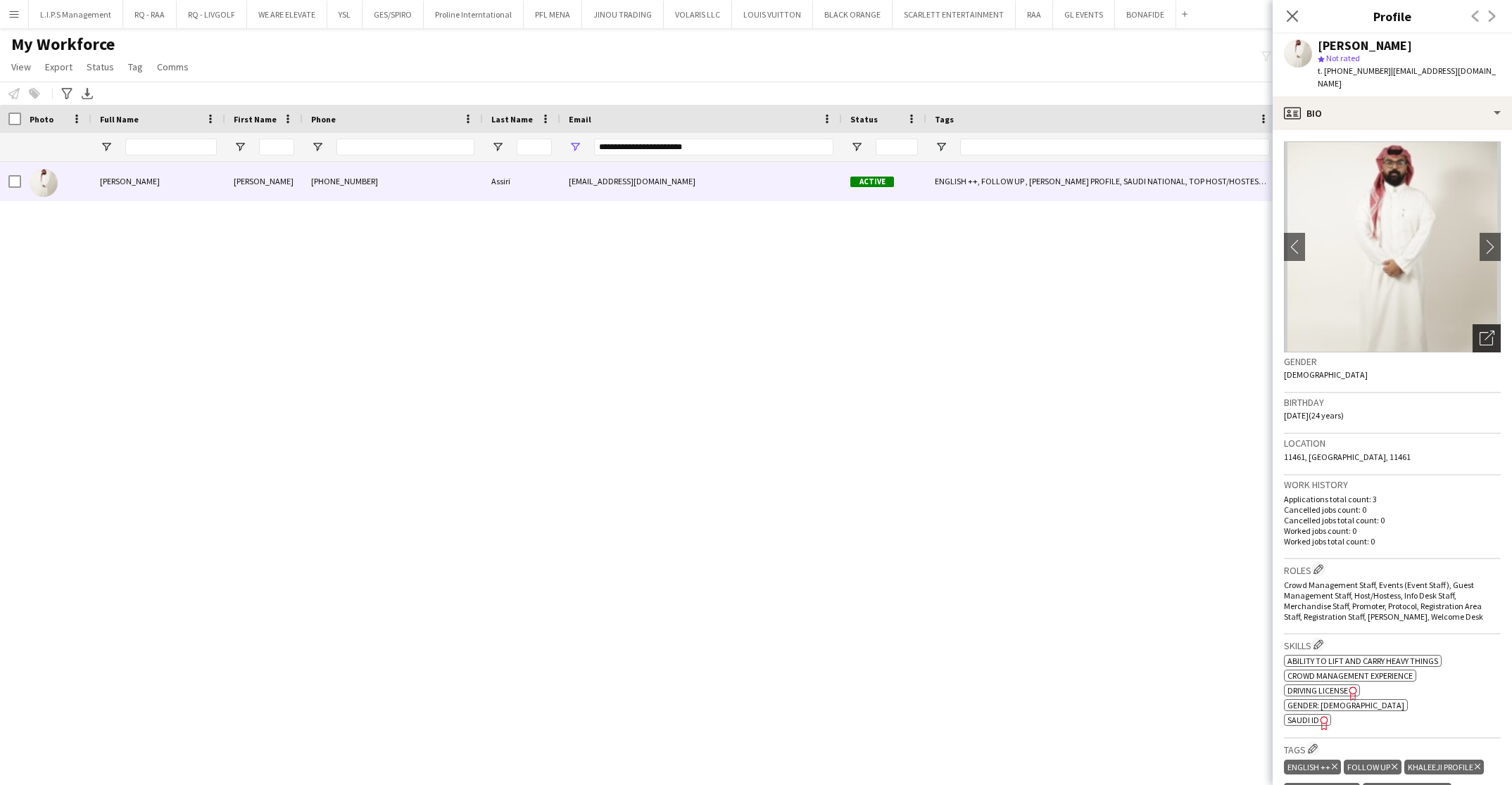
click at [1479, 332] on icon "Open photos pop-in" at bounding box center [1486, 338] width 15 height 15
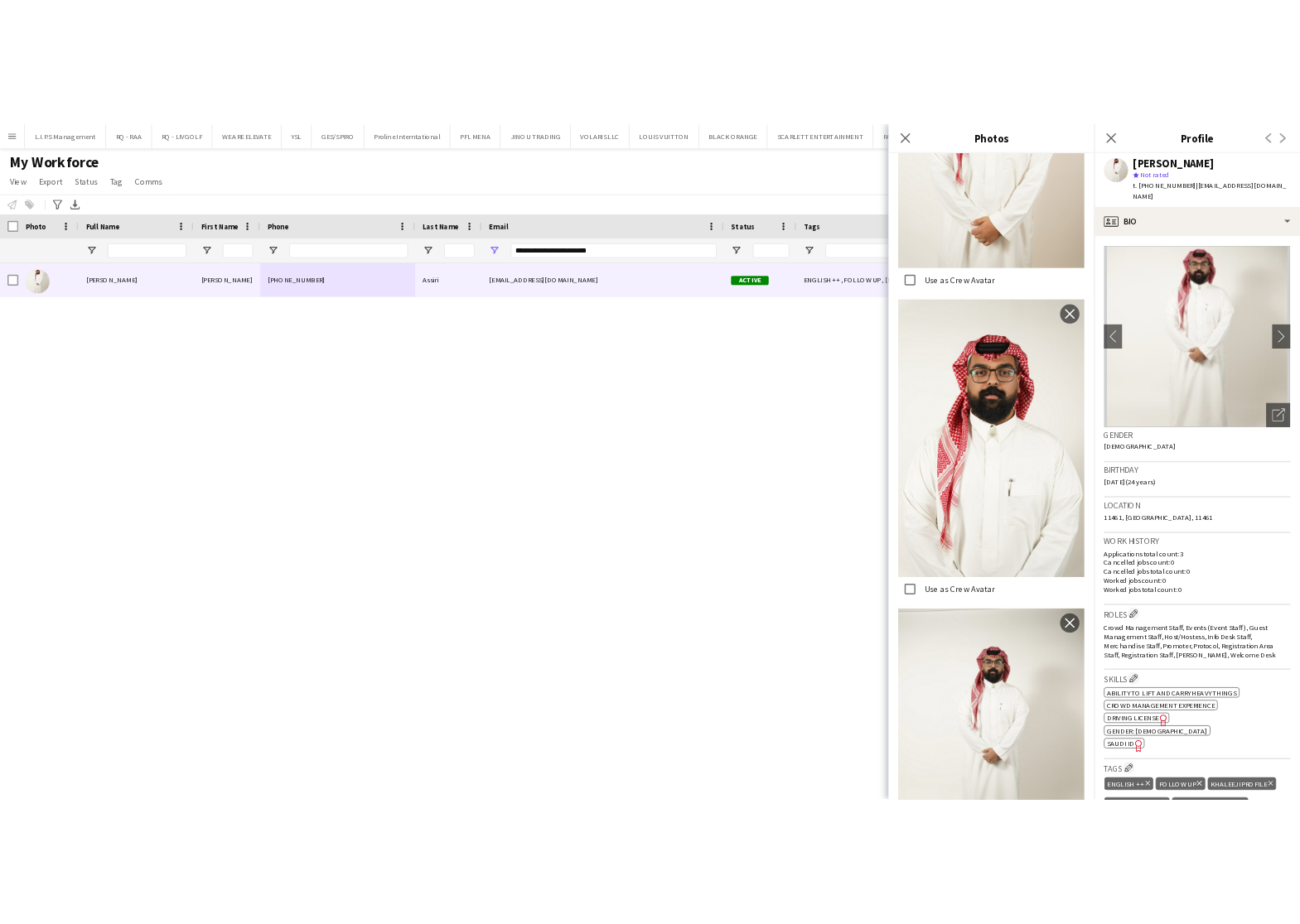
scroll to position [611, 0]
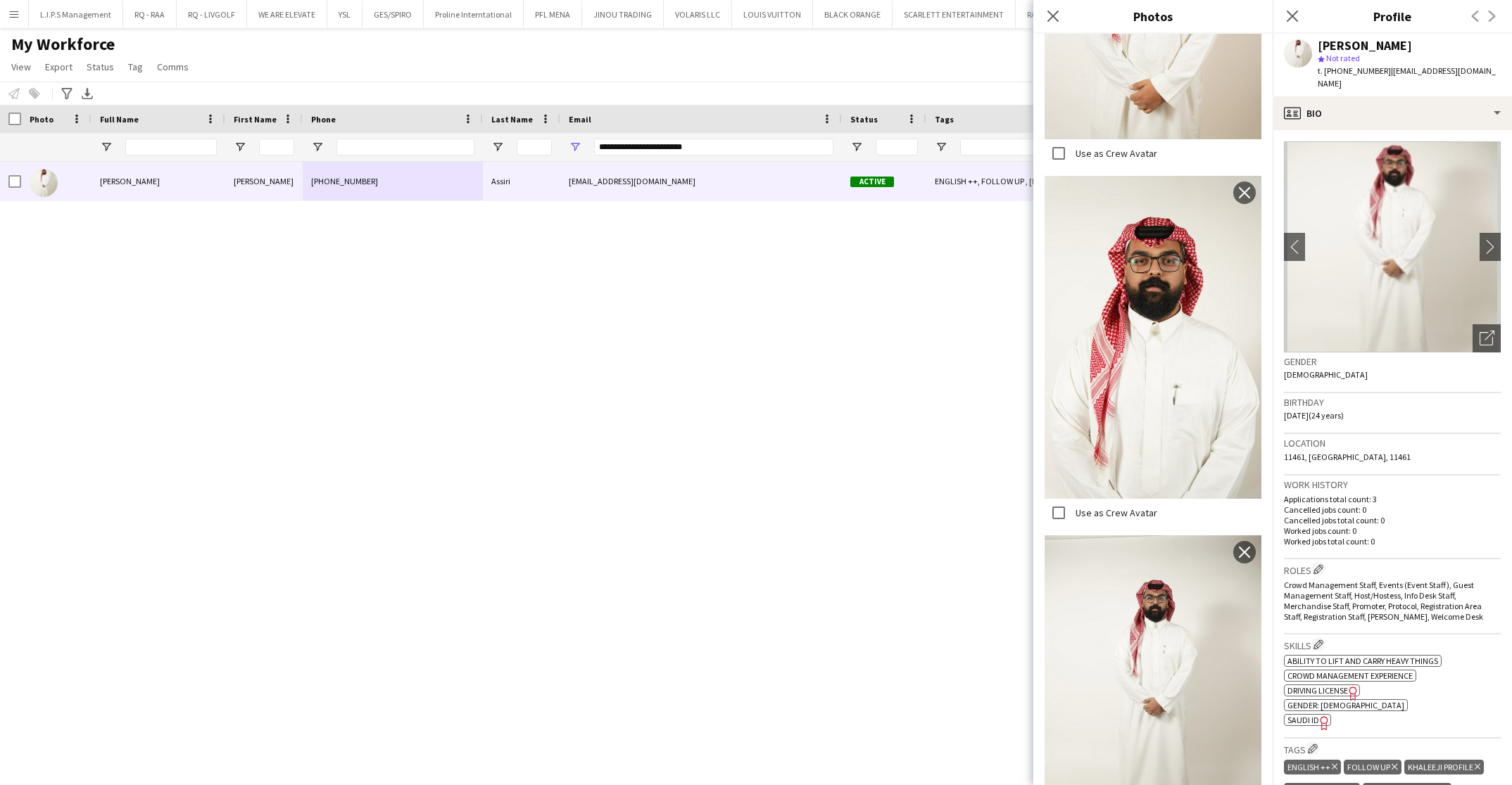
click at [1345, 46] on html "Menu Boards Boards Boards All jobs Status Workforce Workforce My Workforce Recr…" at bounding box center [756, 392] width 1512 height 785
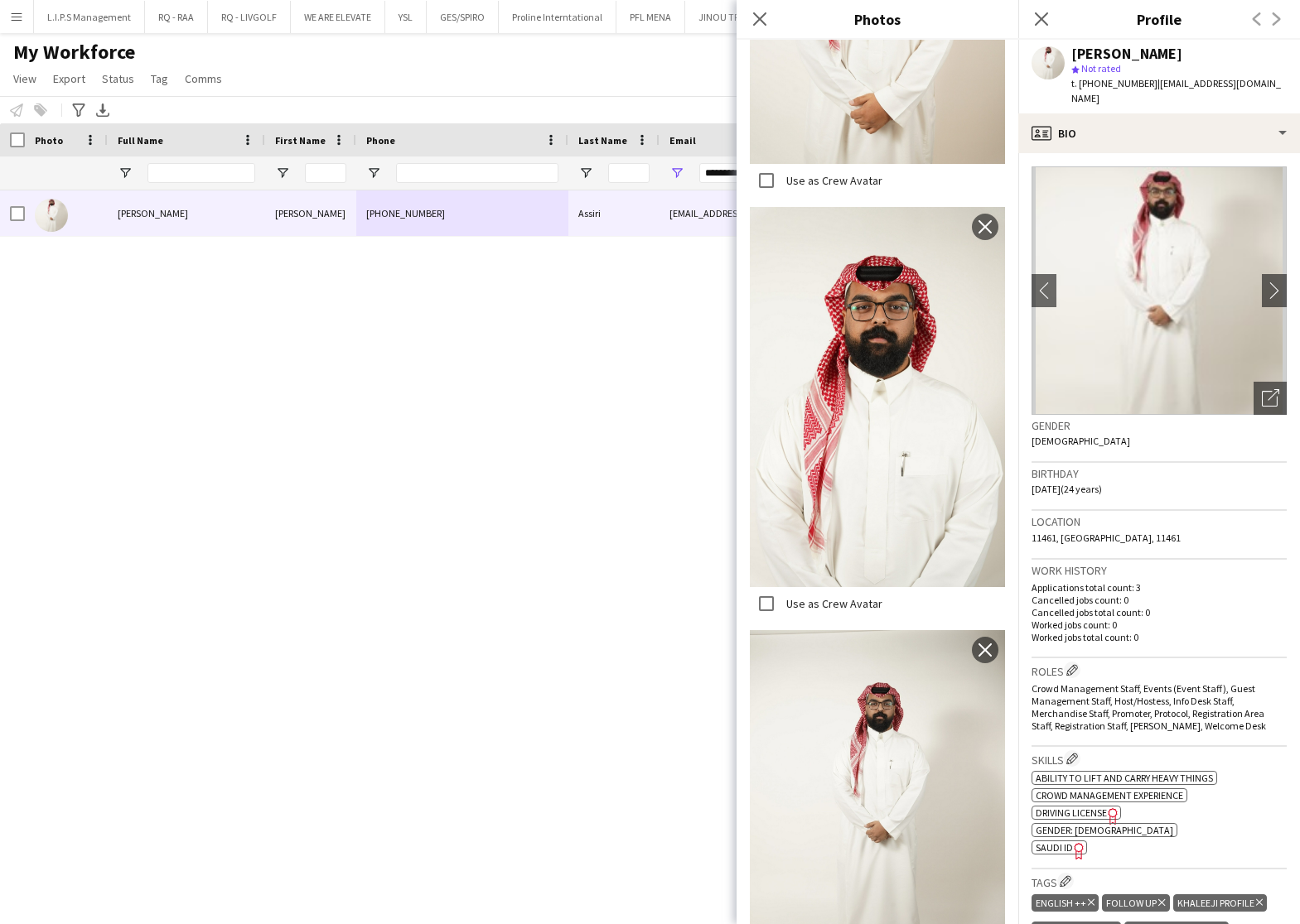
click at [1118, 54] on div "[PERSON_NAME]" at bounding box center [1126, 53] width 111 height 15
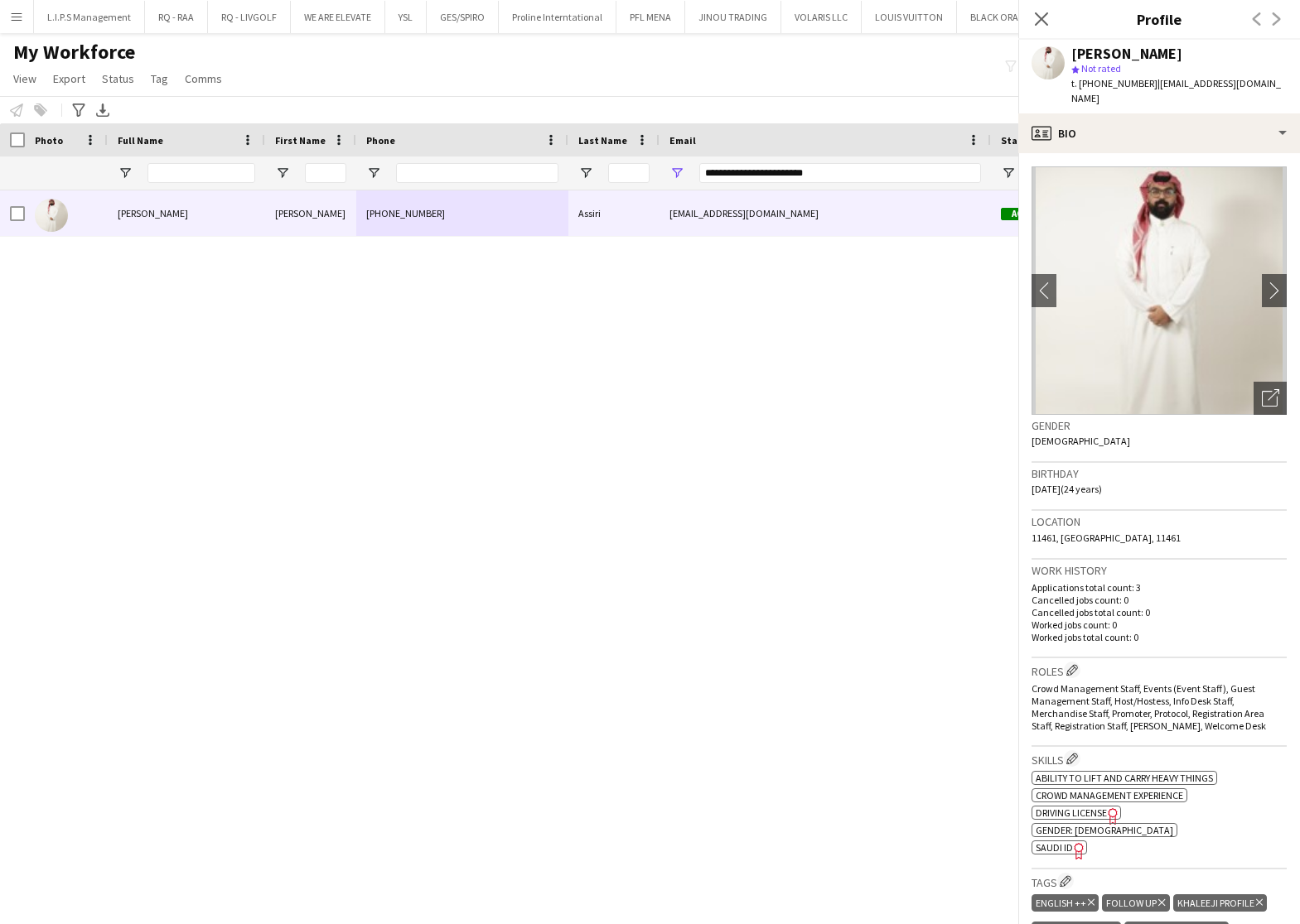
click at [1118, 54] on div "[PERSON_NAME]" at bounding box center [1126, 53] width 111 height 15
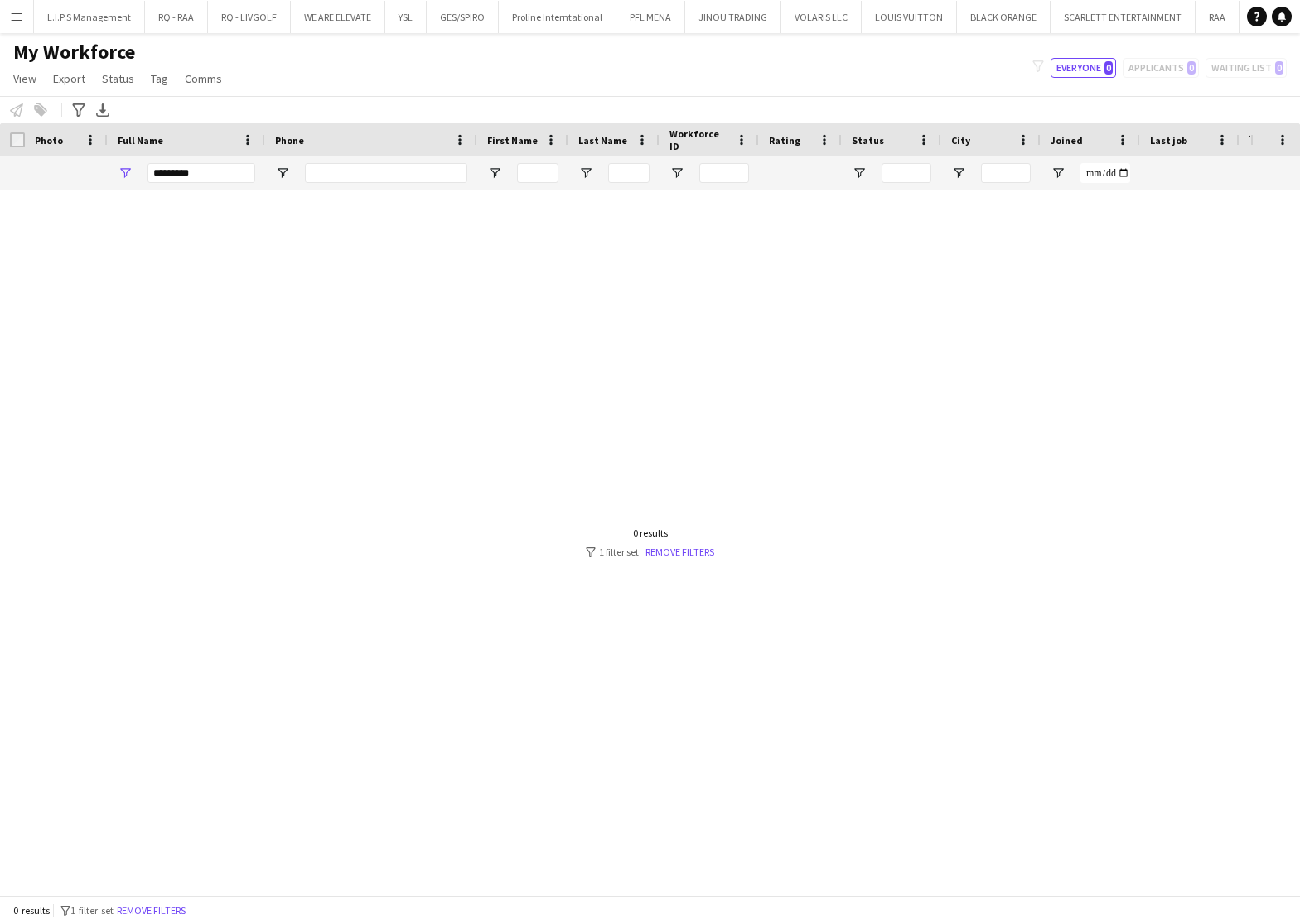
drag, startPoint x: 0, startPoint y: 0, endPoint x: 123, endPoint y: 170, distance: 209.8
click at [124, 170] on div "*********" at bounding box center [186, 173] width 157 height 33
type input "**********"
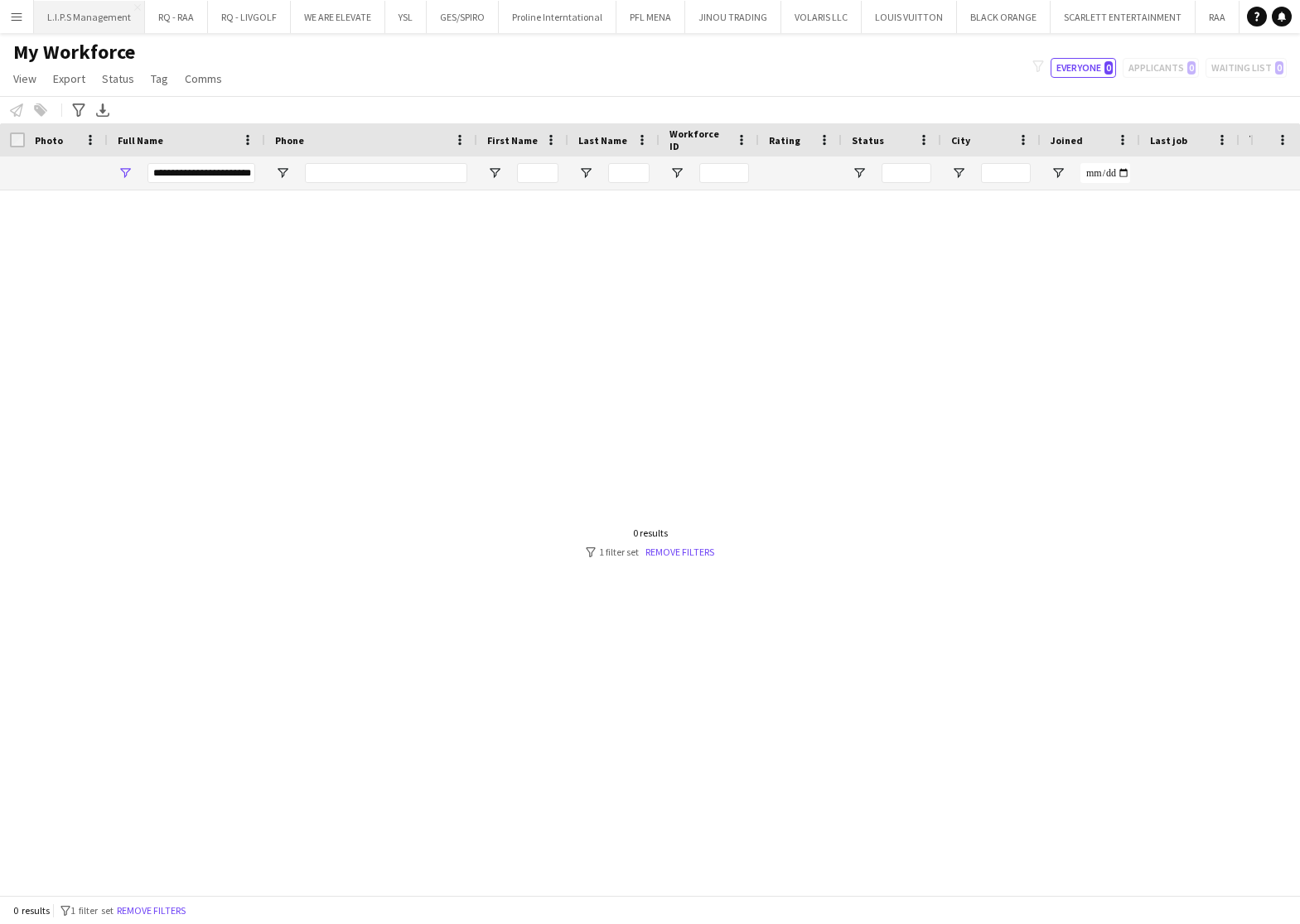
click at [34, 8] on button "L.I.P.S Management Close" at bounding box center [89, 17] width 111 height 32
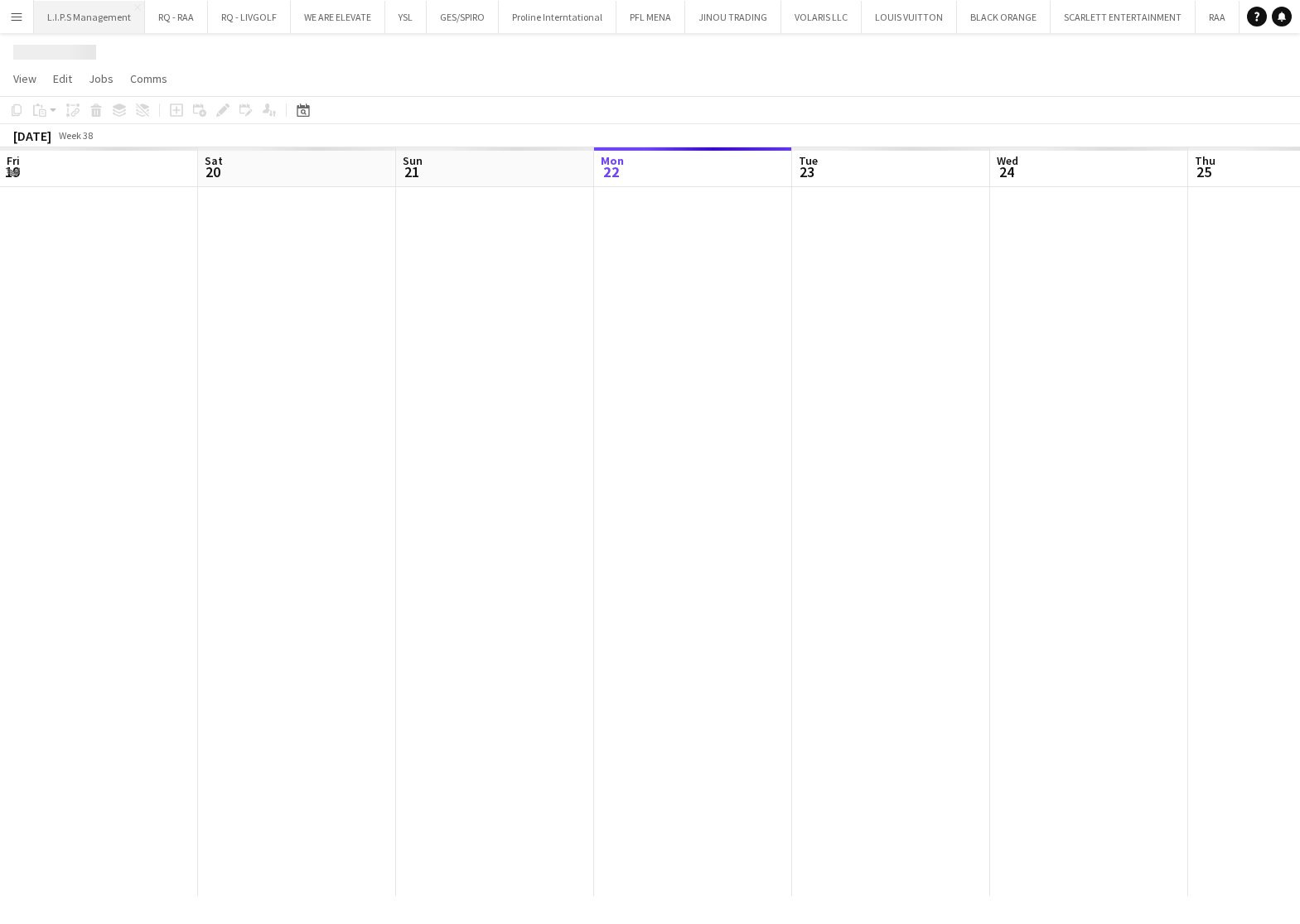
scroll to position [0, 395]
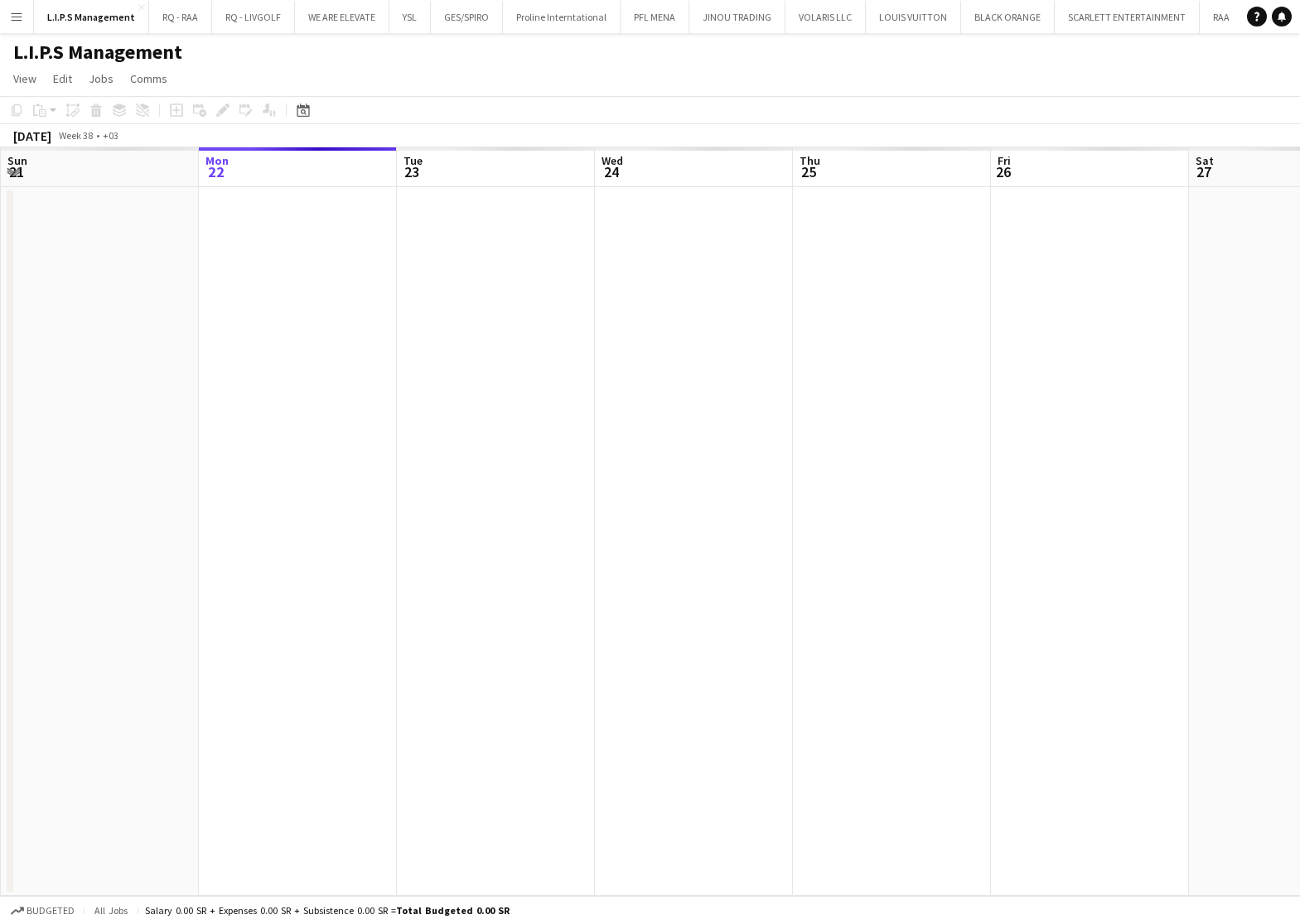
click at [19, 11] on app-icon "Menu" at bounding box center [17, 17] width 13 height 13
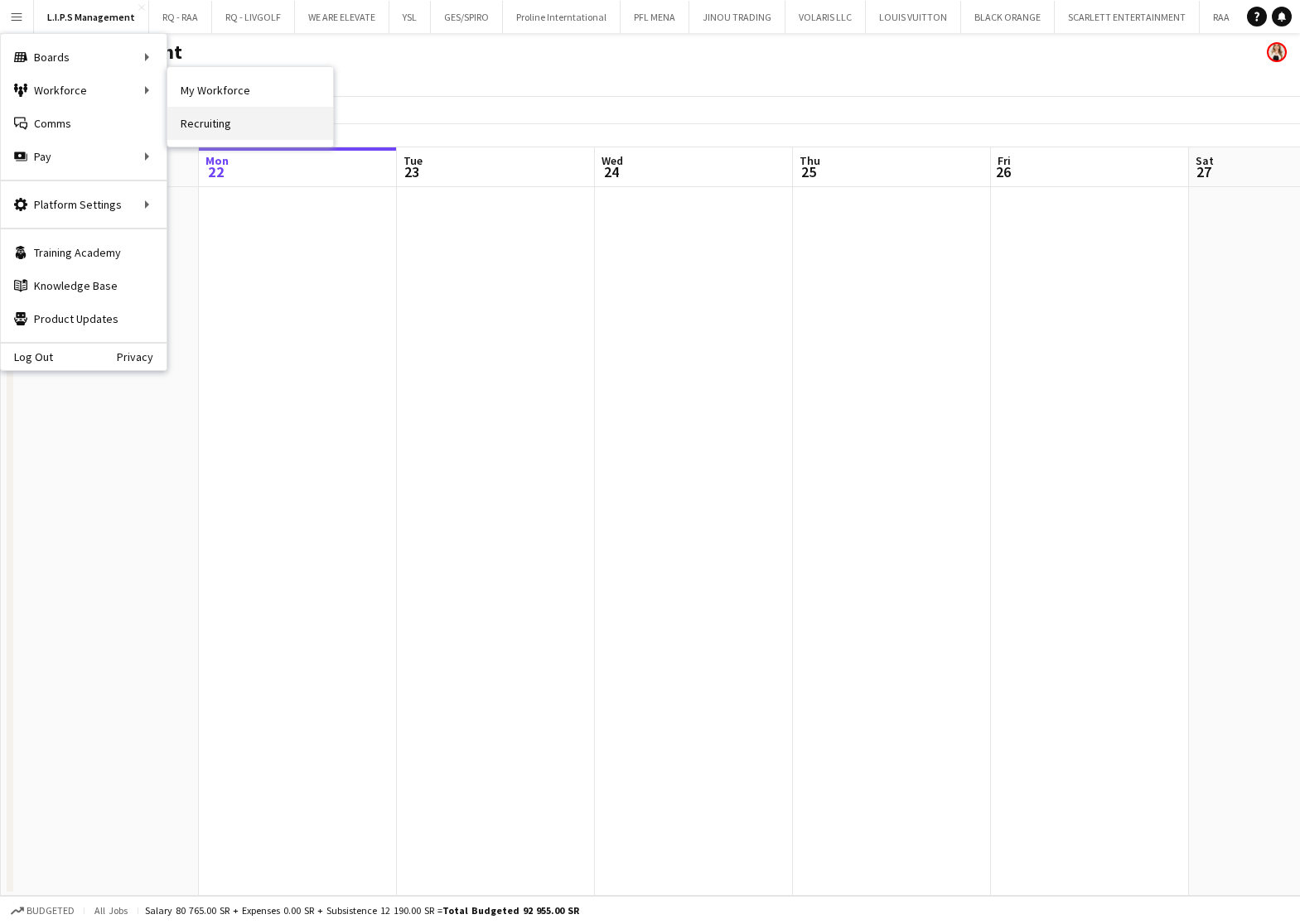
click at [226, 124] on link "Recruiting" at bounding box center [250, 123] width 166 height 33
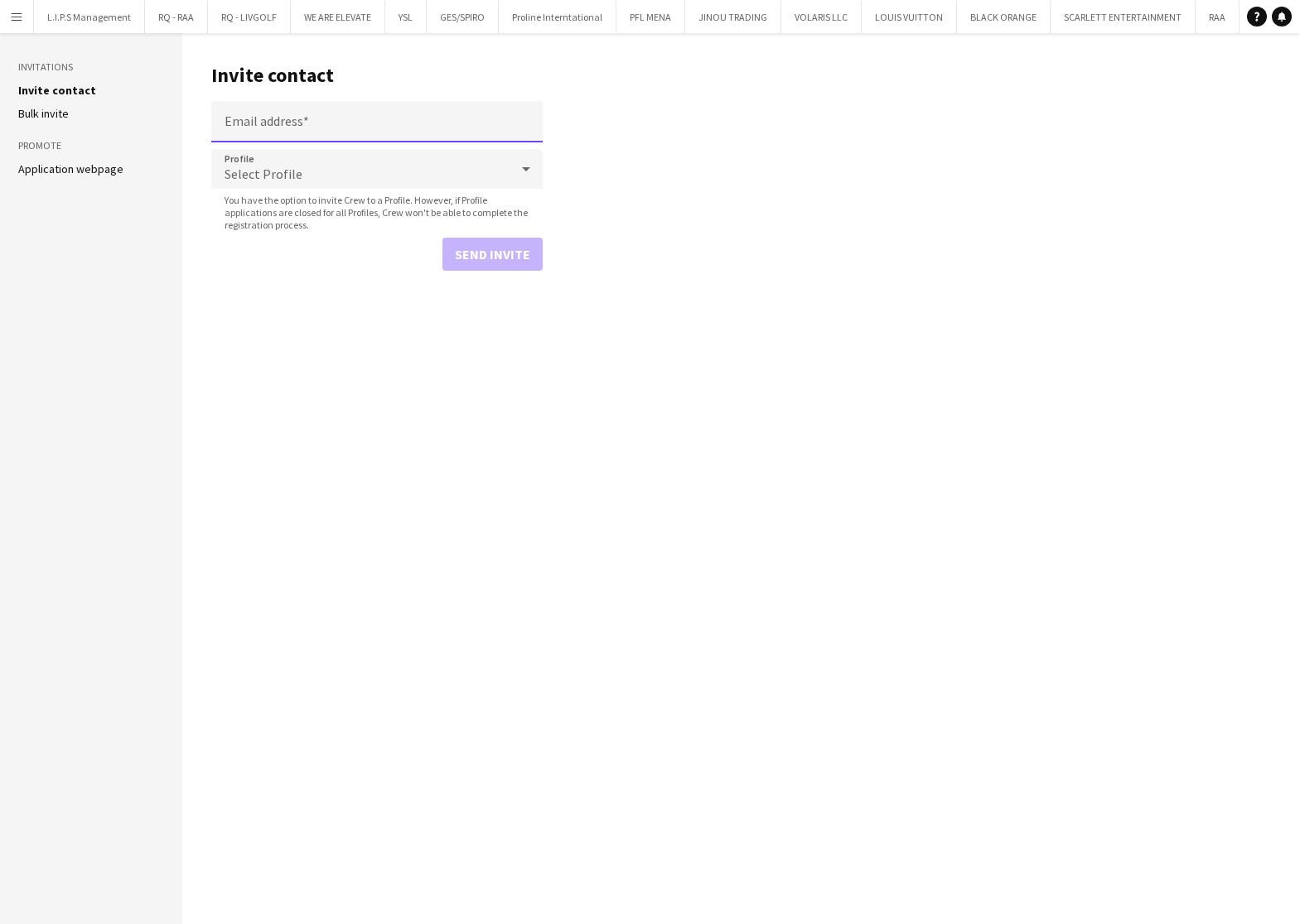
click at [306, 117] on input "Email address" at bounding box center [377, 121] width 331 height 41
paste input "**********"
type input "**********"
click at [230, 186] on div "Select Profile" at bounding box center [360, 168] width 298 height 40
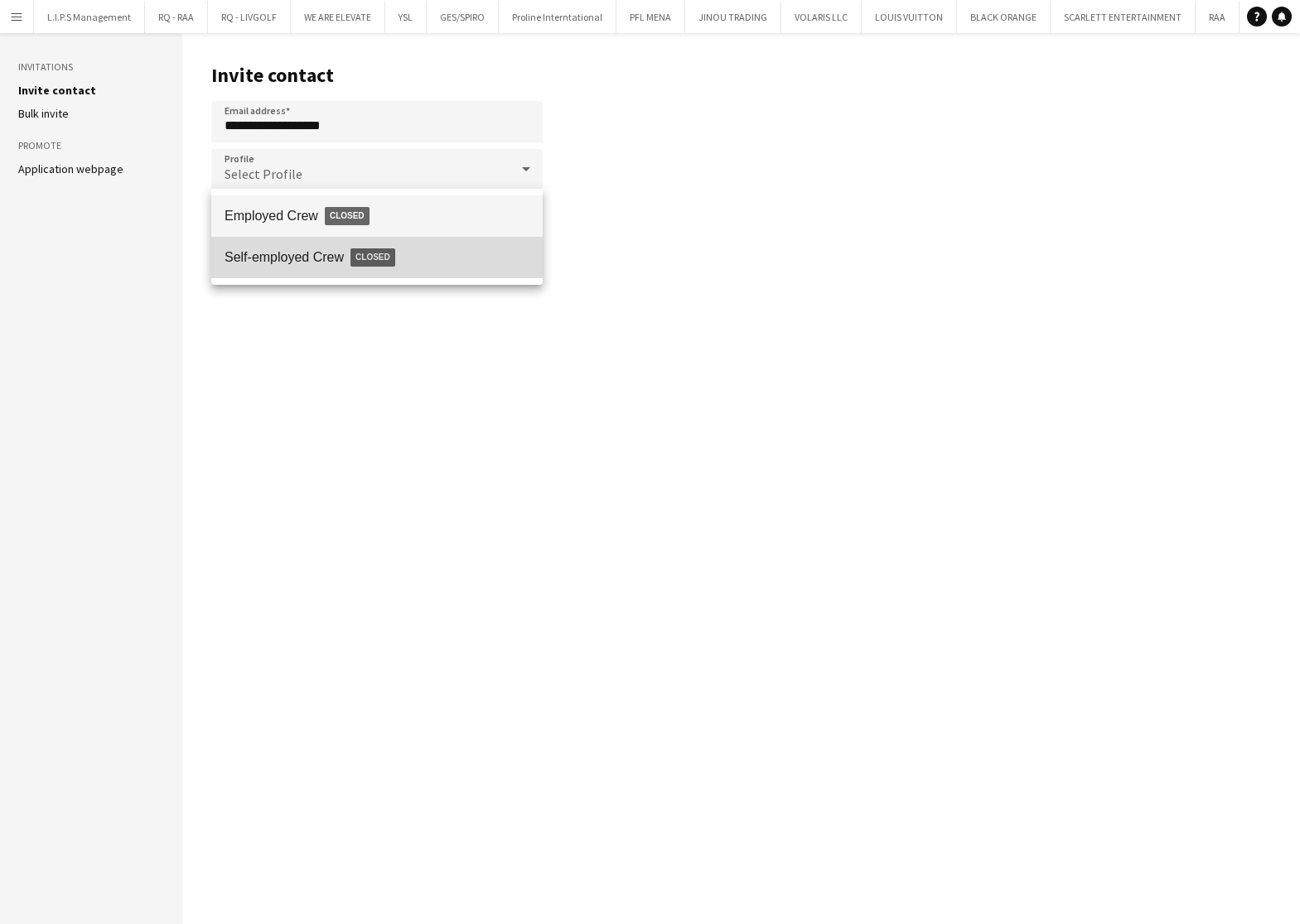
click at [332, 239] on span "Self-employed Crew Closed" at bounding box center [377, 257] width 305 height 38
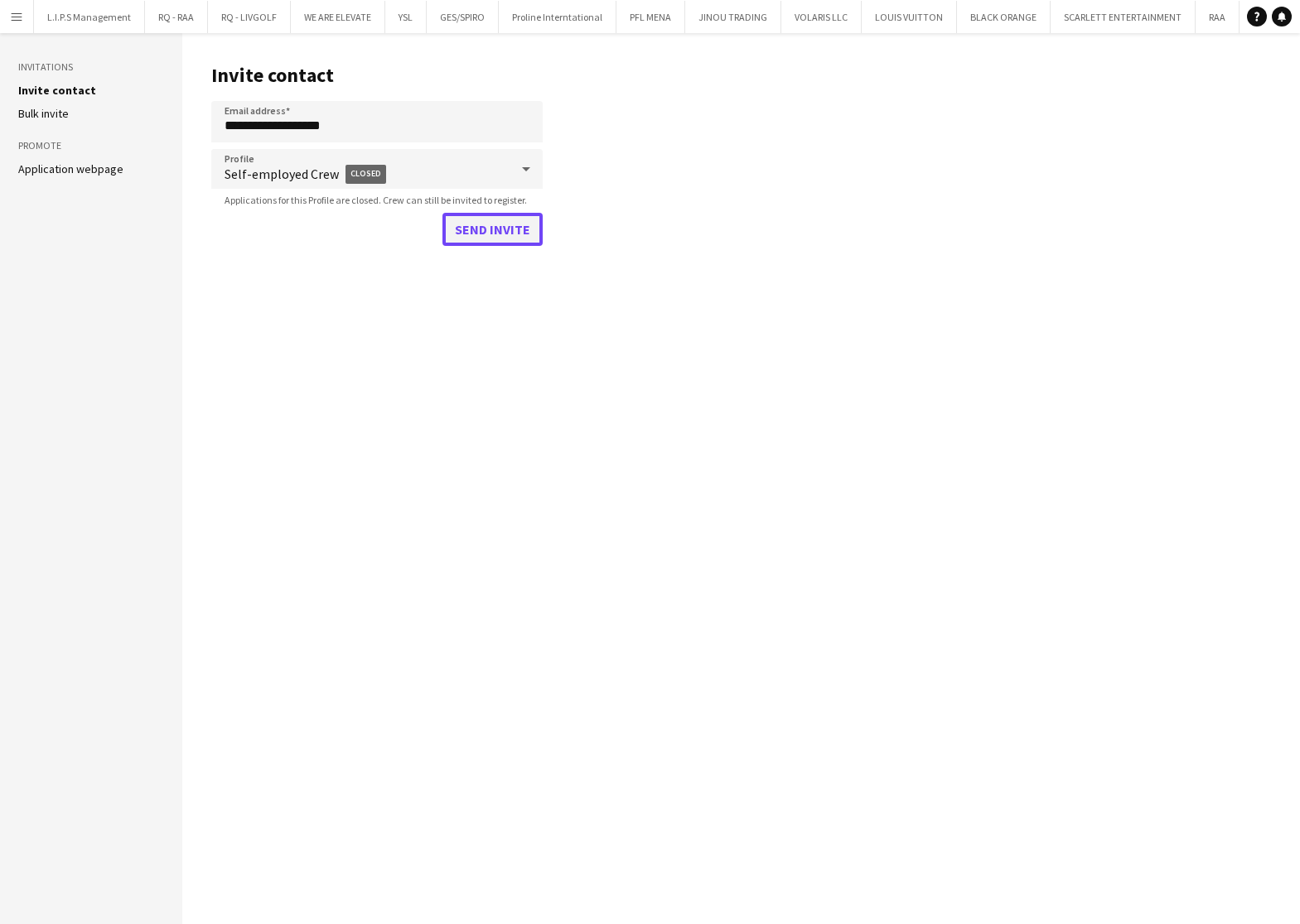
click at [483, 225] on button "Send invite" at bounding box center [492, 229] width 100 height 33
